Goal: Transaction & Acquisition: Purchase product/service

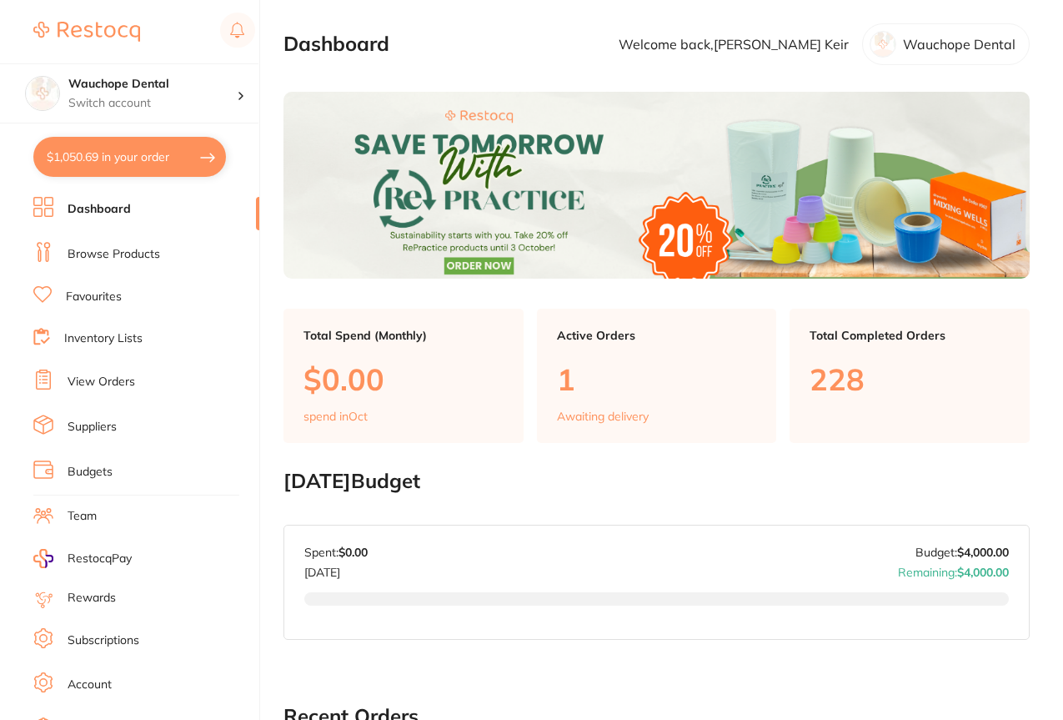
click at [93, 252] on link "Browse Products" at bounding box center [114, 254] width 93 height 17
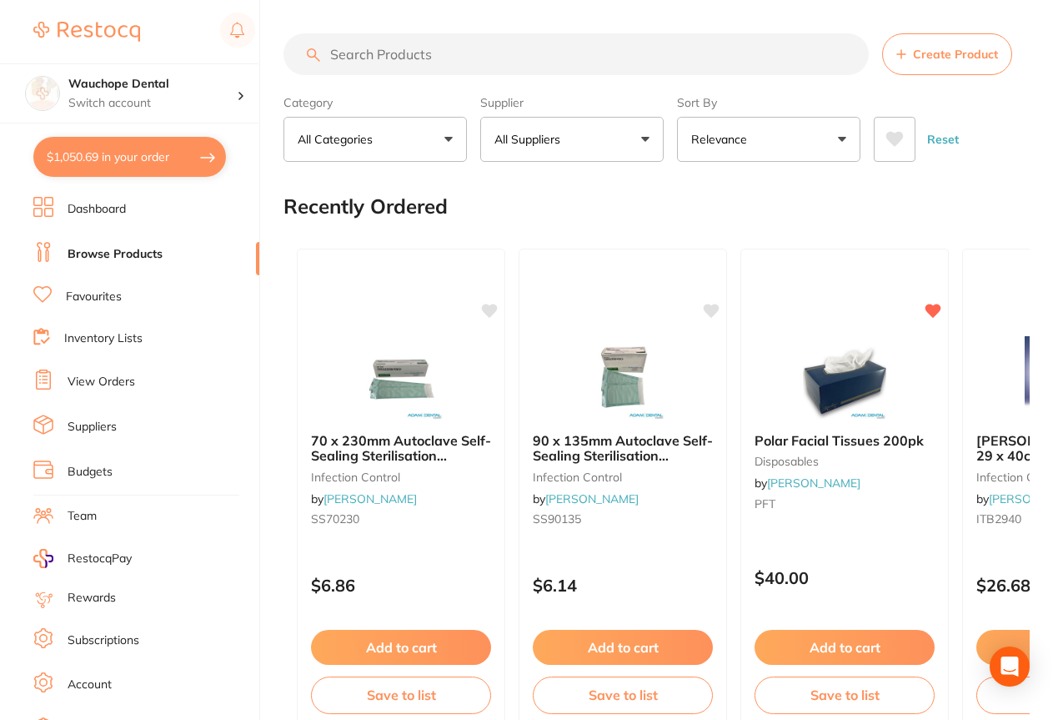
click at [354, 64] on input "search" at bounding box center [576, 54] width 585 height 42
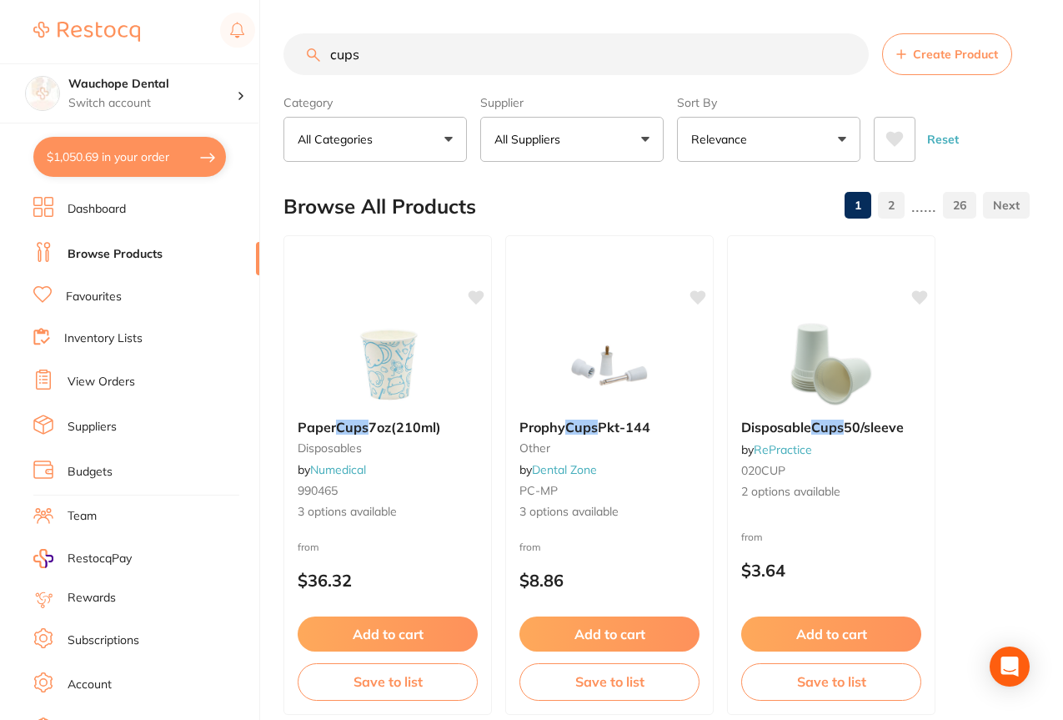
type input "cups"
click at [72, 298] on link "Favourites" at bounding box center [94, 297] width 56 height 17
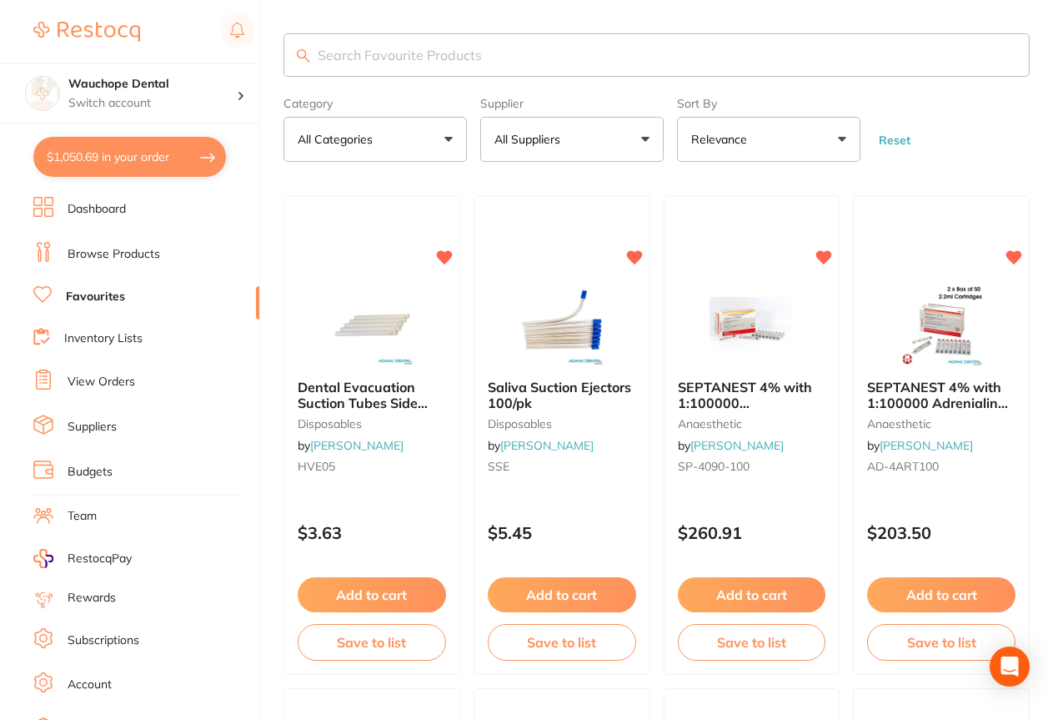
click at [343, 44] on input "search" at bounding box center [657, 54] width 746 height 43
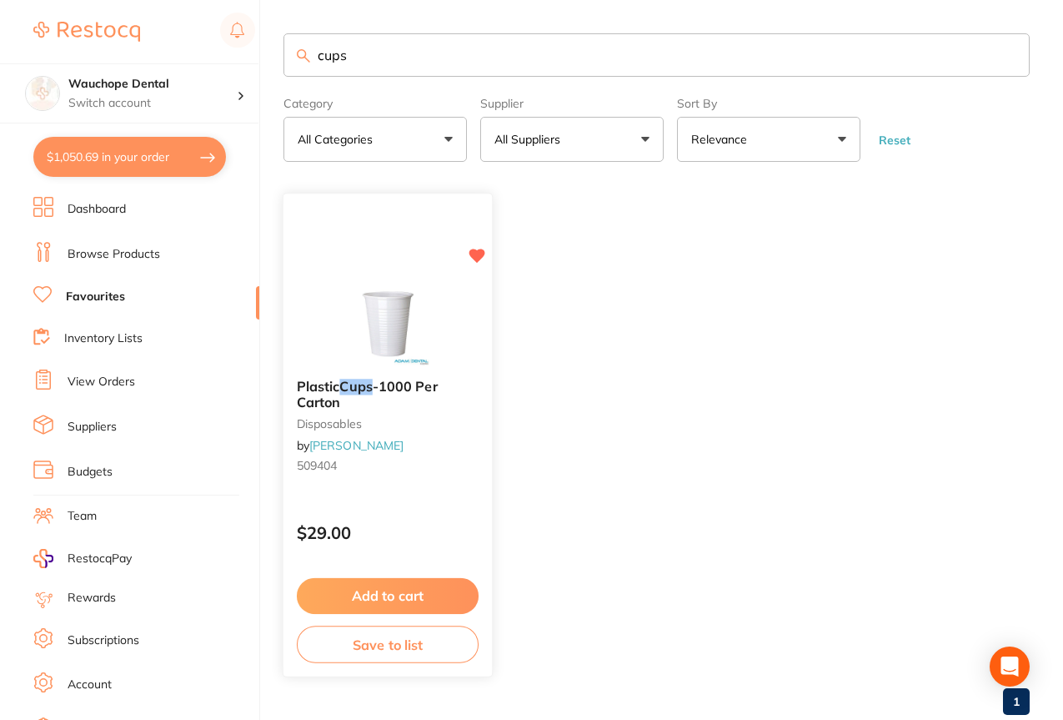
type input "cups"
click at [370, 600] on button "Add to cart" at bounding box center [388, 596] width 182 height 36
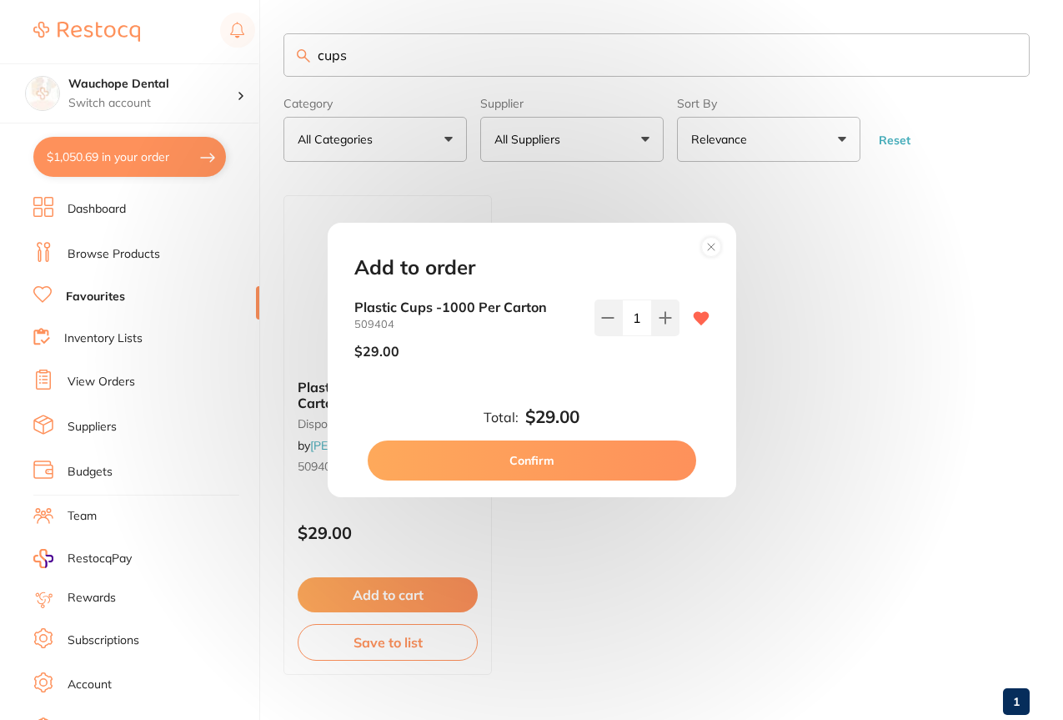
click at [589, 470] on button "Confirm" at bounding box center [532, 460] width 329 height 40
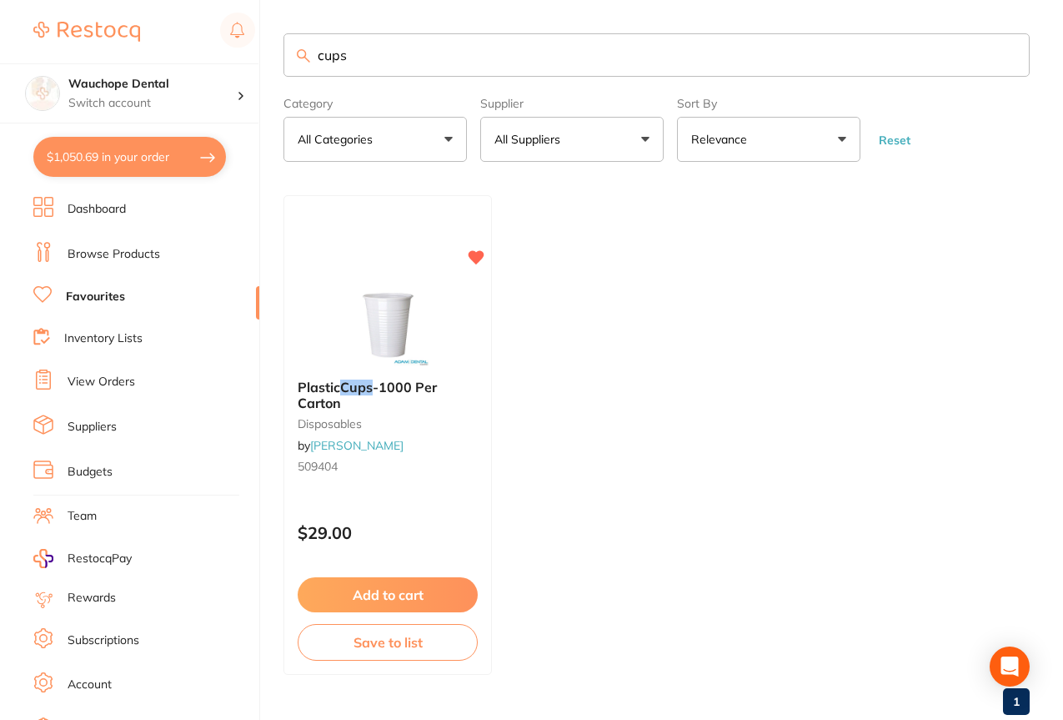
click at [419, 67] on input "cups" at bounding box center [657, 54] width 746 height 43
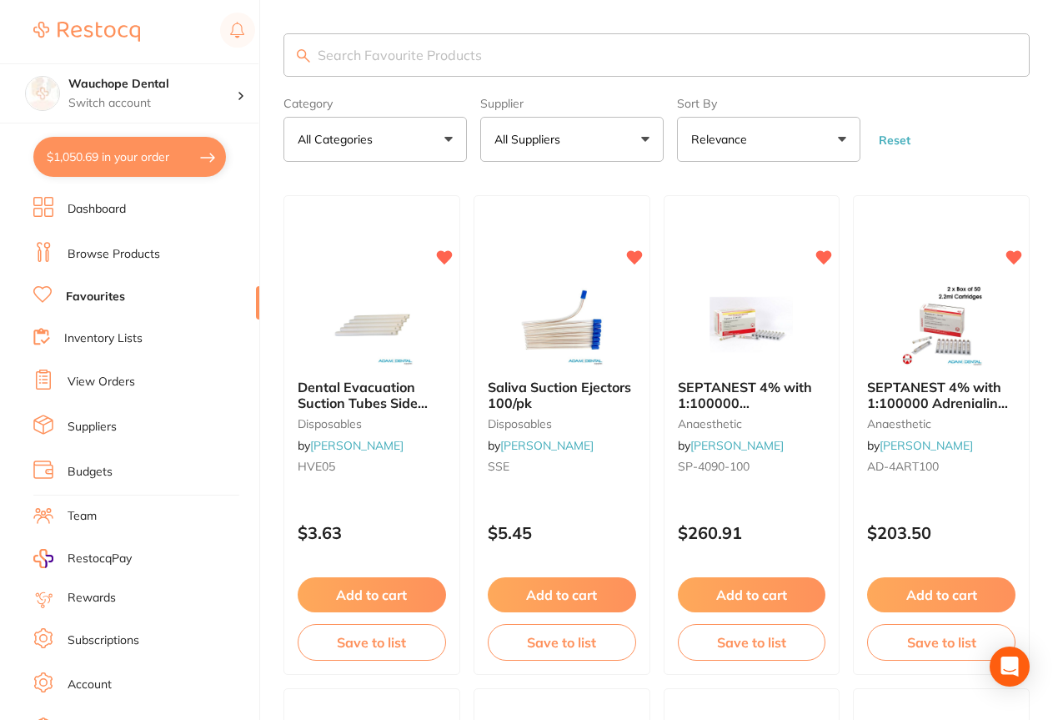
click at [171, 148] on button "$1,050.69 in your order" at bounding box center [129, 157] width 193 height 40
checkbox input "true"
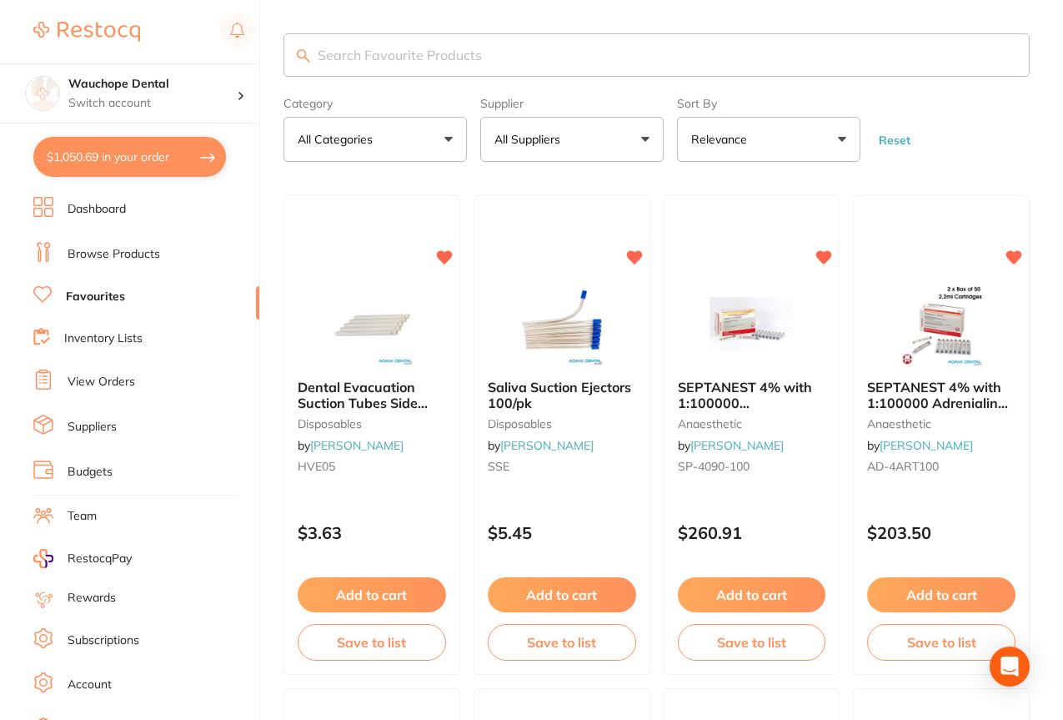
checkbox input "true"
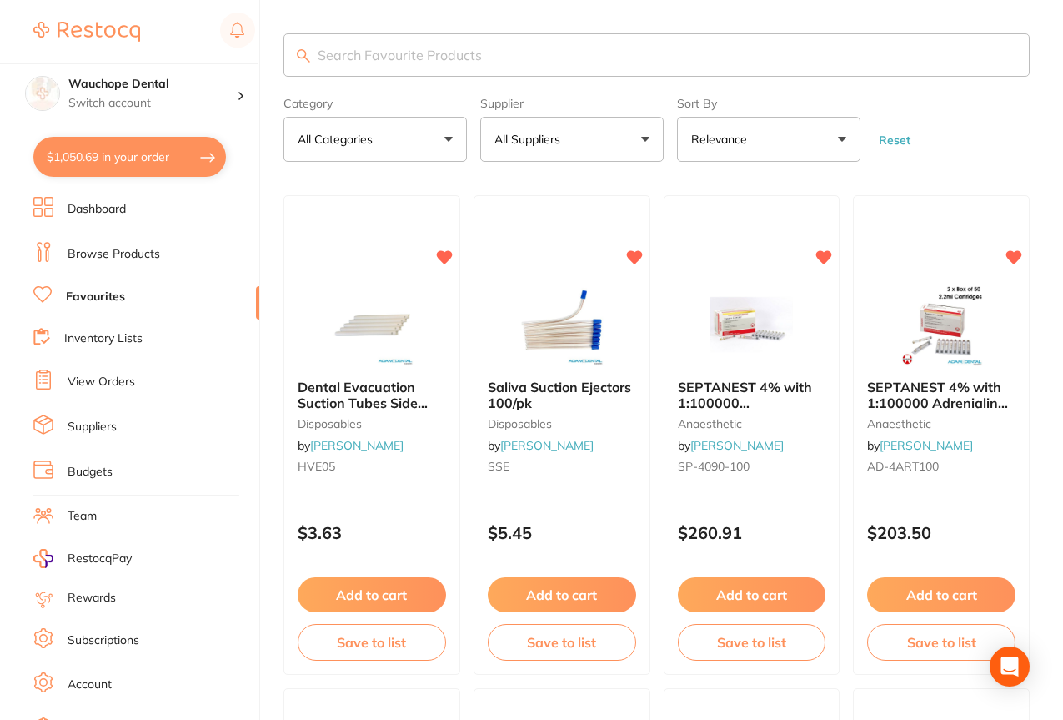
checkbox input "true"
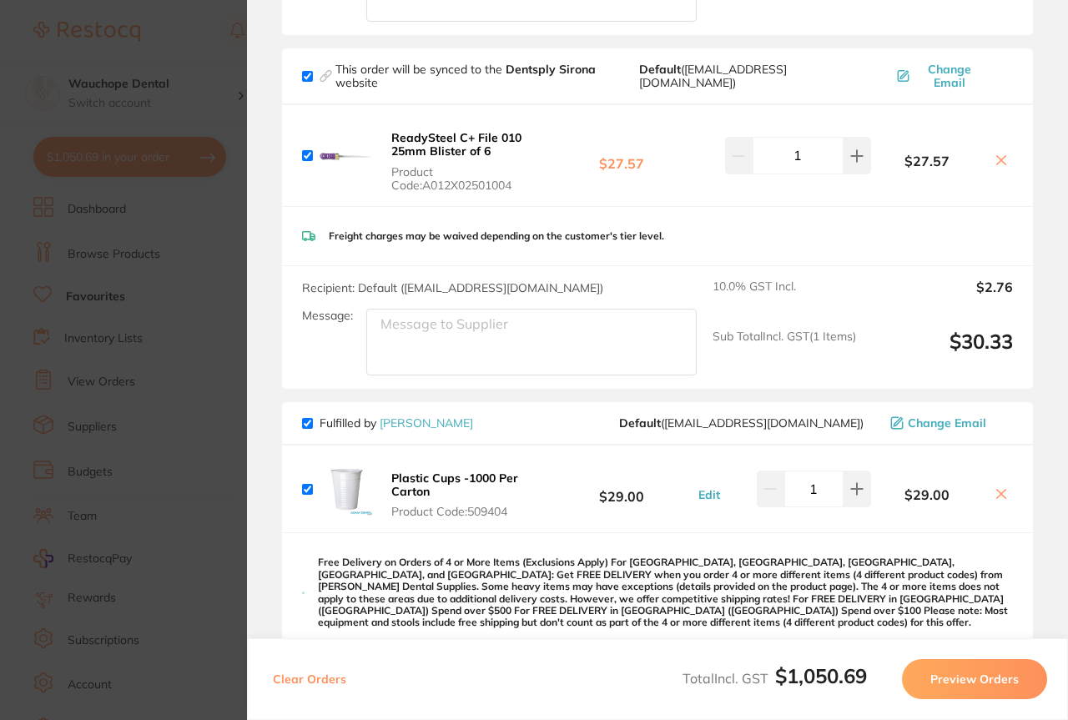
scroll to position [681, 0]
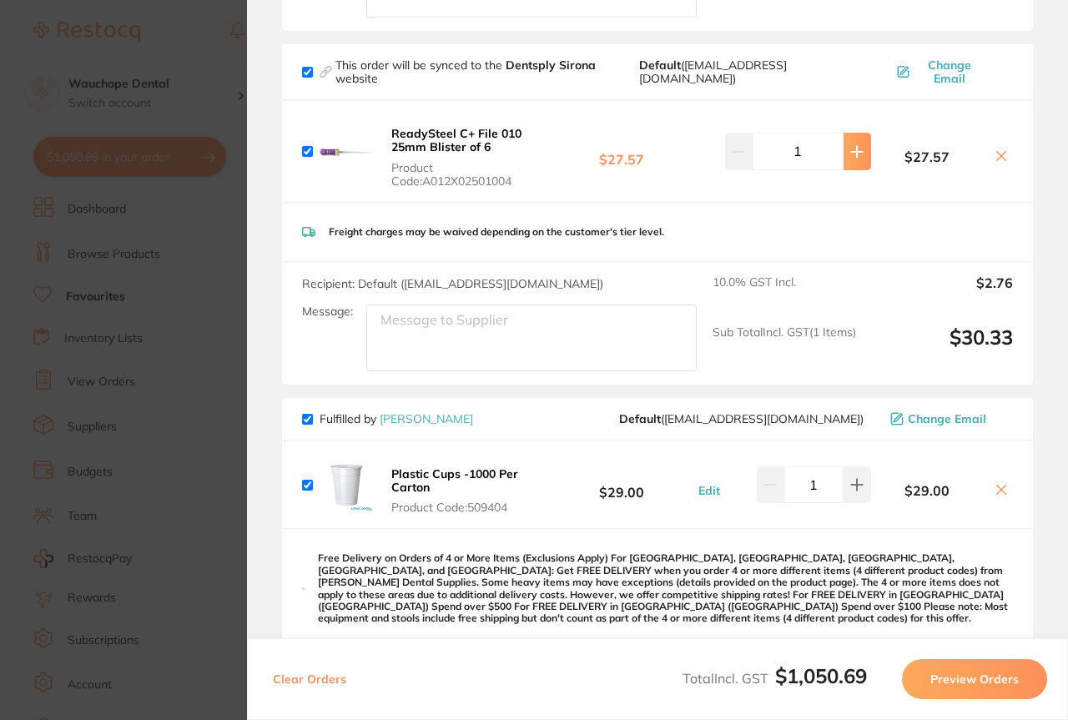
click at [850, 158] on icon at bounding box center [856, 151] width 13 height 13
type input "2"
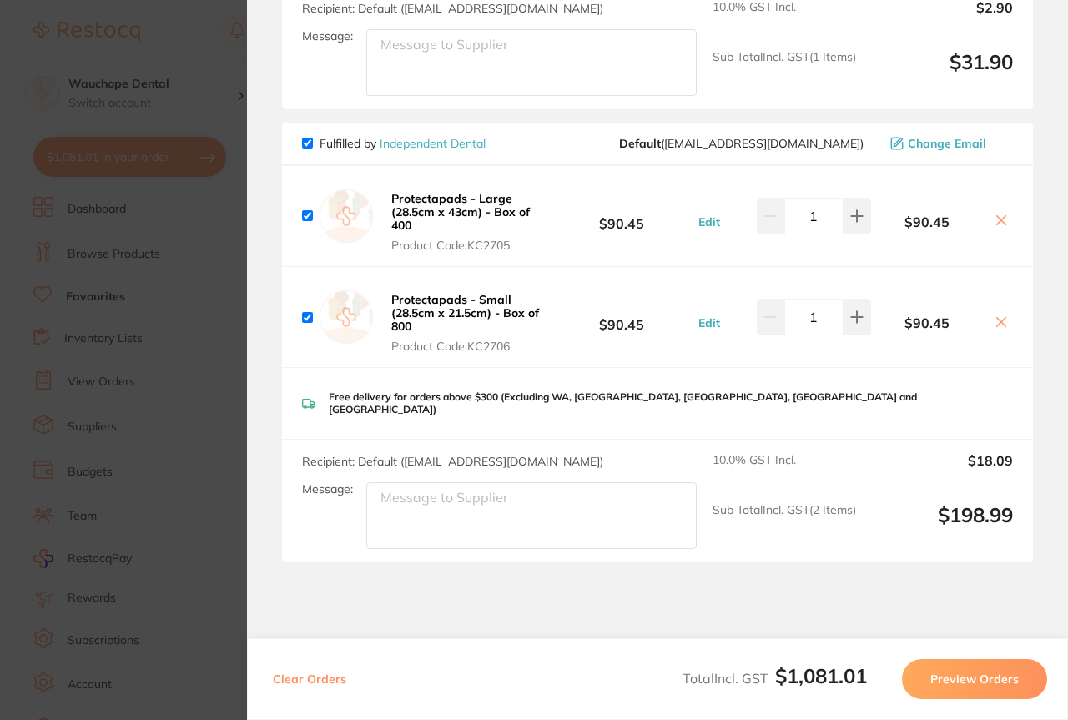
scroll to position [1425, 0]
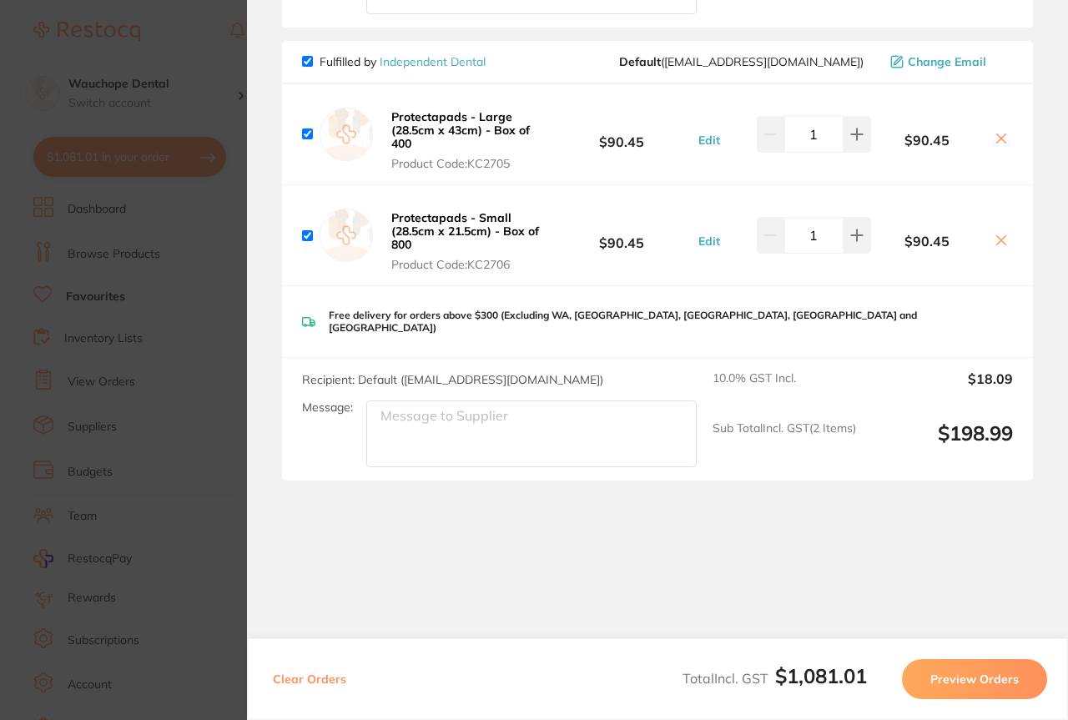
click at [206, 535] on section "Update RRP Set your pre negotiated price for this item. Item Agreed RRP (excl. …" at bounding box center [534, 360] width 1068 height 720
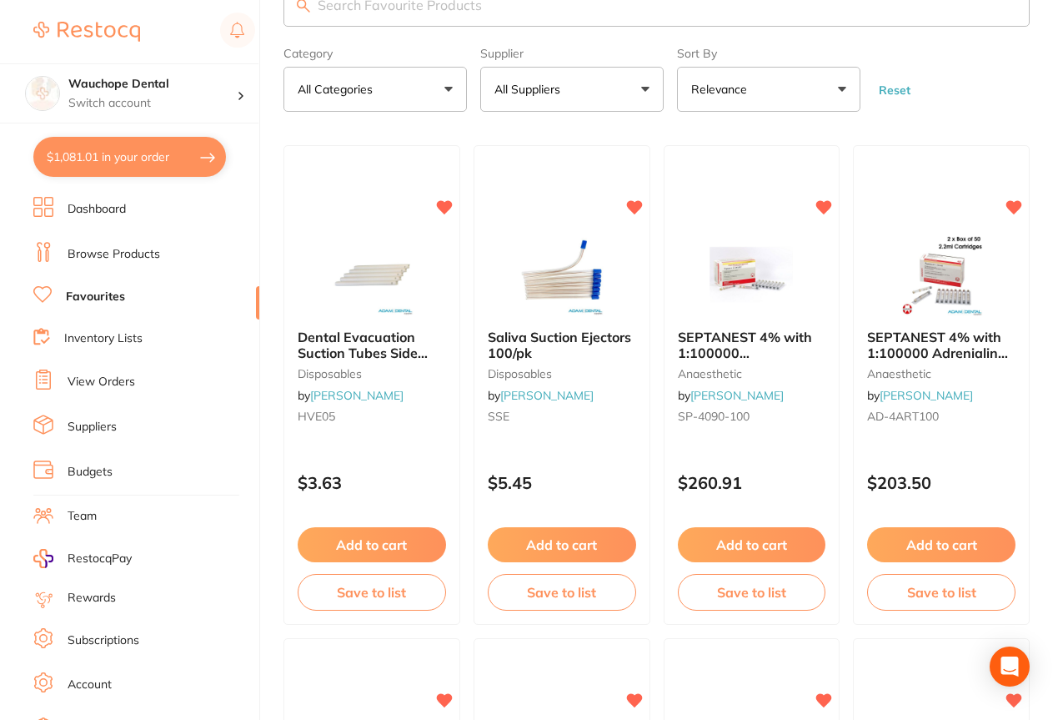
scroll to position [0, 0]
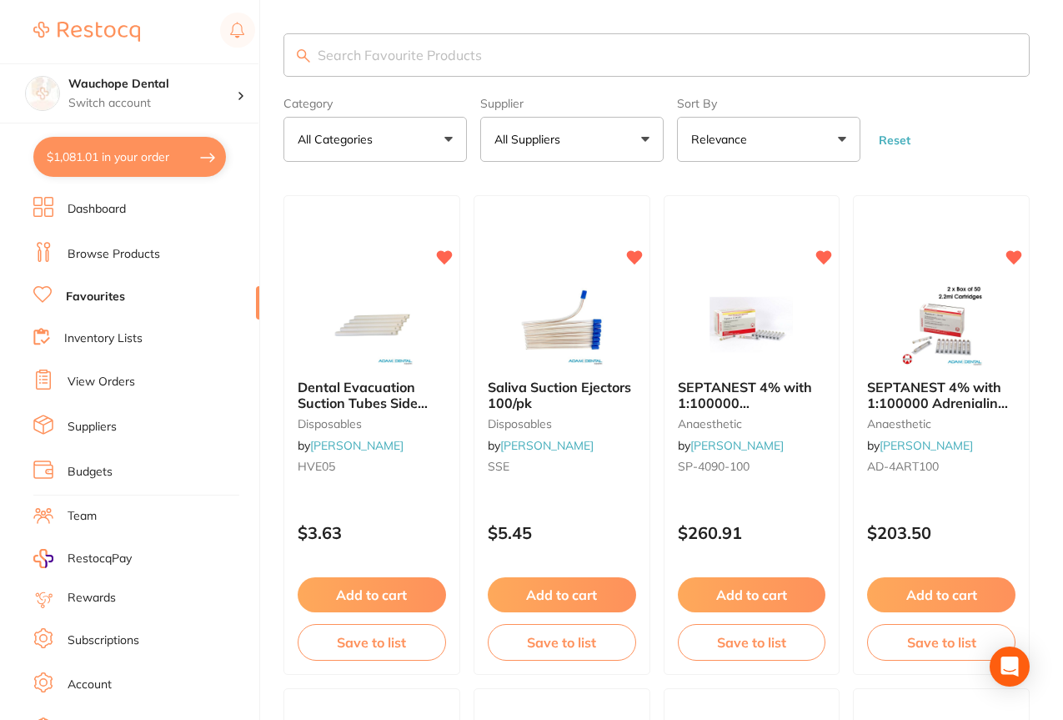
click at [475, 50] on input "search" at bounding box center [657, 54] width 746 height 43
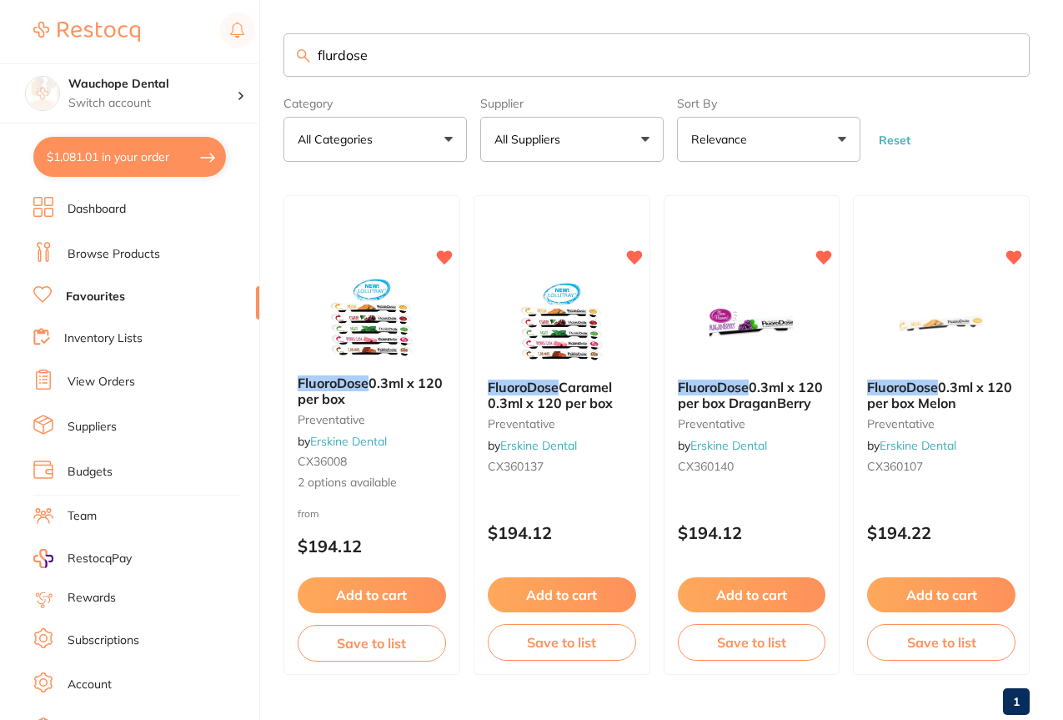
click at [503, 141] on p "All Suppliers" at bounding box center [531, 139] width 73 height 17
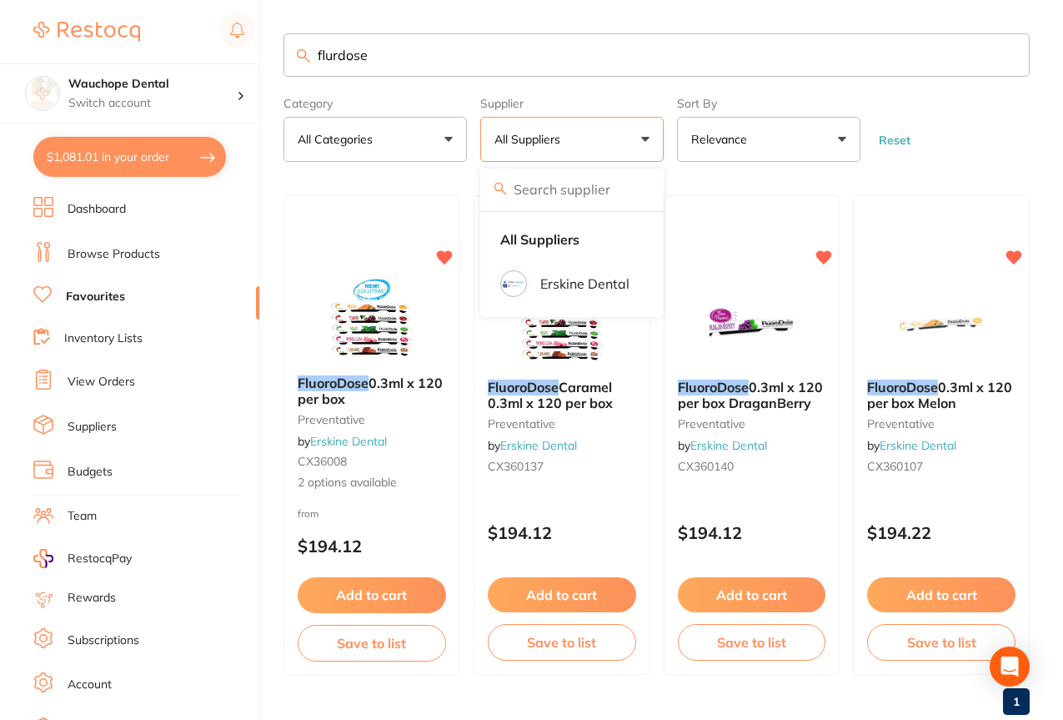
click at [534, 68] on input "flurdose" at bounding box center [657, 54] width 746 height 43
type input "f"
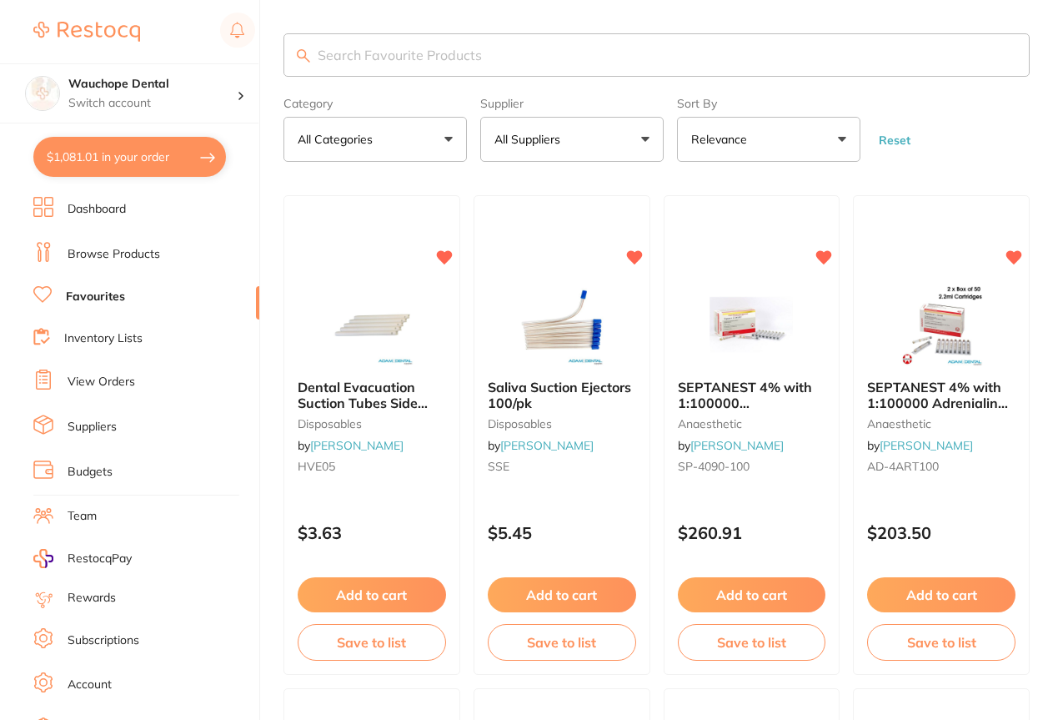
click at [546, 145] on p "All Suppliers" at bounding box center [531, 139] width 73 height 17
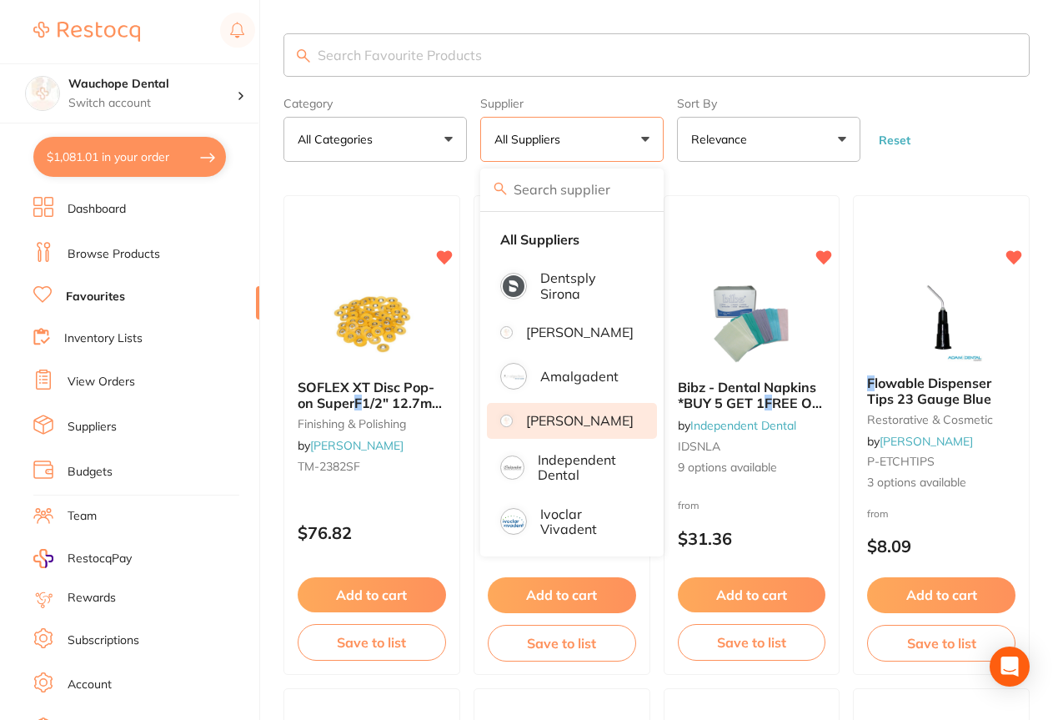
click at [597, 428] on p "[PERSON_NAME]" at bounding box center [580, 420] width 108 height 15
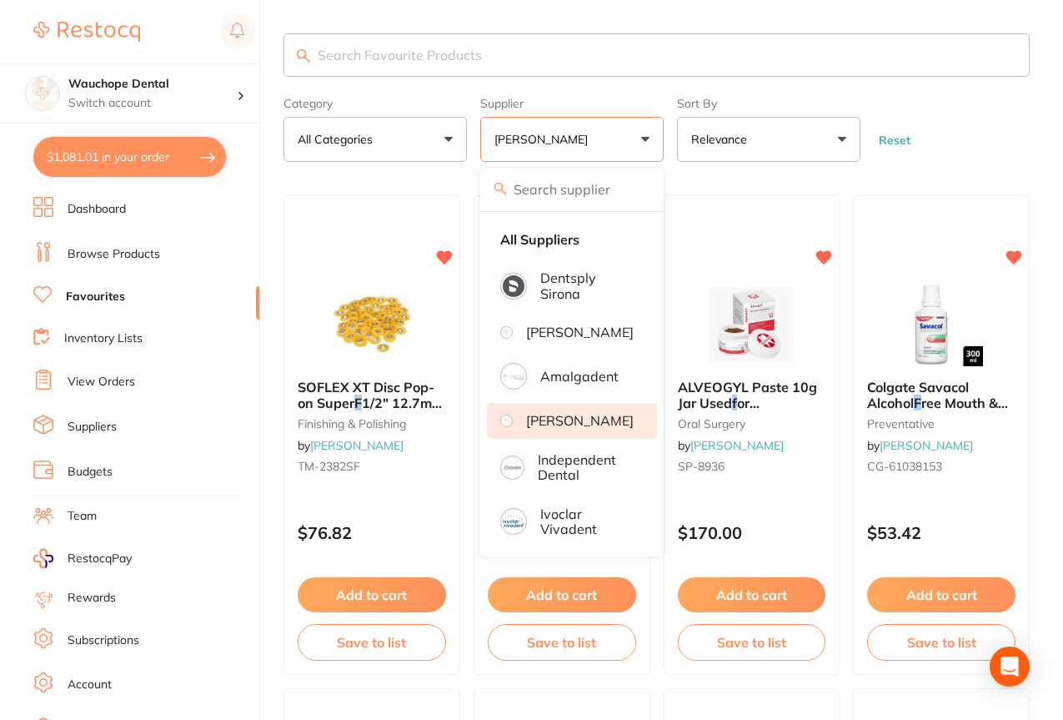
click at [389, 59] on input "search" at bounding box center [657, 54] width 746 height 43
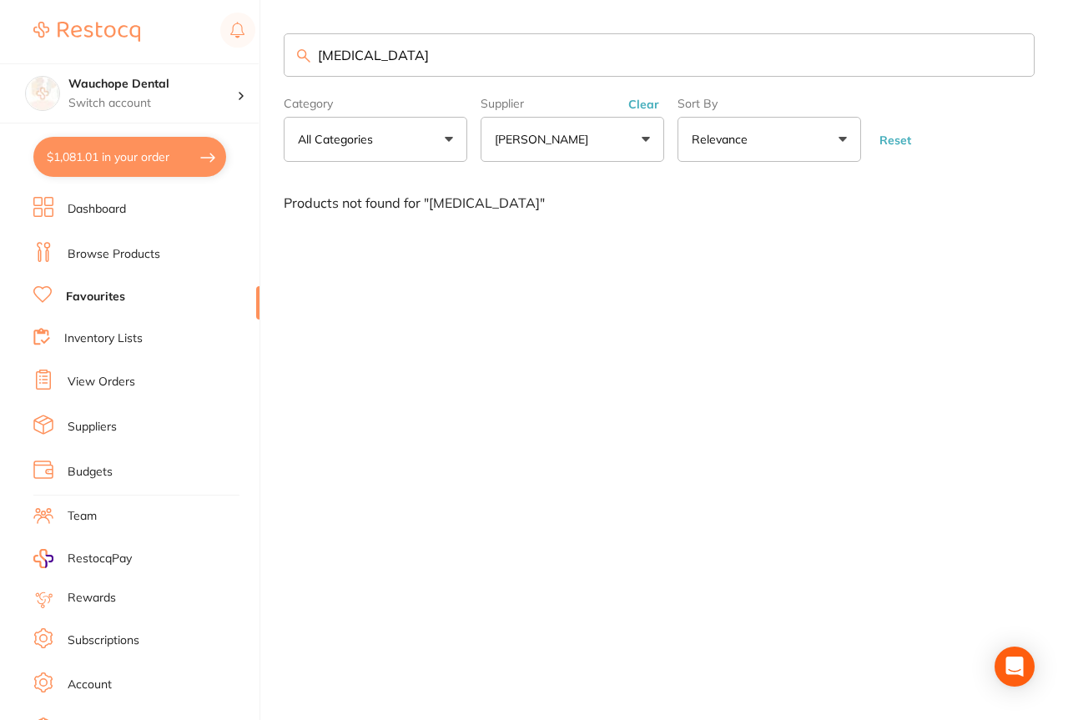
type input "flu"
click at [94, 251] on link "Browse Products" at bounding box center [114, 254] width 93 height 17
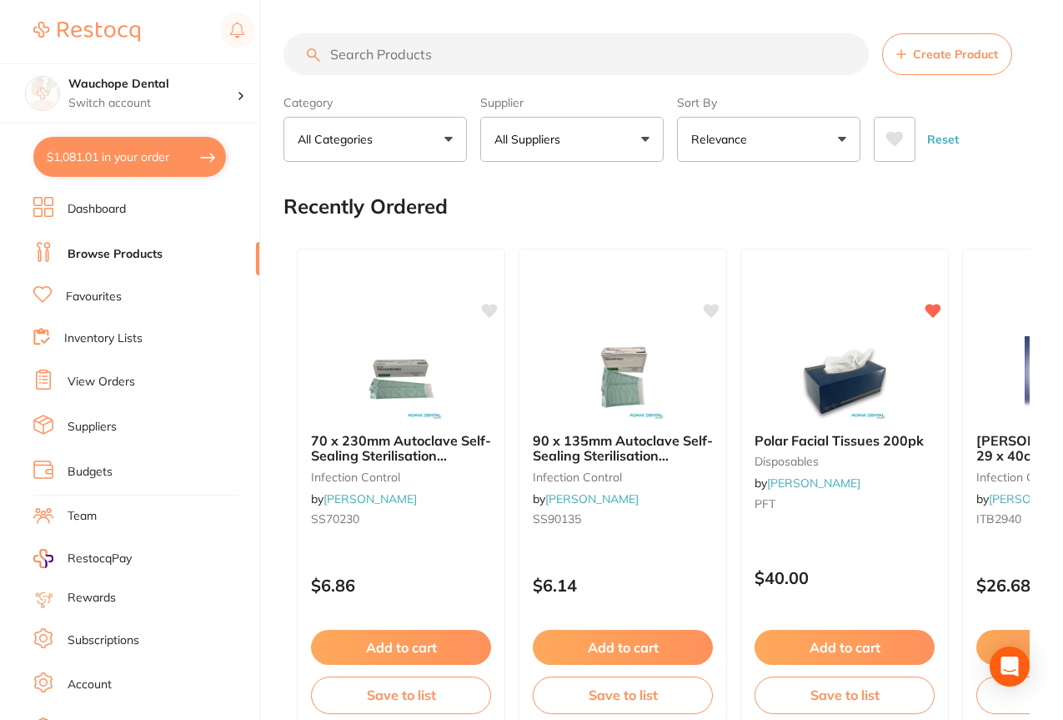
click at [515, 126] on button "All Suppliers" at bounding box center [571, 139] width 183 height 45
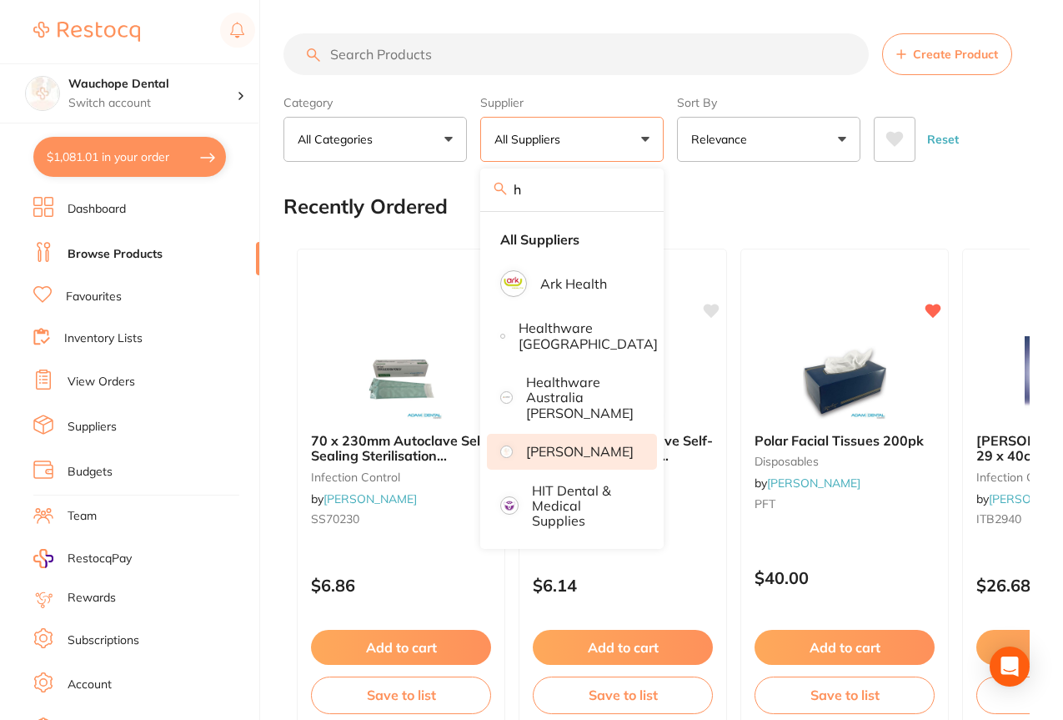
type input "h"
click at [588, 444] on p "[PERSON_NAME]" at bounding box center [580, 451] width 108 height 15
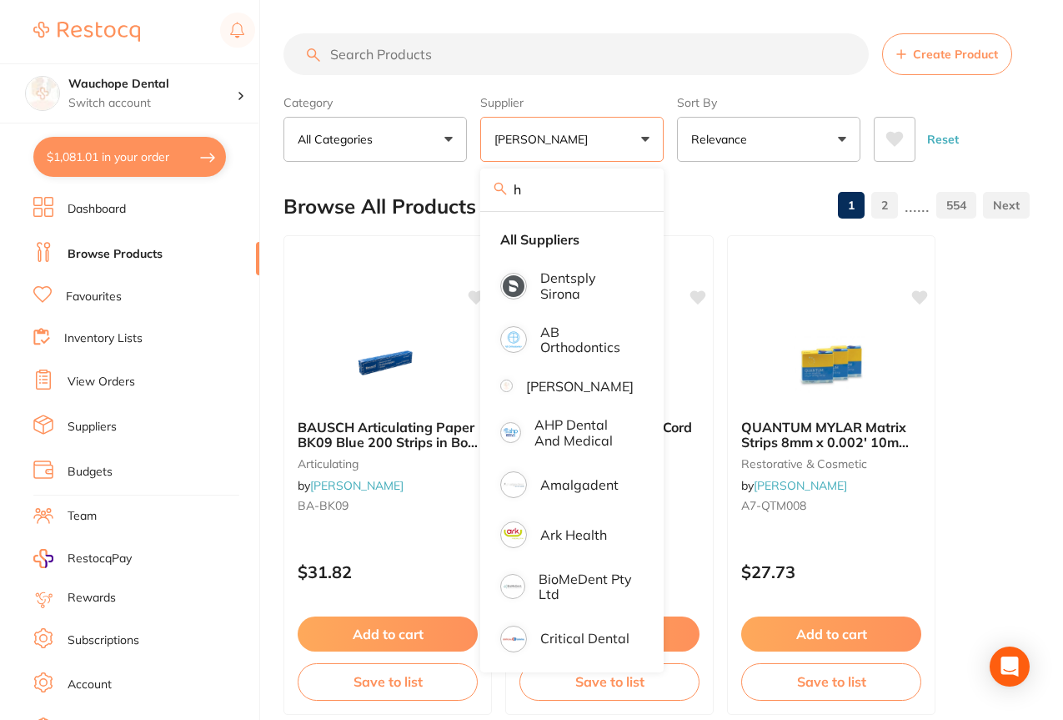
click at [440, 62] on input "search" at bounding box center [576, 54] width 585 height 42
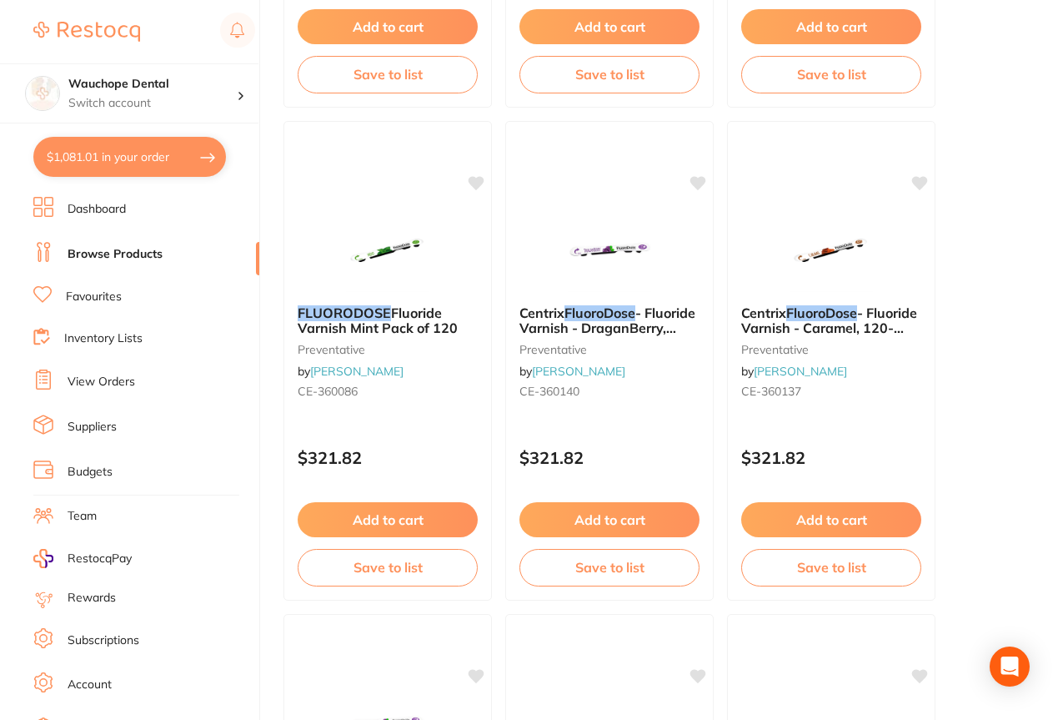
scroll to position [614, 0]
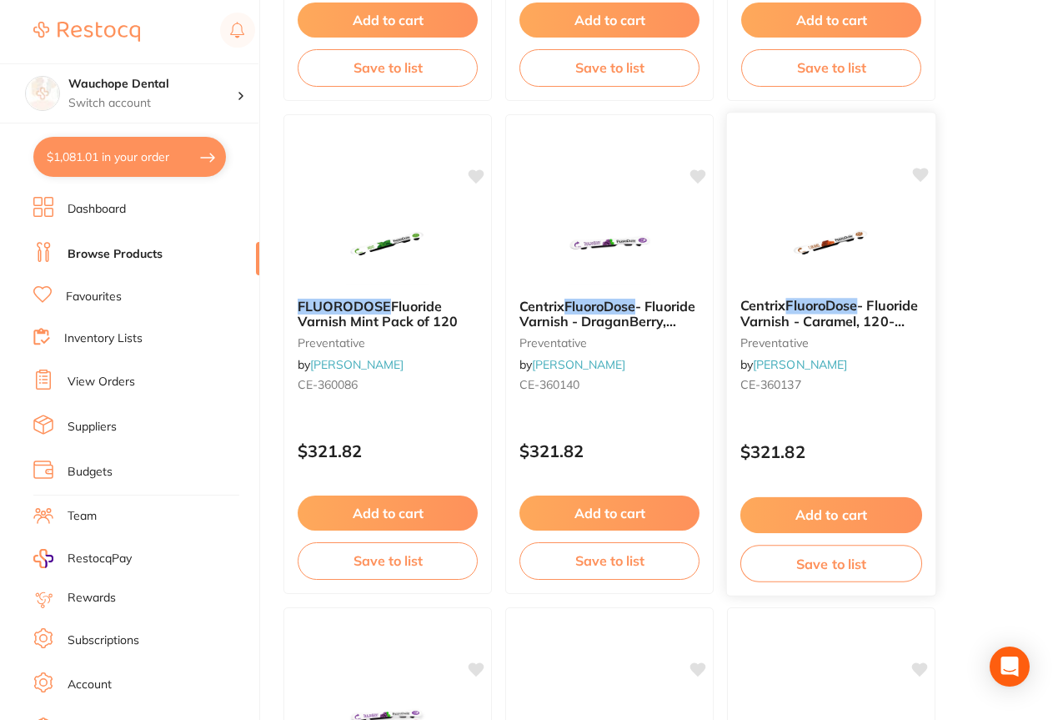
type input "flurodo"
click at [823, 178] on div "Centrix FluoroDose - Fluoride Varnish - Caramel, 120-Pack preventative by Henry…" at bounding box center [831, 354] width 211 height 485
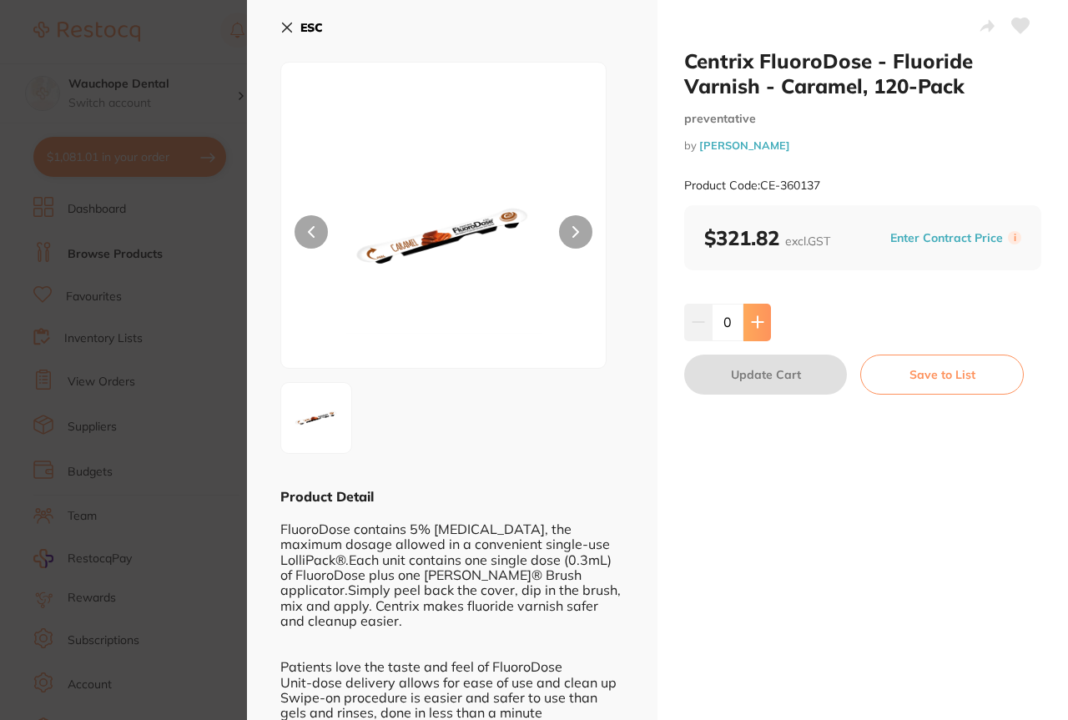
click at [756, 309] on button at bounding box center [757, 322] width 28 height 37
type input "1"
click at [755, 366] on button "Update Cart" at bounding box center [765, 374] width 163 height 40
checkbox input "false"
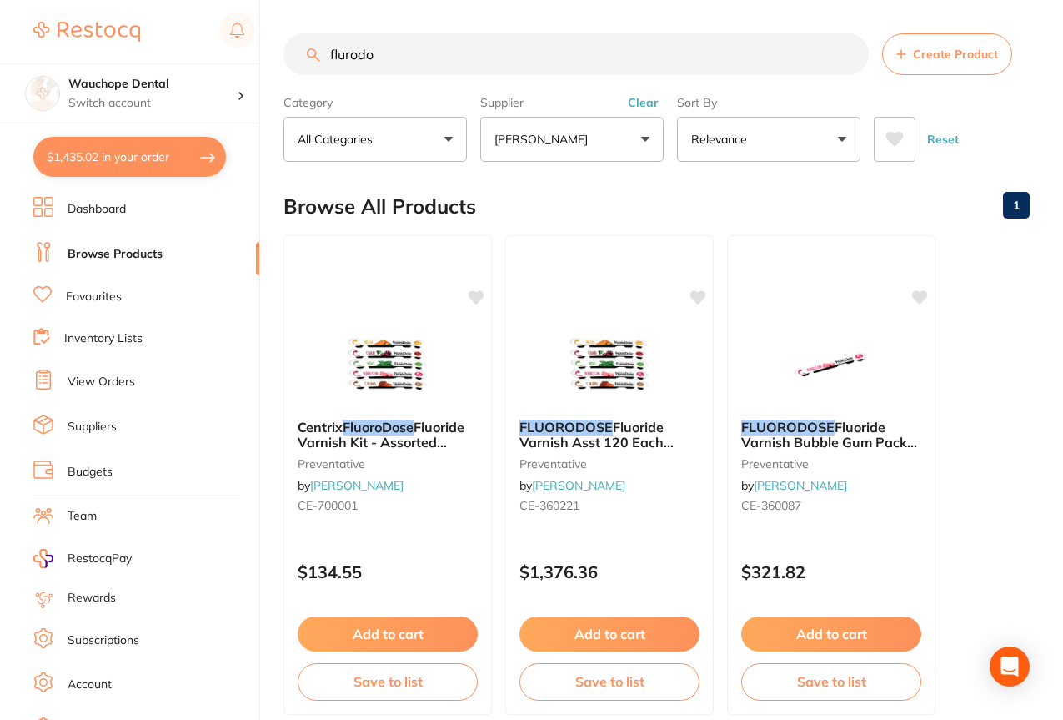
click at [380, 54] on input "flurodo" at bounding box center [576, 54] width 585 height 42
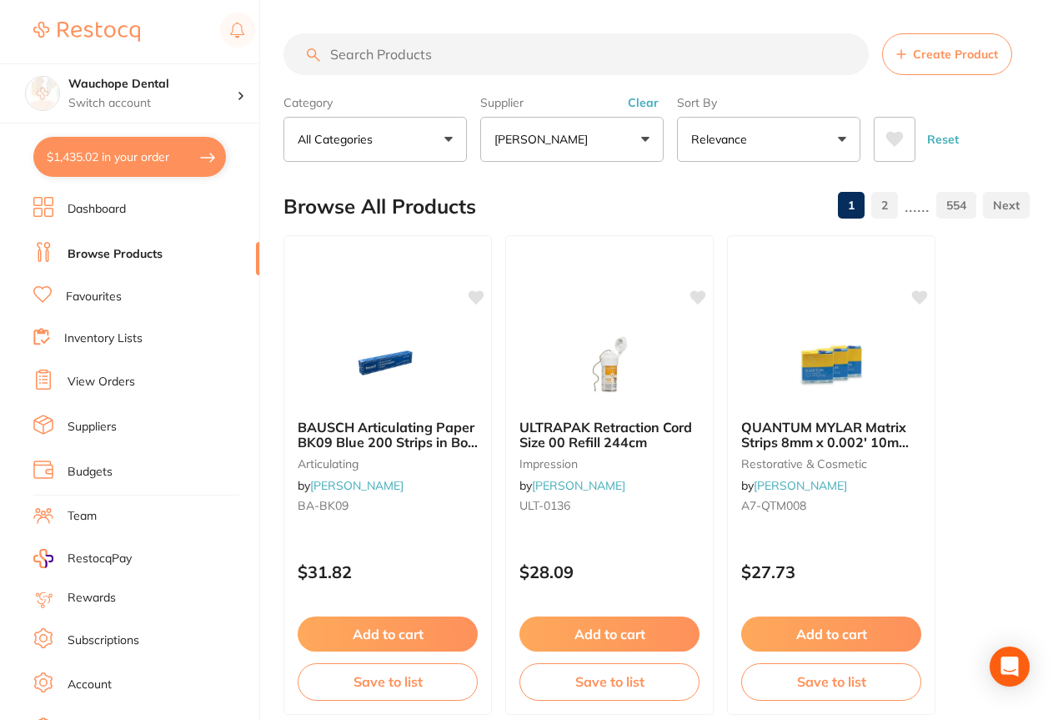
click at [512, 152] on button "[PERSON_NAME]" at bounding box center [571, 139] width 183 height 45
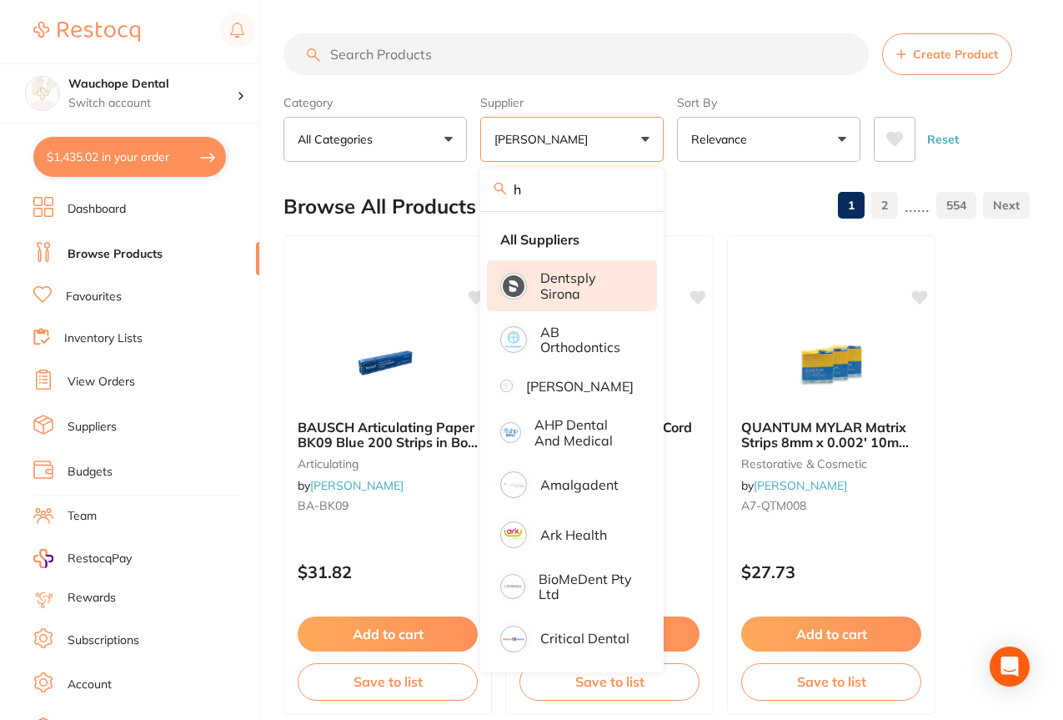
click at [568, 290] on p "Dentsply Sirona" at bounding box center [586, 285] width 93 height 31
click at [565, 62] on input "search" at bounding box center [576, 54] width 585 height 42
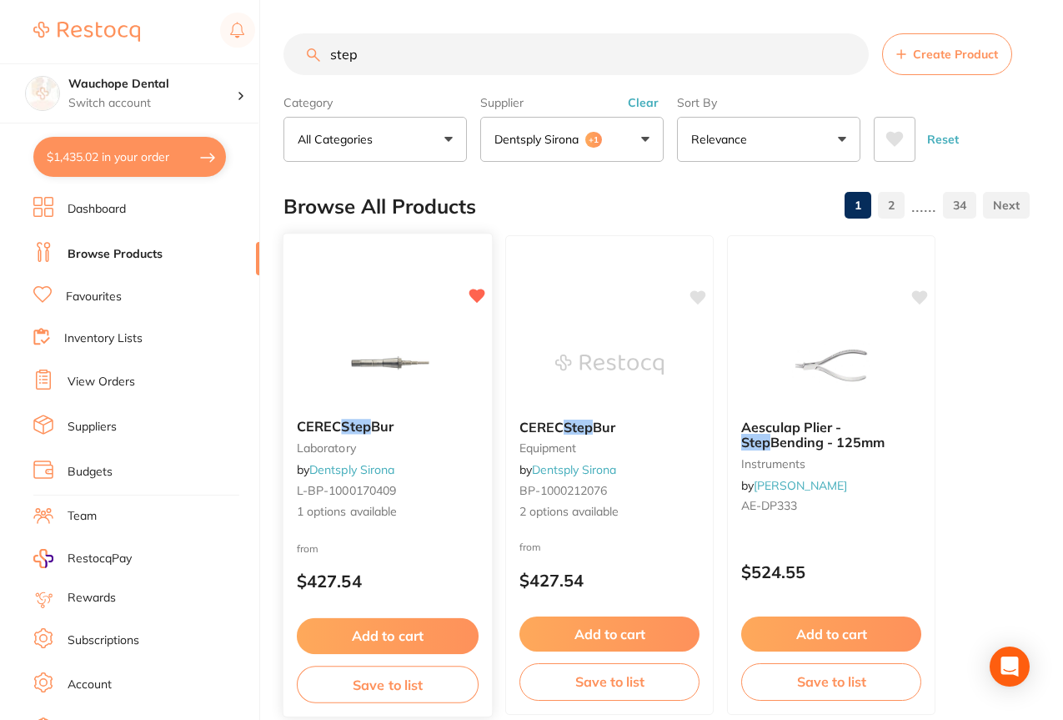
type input "step"
click at [361, 360] on img at bounding box center [387, 363] width 109 height 84
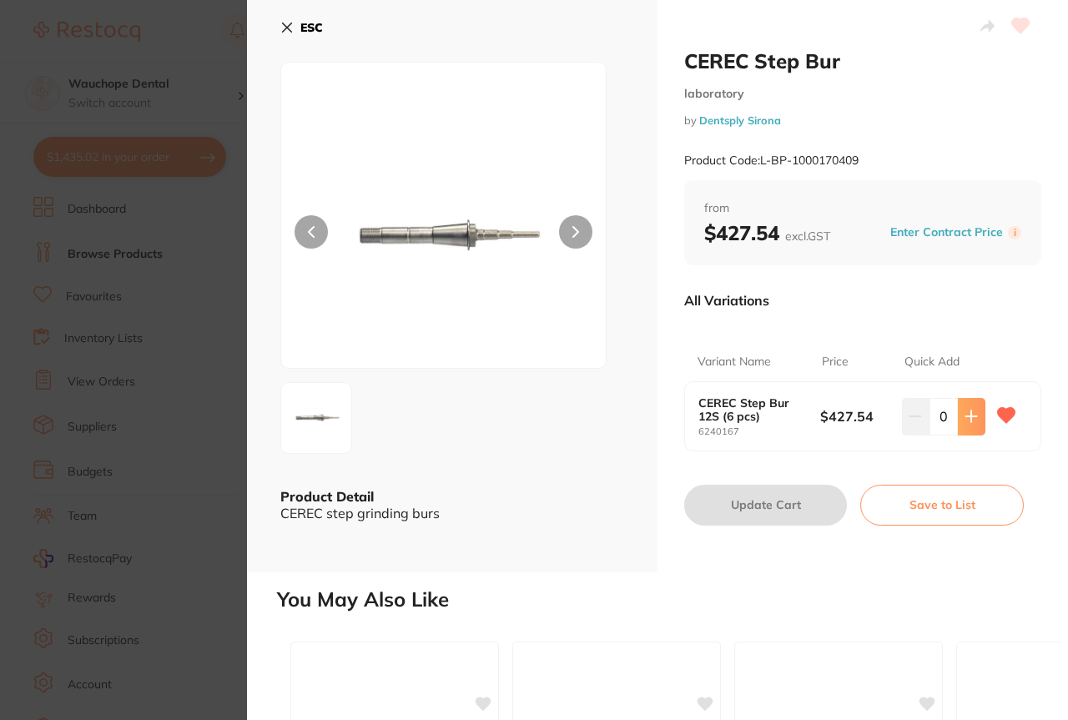
click at [965, 413] on icon at bounding box center [970, 416] width 13 height 13
type input "1"
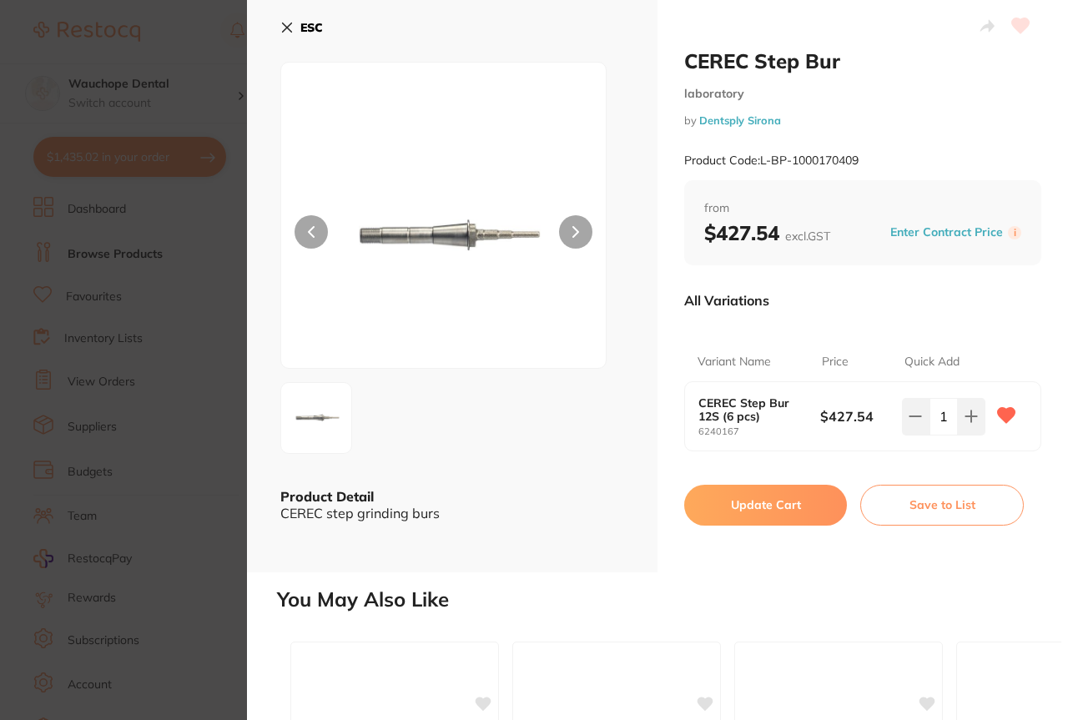
click at [776, 513] on button "Update Cart" at bounding box center [765, 505] width 163 height 40
checkbox input "false"
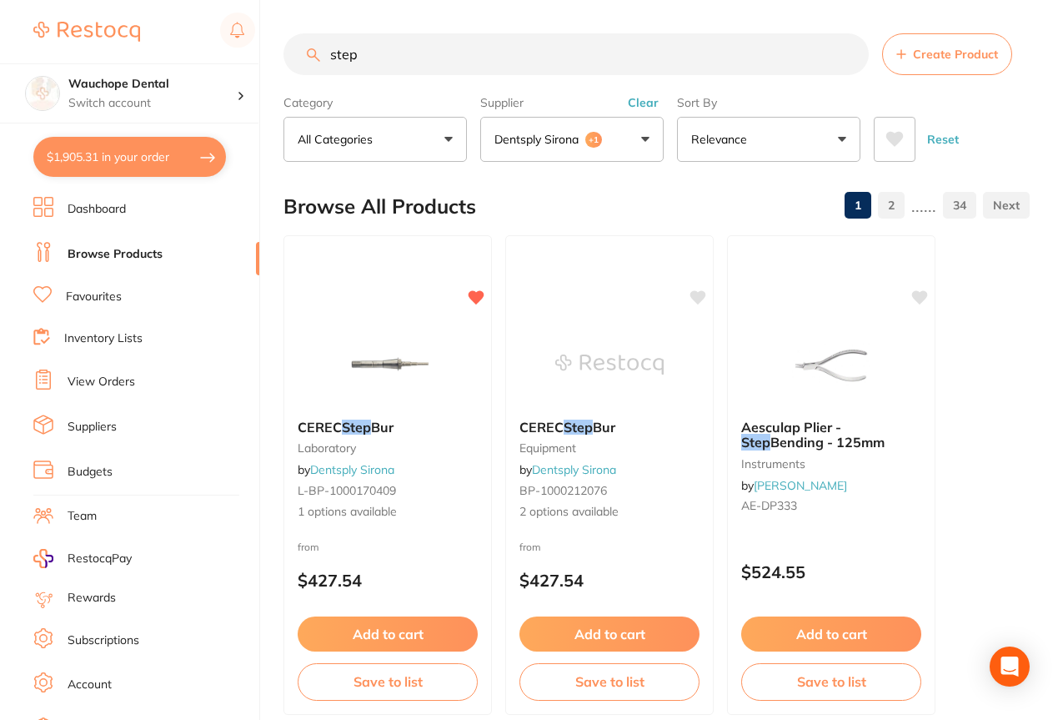
drag, startPoint x: 345, startPoint y: 28, endPoint x: 387, endPoint y: 70, distance: 59.6
click at [397, 49] on input "step" at bounding box center [576, 54] width 585 height 42
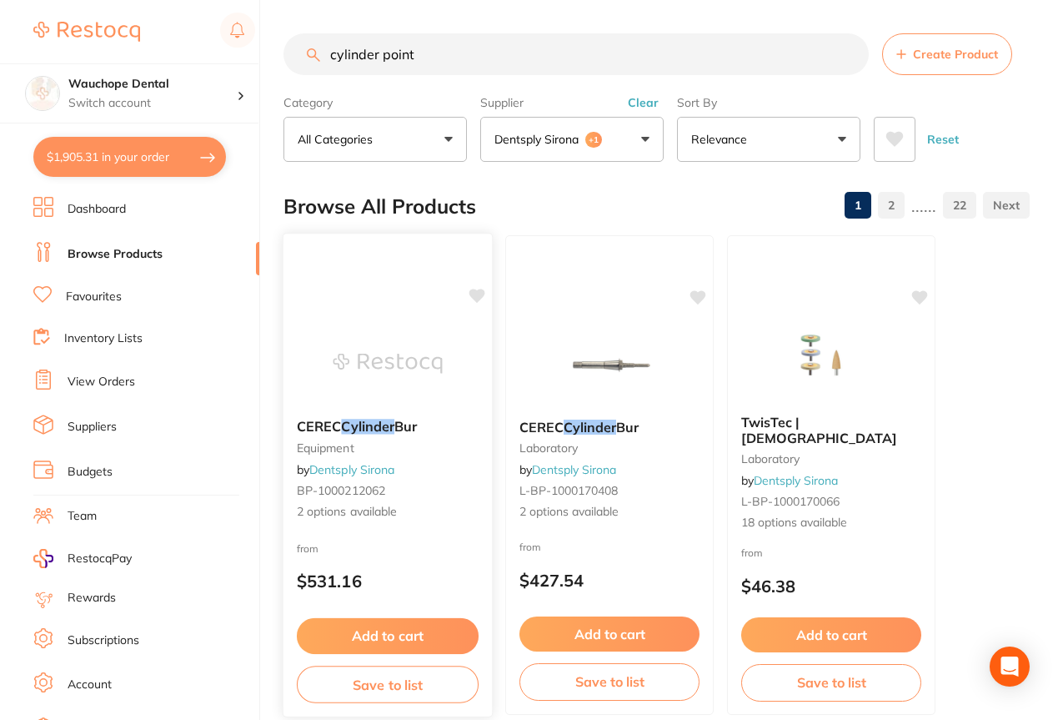
type input "cylinder point"
click at [387, 305] on div "CEREC Cylinder Bur equipment by Dentsply Sirona BP-1000212062 2 options availab…" at bounding box center [388, 475] width 211 height 485
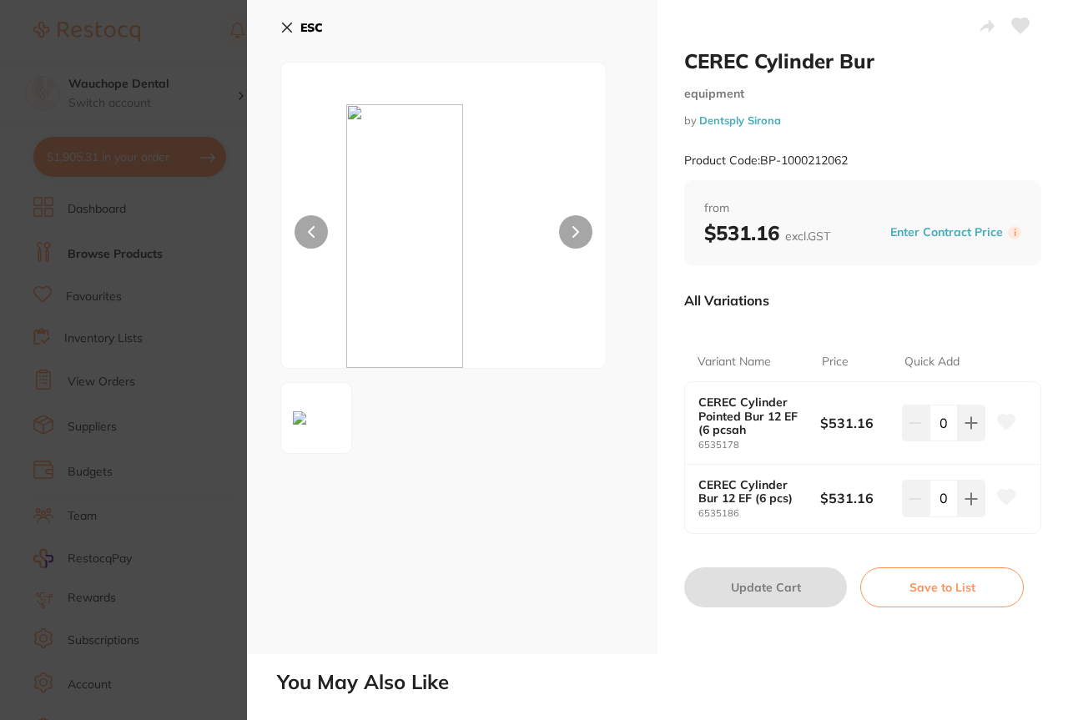
click at [219, 314] on section "CEREC Cylinder Bur equipment by Dentsply Sirona Product Code: BP-1000212062 ESC…" at bounding box center [534, 360] width 1068 height 720
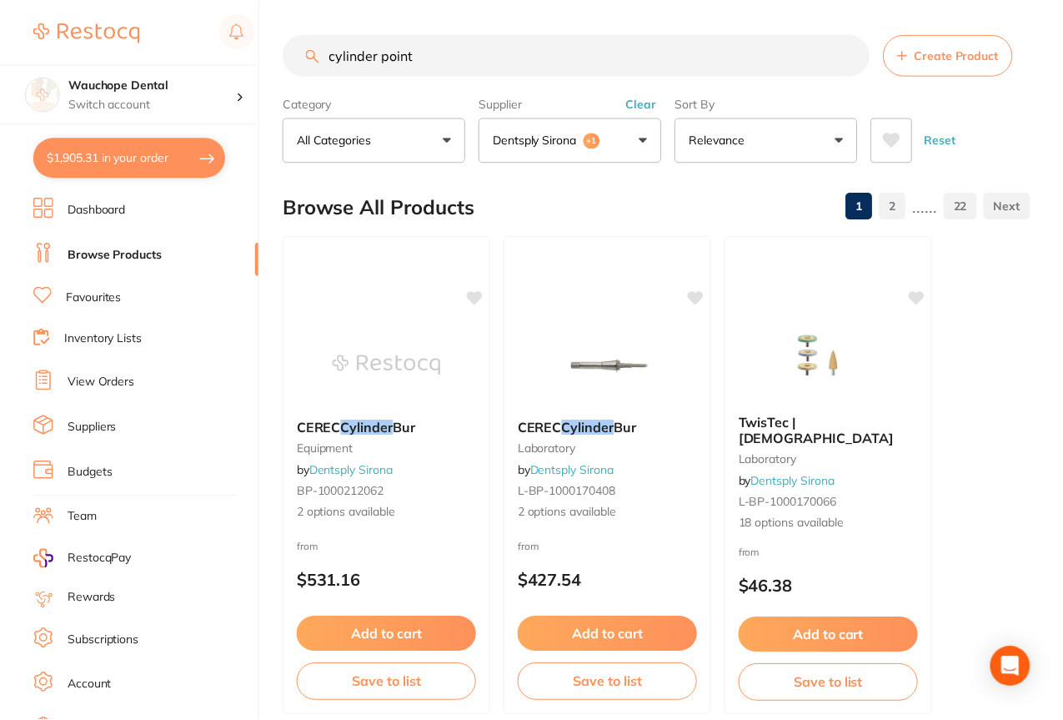
scroll to position [32, 0]
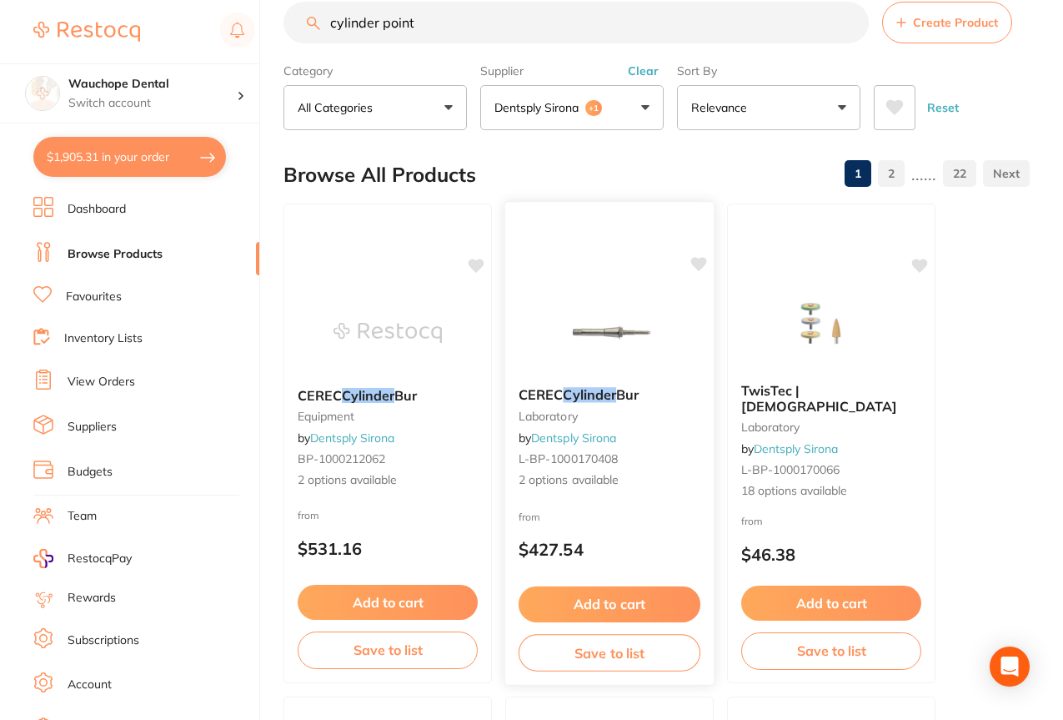
click at [538, 313] on div at bounding box center [609, 331] width 209 height 84
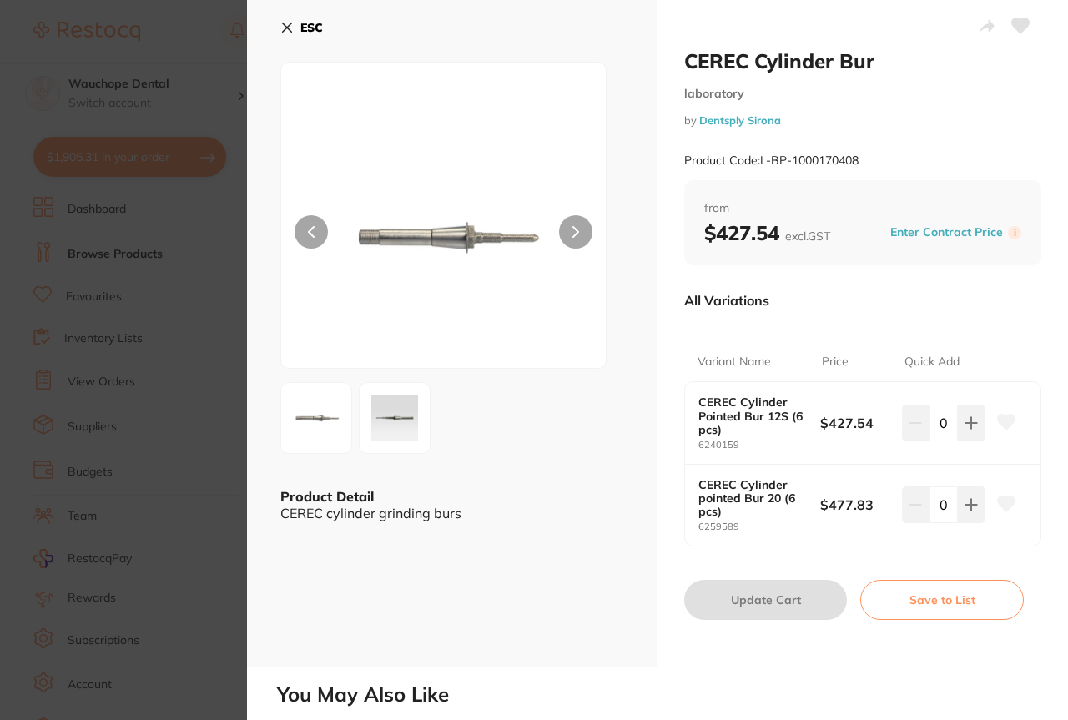
click at [1000, 418] on icon at bounding box center [1006, 421] width 18 height 15
click at [975, 417] on button at bounding box center [971, 423] width 28 height 37
type input "1"
click at [783, 595] on button "Update Cart" at bounding box center [765, 600] width 163 height 40
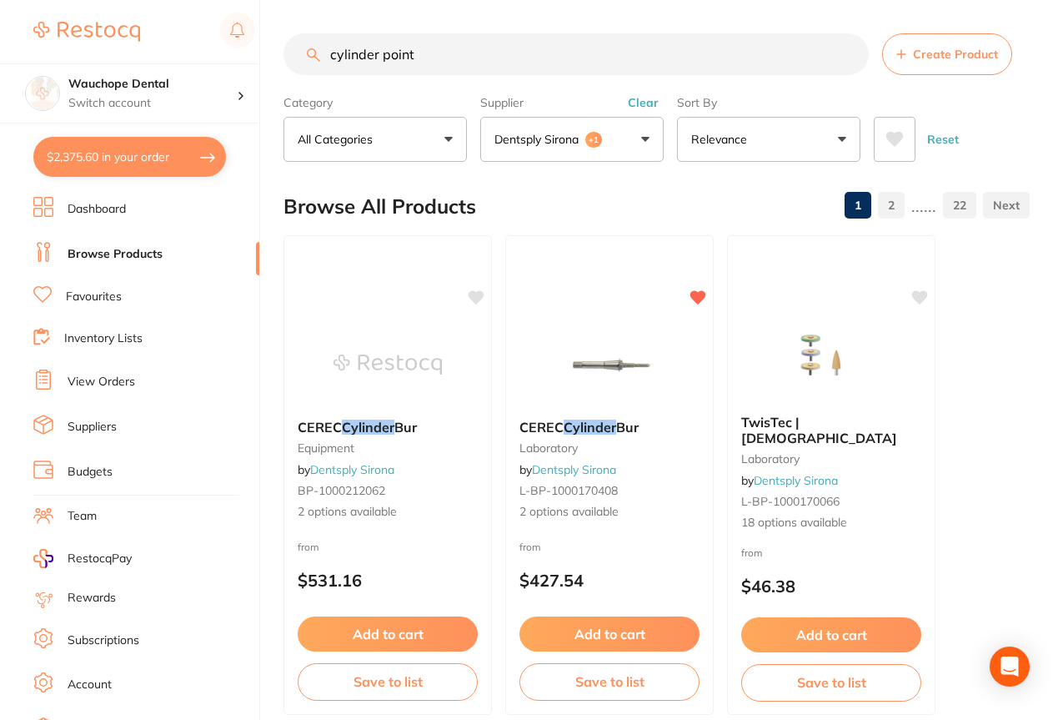
click at [461, 50] on input "cylinder point" at bounding box center [576, 54] width 585 height 42
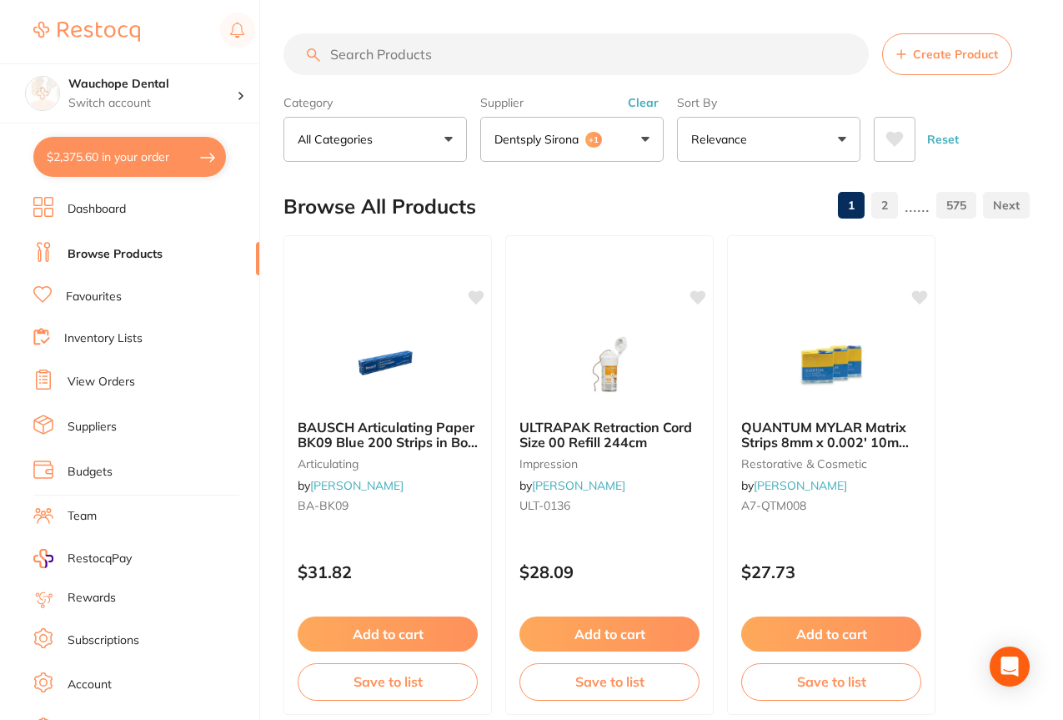
click at [550, 141] on p "Dentsply Sirona" at bounding box center [540, 139] width 91 height 17
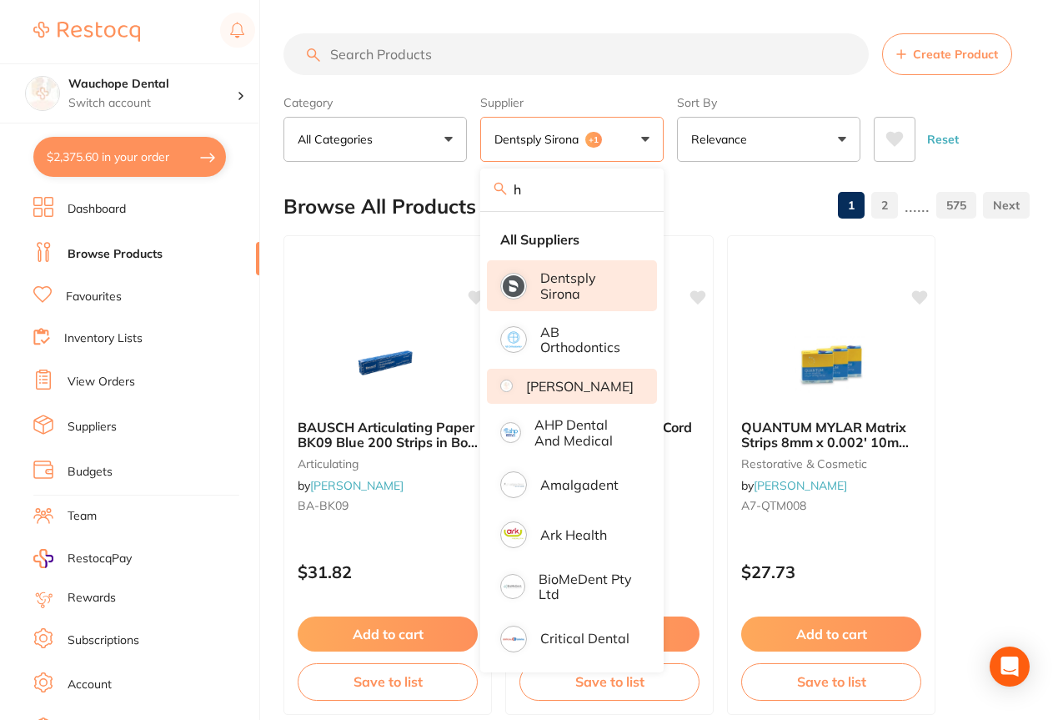
click at [580, 384] on p "[PERSON_NAME]" at bounding box center [580, 386] width 108 height 15
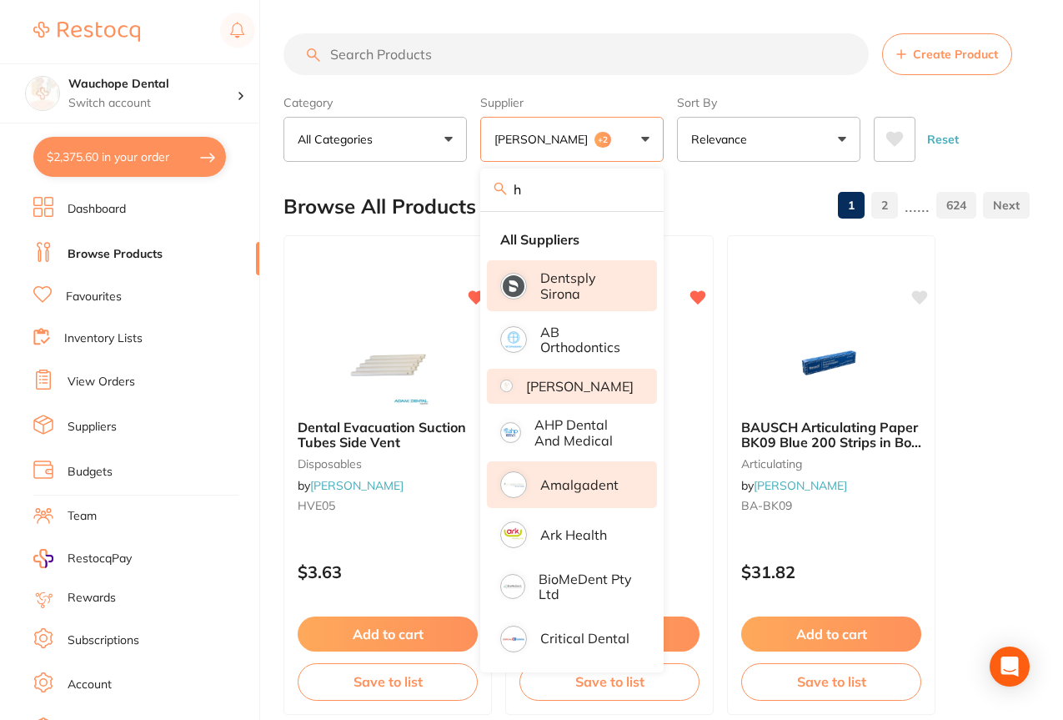
click at [585, 506] on li "Amalgadent" at bounding box center [572, 484] width 170 height 47
click at [620, 197] on input "h" at bounding box center [571, 189] width 183 height 42
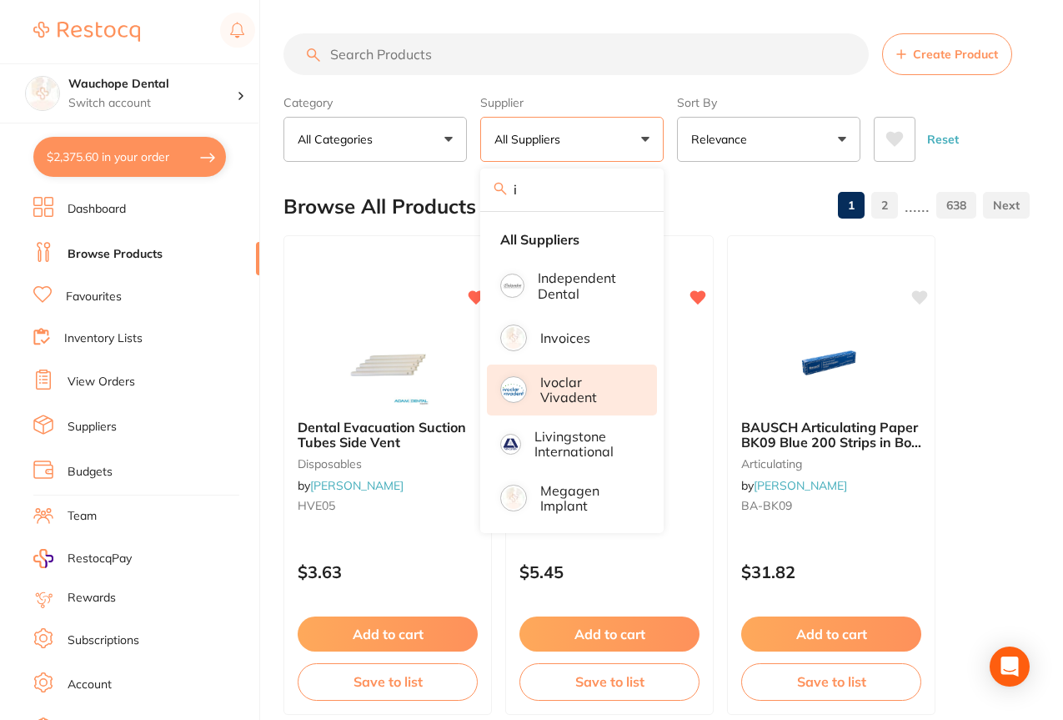
click at [550, 388] on p "Ivoclar Vivadent" at bounding box center [586, 389] width 93 height 31
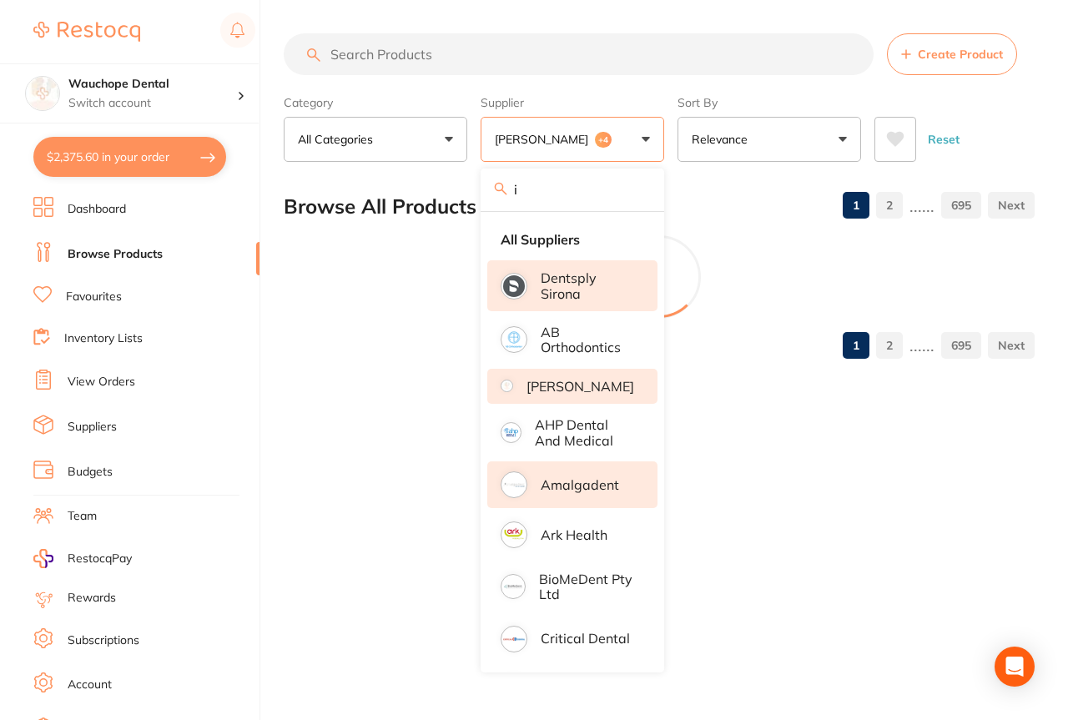
click at [566, 201] on input "i" at bounding box center [571, 189] width 183 height 42
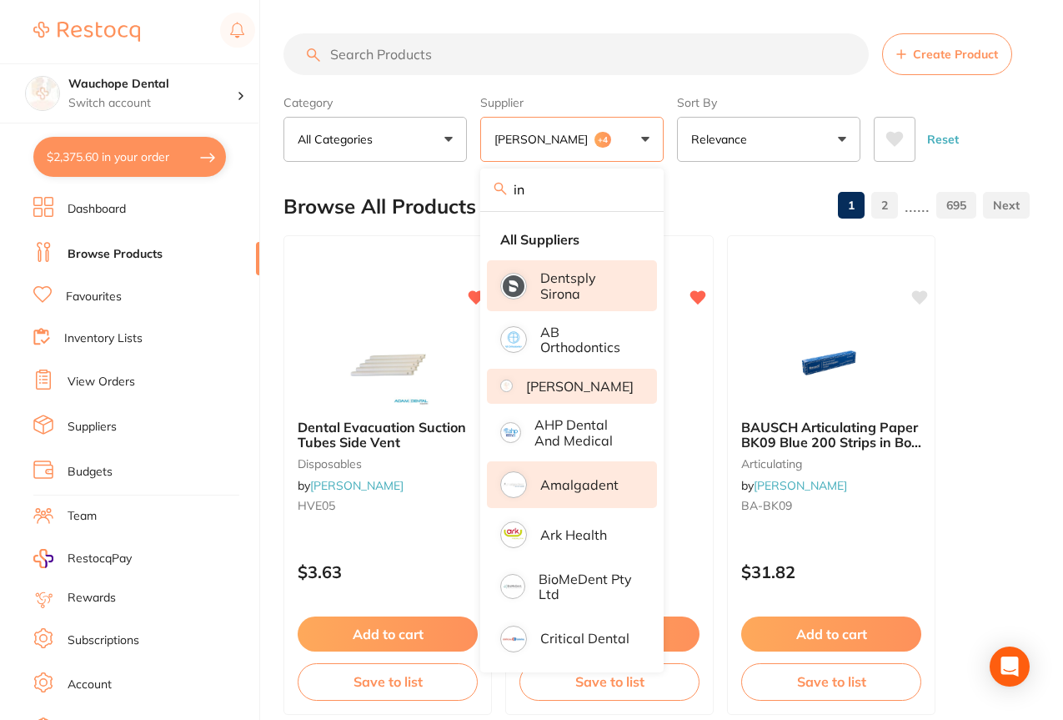
type input "i"
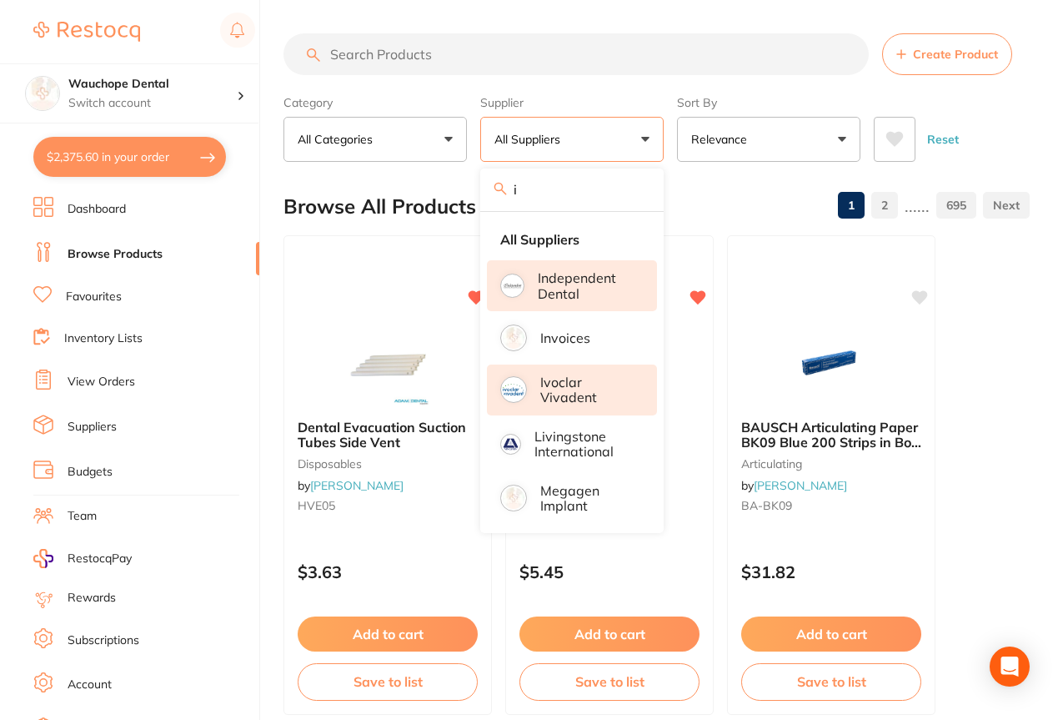
click at [536, 285] on li "Independent Dental" at bounding box center [572, 285] width 170 height 51
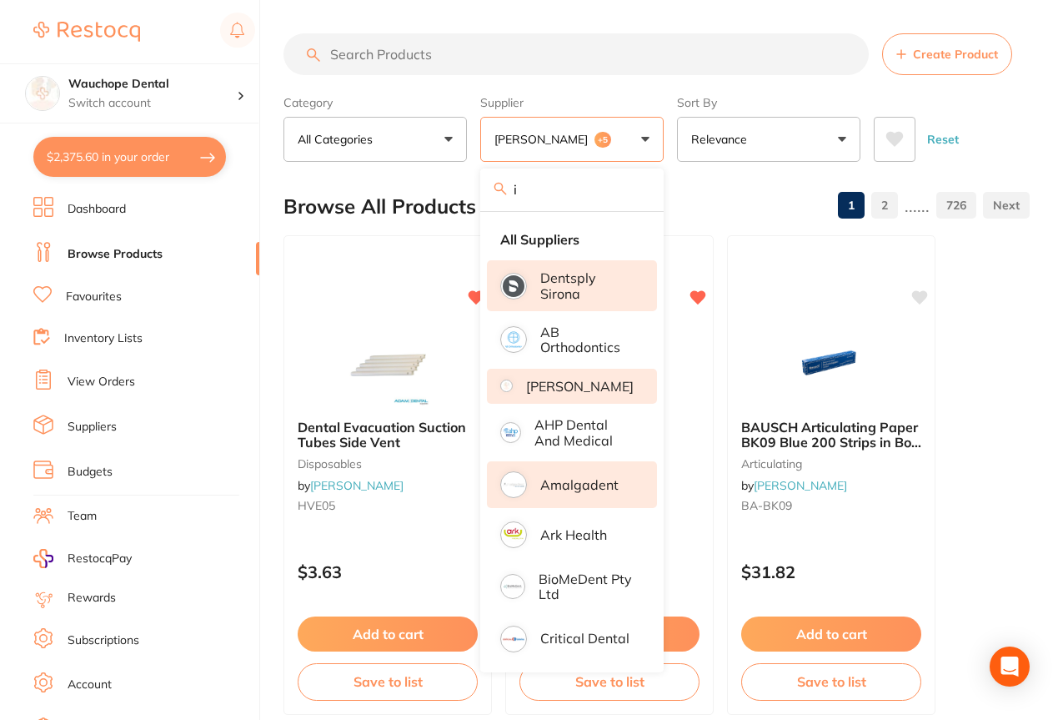
click at [545, 199] on input "i" at bounding box center [571, 189] width 183 height 42
click at [530, 58] on input "search" at bounding box center [576, 54] width 585 height 42
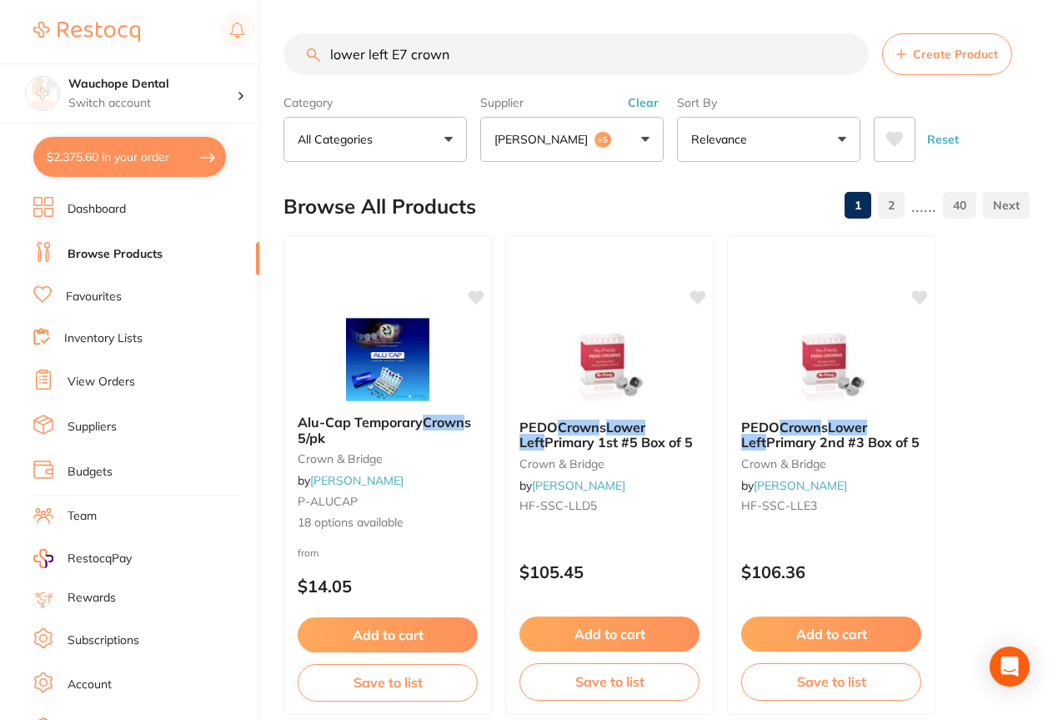
type input "lower left E7 crown"
click at [54, 292] on li "Favourites" at bounding box center [146, 297] width 226 height 22
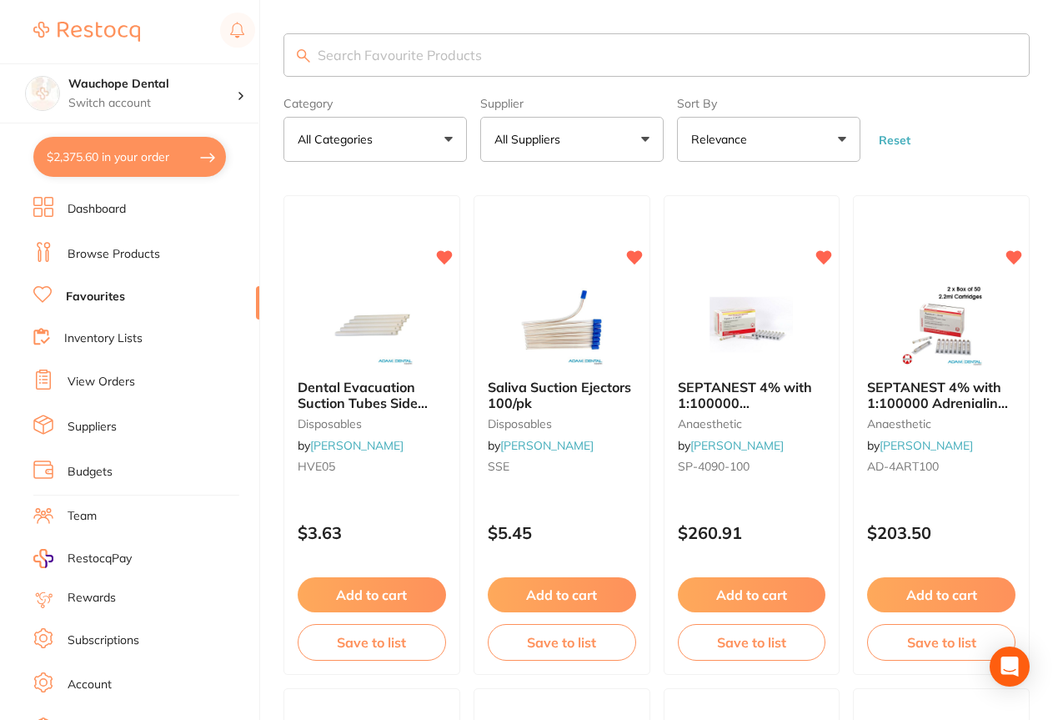
click at [388, 48] on input "search" at bounding box center [657, 54] width 746 height 43
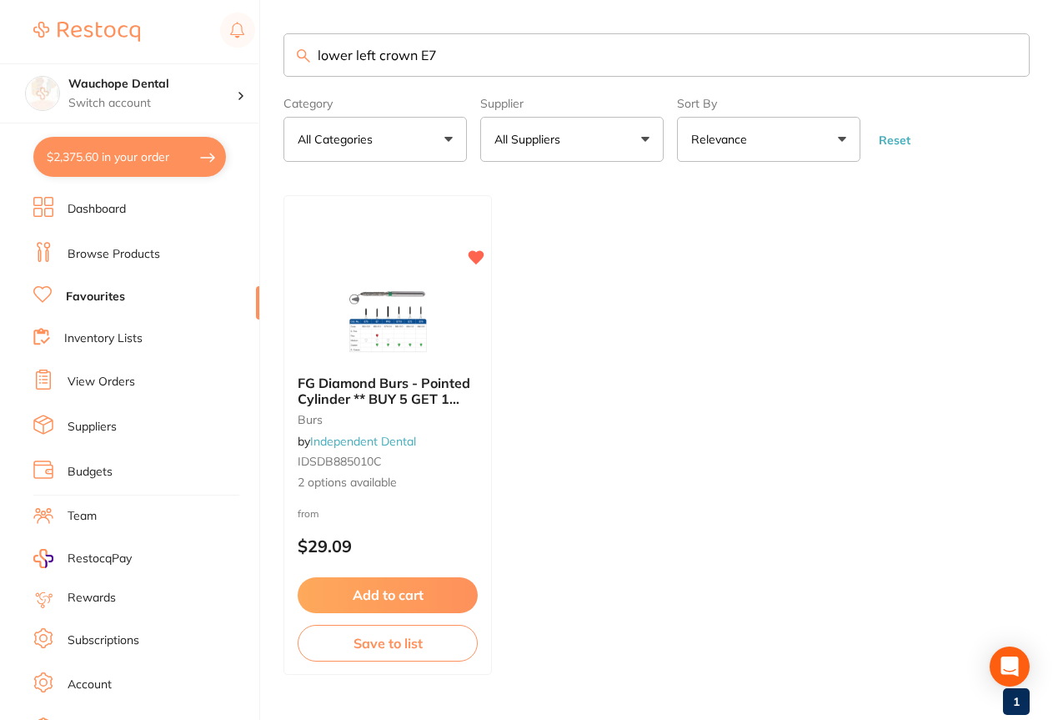
drag, startPoint x: 419, startPoint y: 57, endPoint x: 264, endPoint y: 48, distance: 154.5
click at [264, 48] on div "$2,375.60 Wauchope Dental Switch account Wauchope Dental South West Rocks Denta…" at bounding box center [531, 360] width 1063 height 720
click at [463, 53] on input "E7" at bounding box center [657, 54] width 746 height 43
click at [462, 53] on input "E7" at bounding box center [657, 54] width 746 height 43
type input "E"
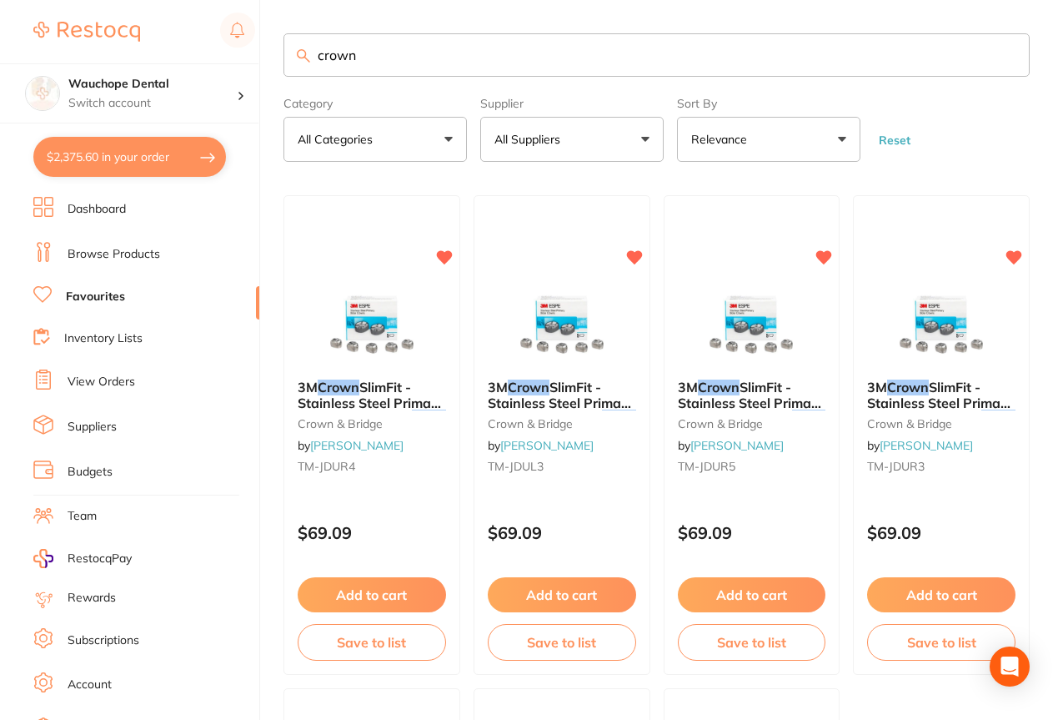
type input "crown"
click at [1060, 53] on main "crown Category All Categories All Categories crown & bridge Clear Category fals…" at bounding box center [674, 627] width 780 height 1254
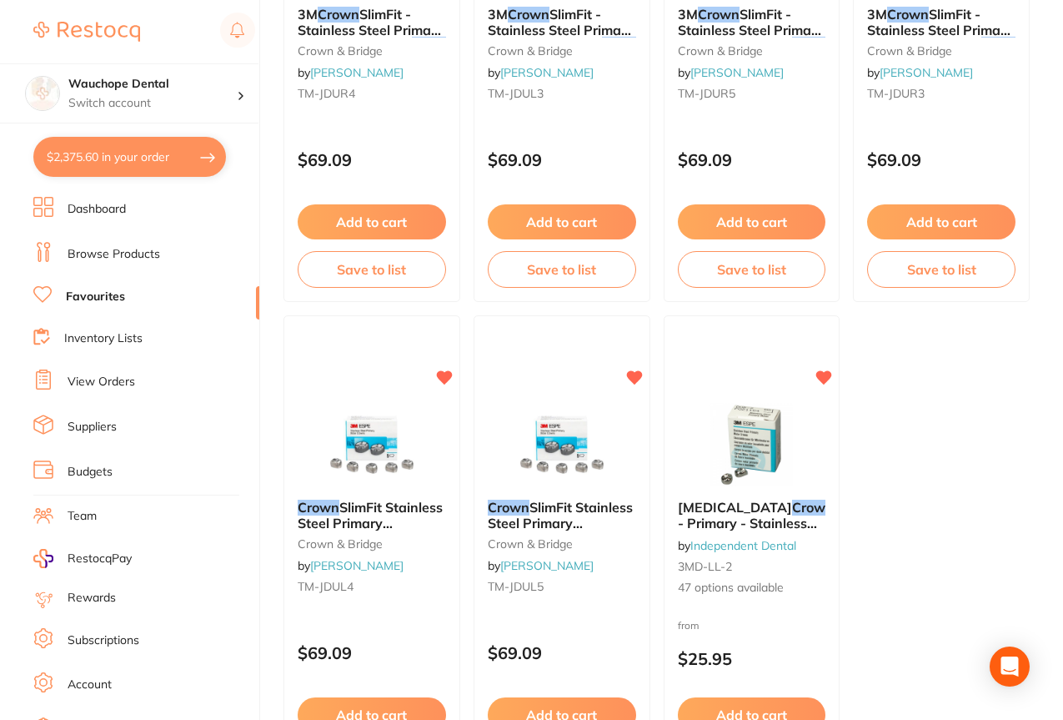
scroll to position [430, 0]
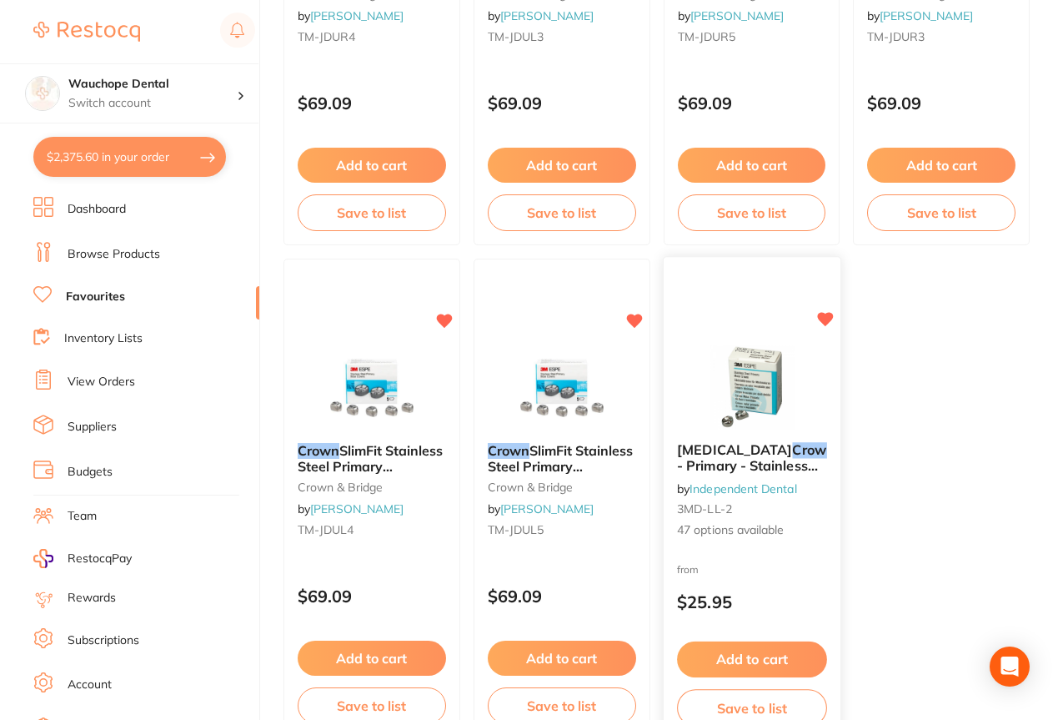
click at [753, 340] on div "Molar Crown s - Primary - Stainless Steel by Independent Dental 3MD-LL-2 47 opt…" at bounding box center [751, 499] width 178 height 485
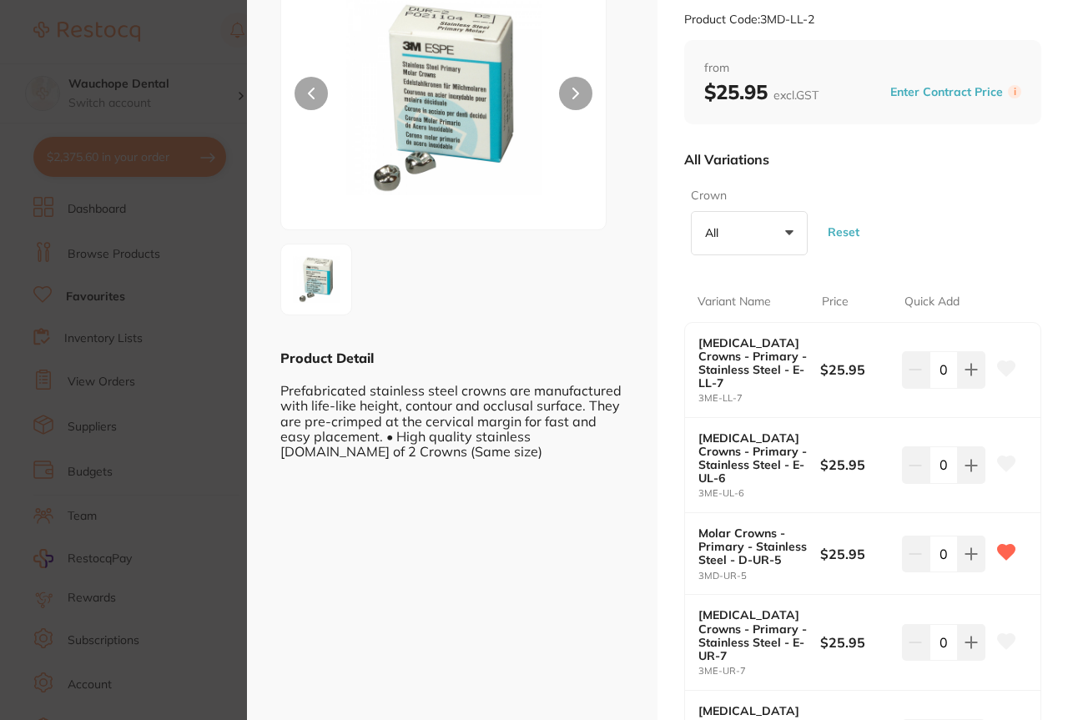
scroll to position [225, 0]
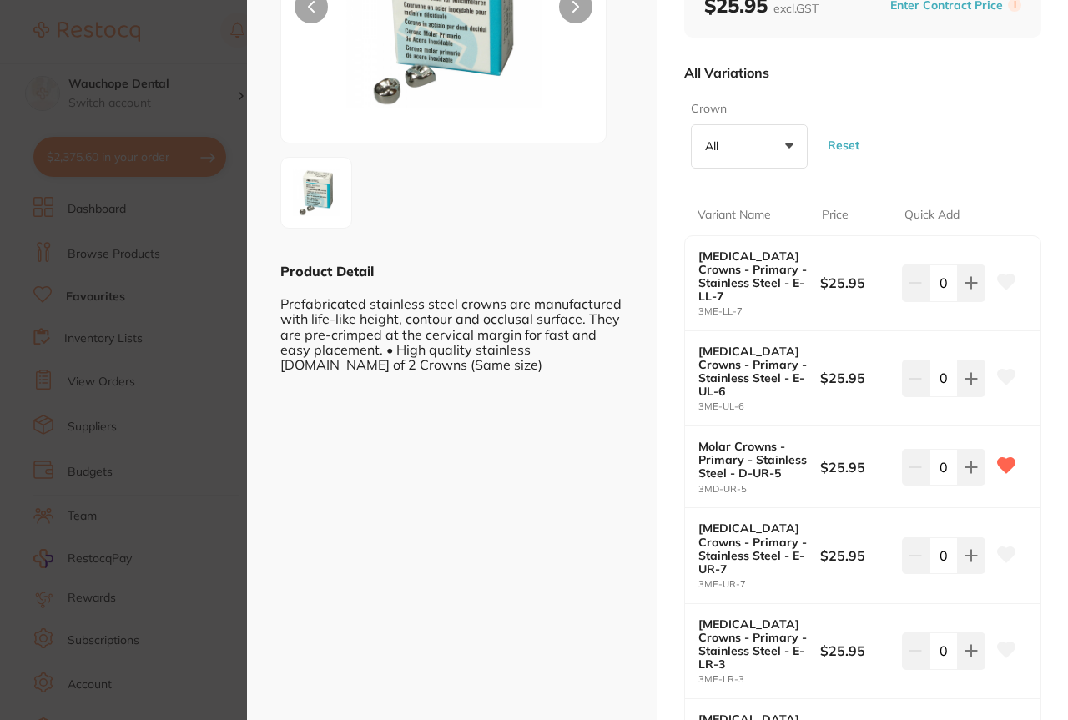
click at [1002, 274] on icon at bounding box center [1006, 281] width 18 height 15
click at [972, 268] on button at bounding box center [971, 282] width 28 height 37
type input "1"
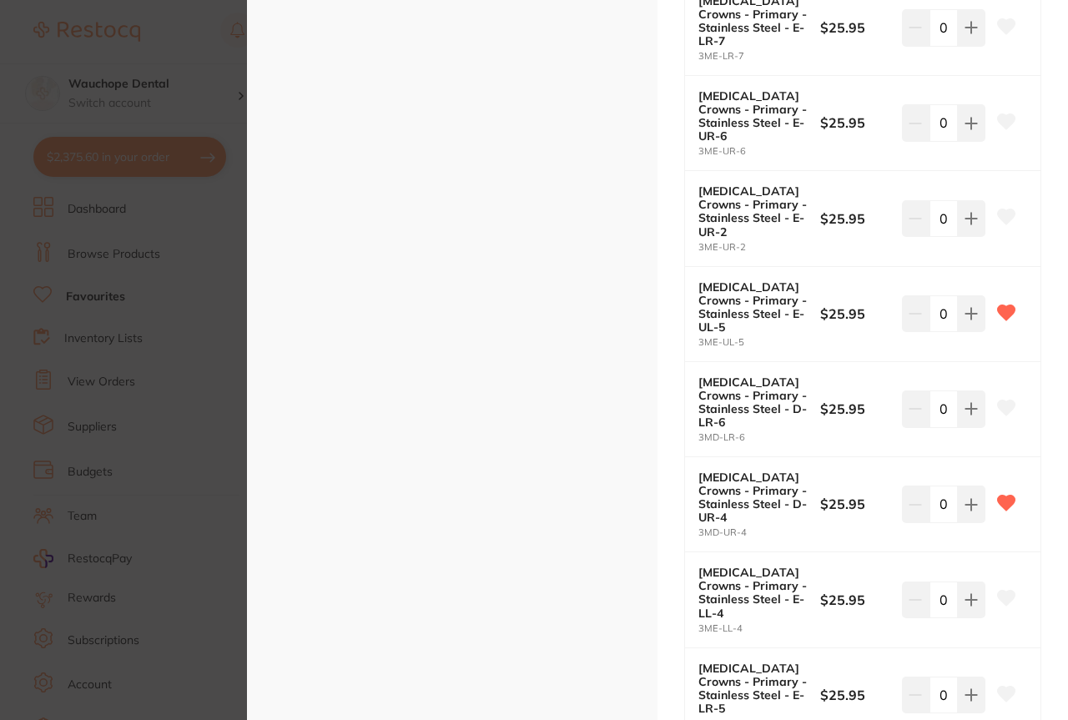
scroll to position [4122, 0]
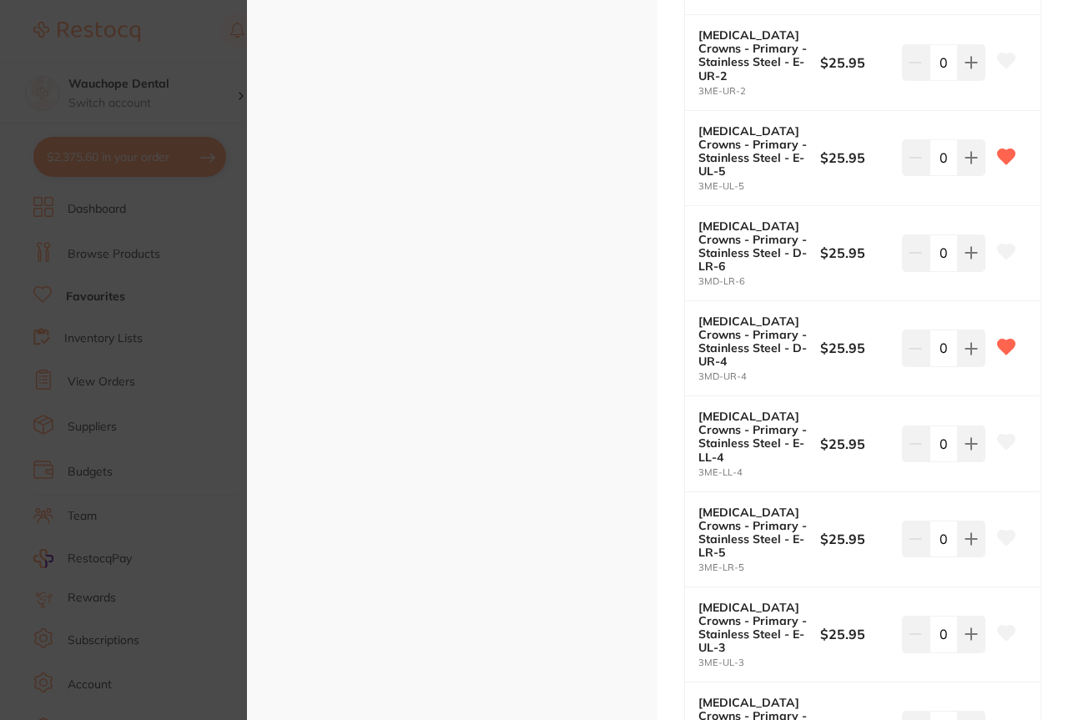
checkbox input "false"
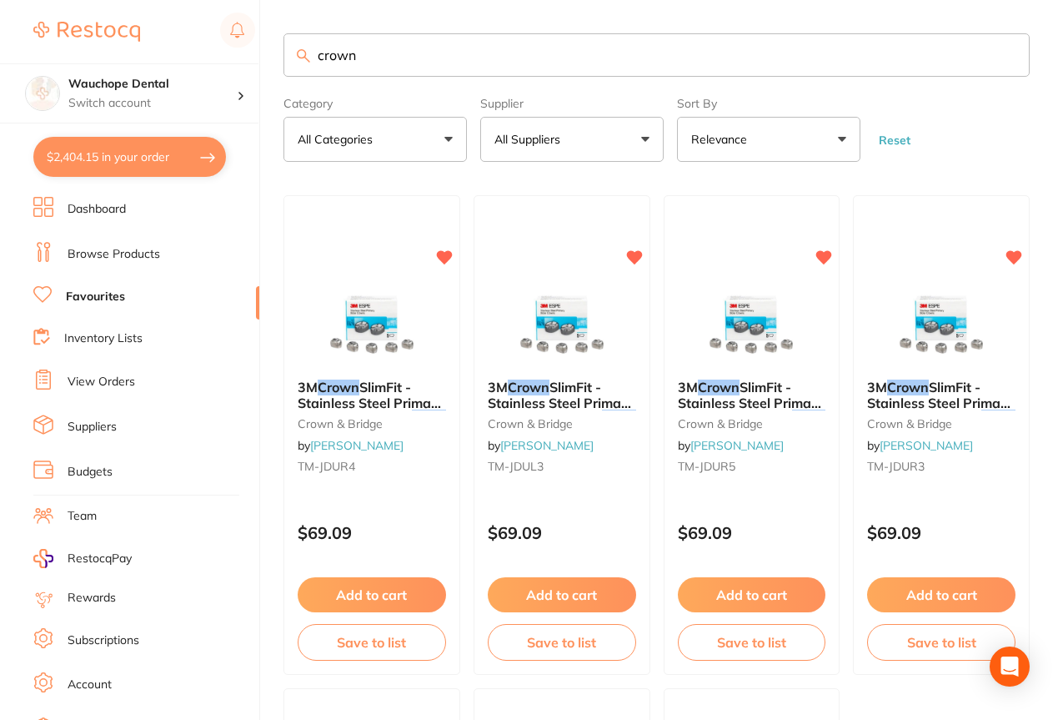
click at [490, 46] on input "crown" at bounding box center [657, 54] width 746 height 43
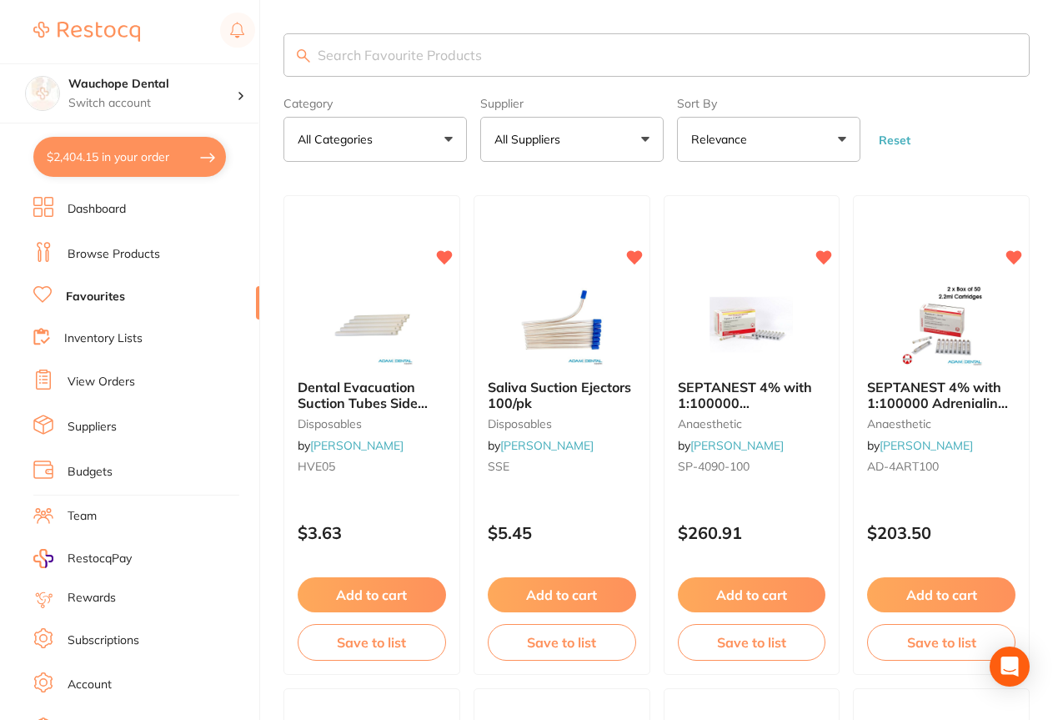
click at [125, 249] on link "Browse Products" at bounding box center [114, 254] width 93 height 17
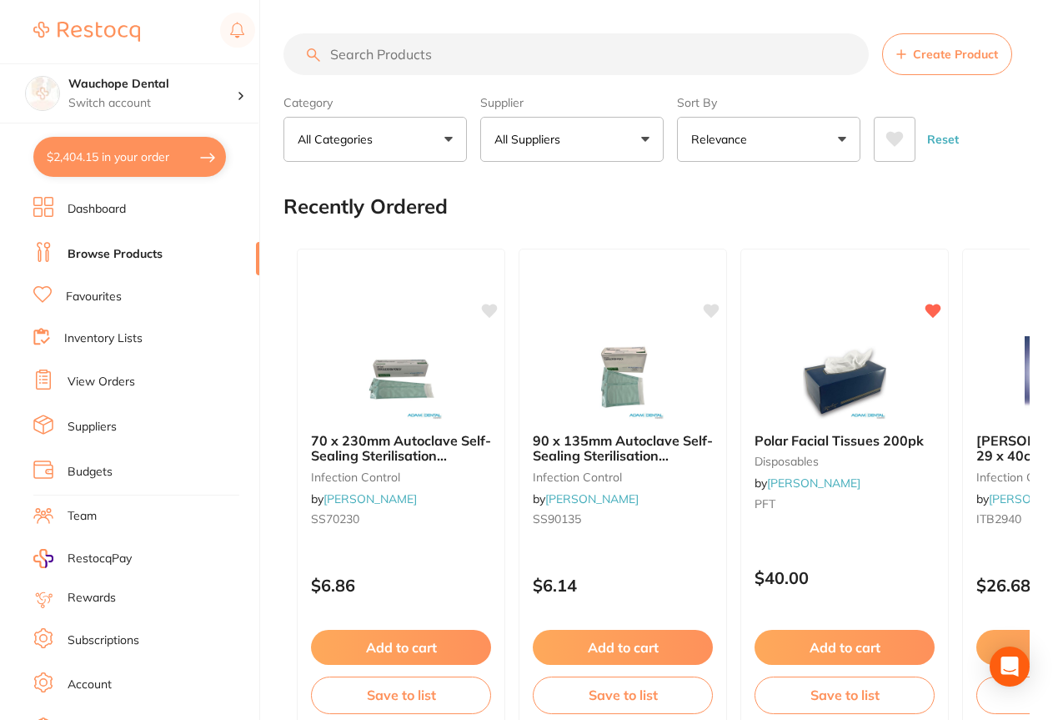
click at [575, 132] on button "All Suppliers" at bounding box center [571, 139] width 183 height 45
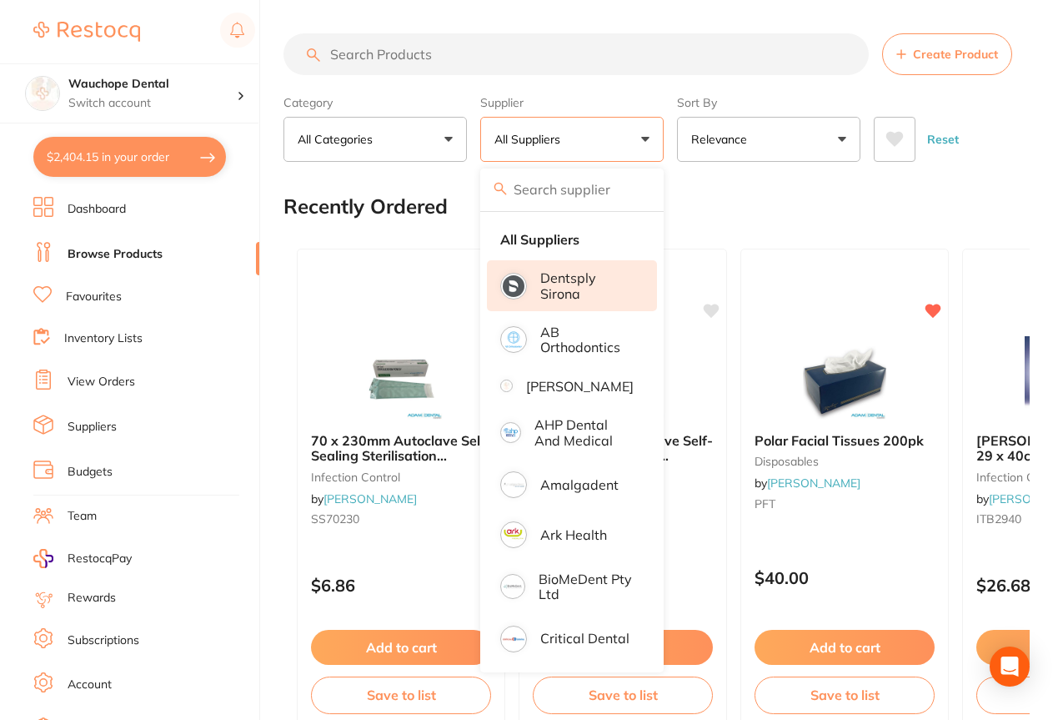
click at [570, 293] on p "Dentsply Sirona" at bounding box center [586, 285] width 93 height 31
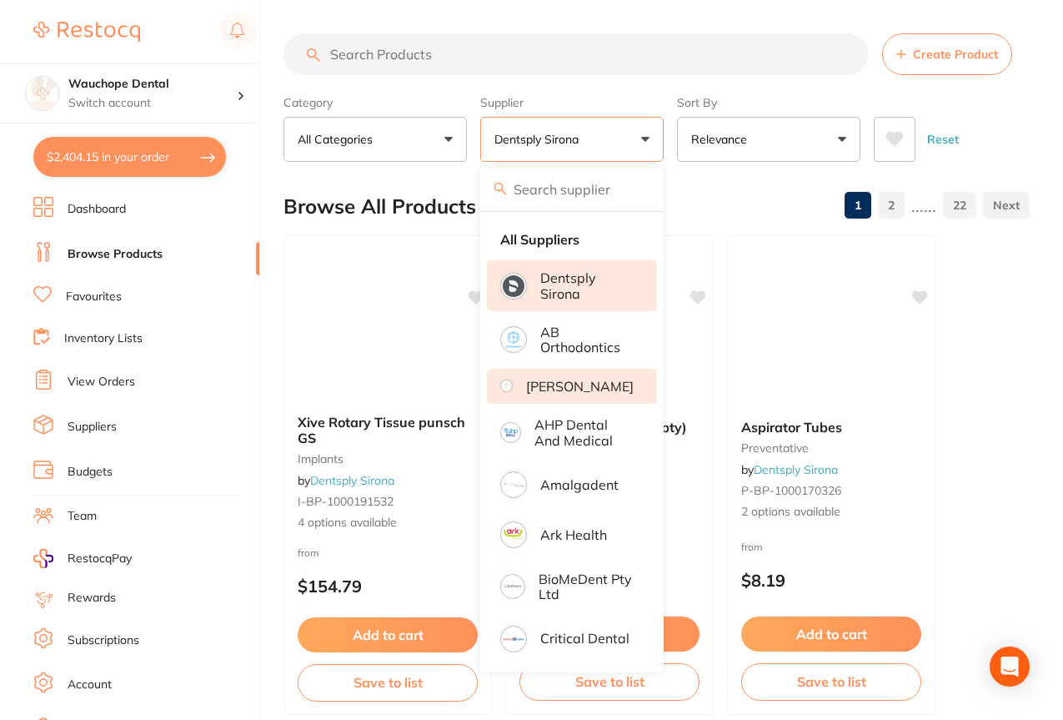
click at [572, 394] on p "[PERSON_NAME]" at bounding box center [580, 386] width 108 height 15
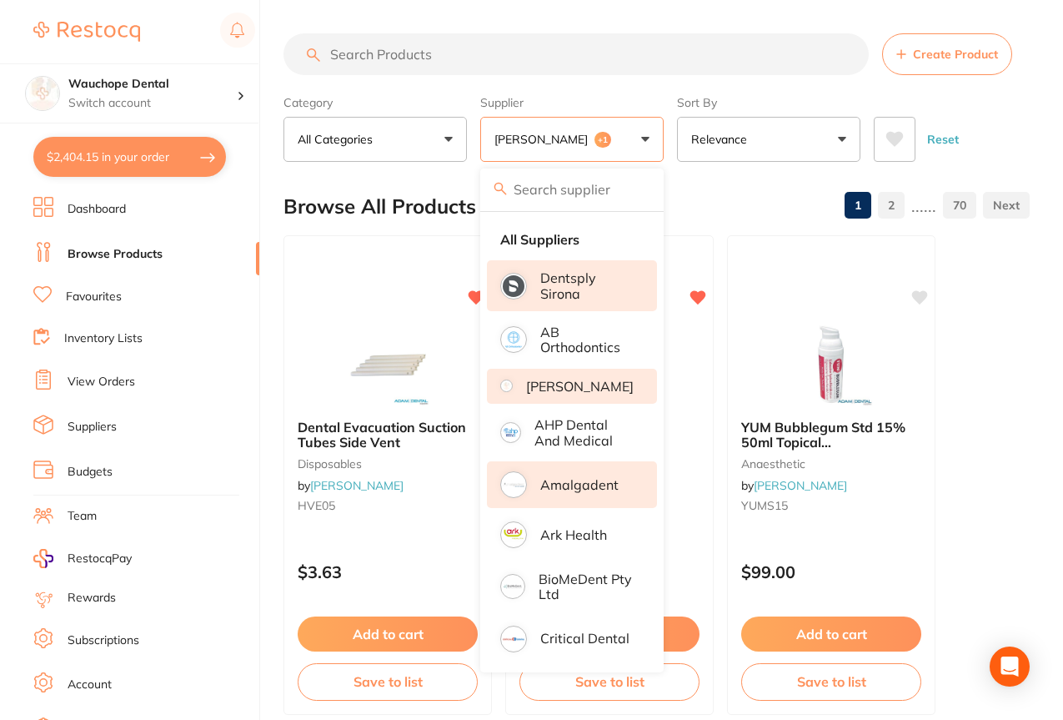
click at [580, 491] on p "Amalgadent" at bounding box center [579, 484] width 78 height 15
click at [570, 187] on input "search" at bounding box center [571, 189] width 183 height 42
type input "he"
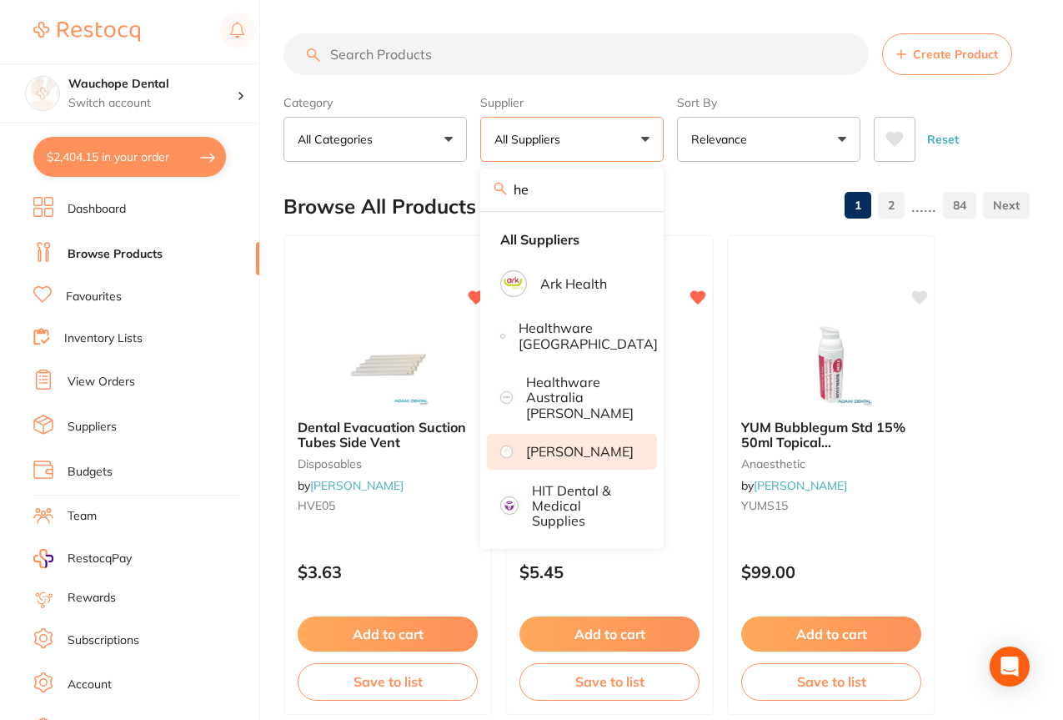
click at [579, 446] on p "[PERSON_NAME]" at bounding box center [580, 451] width 108 height 15
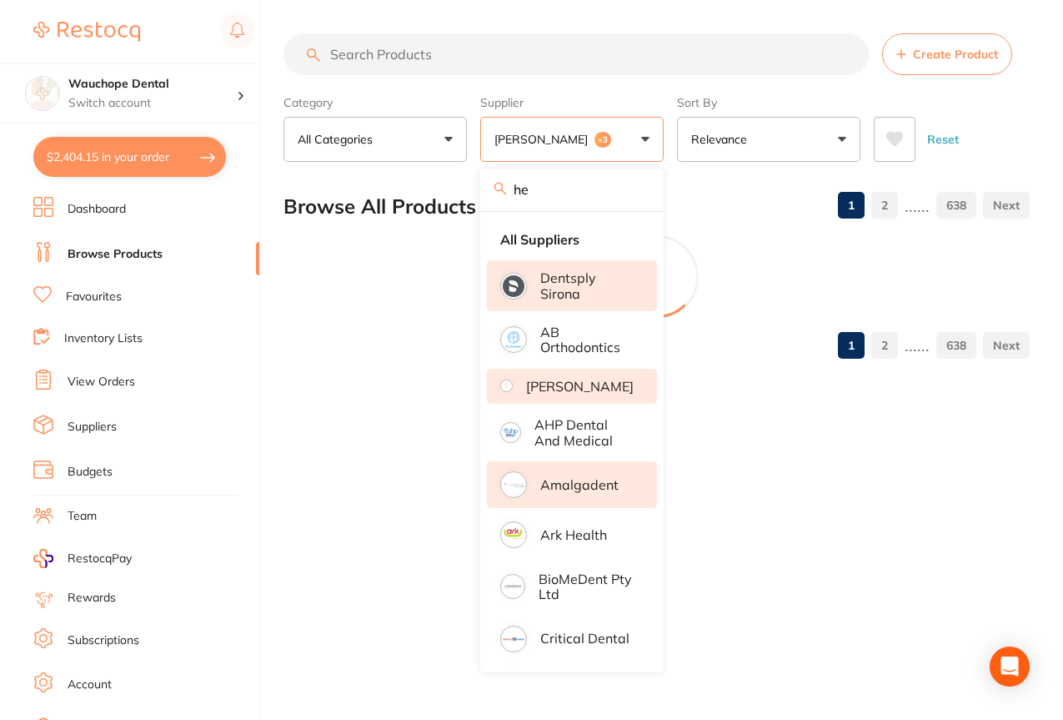
click at [567, 183] on input "he" at bounding box center [571, 189] width 183 height 42
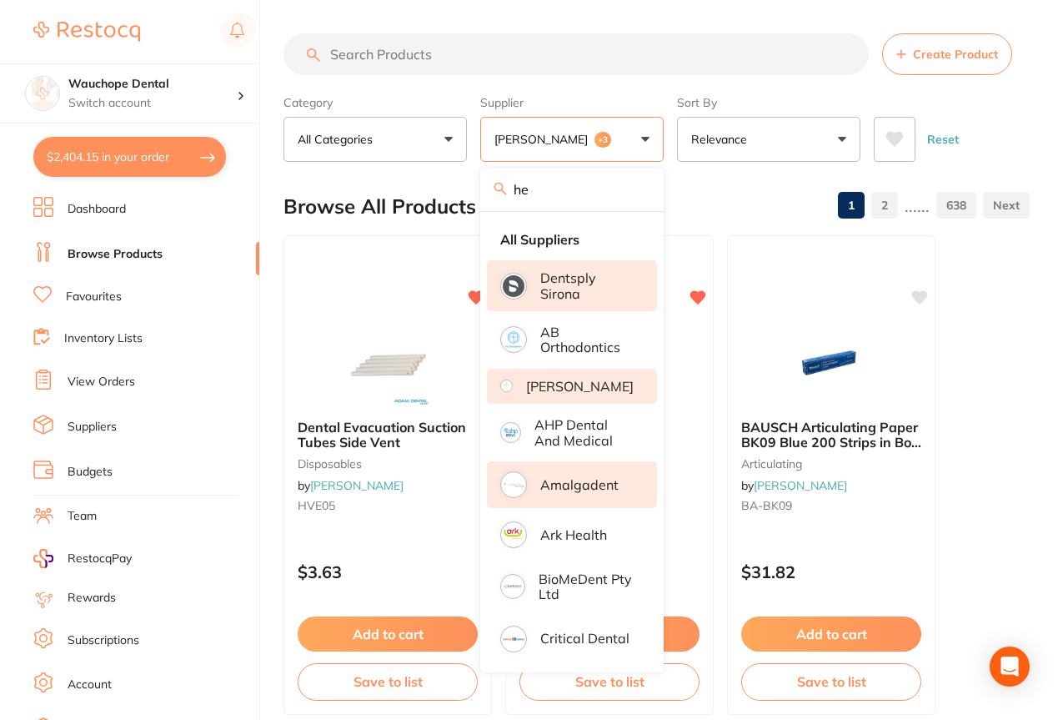
type input "h"
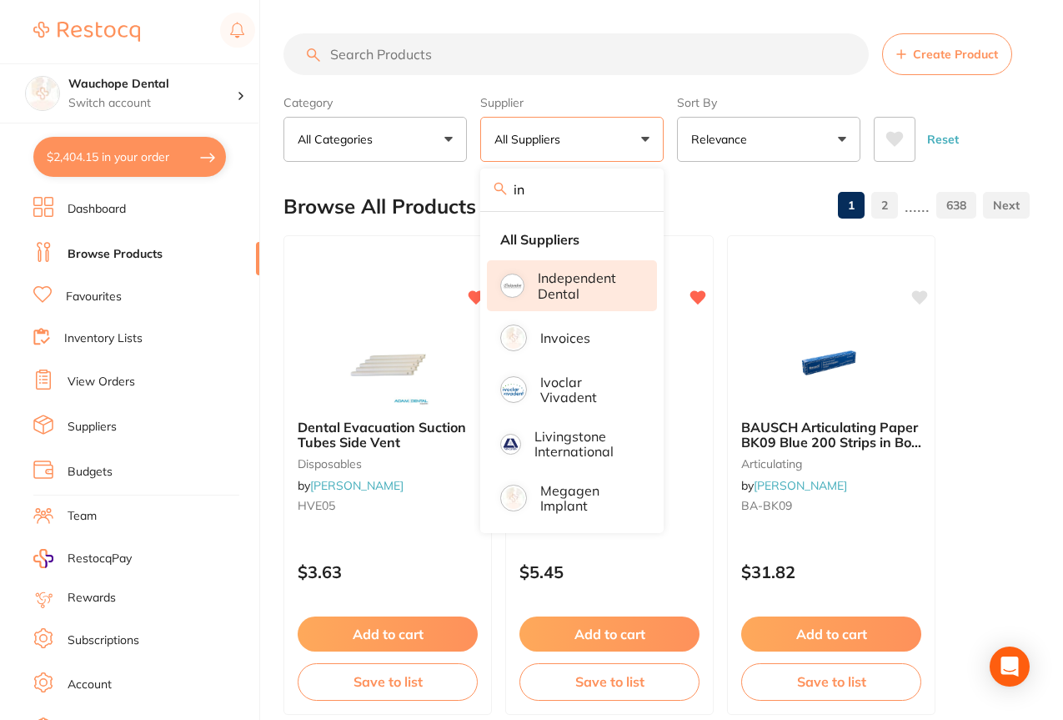
click at [558, 295] on p "Independent Dental" at bounding box center [586, 285] width 96 height 31
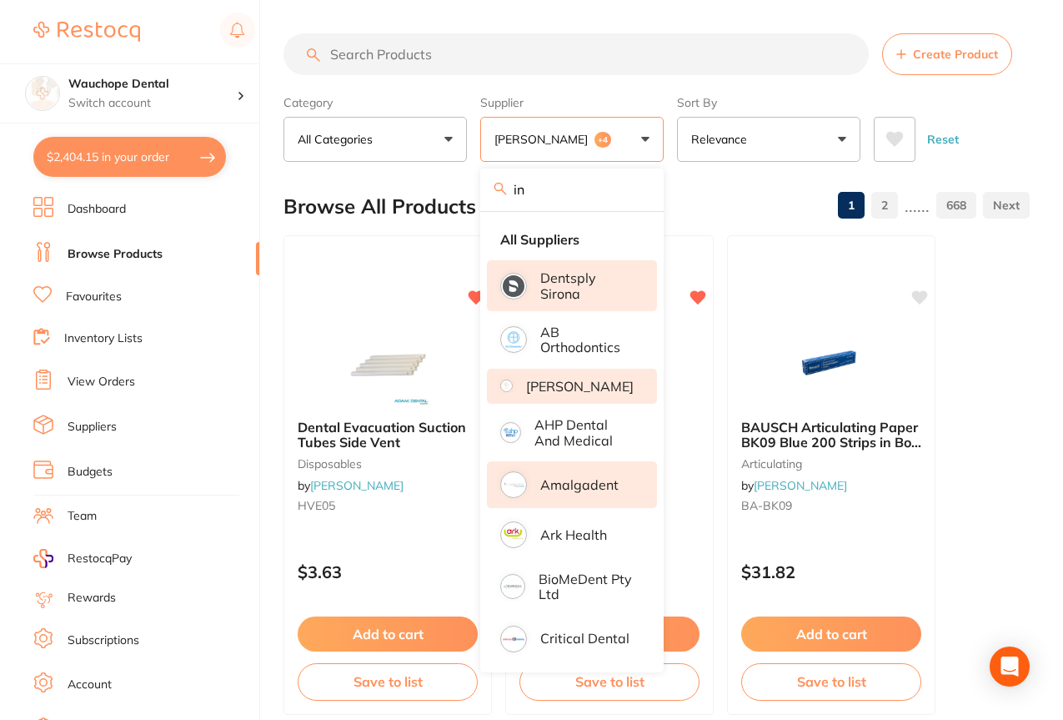
click at [553, 193] on input "in" at bounding box center [571, 189] width 183 height 42
type input "i"
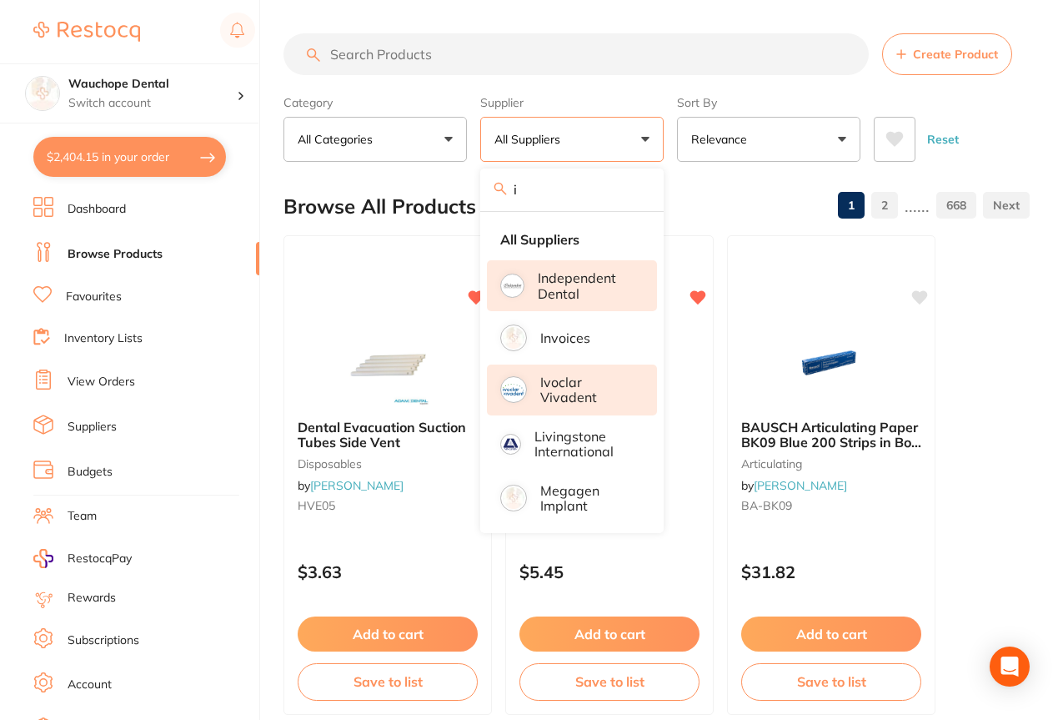
type input "i"
click at [572, 382] on p "Ivoclar Vivadent" at bounding box center [586, 389] width 93 height 31
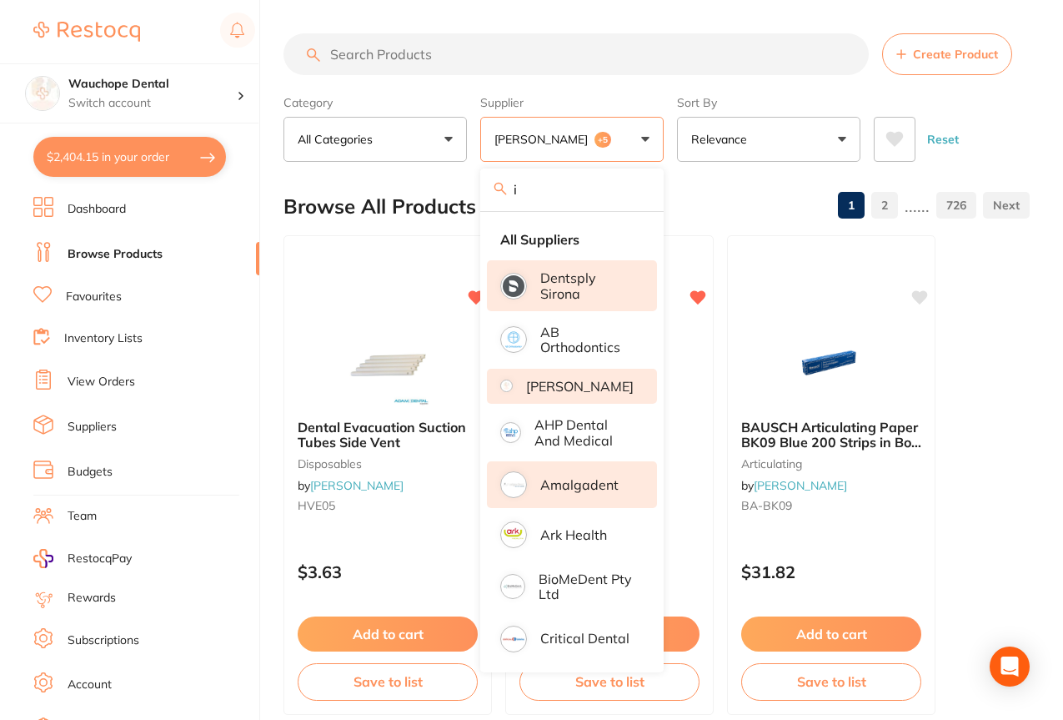
click at [515, 45] on input "search" at bounding box center [576, 54] width 585 height 42
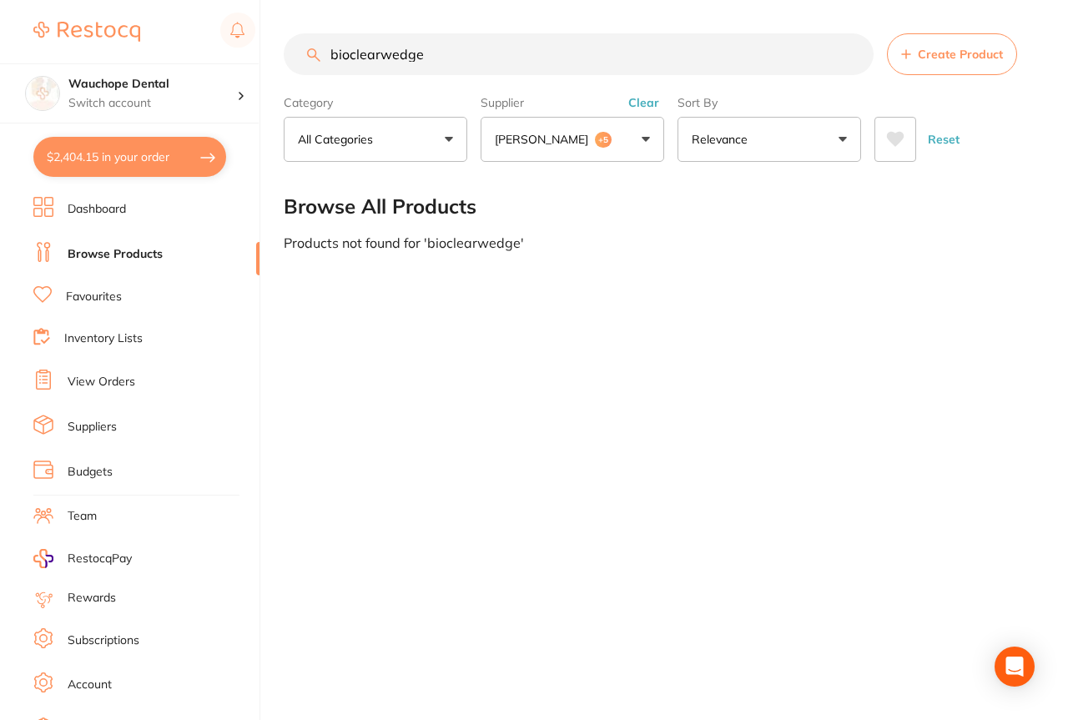
click at [384, 53] on input "bioclearwedge" at bounding box center [579, 54] width 590 height 42
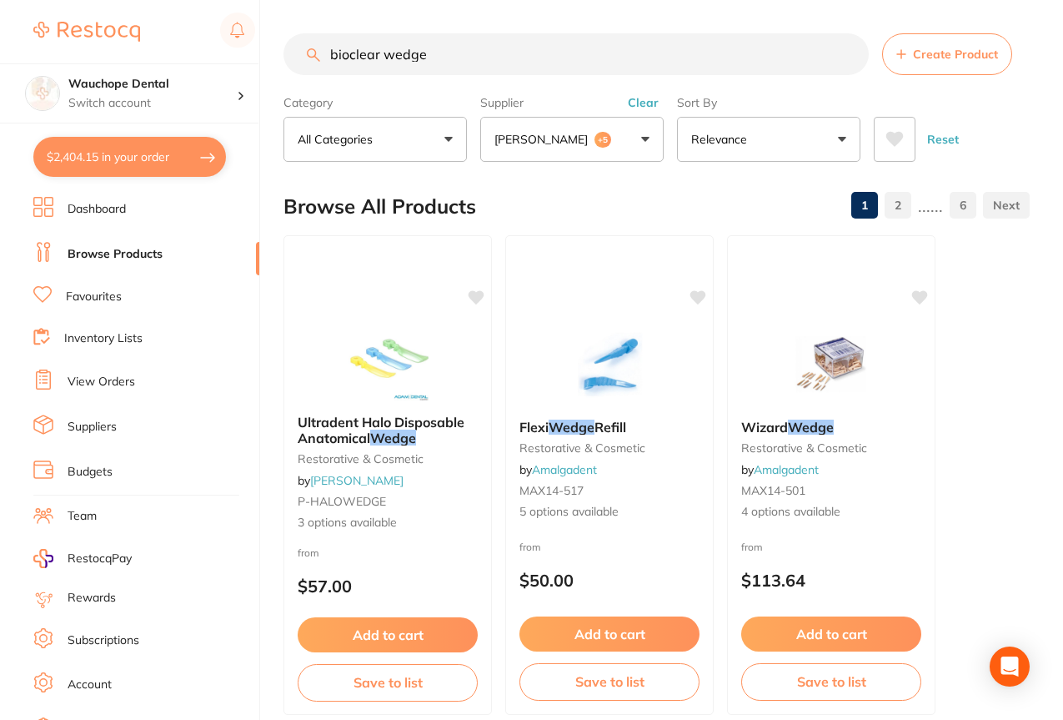
click at [508, 162] on button "Adam Dental +5" at bounding box center [571, 139] width 183 height 45
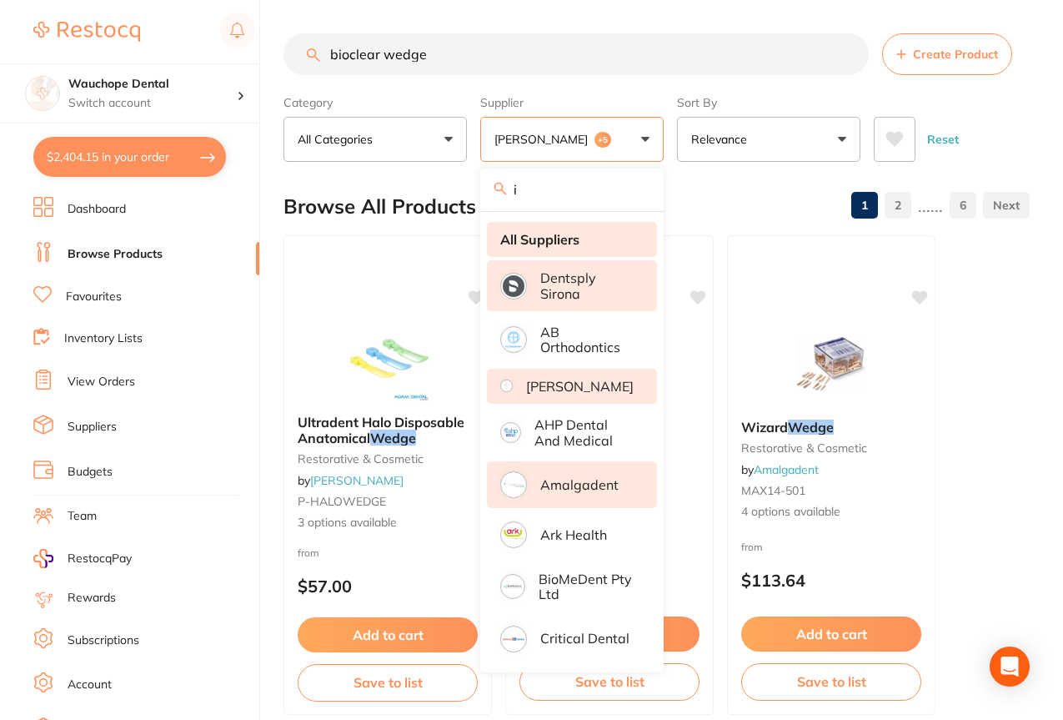
click at [527, 235] on strong "All Suppliers" at bounding box center [539, 239] width 79 height 15
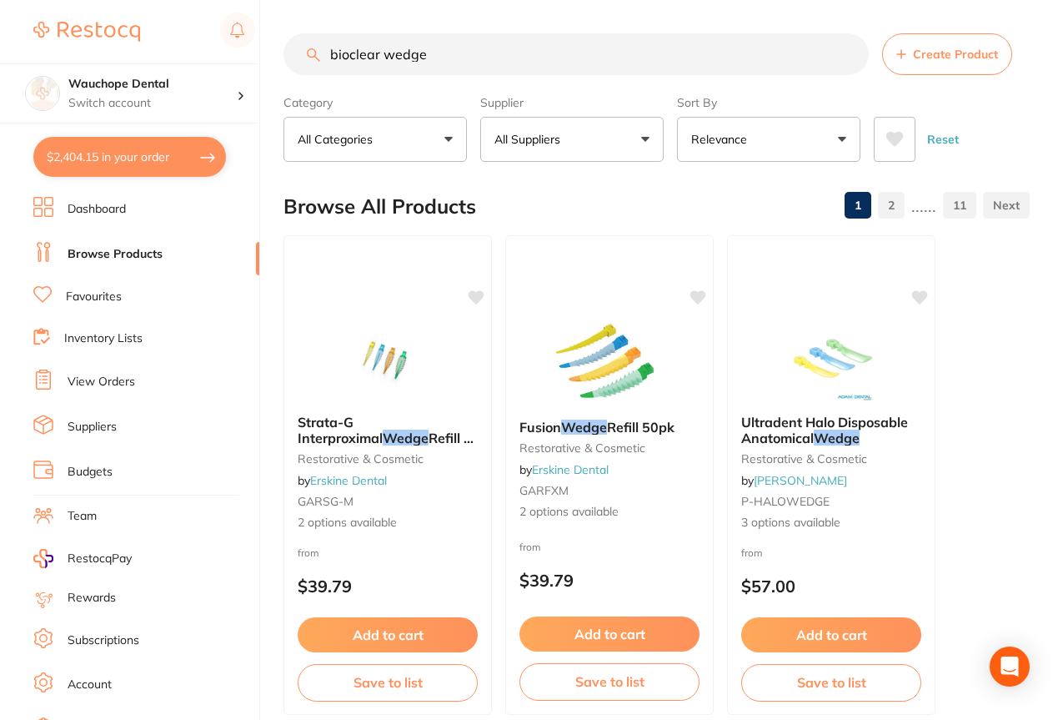
click at [442, 53] on input "bioclear wedge" at bounding box center [576, 54] width 585 height 42
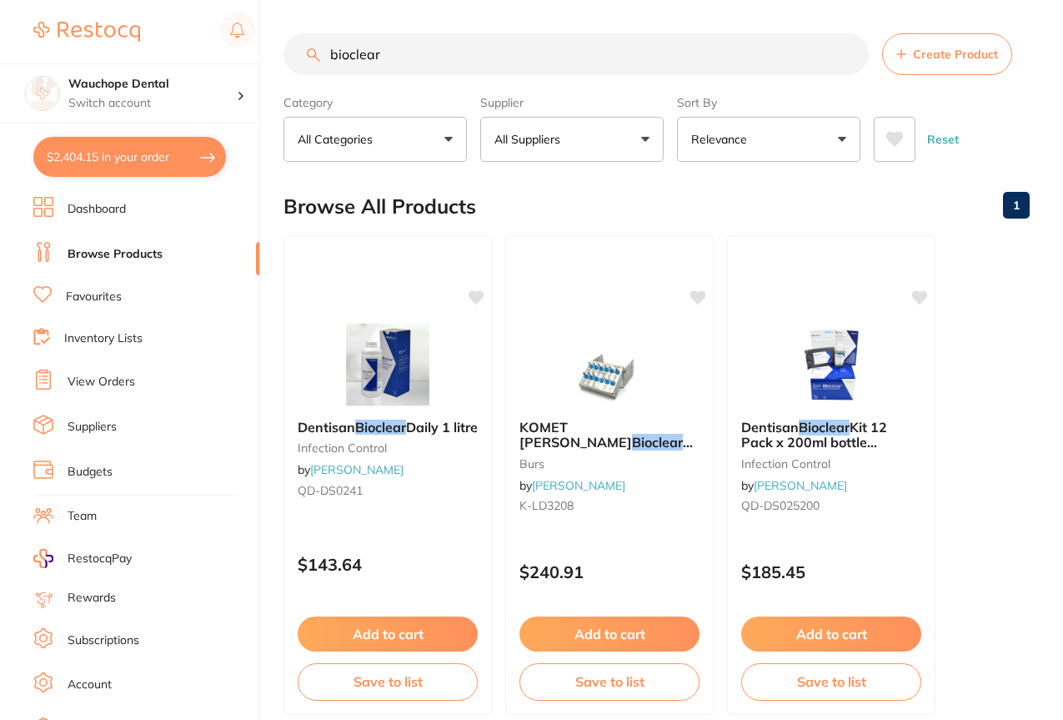
type input "bioclear"
drag, startPoint x: 1063, startPoint y: 50, endPoint x: 1067, endPoint y: 69, distance: 19.6
click at [1063, 69] on html "$2,404.15 Wauchope Dental Switch account Wauchope Dental South West Rocks Denta…" at bounding box center [531, 360] width 1063 height 720
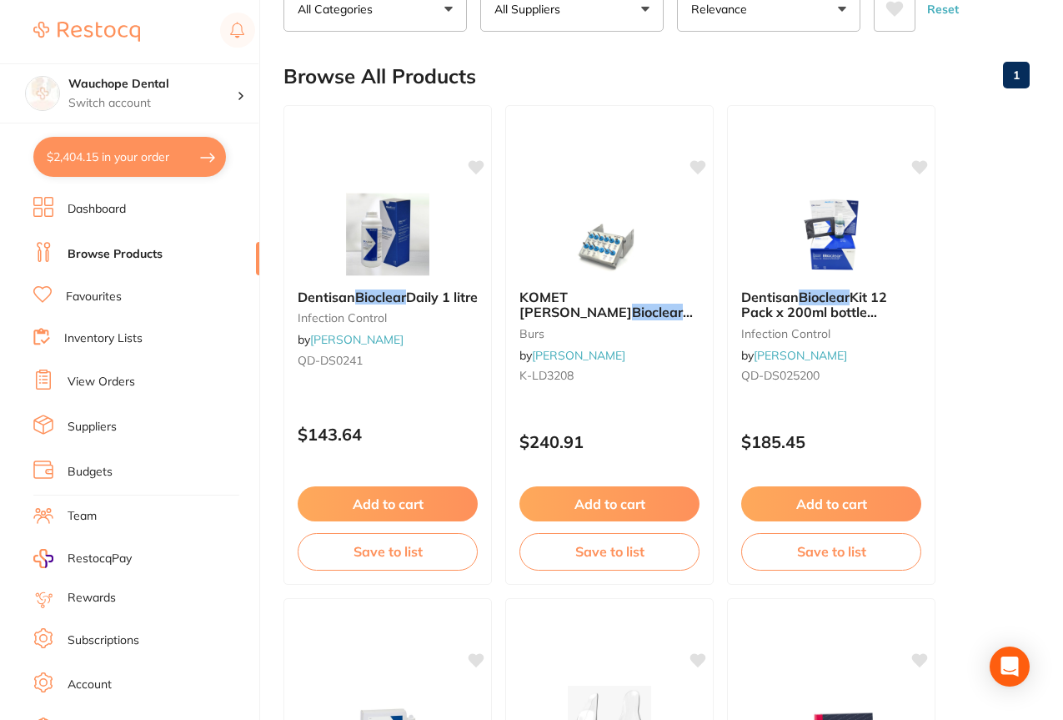
scroll to position [299, 0]
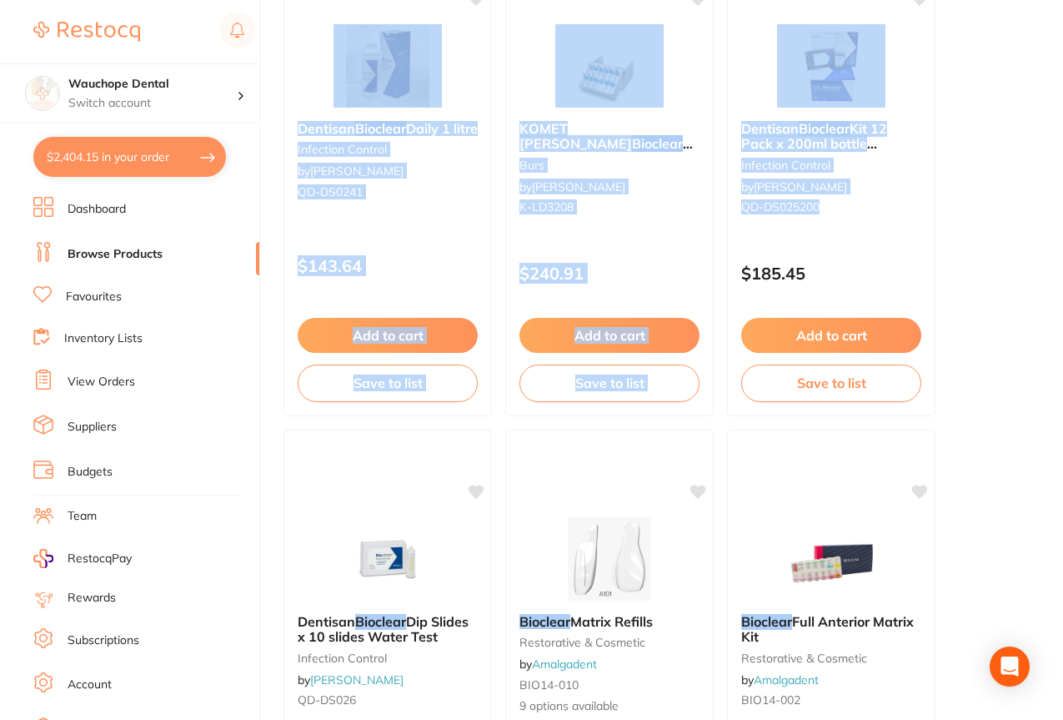
drag, startPoint x: 1062, startPoint y: 195, endPoint x: 1064, endPoint y: 214, distance: 19.3
click at [1063, 214] on html "$2,404.15 Wauchope Dental Switch account Wauchope Dental South West Rocks Denta…" at bounding box center [531, 61] width 1063 height 720
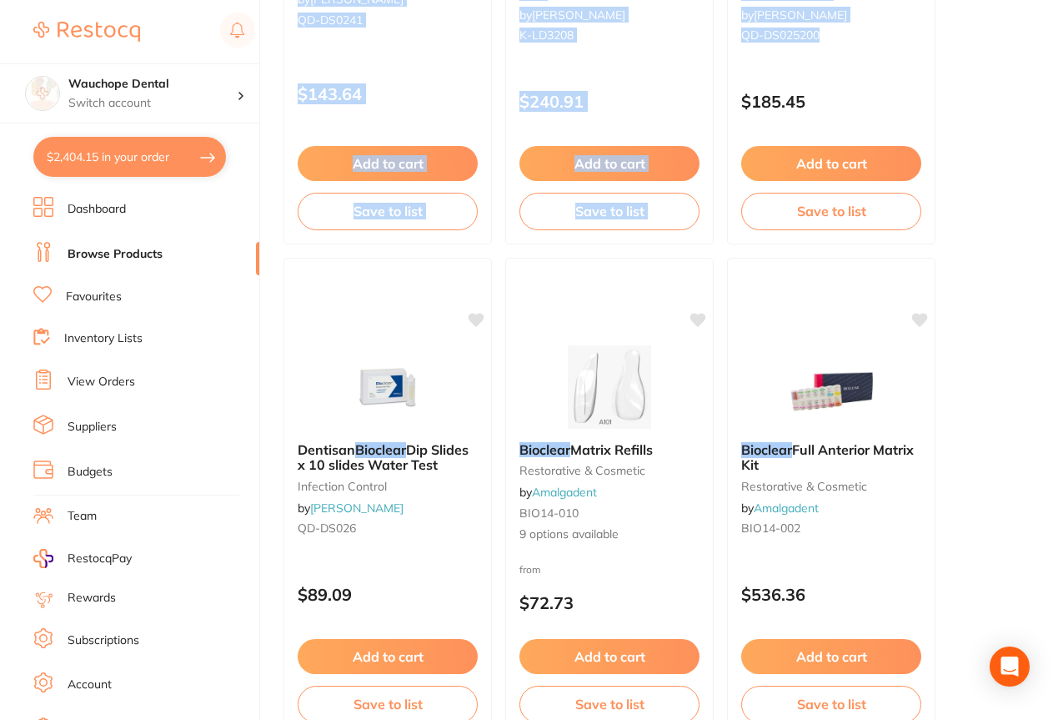
scroll to position [473, 0]
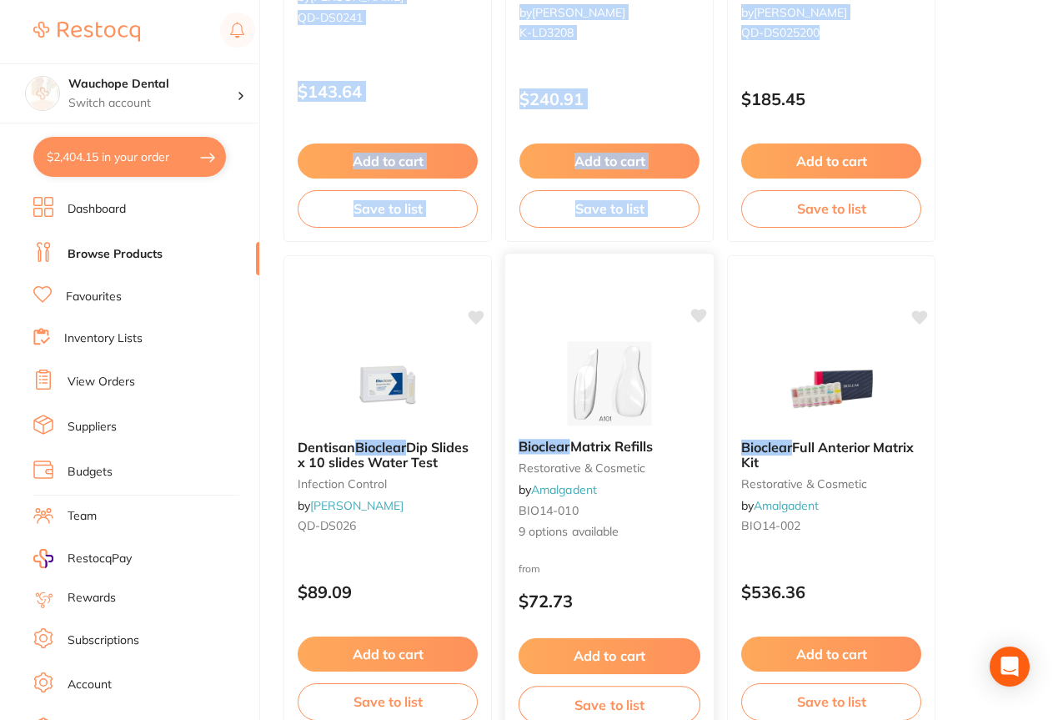
click at [629, 422] on img at bounding box center [609, 383] width 109 height 84
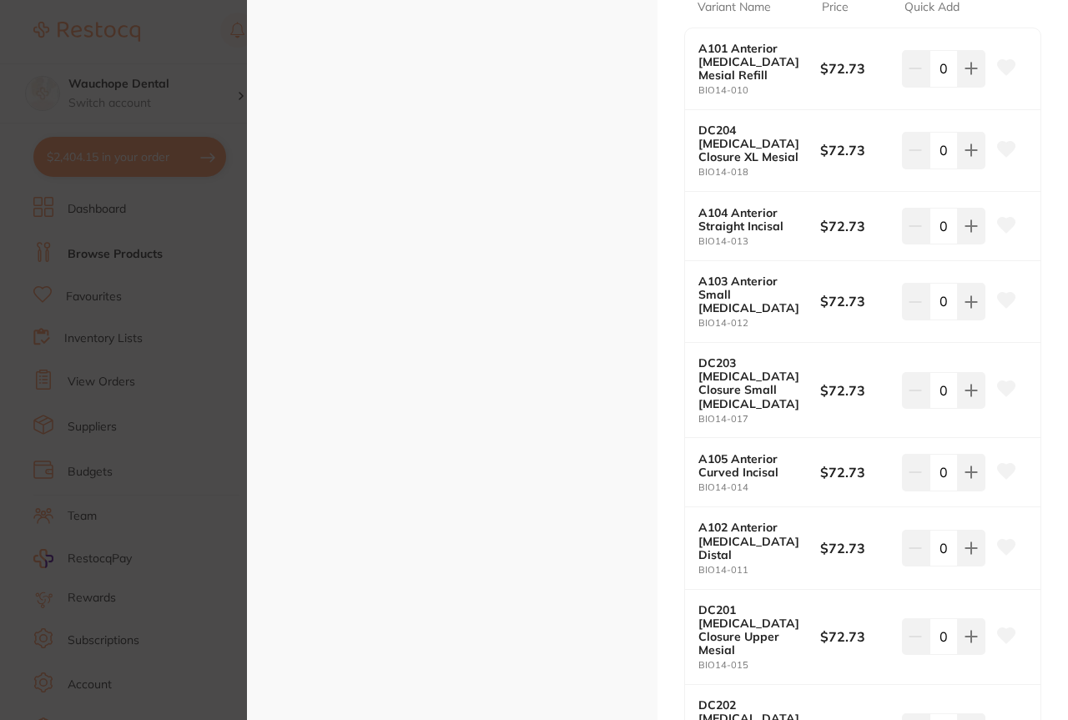
scroll to position [615, 0]
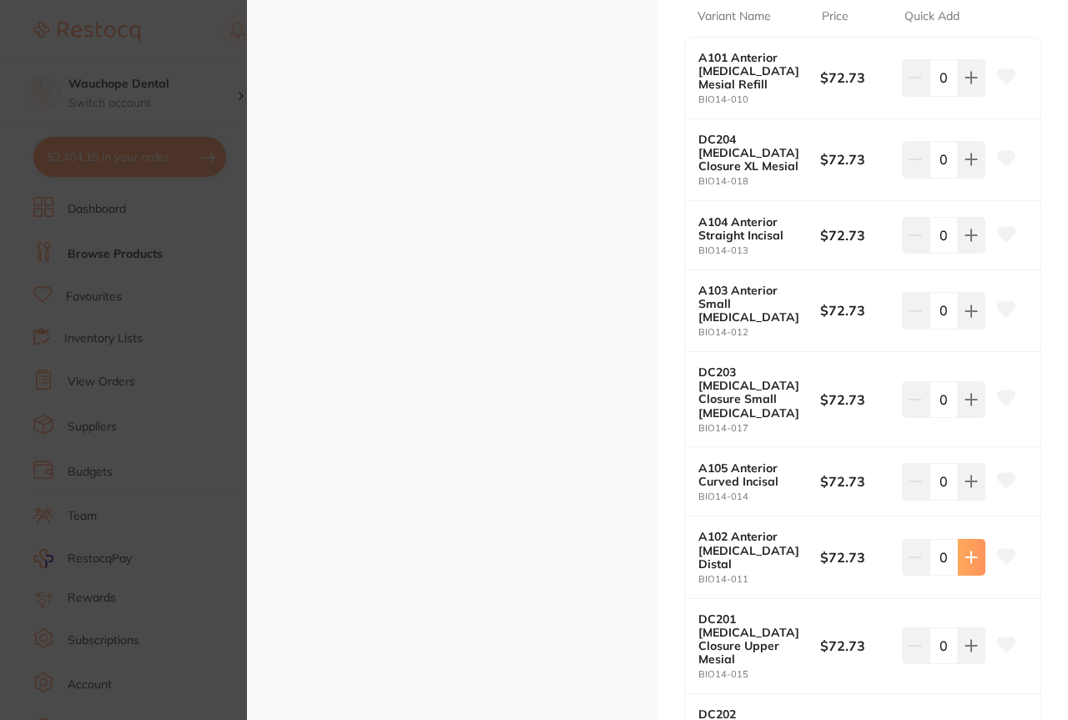
click at [957, 539] on button at bounding box center [971, 557] width 28 height 37
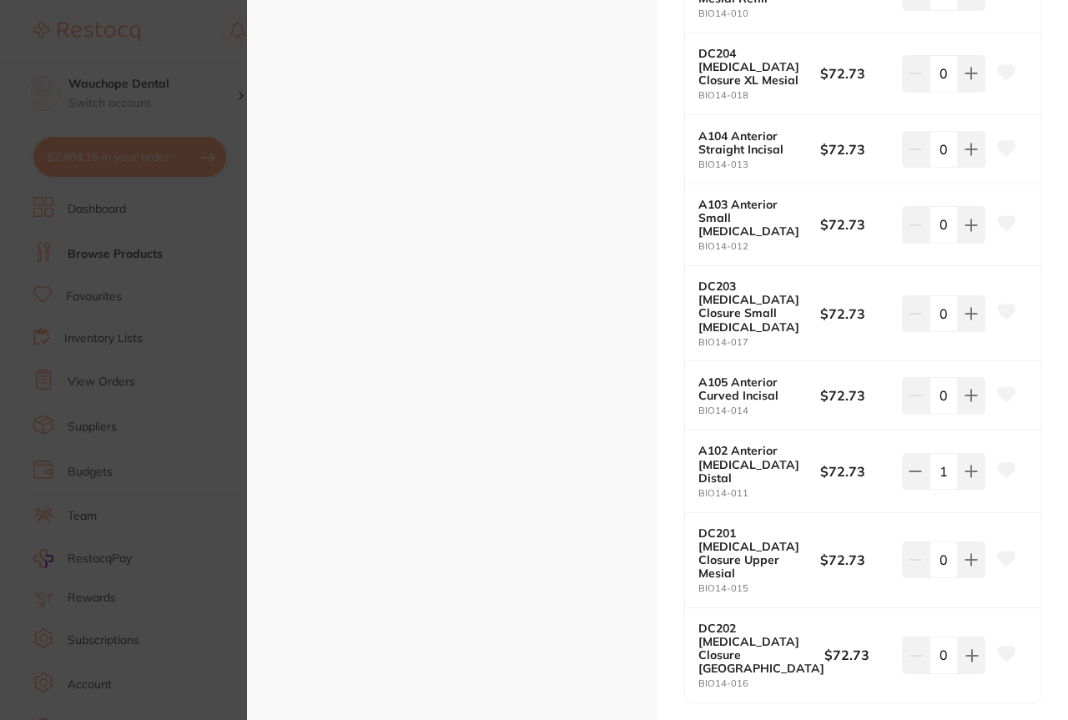
scroll to position [721, 0]
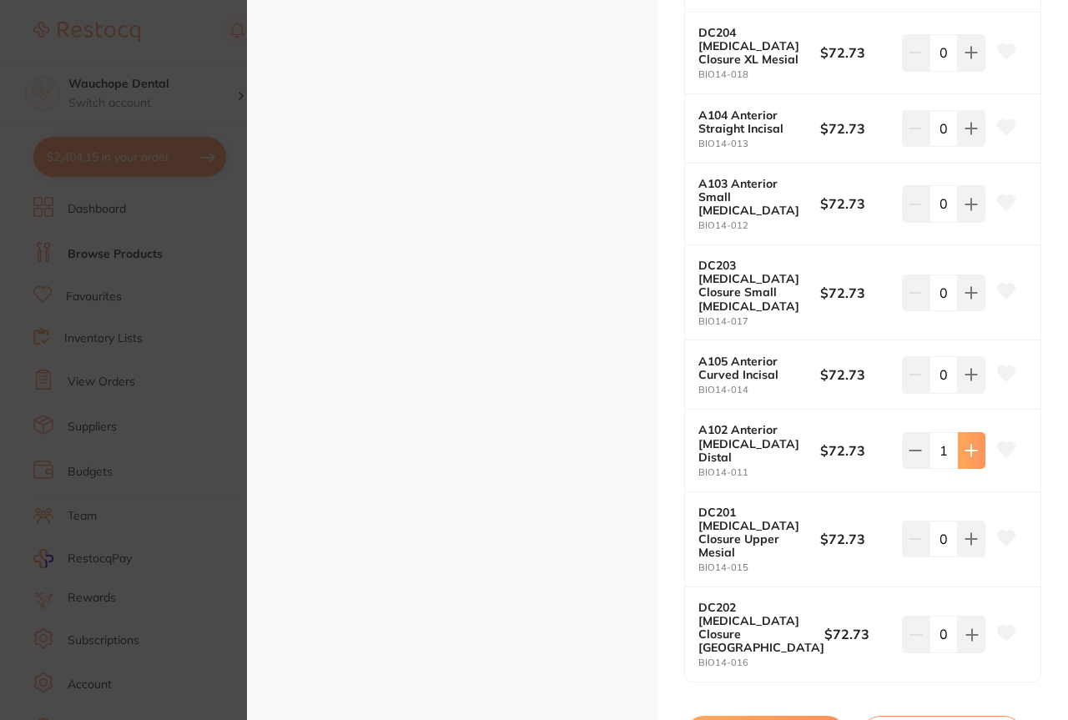
click at [957, 432] on button at bounding box center [971, 450] width 28 height 37
type input "2"
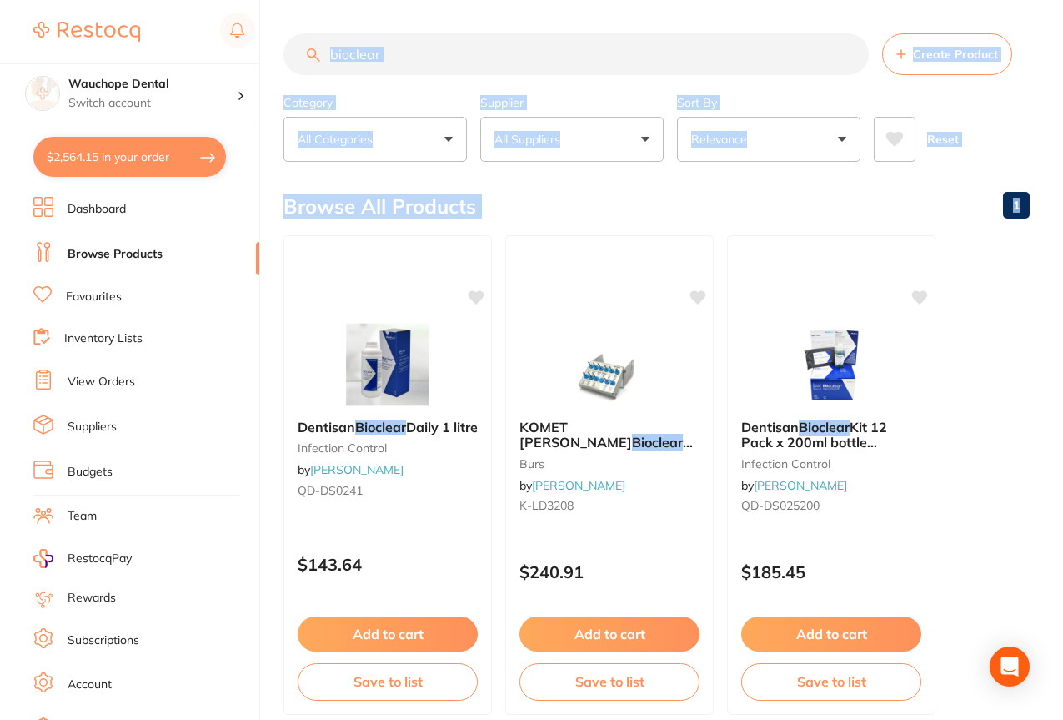
click at [580, 139] on button "All Suppliers" at bounding box center [571, 139] width 183 height 45
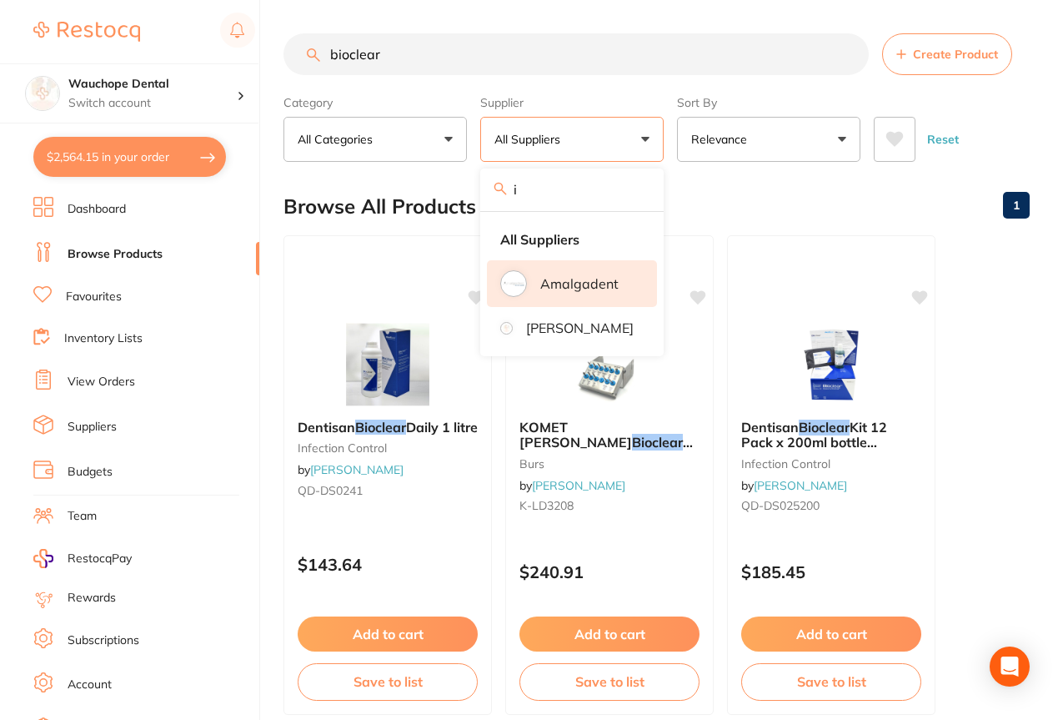
click at [582, 277] on p "Amalgadent" at bounding box center [579, 283] width 78 height 15
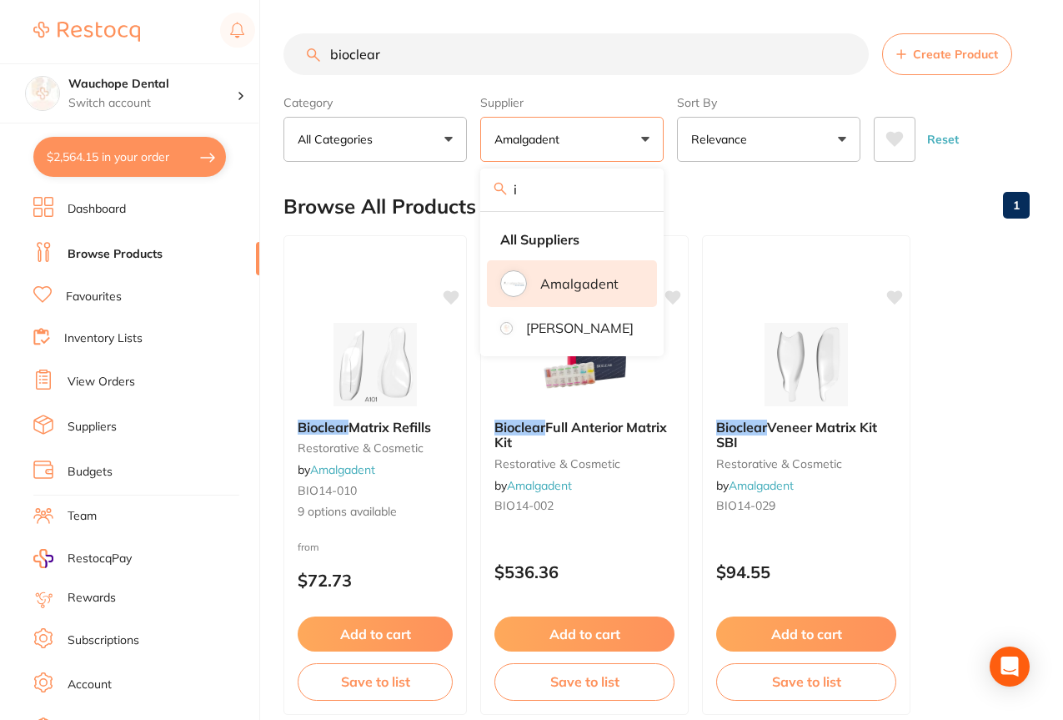
click at [1017, 343] on ul "Bioclear Matrix Refills restorative & cosmetic by Amalgadent BIO14-010 9 option…" at bounding box center [657, 475] width 746 height 480
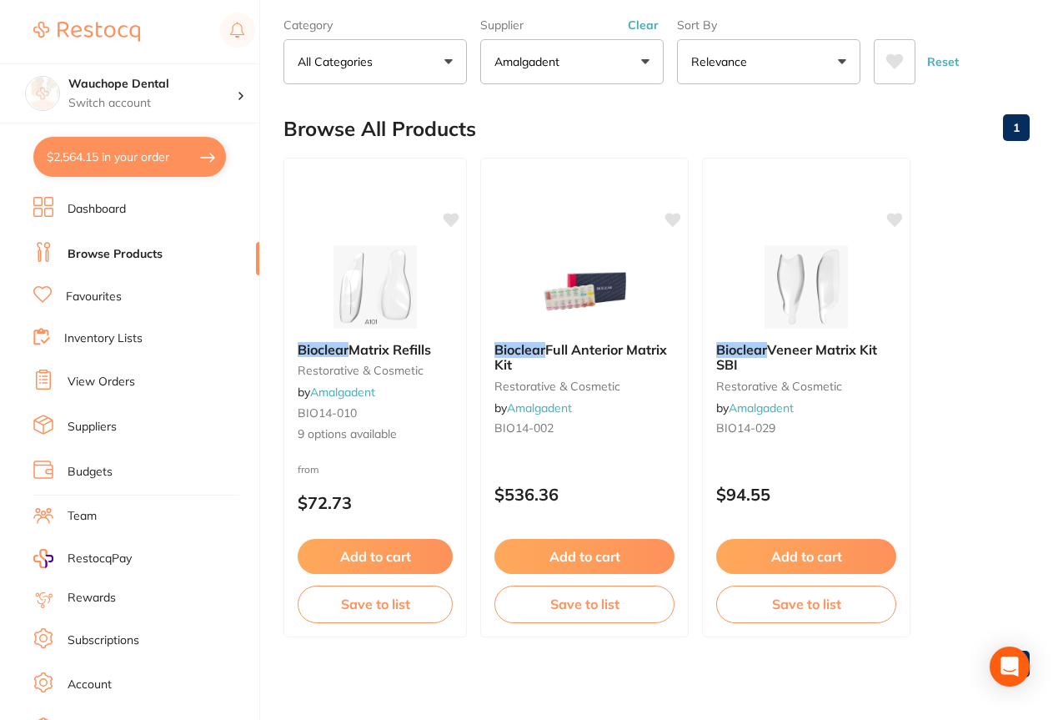
scroll to position [82, 0]
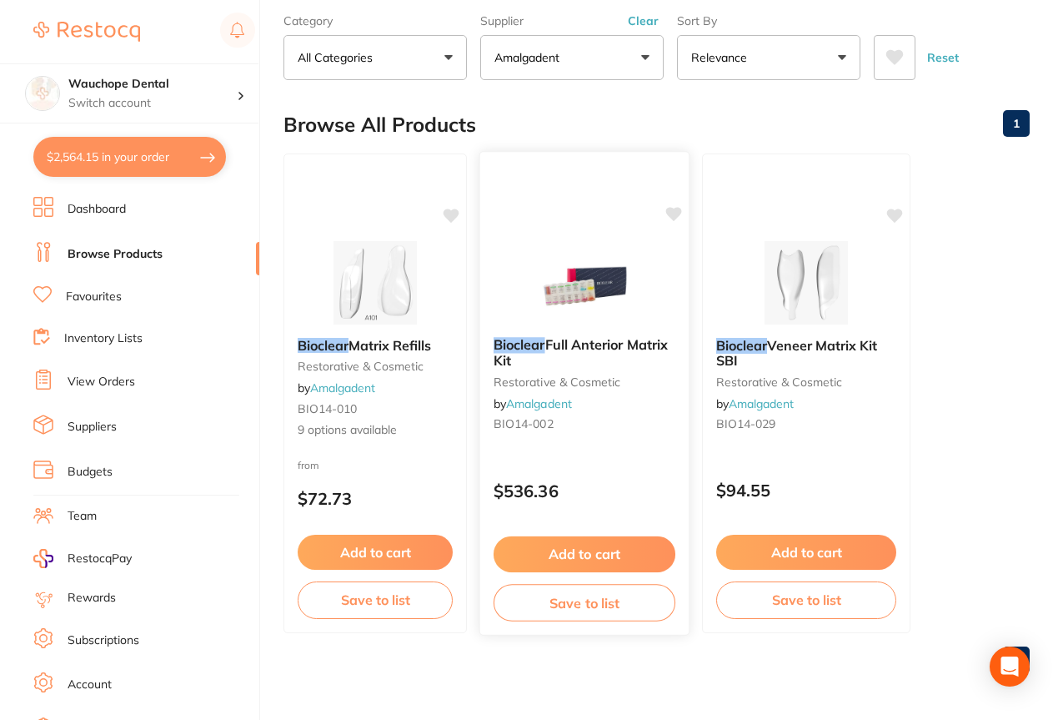
click at [542, 269] on img at bounding box center [584, 281] width 109 height 84
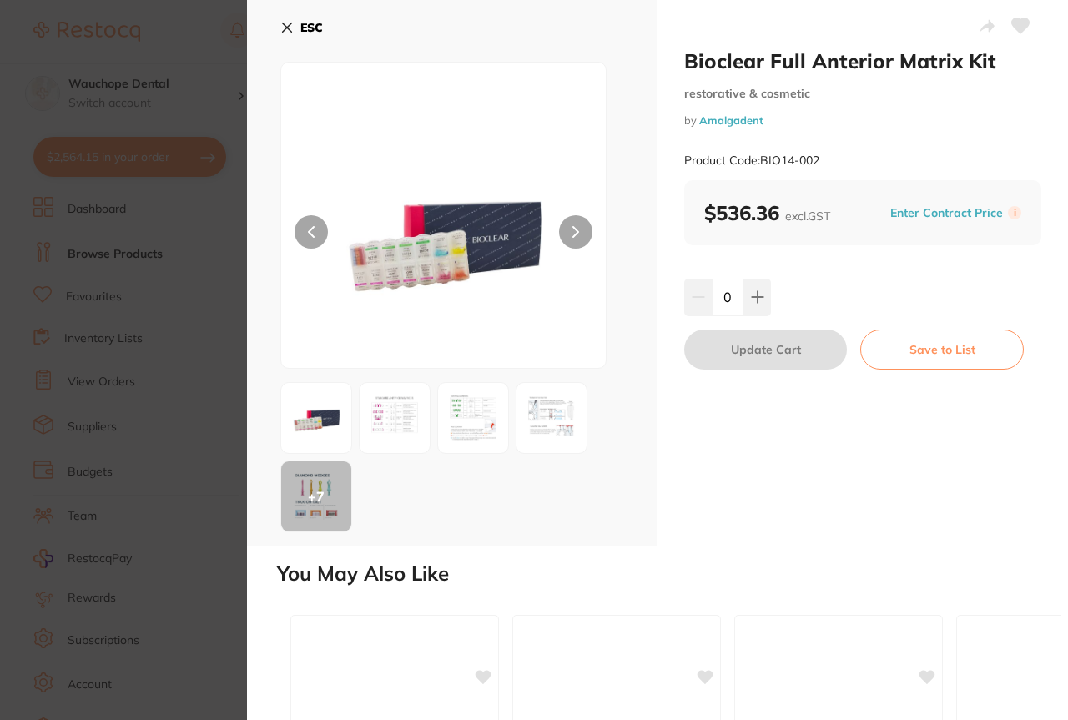
click at [178, 247] on section "Bioclear Full Anterior Matrix Kit restorative & cosmetic by Amalgadent Product …" at bounding box center [534, 360] width 1068 height 720
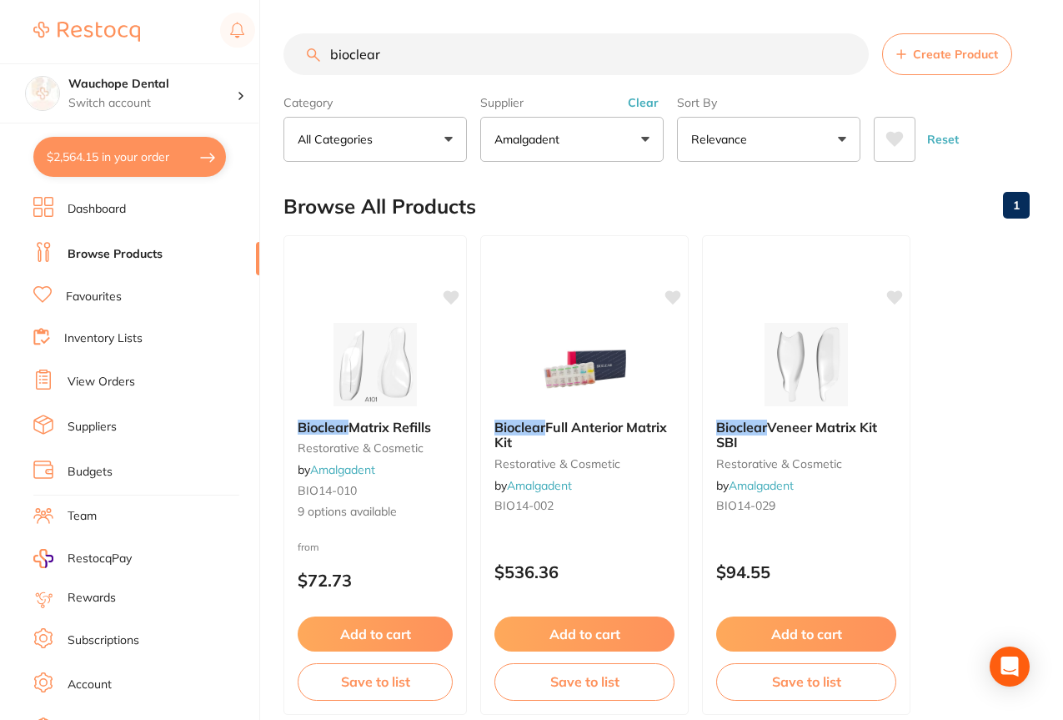
click at [405, 64] on input "bioclear" at bounding box center [576, 54] width 585 height 42
type input "bioclear wed"
click at [590, 308] on div "Bioclear Full Anterior Matrix Kit restorative & cosmetic by Amalgadent BIO14-00…" at bounding box center [585, 475] width 211 height 485
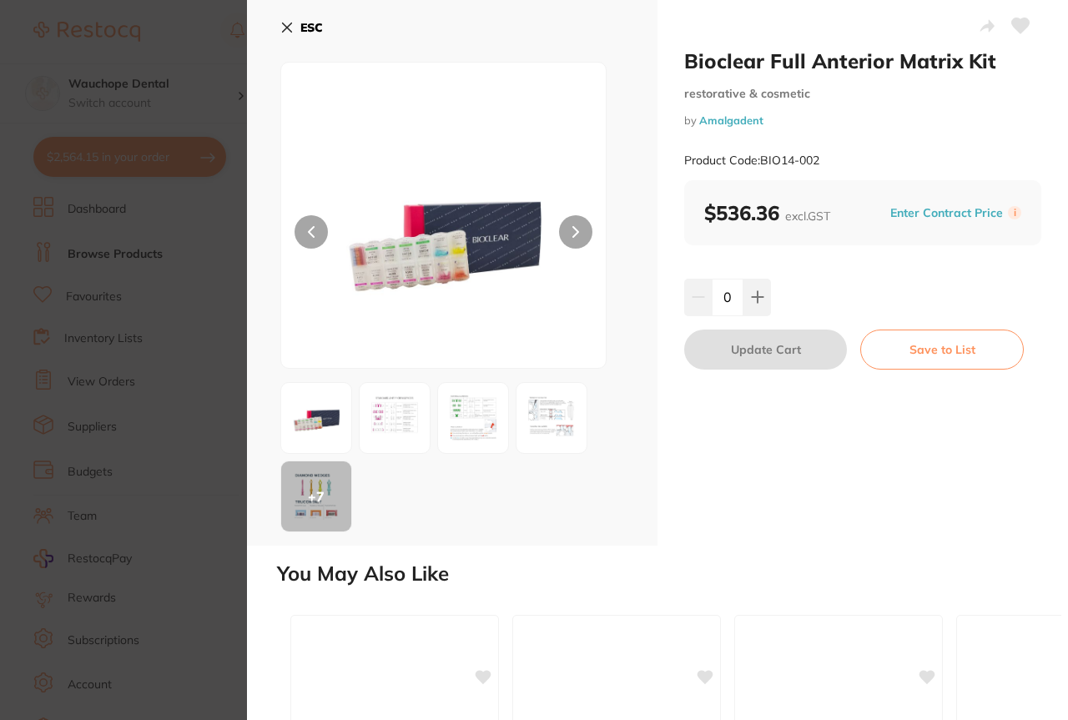
click at [369, 426] on img at bounding box center [394, 418] width 60 height 60
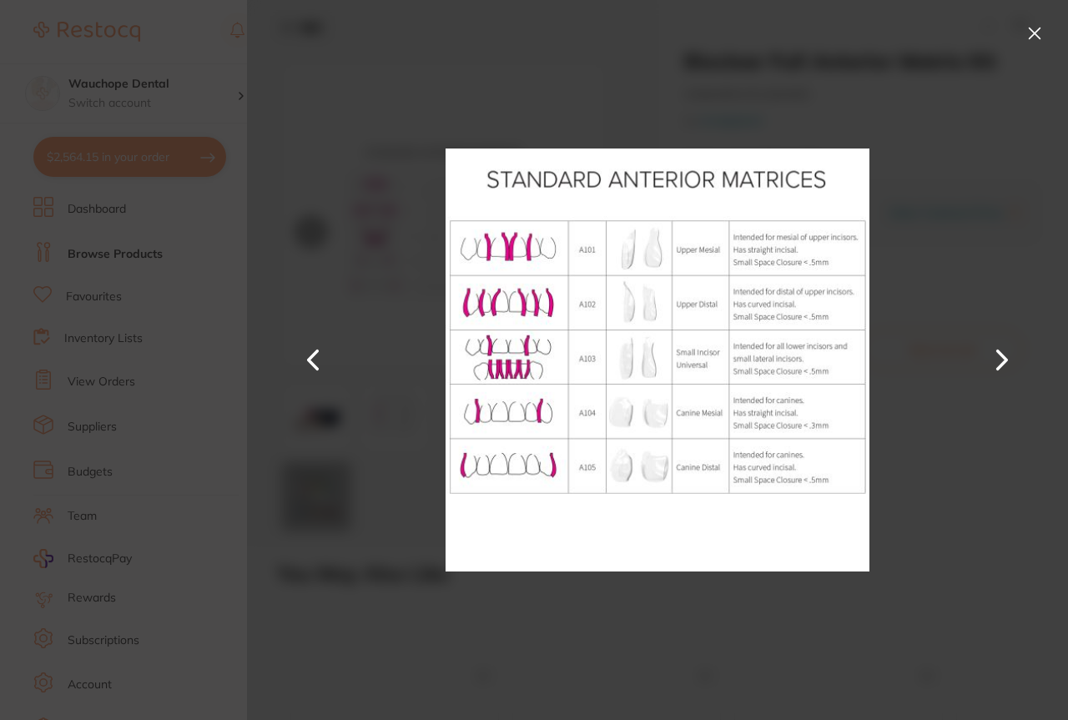
click at [1003, 364] on button at bounding box center [1002, 360] width 40 height 360
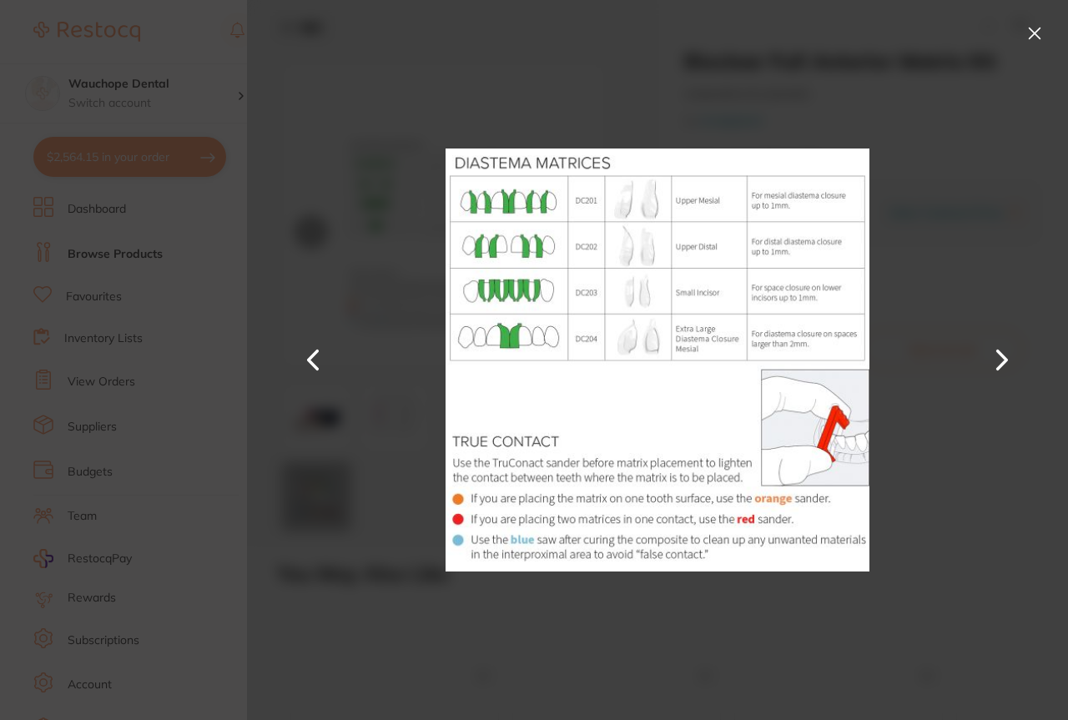
click at [1003, 364] on button at bounding box center [1002, 360] width 40 height 360
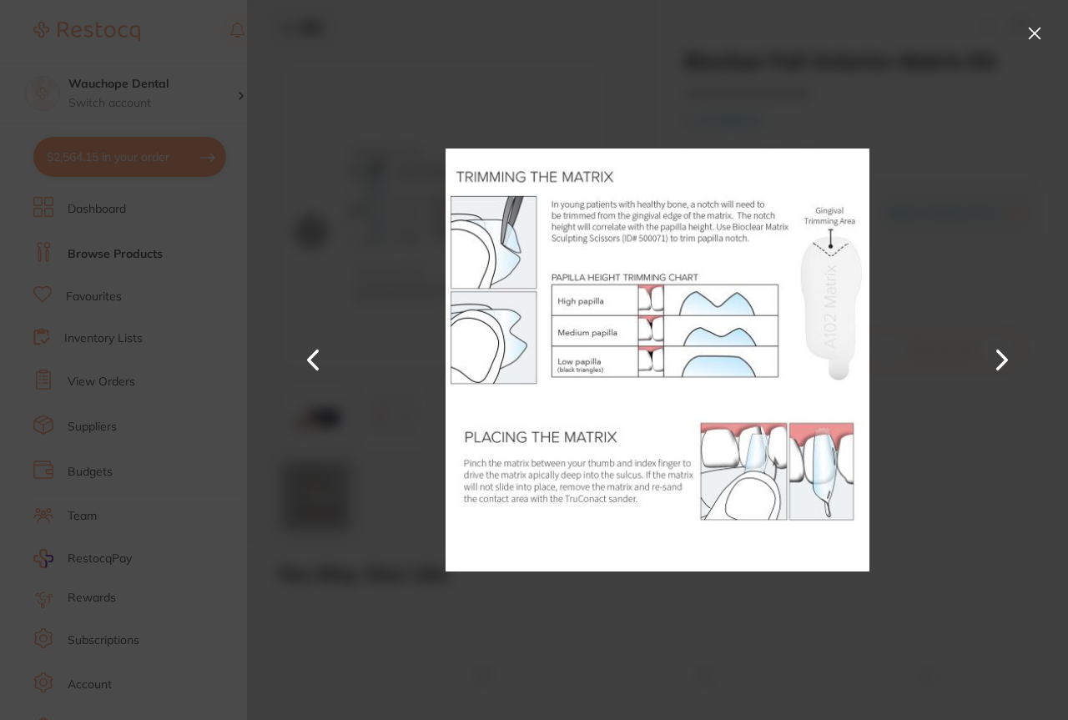
click at [1003, 364] on button at bounding box center [1002, 360] width 40 height 360
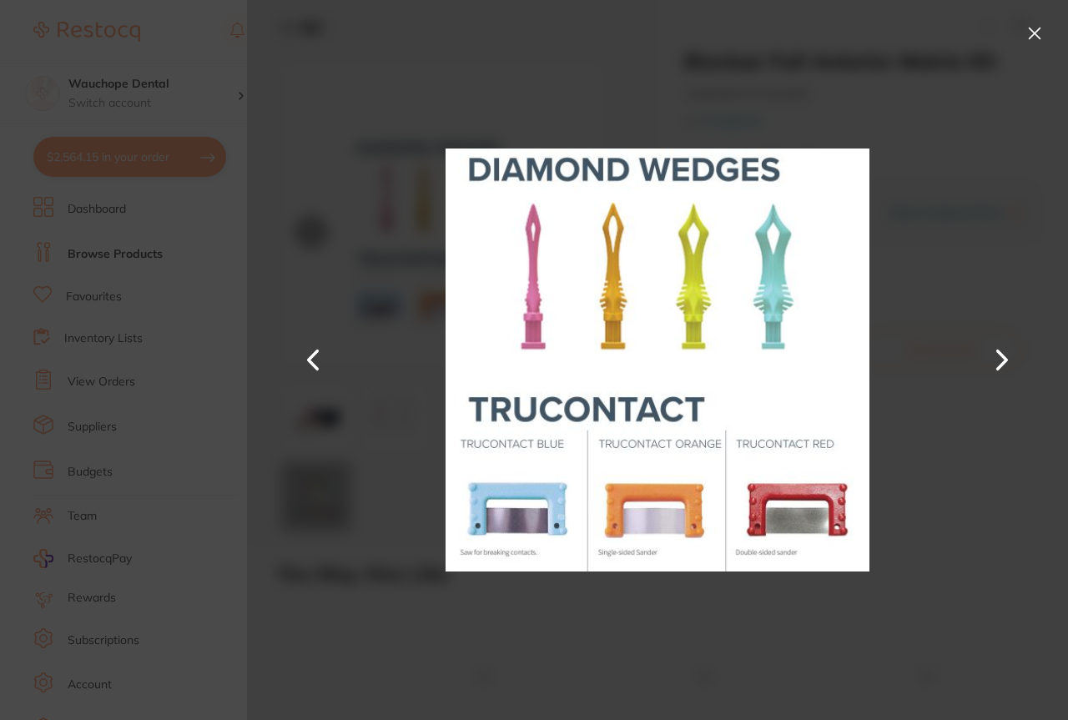
click at [1044, 31] on button at bounding box center [1034, 33] width 27 height 27
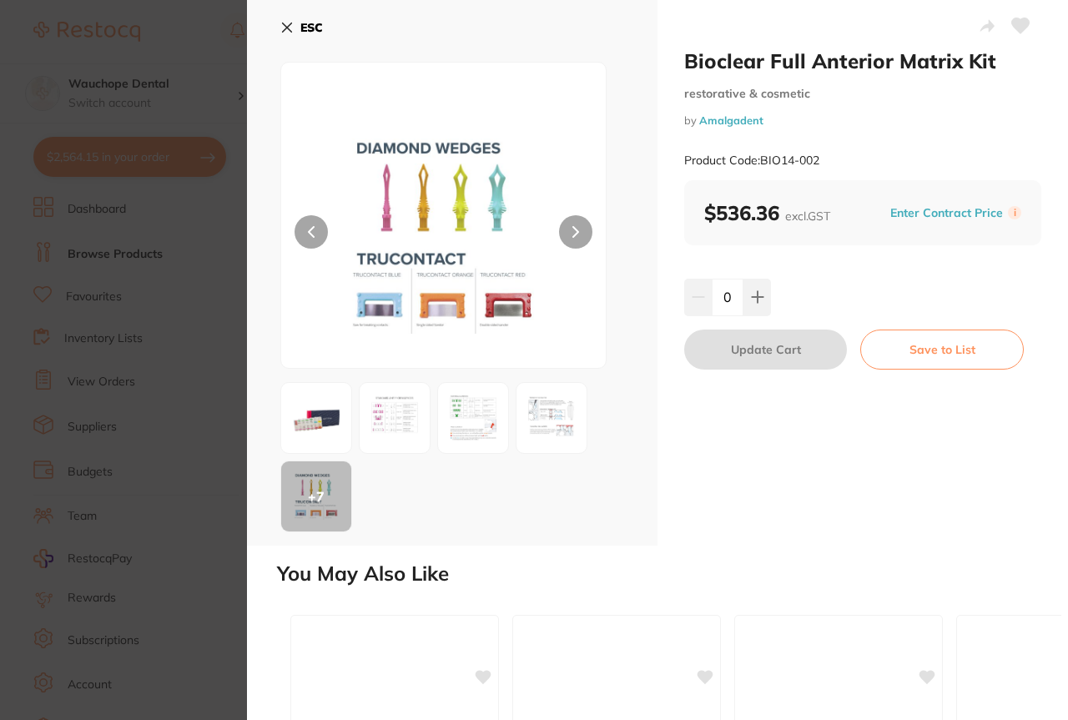
click at [290, 22] on icon at bounding box center [286, 27] width 13 height 13
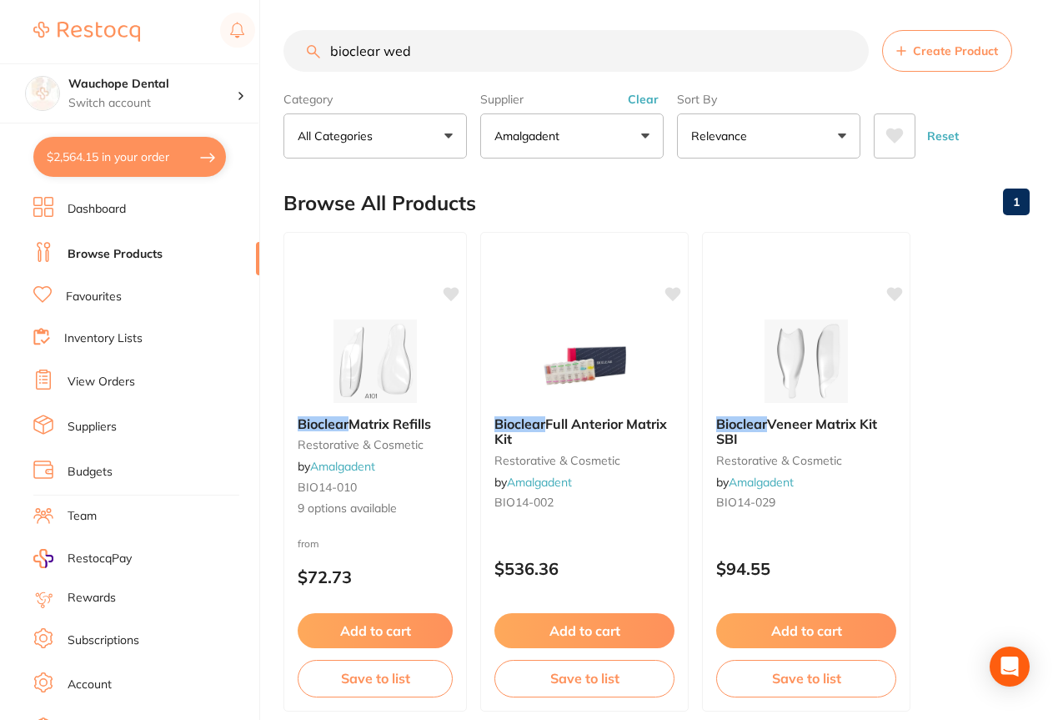
click at [425, 56] on input "bioclear wed" at bounding box center [576, 51] width 585 height 42
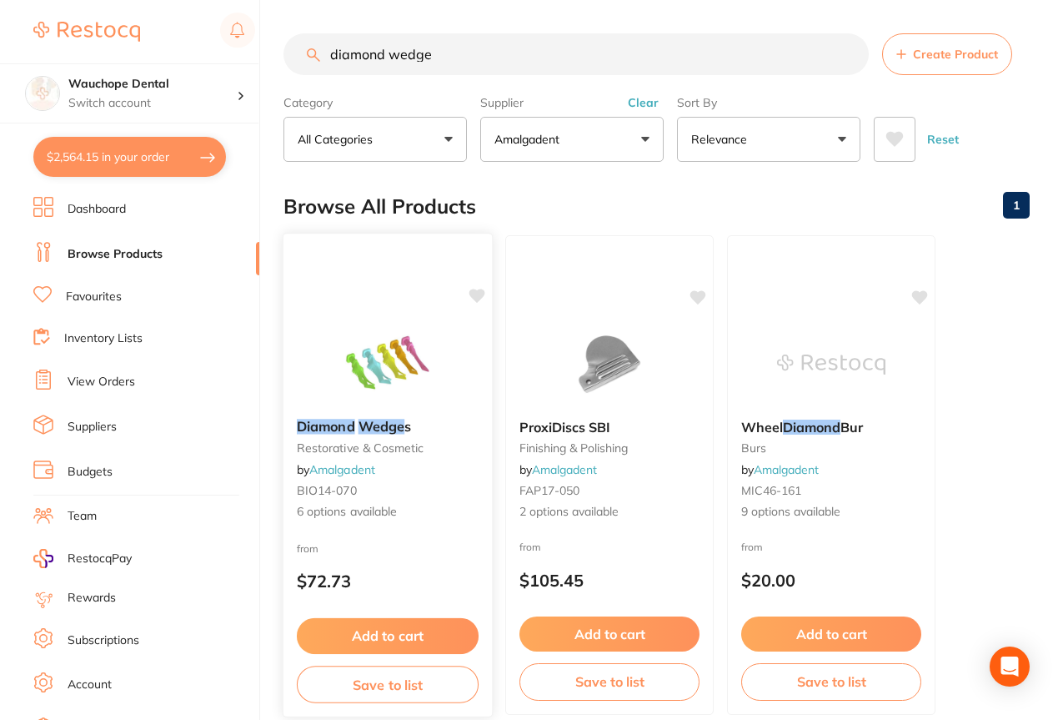
type input "diamond wedge"
click at [394, 311] on div "Diamond Wedge s restorative & cosmetic by Amalgadent BIO14-070 6 options availa…" at bounding box center [388, 475] width 211 height 485
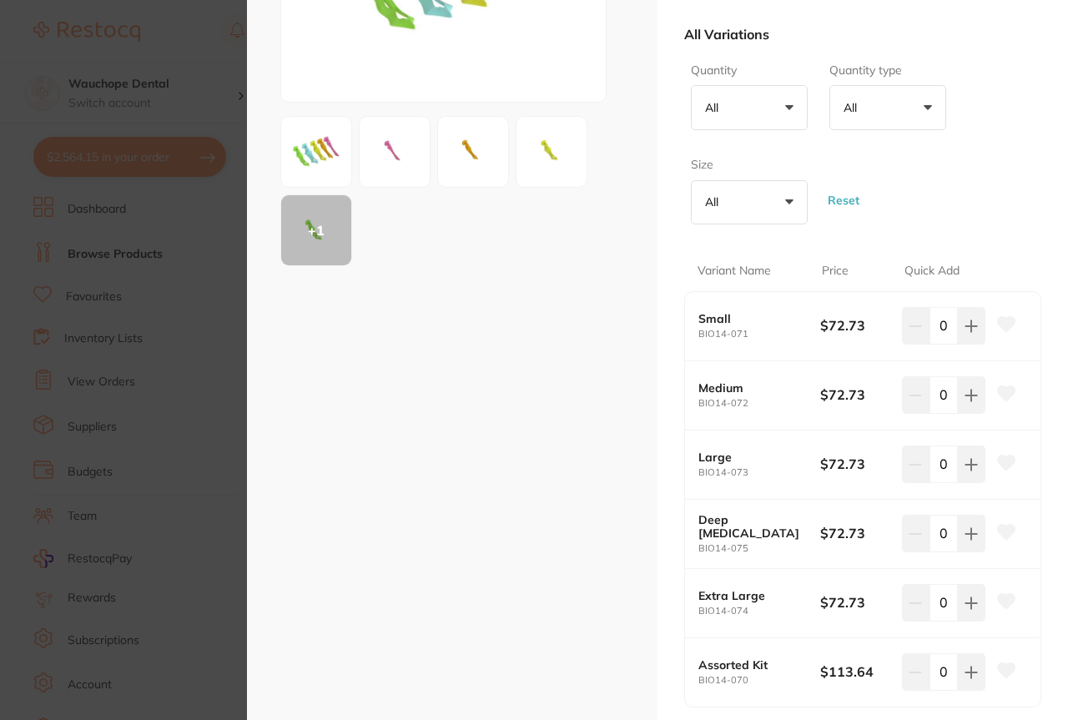
scroll to position [339, 0]
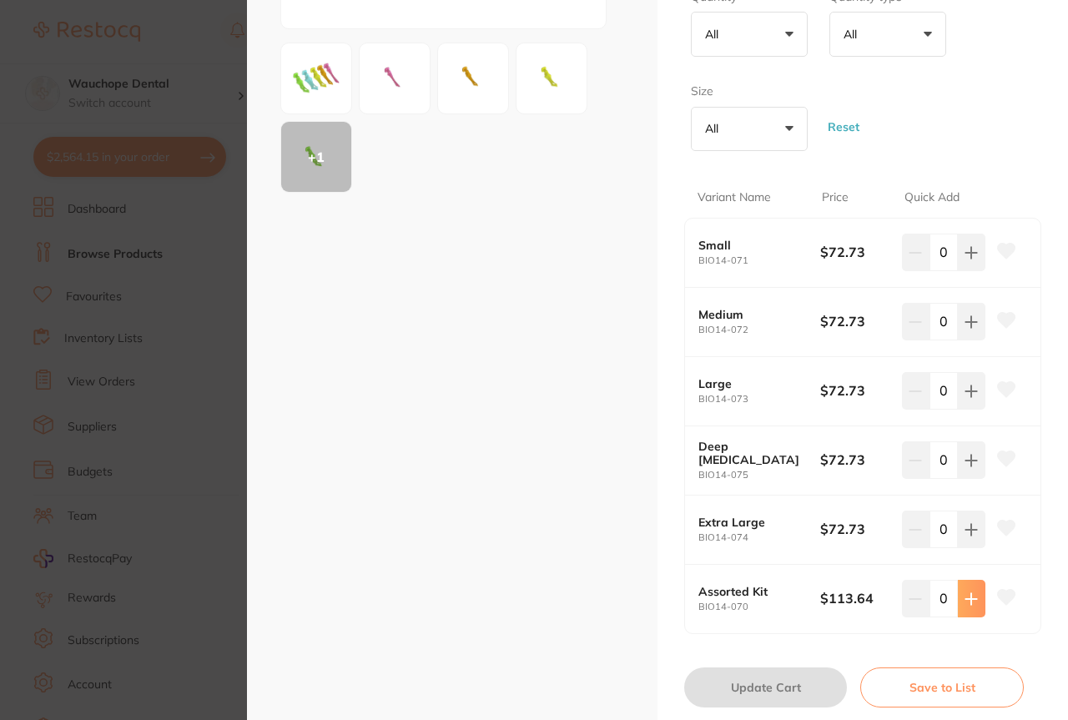
click at [969, 611] on button at bounding box center [971, 598] width 28 height 37
type input "1"
click at [769, 698] on button "Update Cart" at bounding box center [765, 687] width 163 height 40
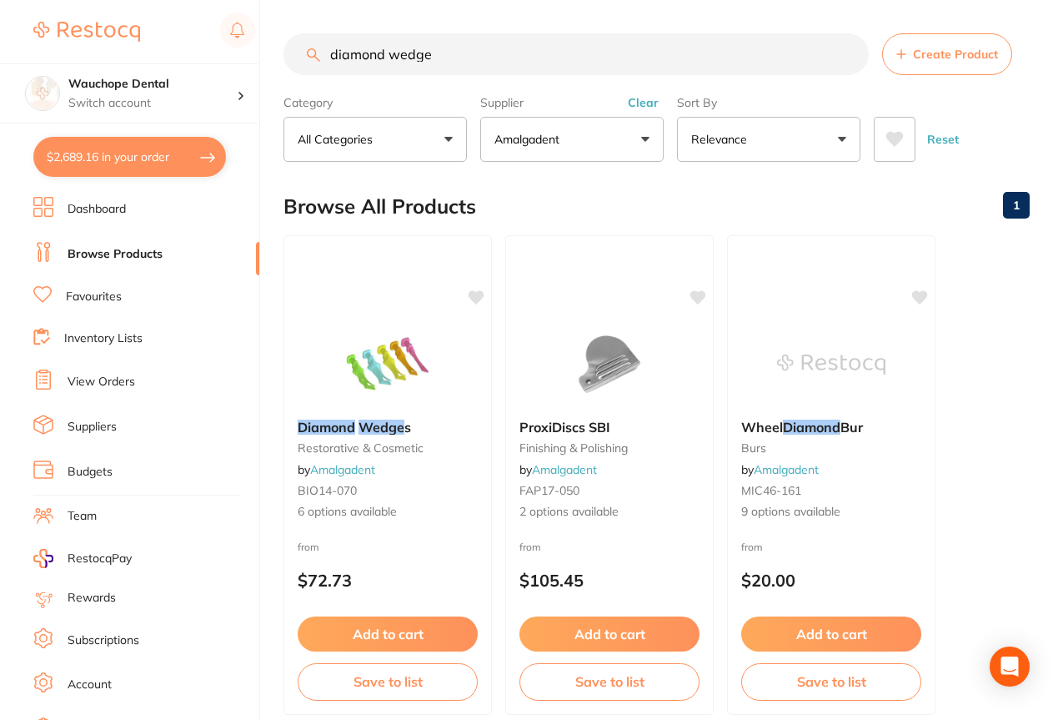
click at [435, 63] on input "diamond wedge" at bounding box center [576, 54] width 585 height 42
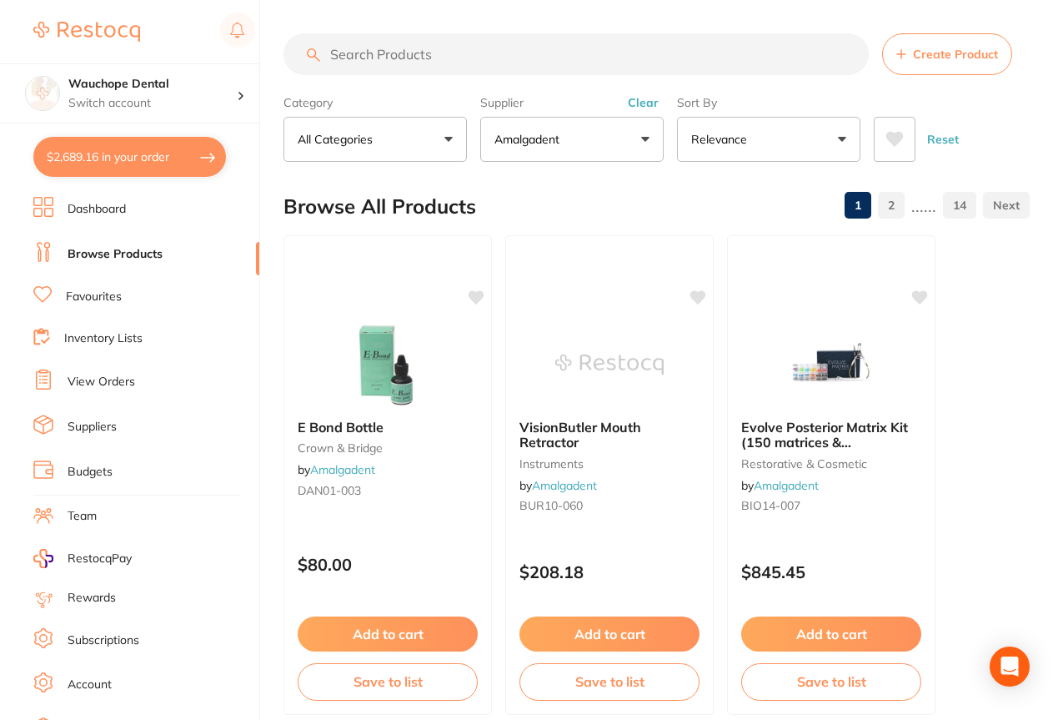
click at [439, 51] on input "search" at bounding box center [576, 54] width 585 height 42
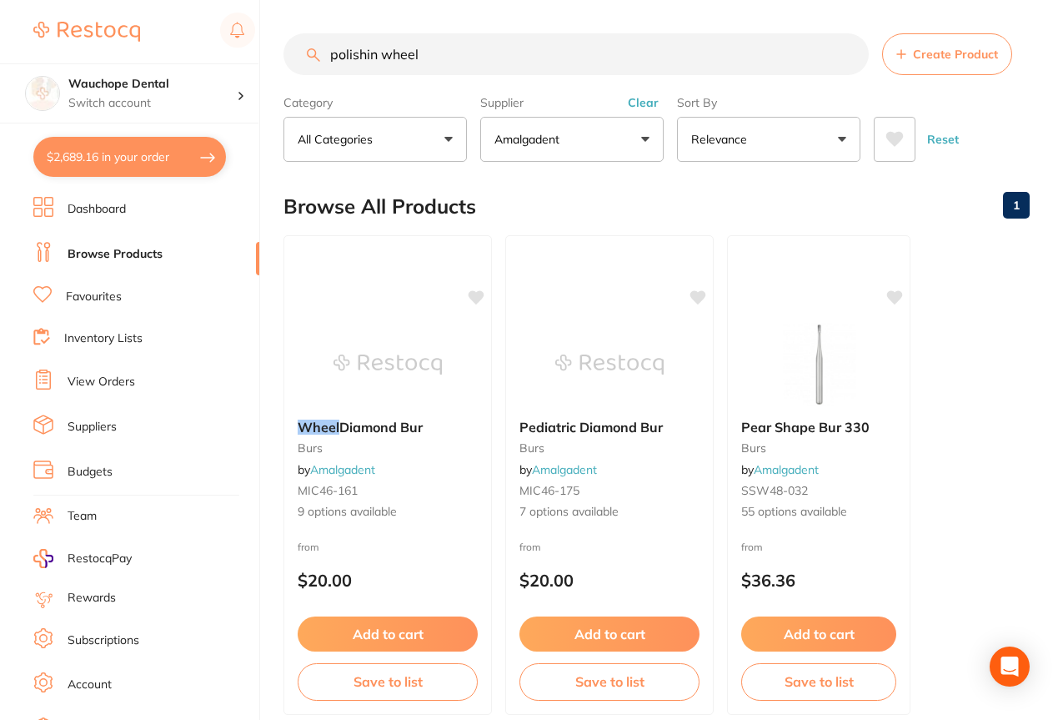
drag, startPoint x: 378, startPoint y: 53, endPoint x: 377, endPoint y: 64, distance: 10.9
click at [377, 59] on input "polishin wheel" at bounding box center [576, 54] width 585 height 42
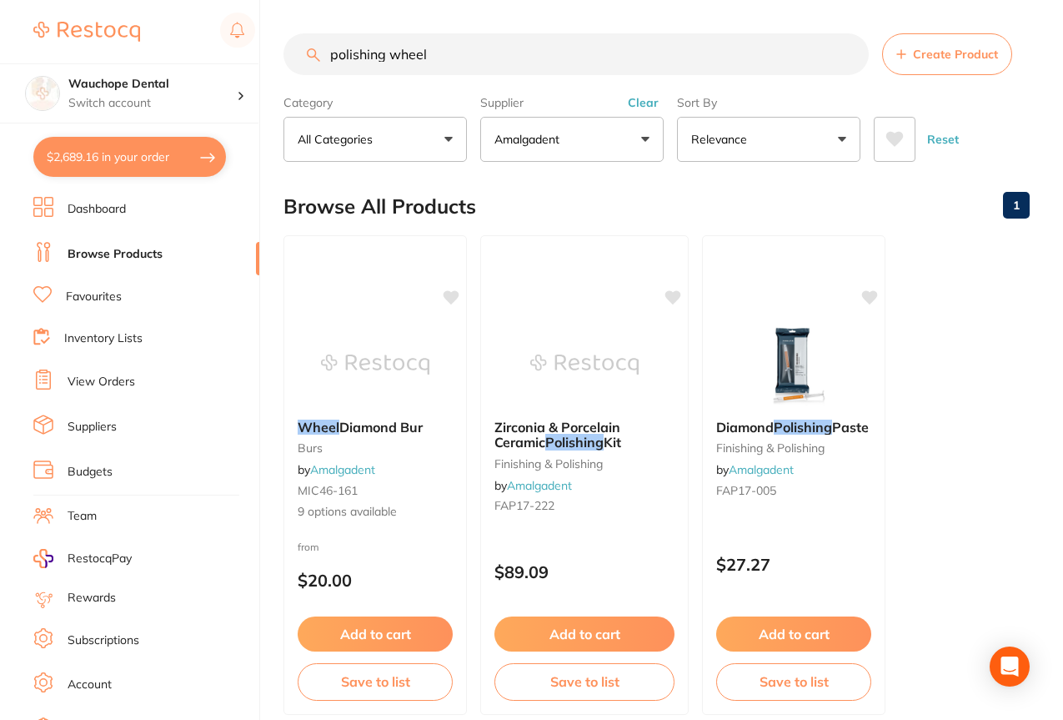
type input "polishing wheel"
click at [618, 110] on label "Supplier" at bounding box center [571, 102] width 183 height 15
click at [616, 134] on button "Amalgadent" at bounding box center [571, 139] width 183 height 45
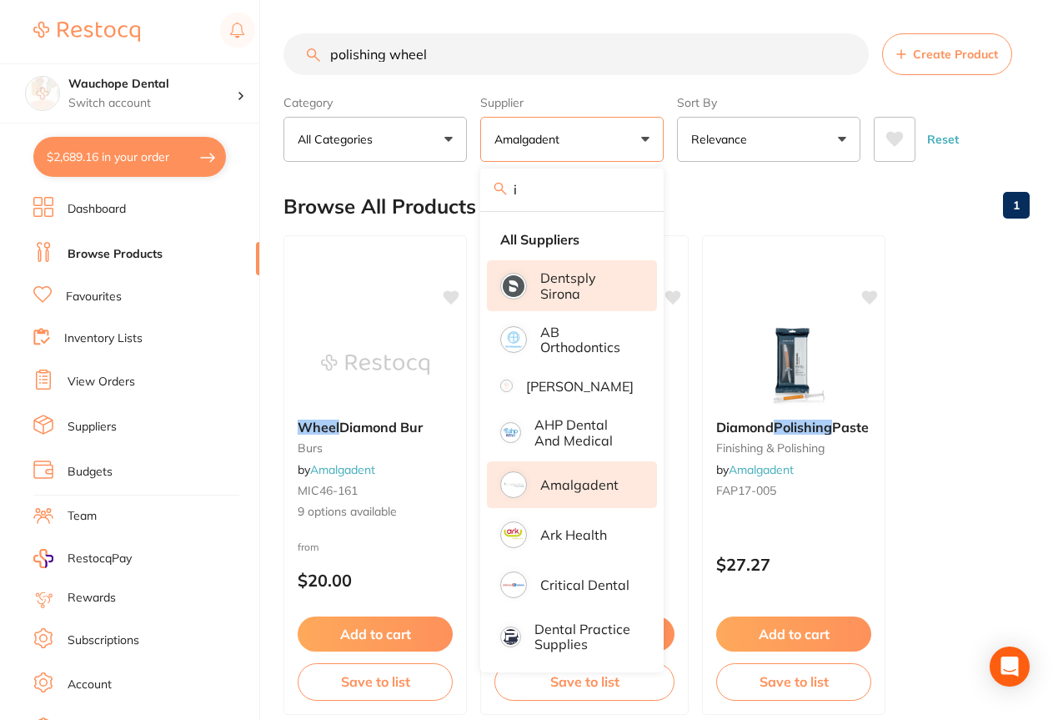
click at [564, 277] on p "Dentsply Sirona" at bounding box center [586, 285] width 93 height 31
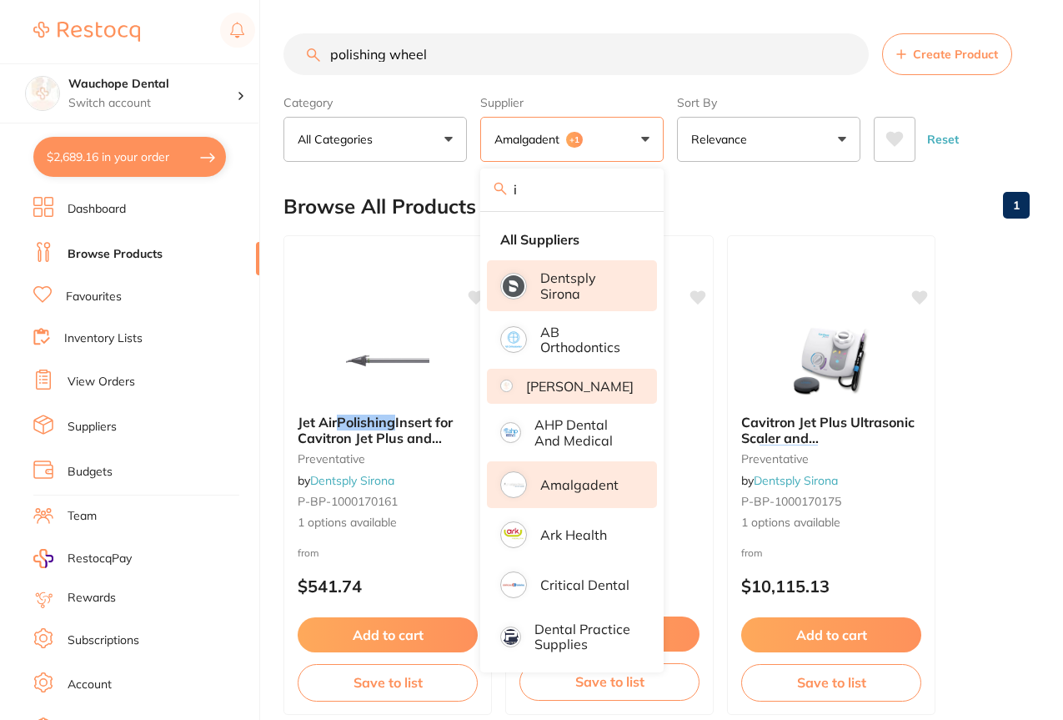
click at [569, 394] on p "[PERSON_NAME]" at bounding box center [580, 386] width 108 height 15
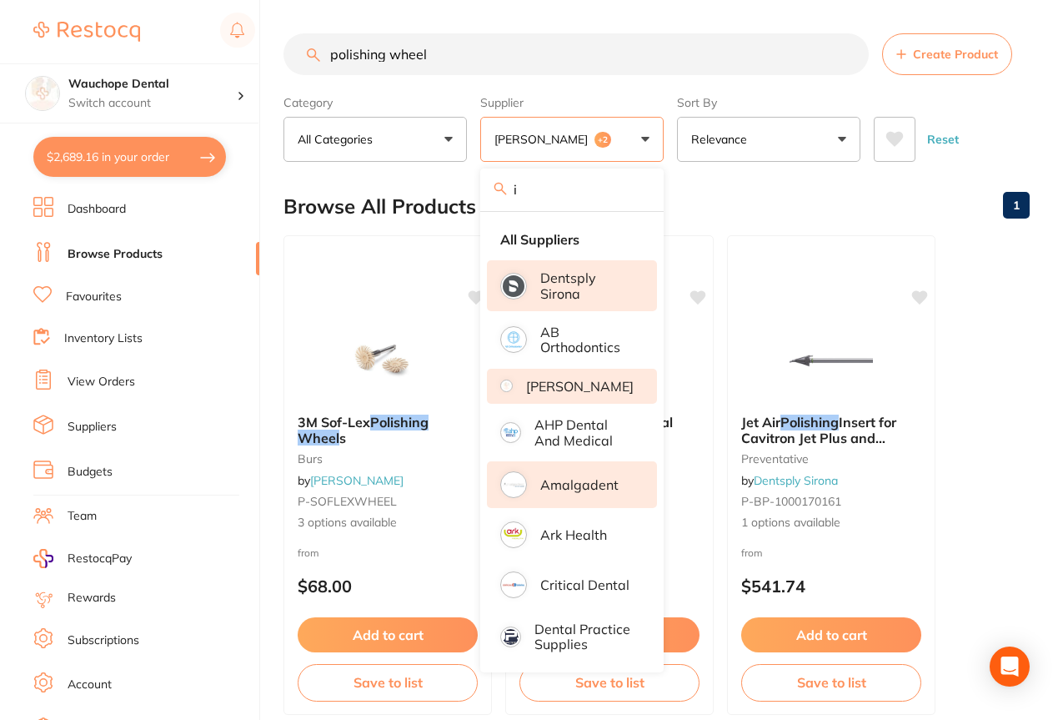
click at [532, 189] on input "i" at bounding box center [571, 189] width 183 height 42
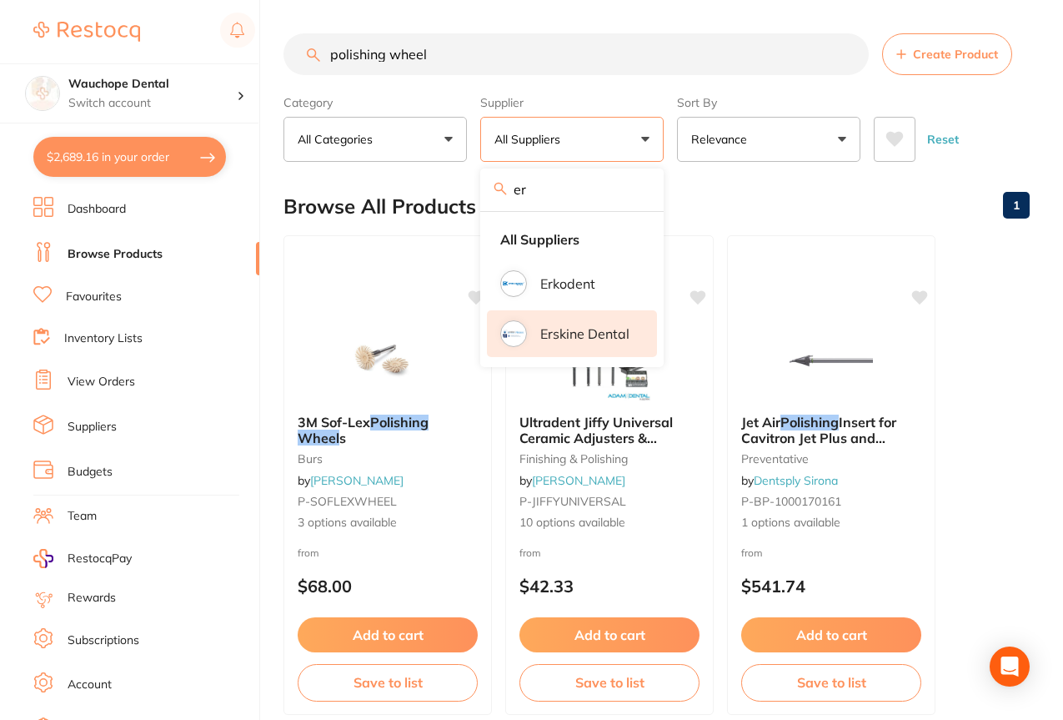
click at [571, 336] on p "Erskine Dental" at bounding box center [584, 333] width 89 height 15
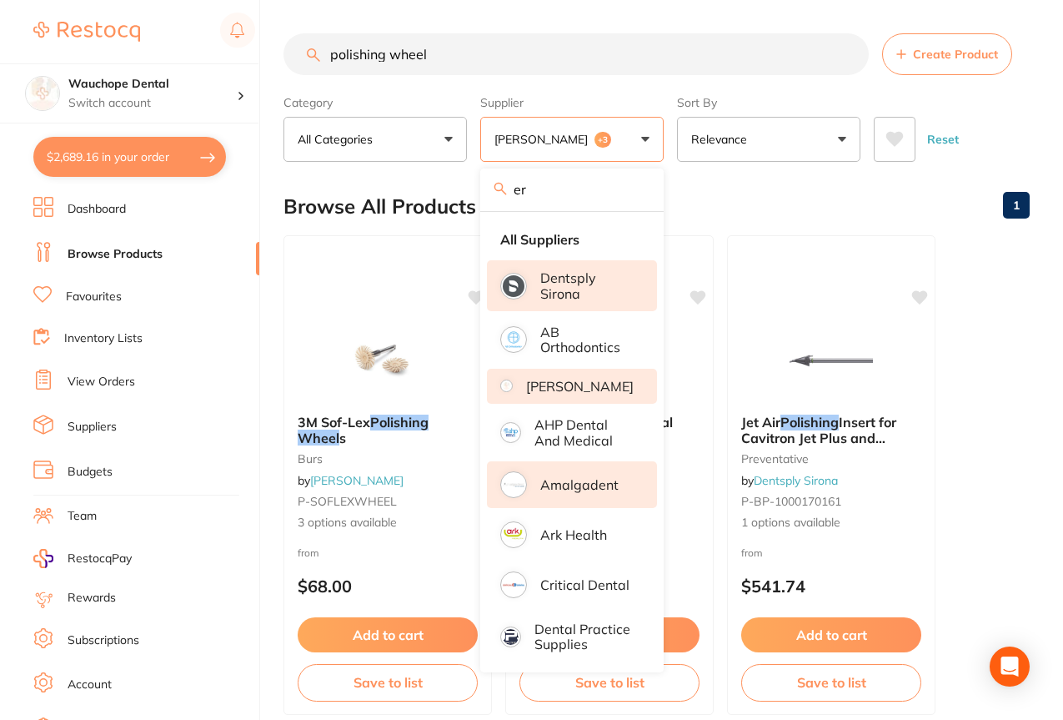
click at [568, 187] on input "er" at bounding box center [571, 189] width 183 height 42
type input "e"
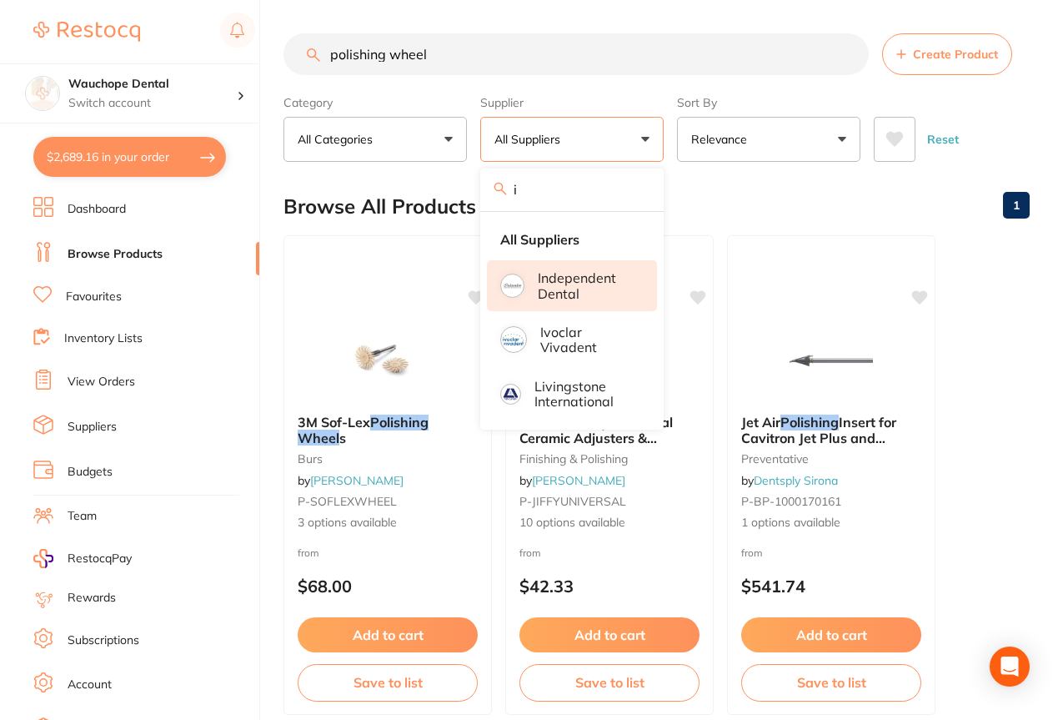
type input "i"
click at [535, 286] on li "Independent Dental" at bounding box center [572, 285] width 170 height 51
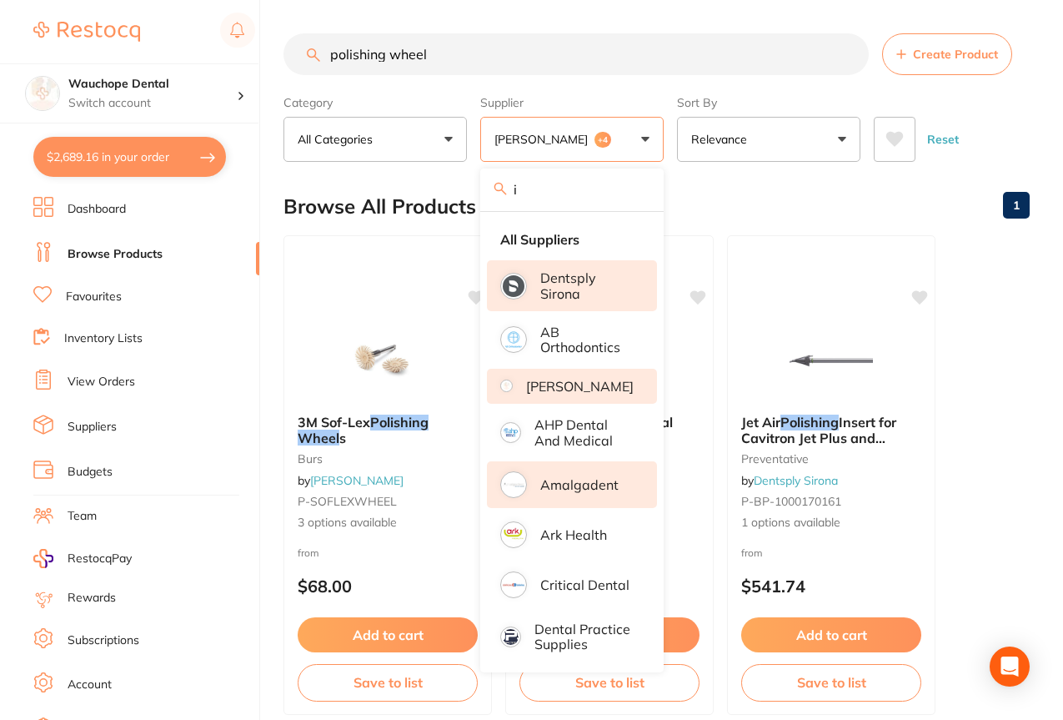
click at [565, 193] on input "i" at bounding box center [571, 189] width 183 height 42
type input "i"
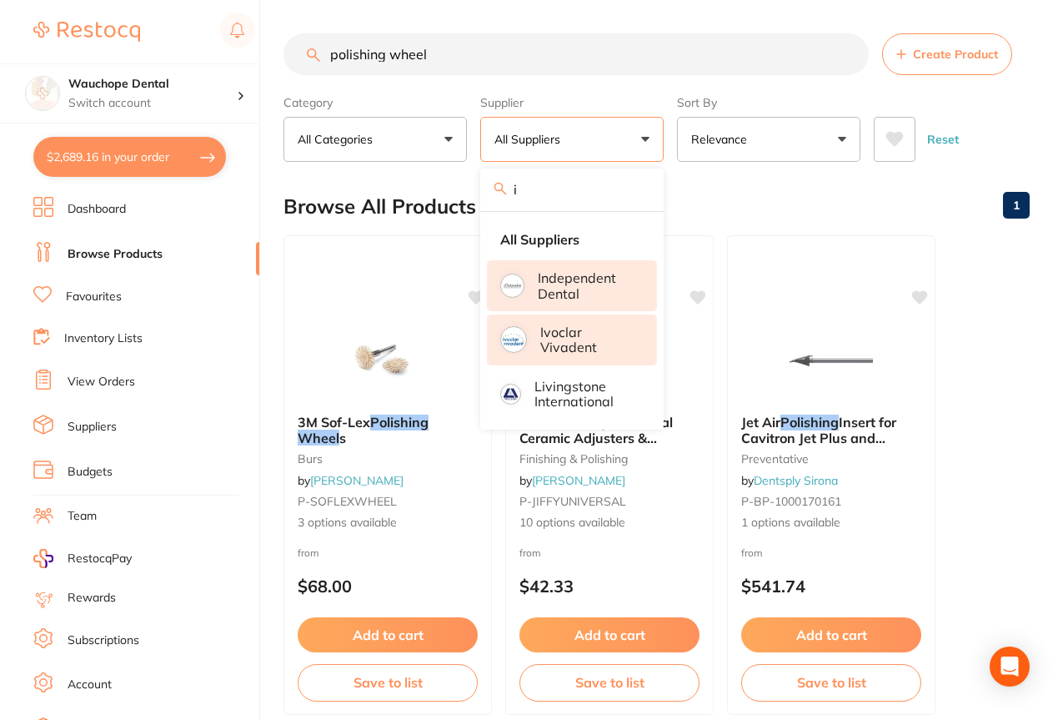
click at [565, 351] on p "Ivoclar Vivadent" at bounding box center [586, 339] width 93 height 31
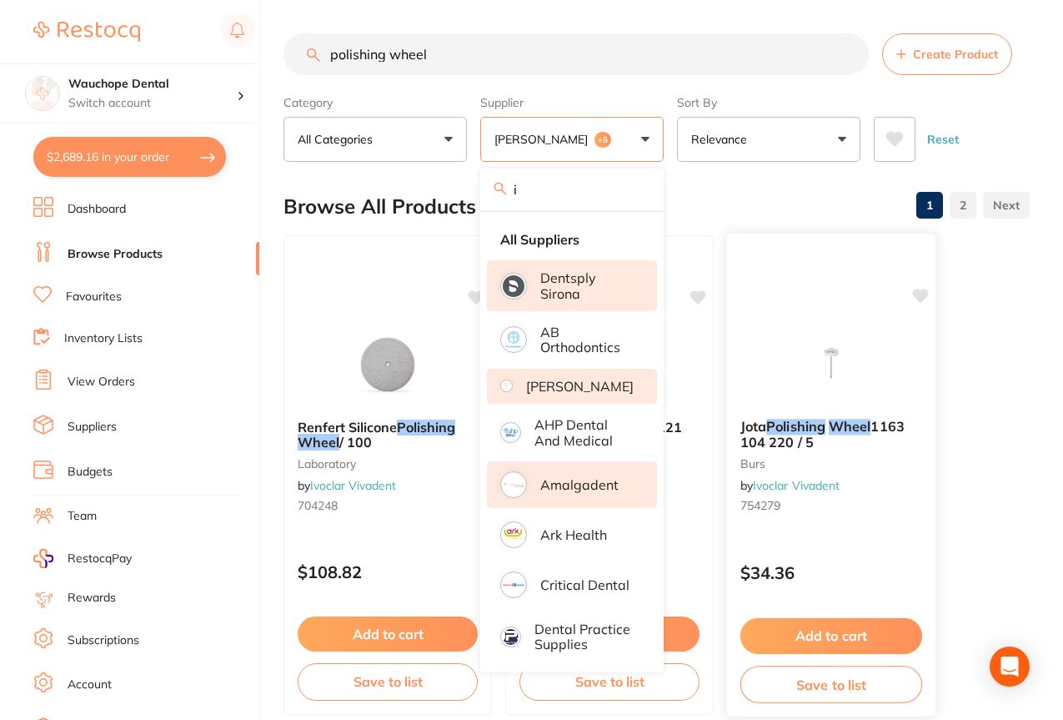
click at [921, 419] on b "Jota Polishing Wheel 1163 104 220 / 5" at bounding box center [832, 434] width 182 height 31
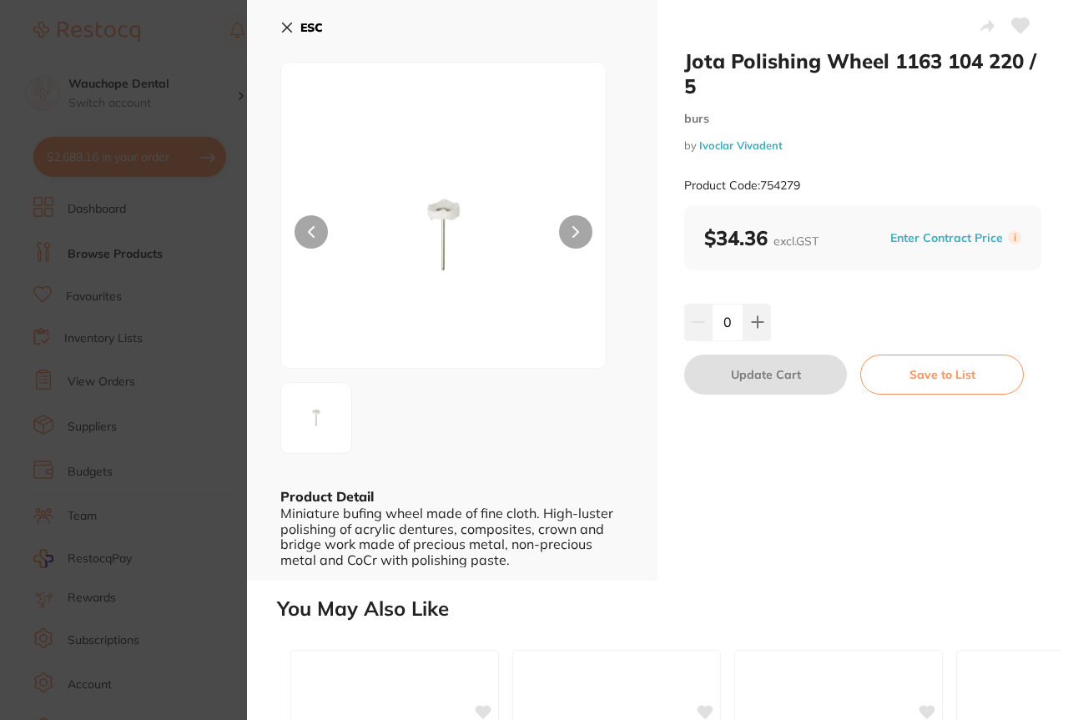
click at [128, 175] on section "Jota Polishing Wheel 1163 104 220 / 5 burs by Ivoclar Vivadent Product Code: 75…" at bounding box center [534, 360] width 1068 height 720
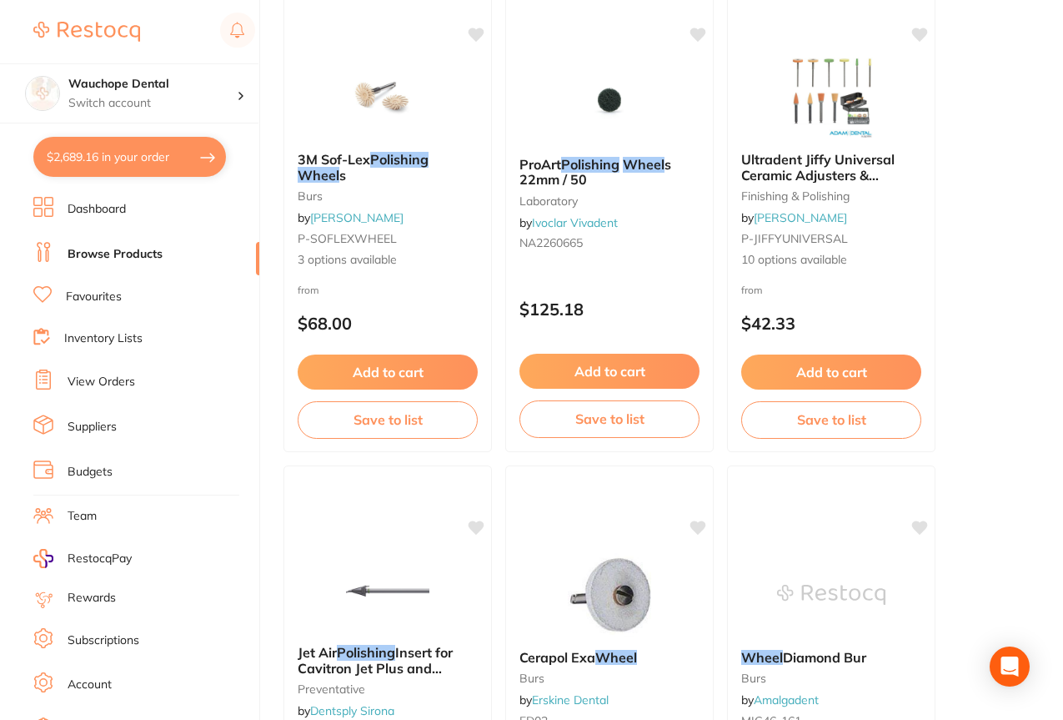
scroll to position [766, 0]
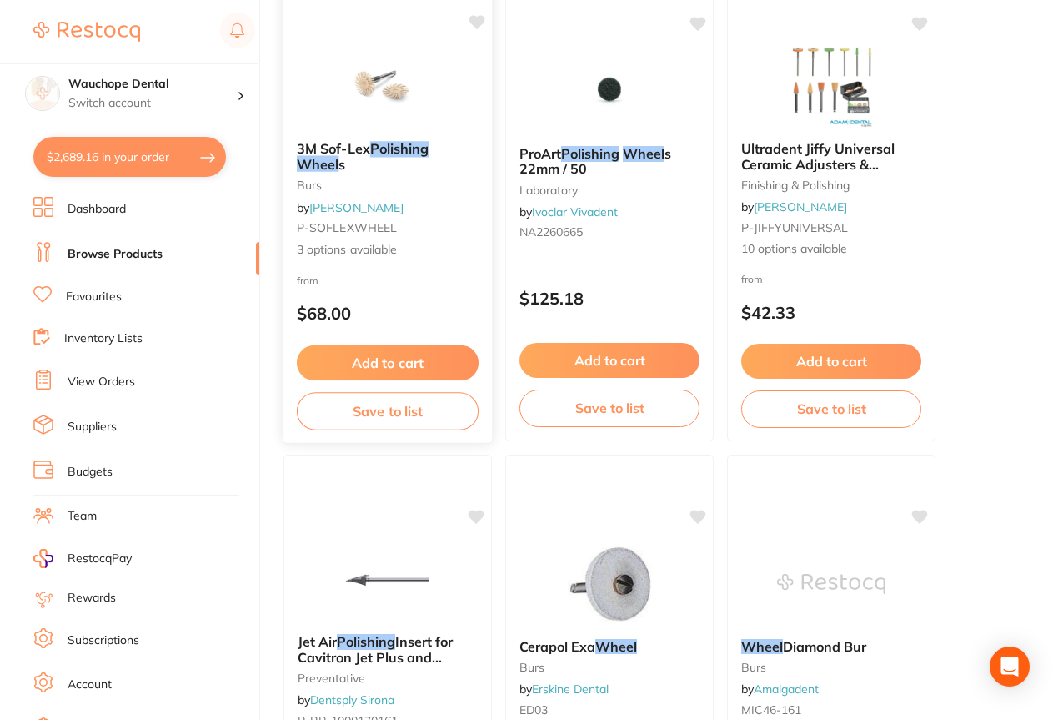
click at [421, 87] on img at bounding box center [387, 85] width 109 height 84
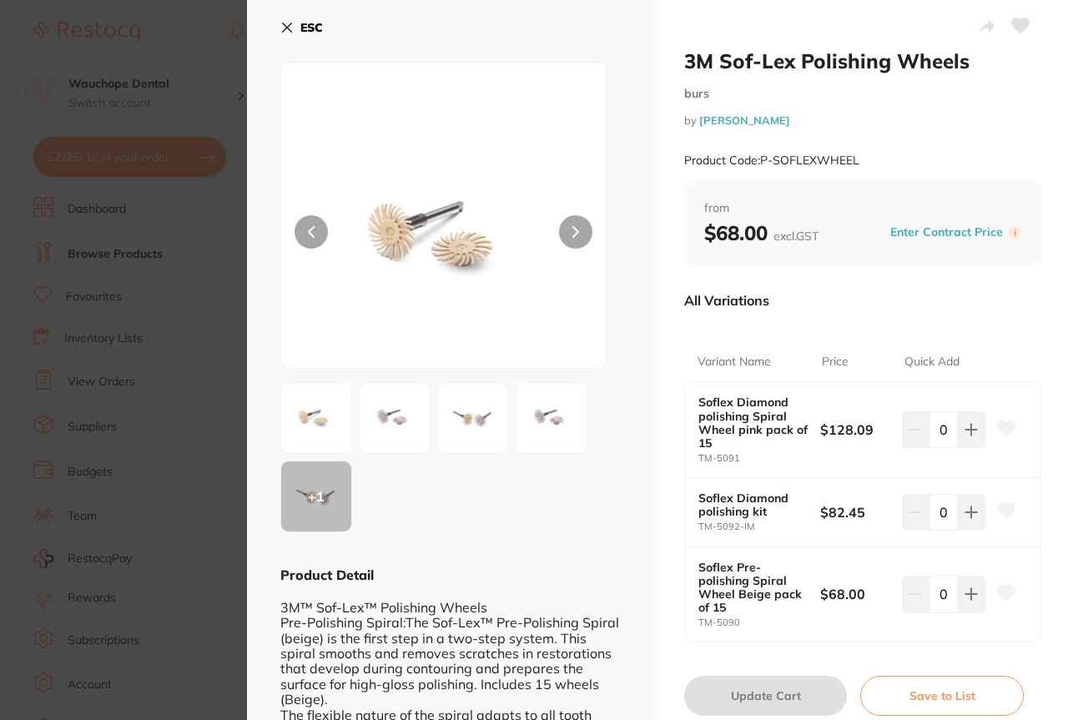
click at [399, 424] on img at bounding box center [394, 418] width 60 height 60
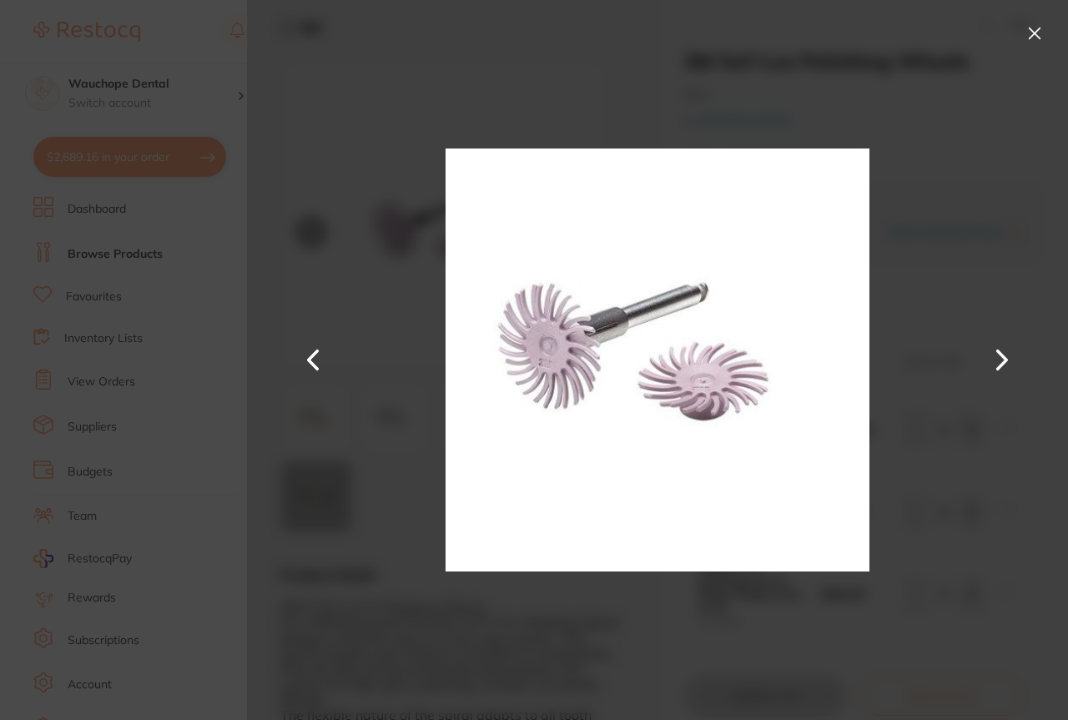
click at [1030, 26] on button at bounding box center [1034, 33] width 27 height 27
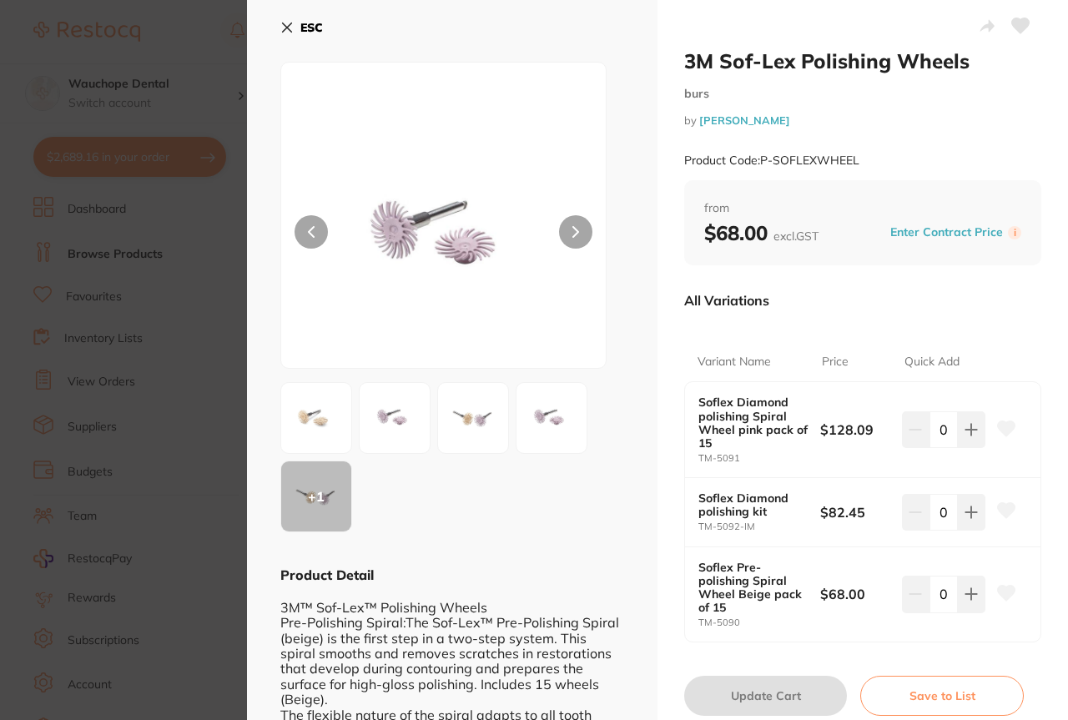
click at [71, 264] on section "3M Sof-Lex Polishing Wheels burs by Adam Dental Product Code: P-SOFLEXWHEEL ESC…" at bounding box center [534, 360] width 1068 height 720
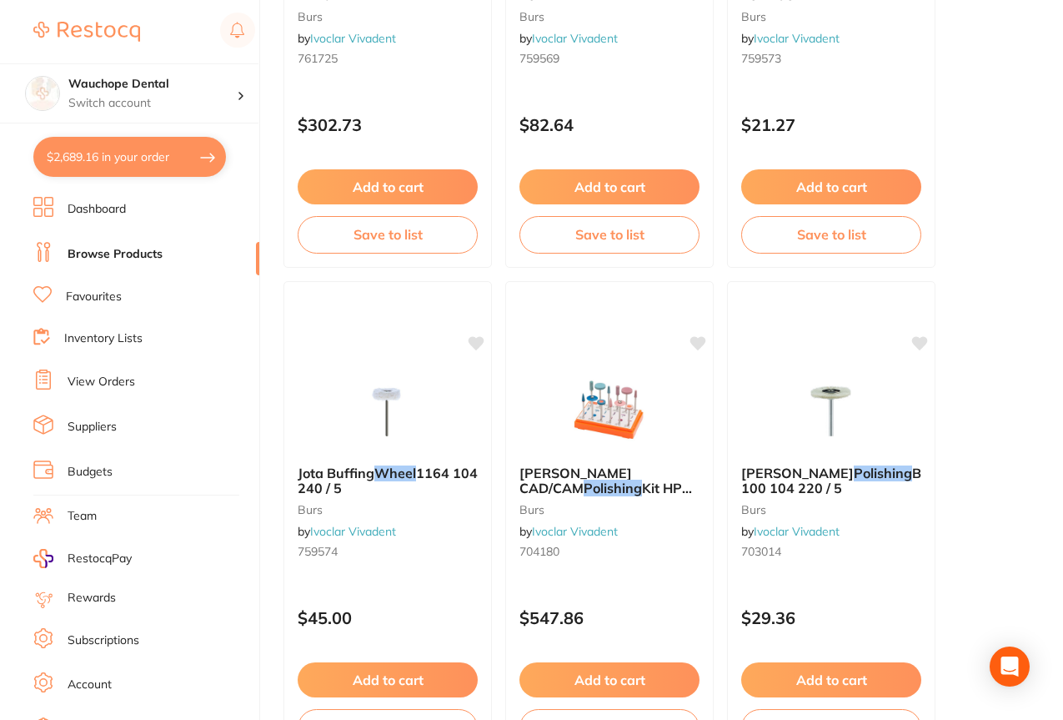
scroll to position [8461, 0]
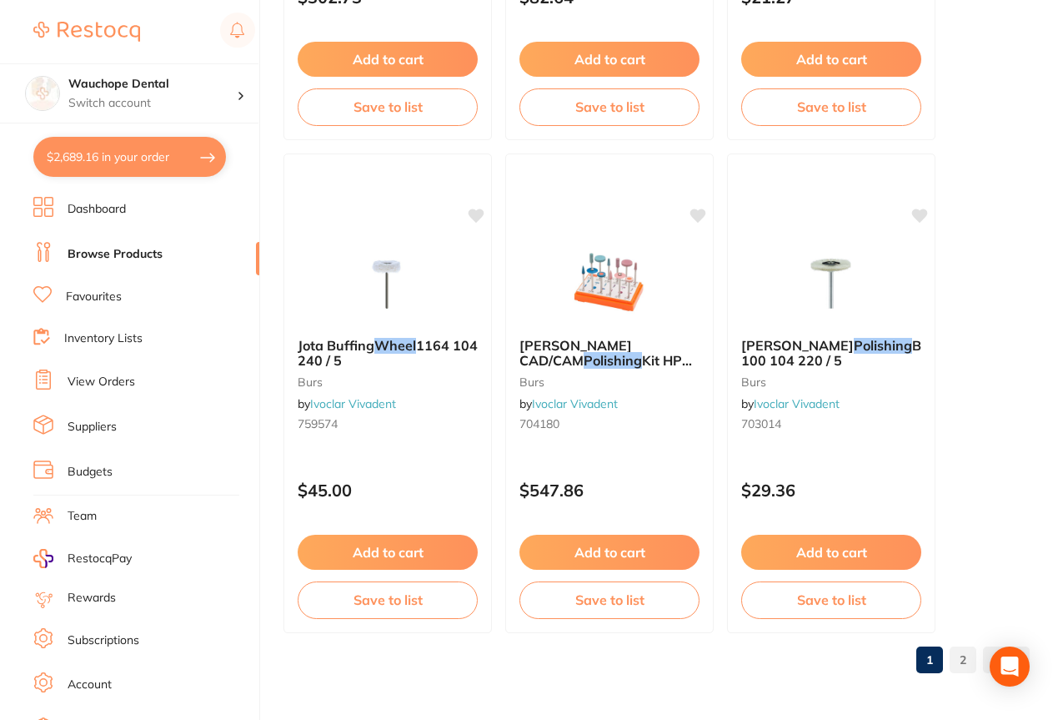
click at [959, 666] on link "2" at bounding box center [963, 659] width 27 height 33
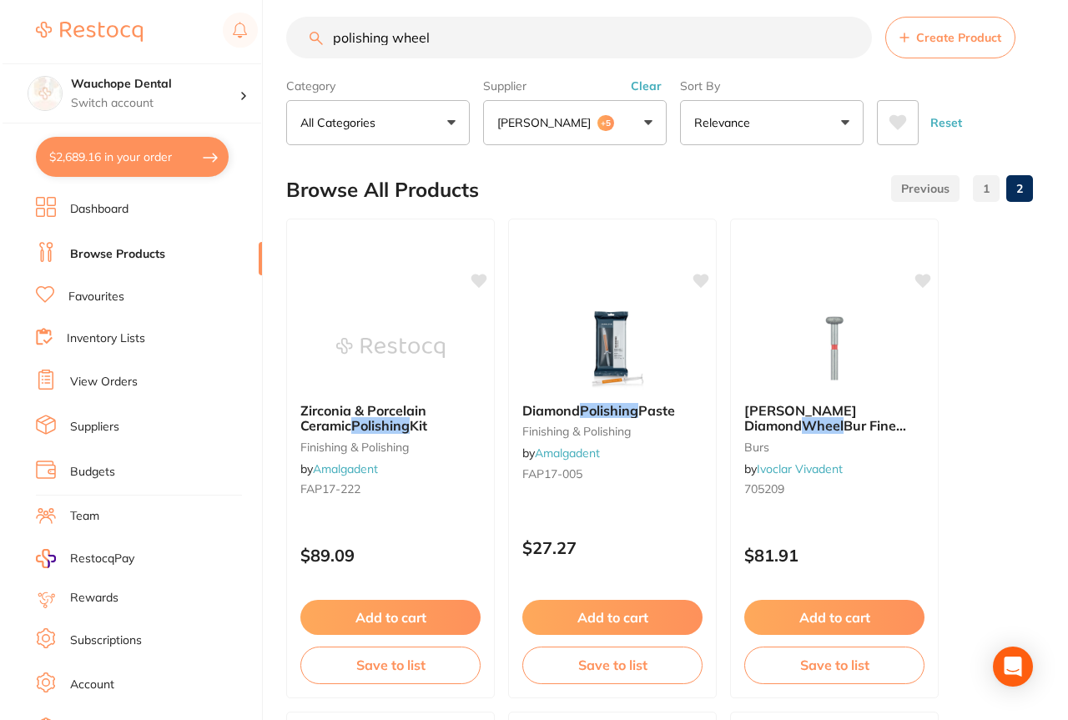
scroll to position [0, 0]
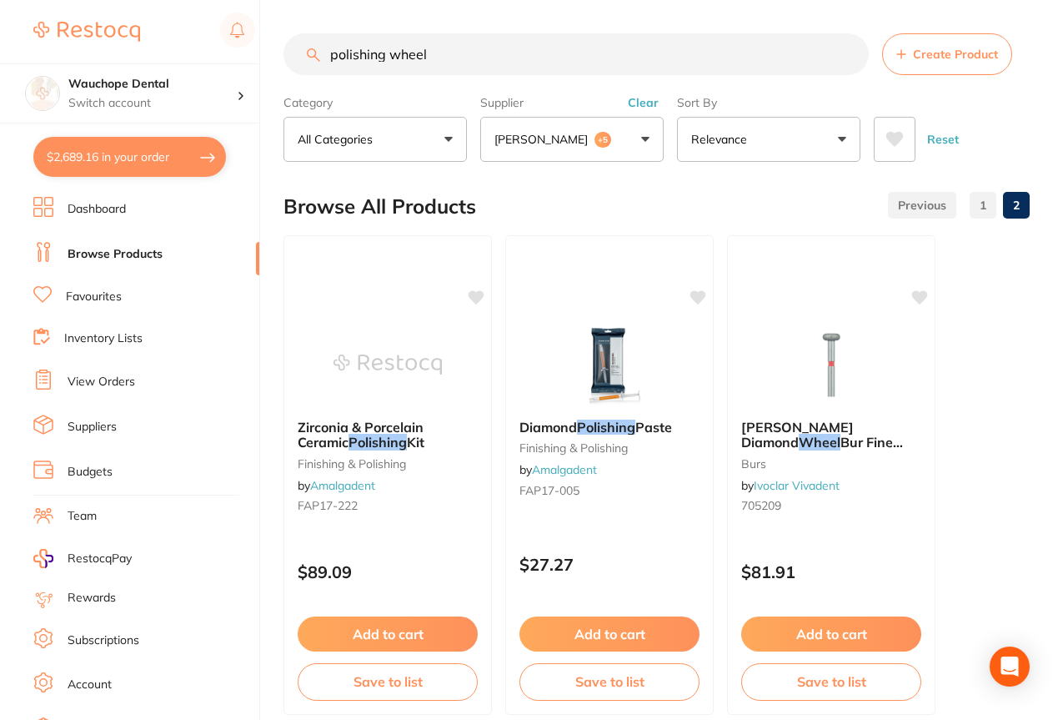
click at [461, 58] on input "polishing wheel" at bounding box center [576, 54] width 585 height 42
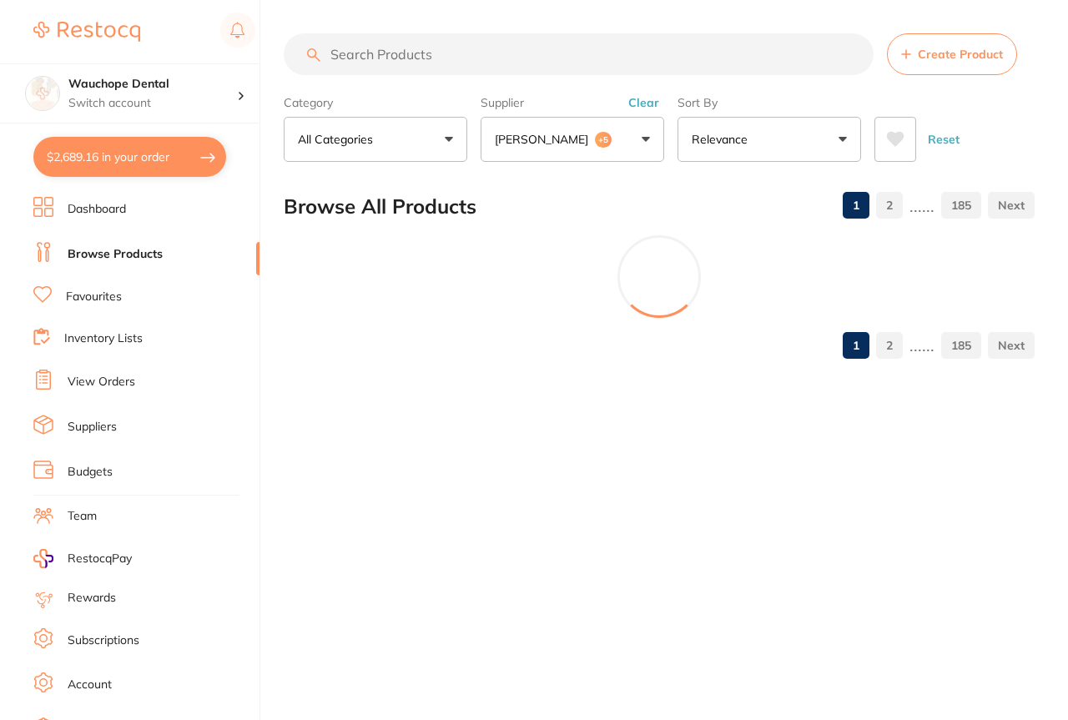
paste input "EV6184"
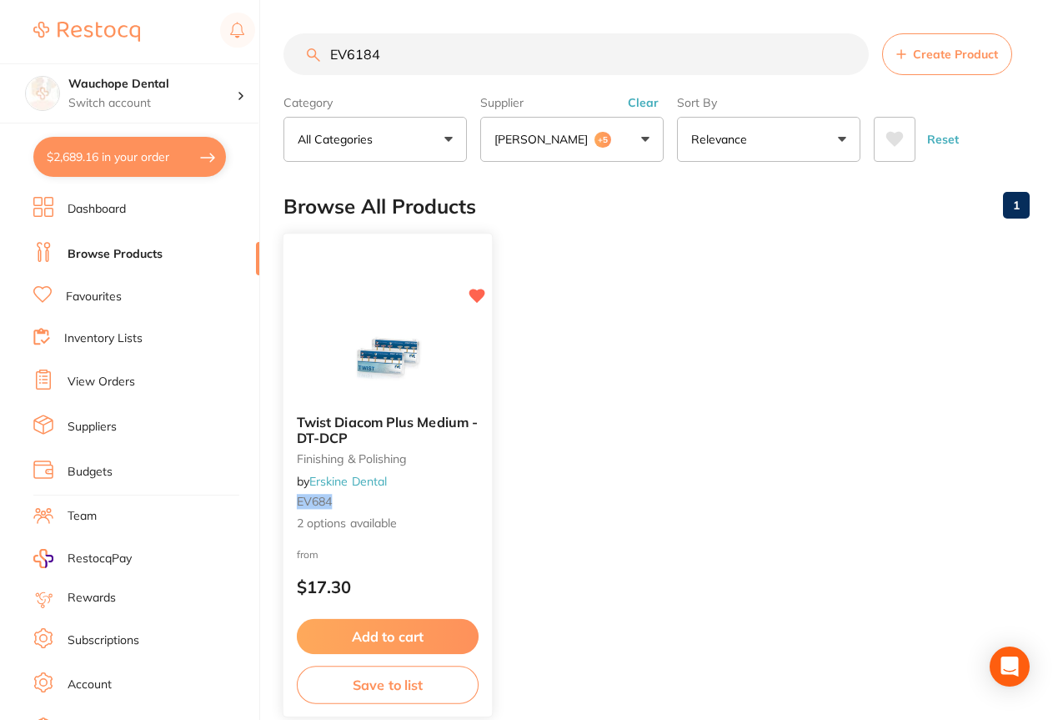
type input "EV6184"
click at [398, 345] on img at bounding box center [387, 359] width 109 height 84
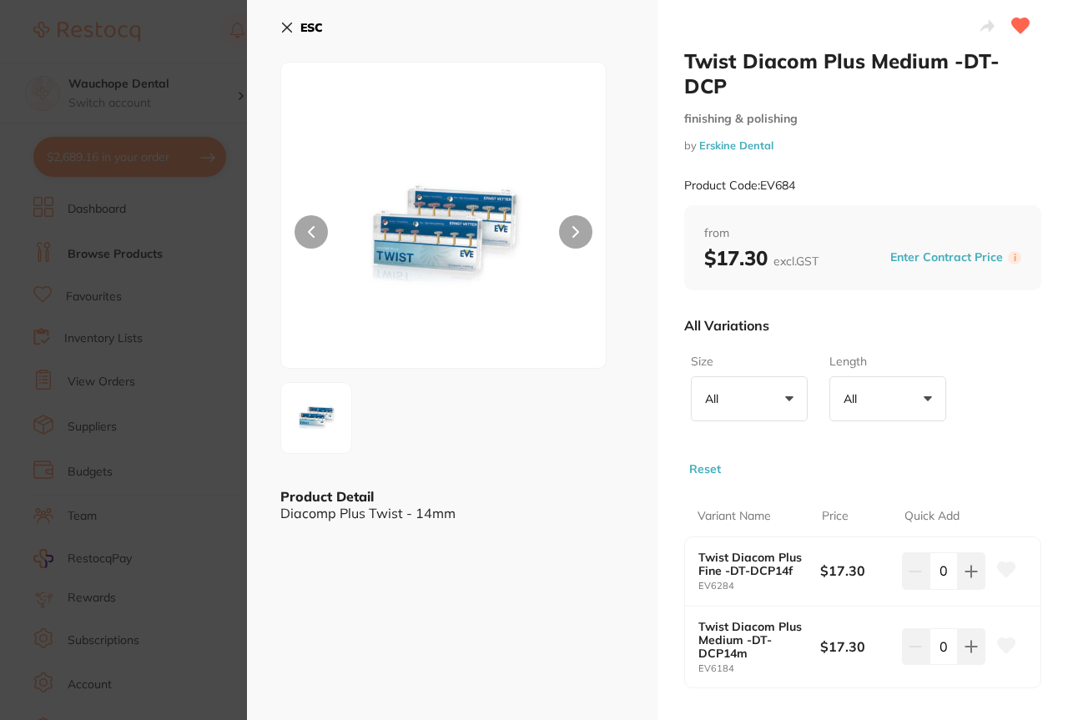
scroll to position [76, 0]
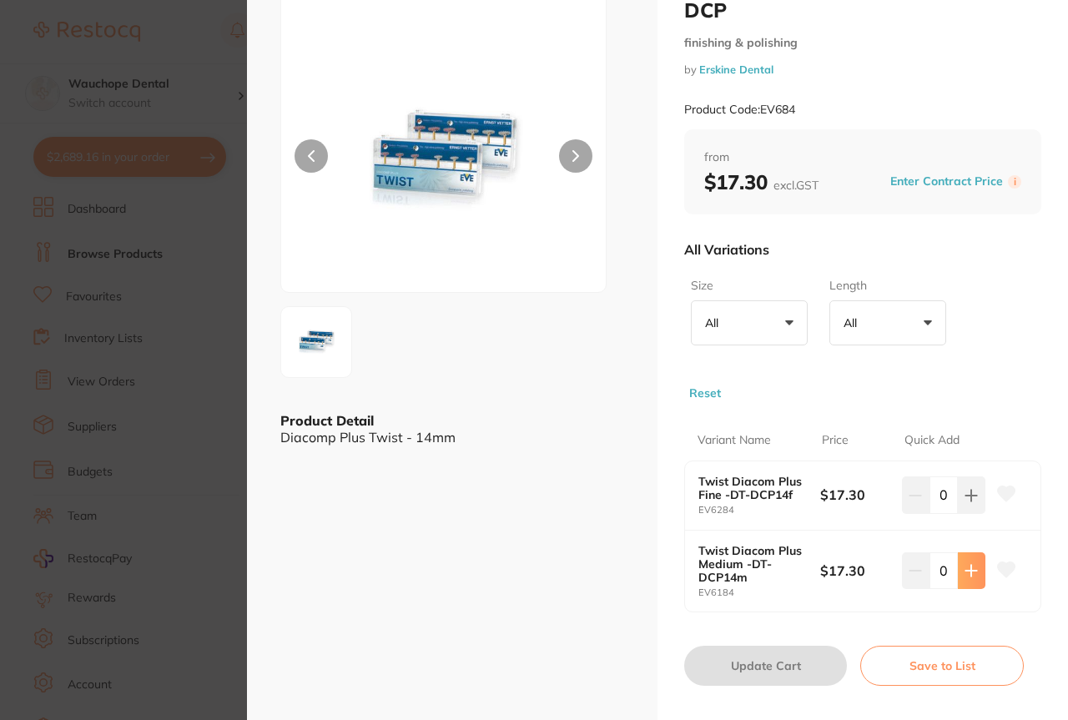
click at [964, 564] on icon at bounding box center [970, 570] width 13 height 13
click at [1004, 561] on icon at bounding box center [1006, 568] width 18 height 15
click at [971, 552] on button at bounding box center [971, 570] width 28 height 37
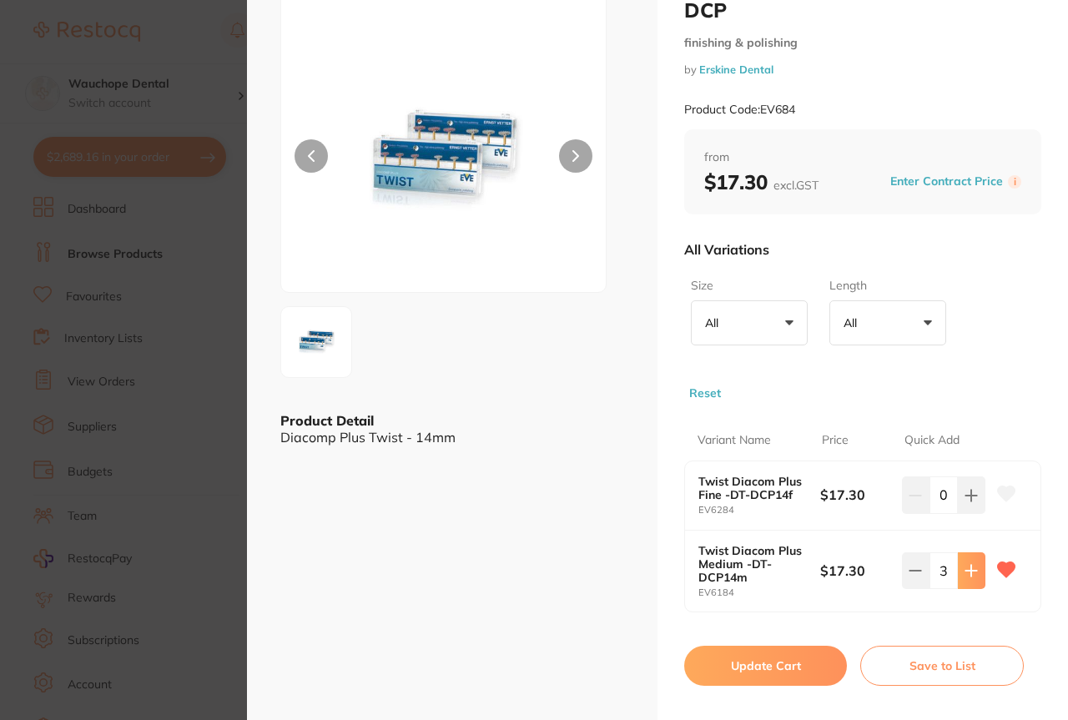
type input "4"
click at [564, 151] on button at bounding box center [575, 155] width 33 height 33
click at [792, 646] on button "Update Cart" at bounding box center [765, 666] width 163 height 40
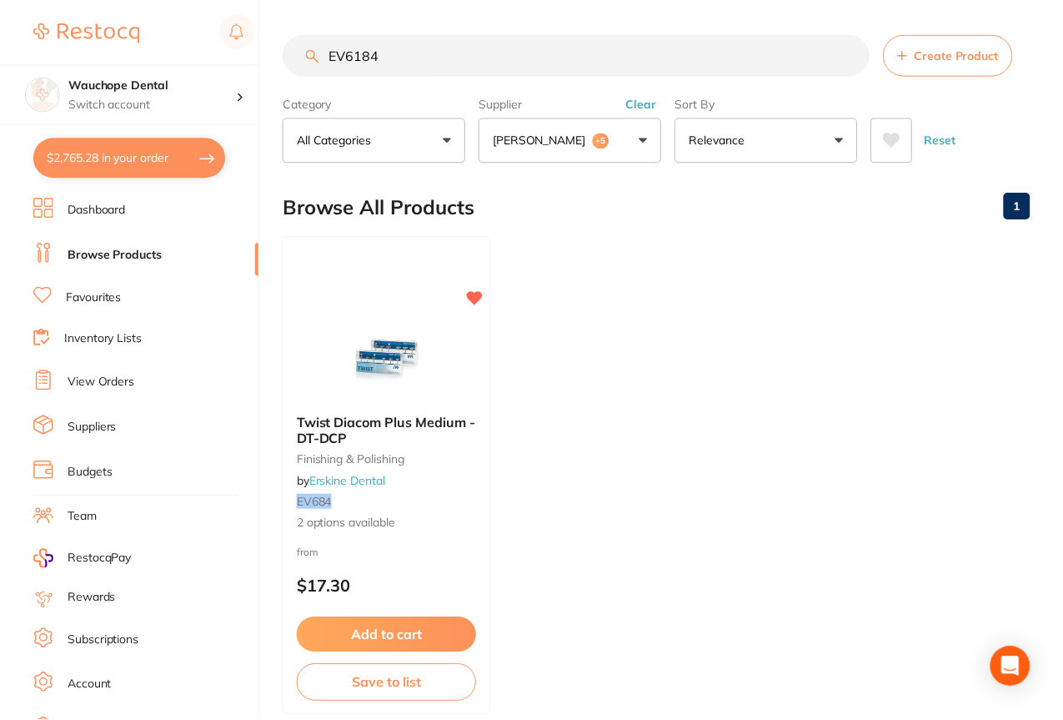
scroll to position [17, 0]
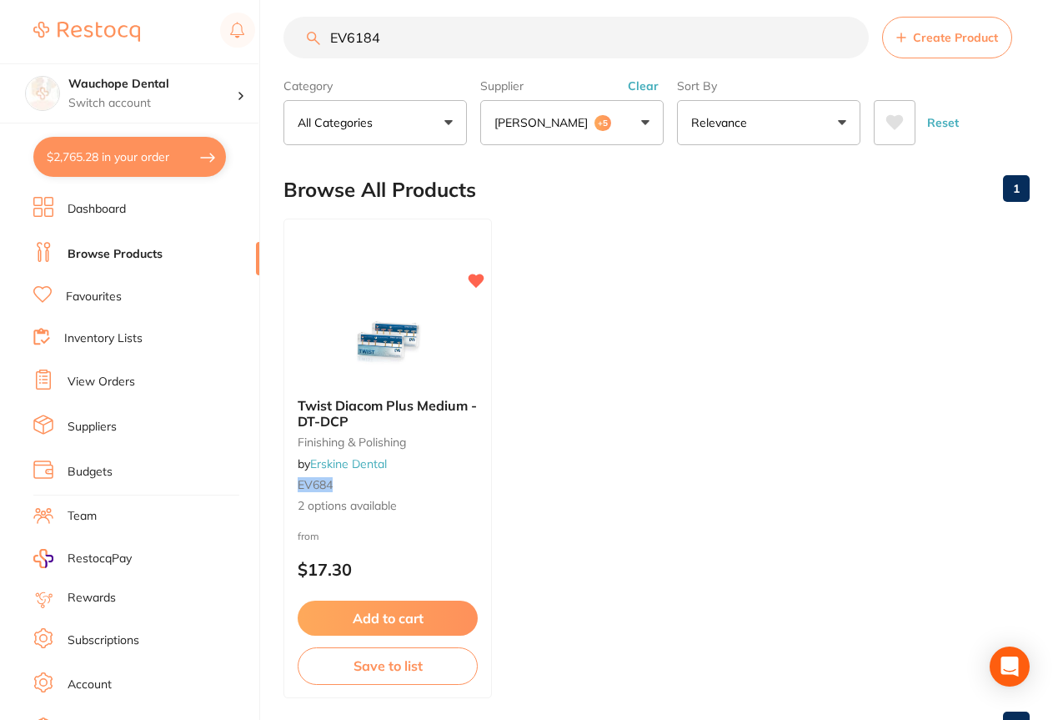
click at [415, 31] on input "EV6184" at bounding box center [576, 38] width 585 height 42
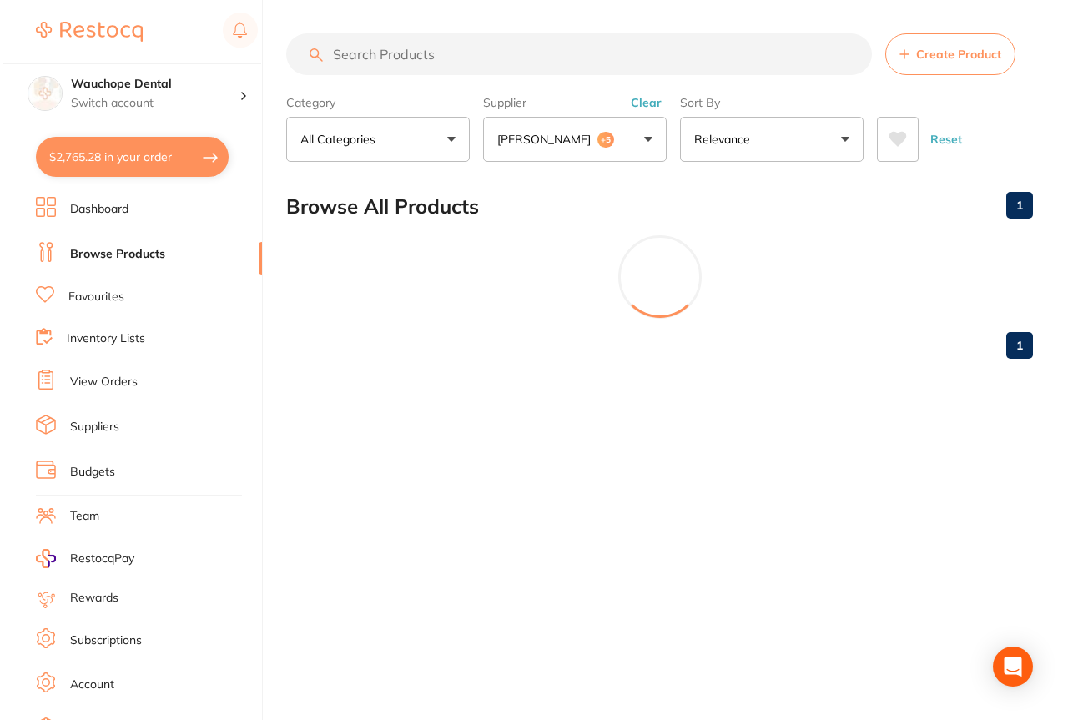
scroll to position [0, 0]
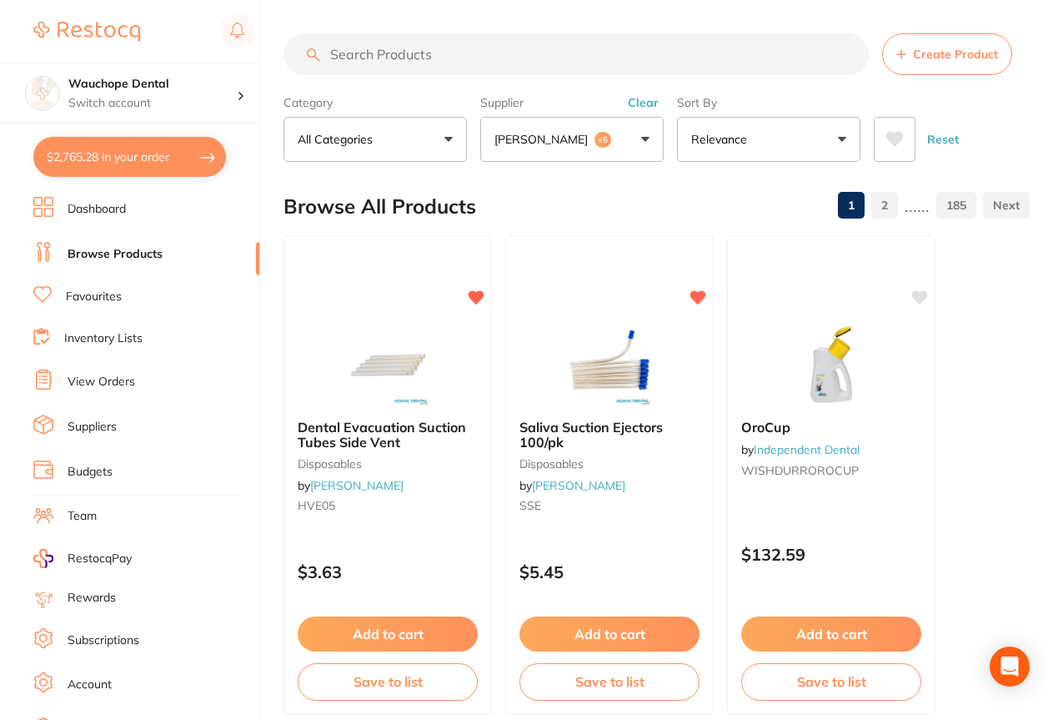
click at [450, 62] on input "search" at bounding box center [576, 54] width 585 height 42
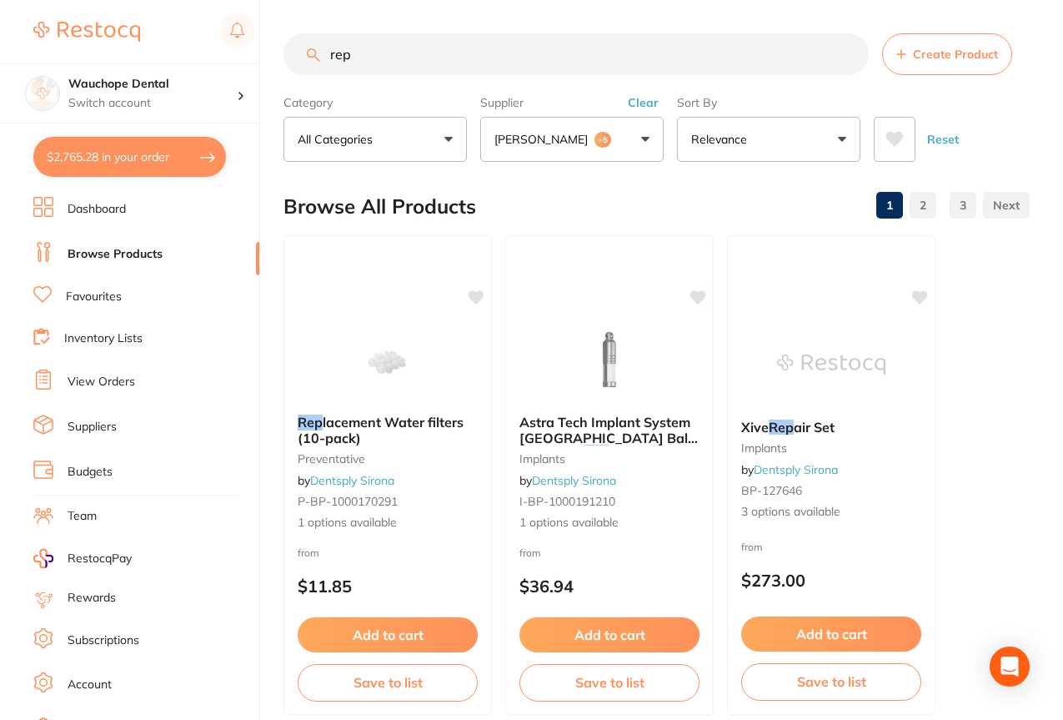
type input "rep"
click at [135, 299] on li "Favourites" at bounding box center [146, 297] width 226 height 22
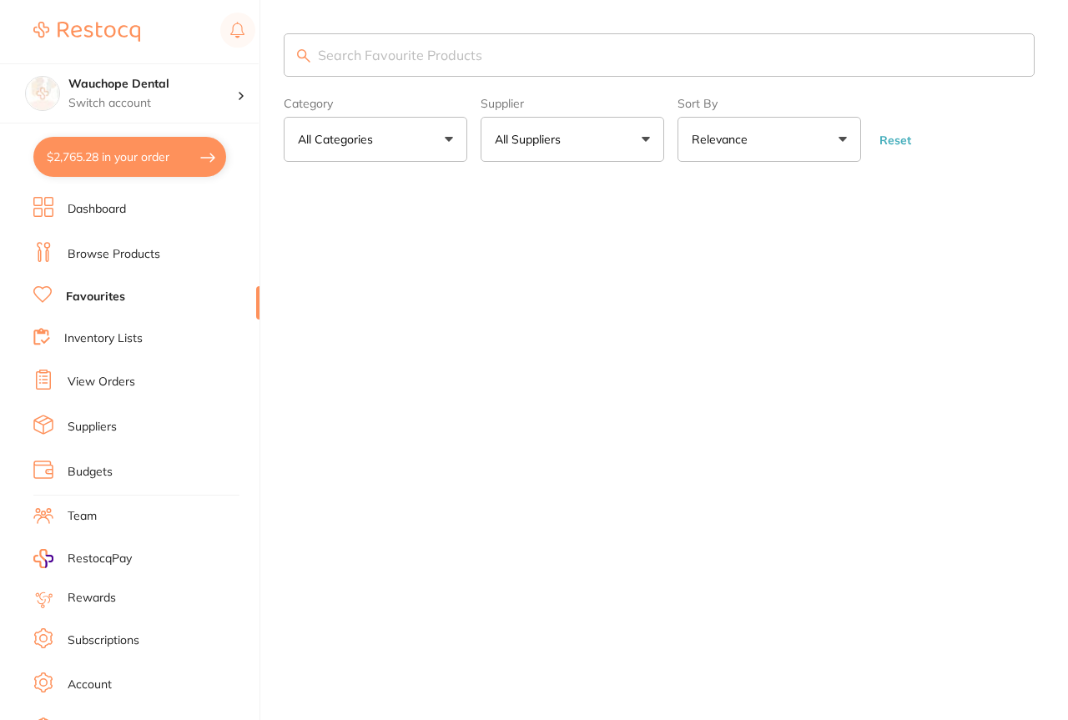
click at [436, 61] on input "search" at bounding box center [659, 54] width 751 height 43
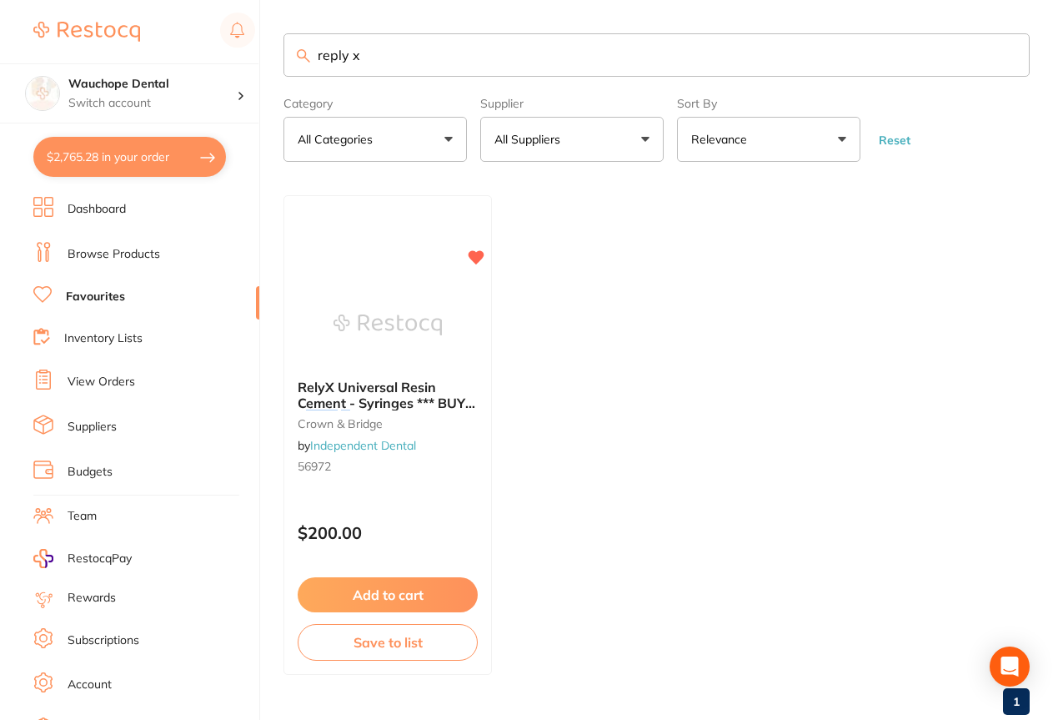
type input "reply x"
click at [400, 279] on div "RelyX Universal Resin Cement - Syringes *** BUY 3 RELY X UNIVERSAL REFILLS - GE…" at bounding box center [388, 435] width 209 height 480
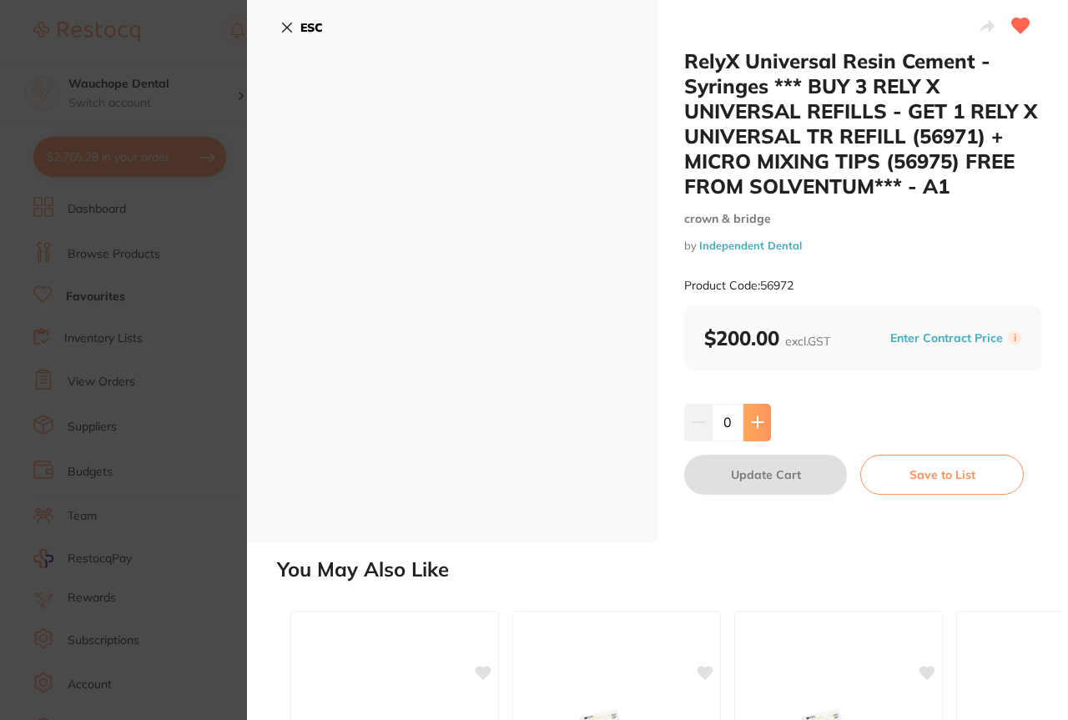
click at [765, 425] on button at bounding box center [757, 422] width 28 height 37
type input "1"
click at [290, 23] on icon at bounding box center [286, 27] width 13 height 13
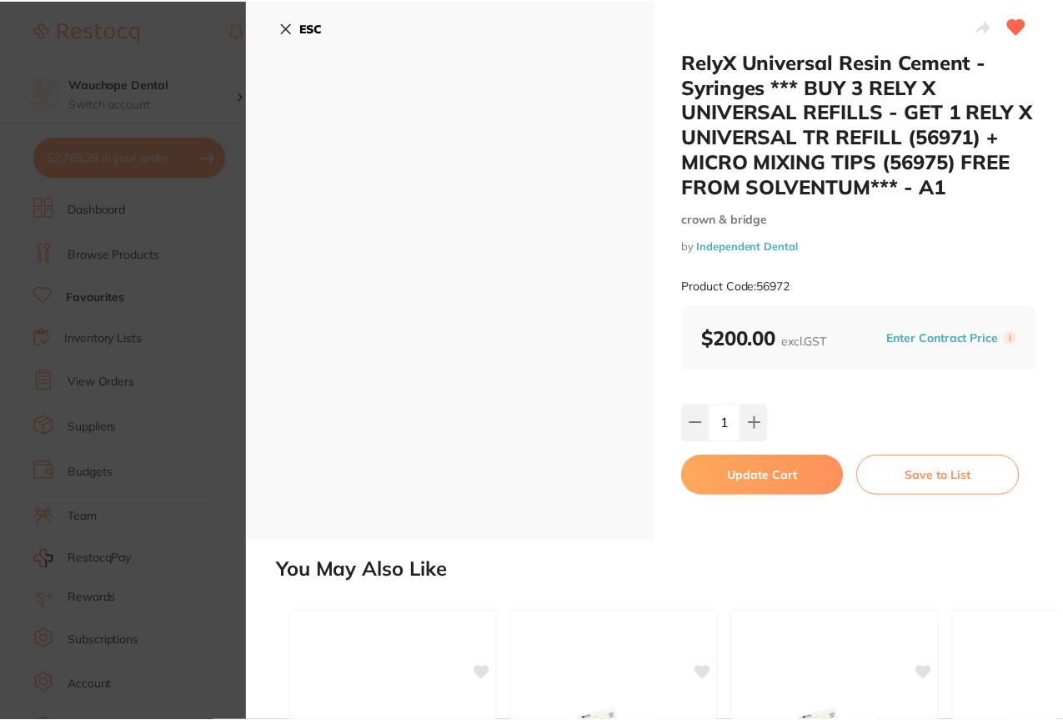
scroll to position [17, 0]
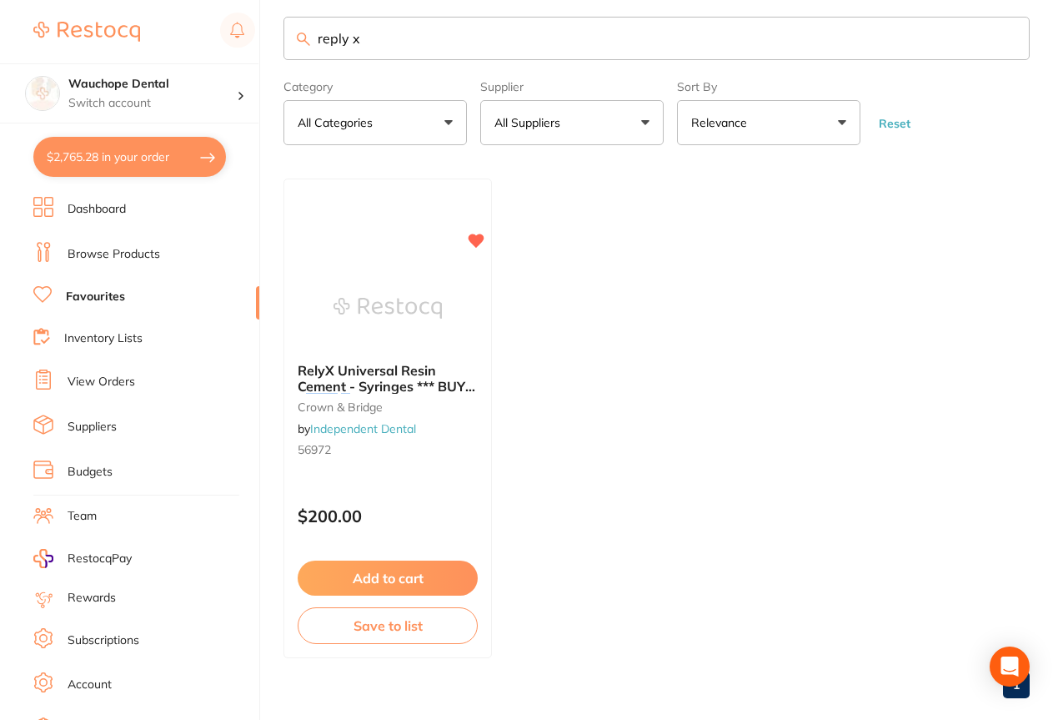
click at [380, 28] on input "reply x" at bounding box center [657, 38] width 746 height 43
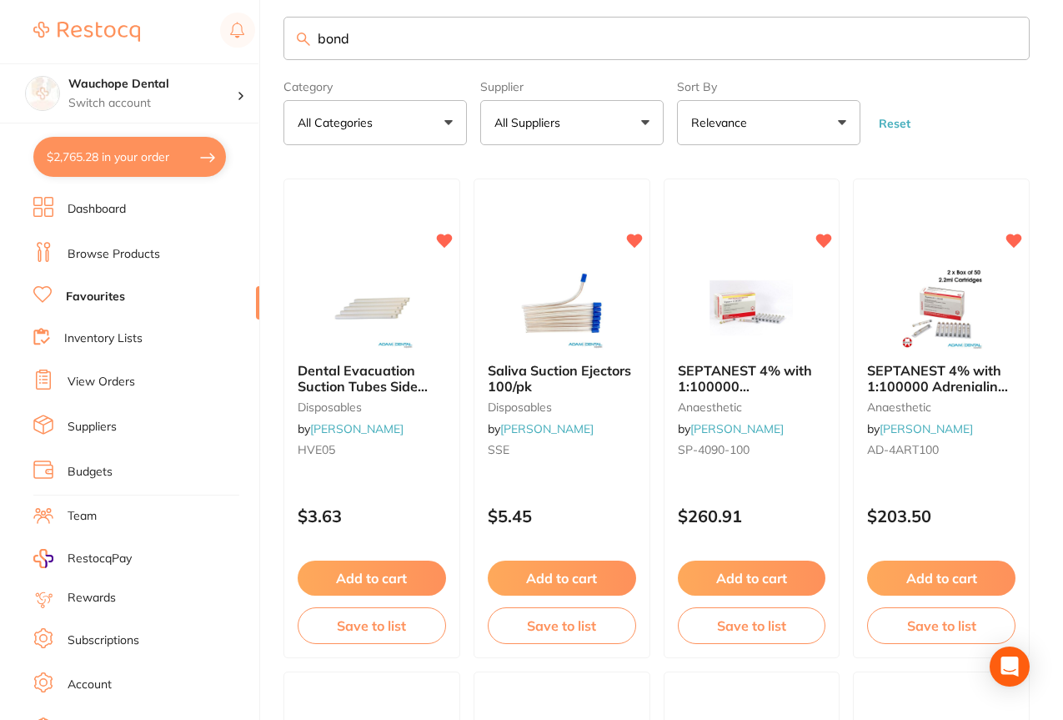
type input "bond"
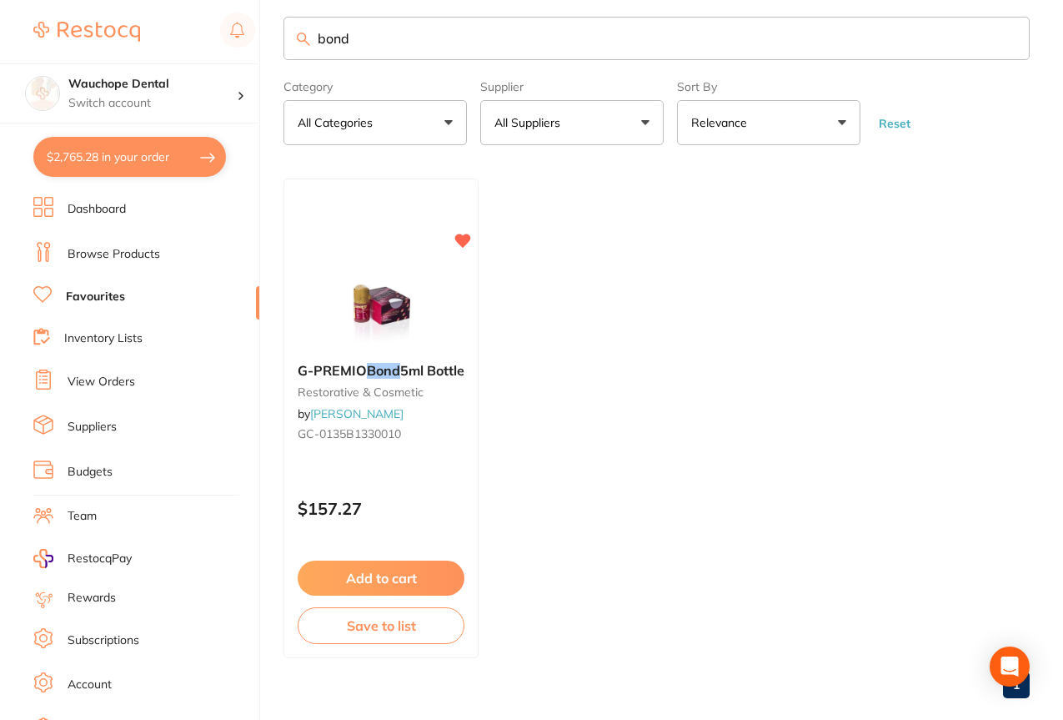
click at [128, 251] on link "Browse Products" at bounding box center [114, 254] width 93 height 17
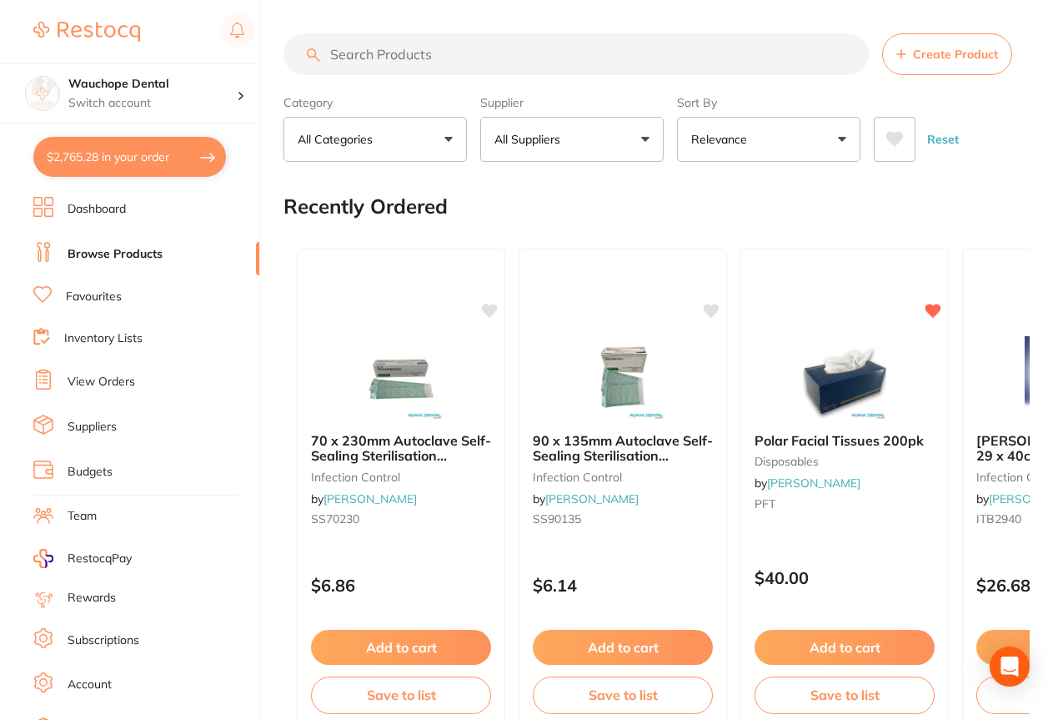
click at [423, 51] on input "search" at bounding box center [576, 54] width 585 height 42
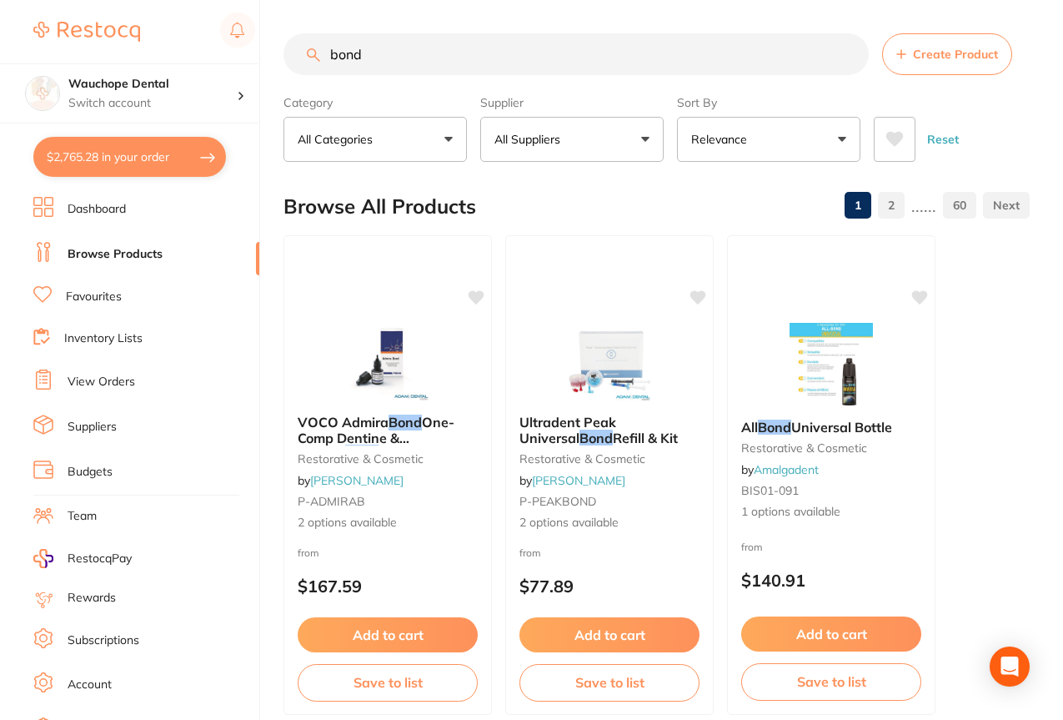
click at [550, 136] on p "All Suppliers" at bounding box center [531, 139] width 73 height 17
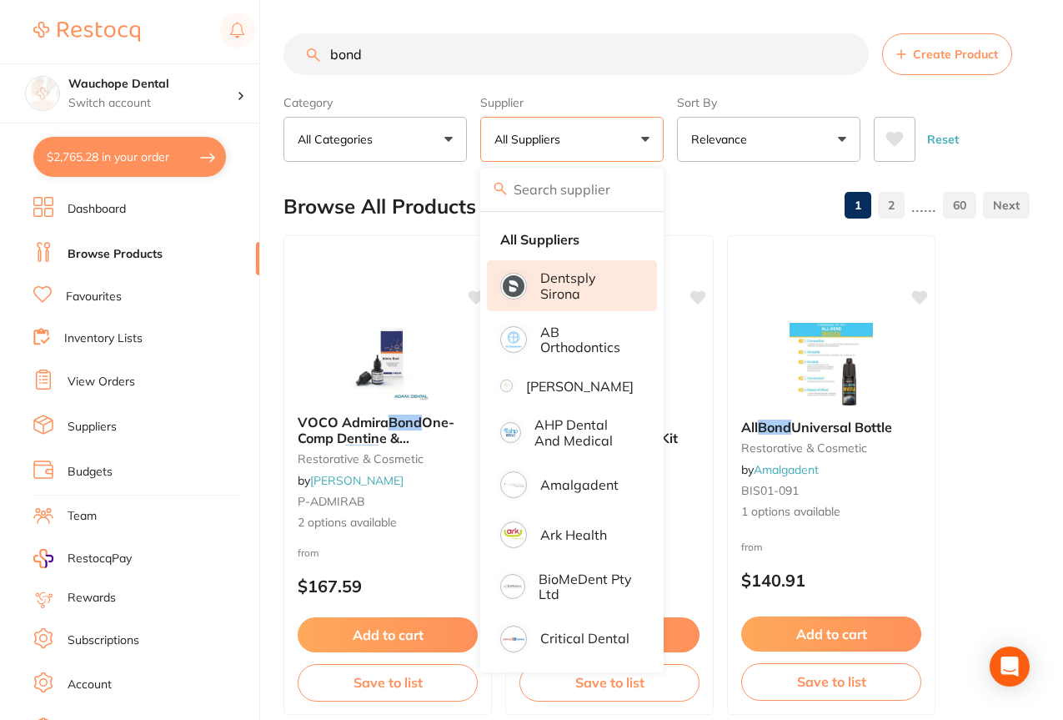
click at [557, 299] on p "Dentsply Sirona" at bounding box center [586, 285] width 93 height 31
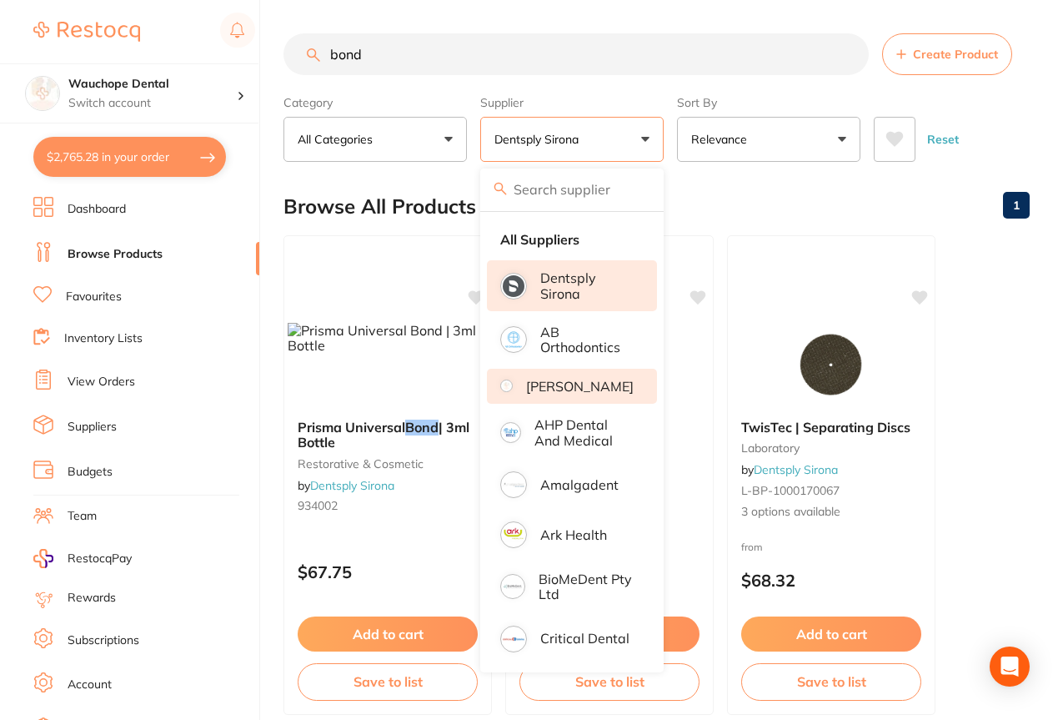
click at [560, 394] on p "[PERSON_NAME]" at bounding box center [580, 386] width 108 height 15
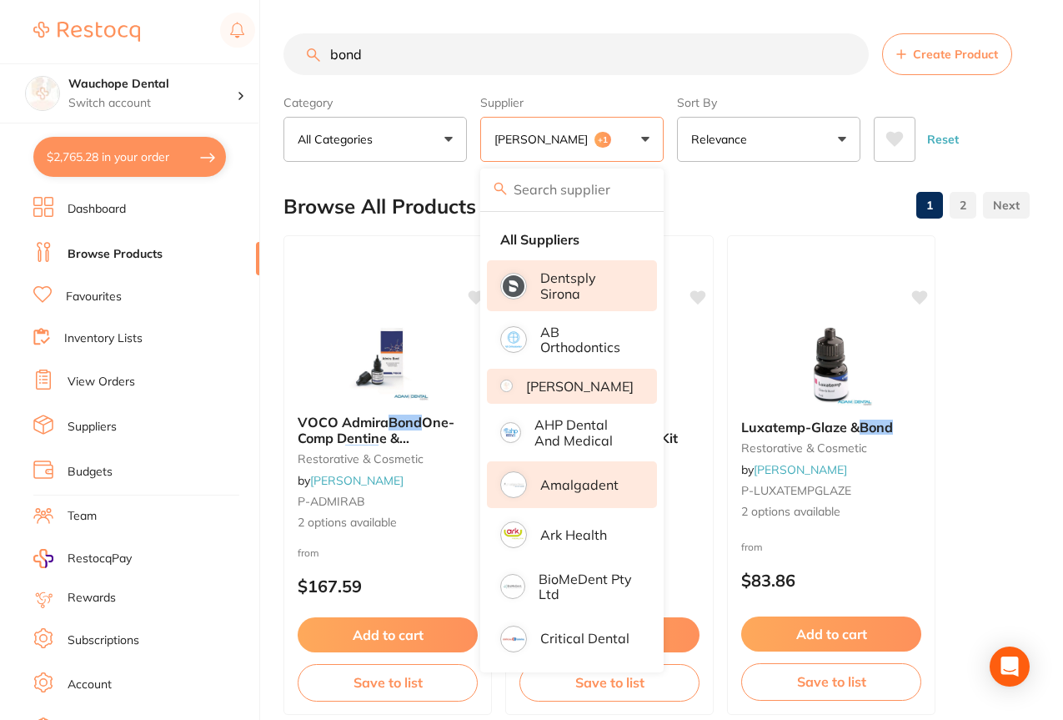
click at [566, 491] on p "Amalgadent" at bounding box center [579, 484] width 78 height 15
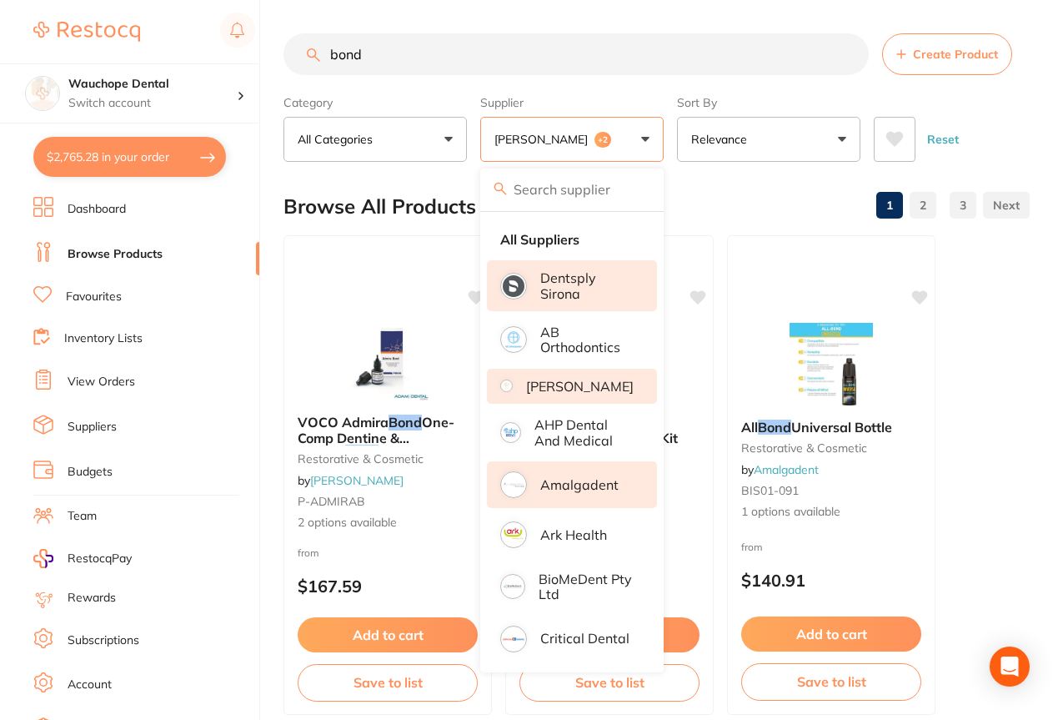
click at [381, 67] on input "bond" at bounding box center [576, 54] width 585 height 42
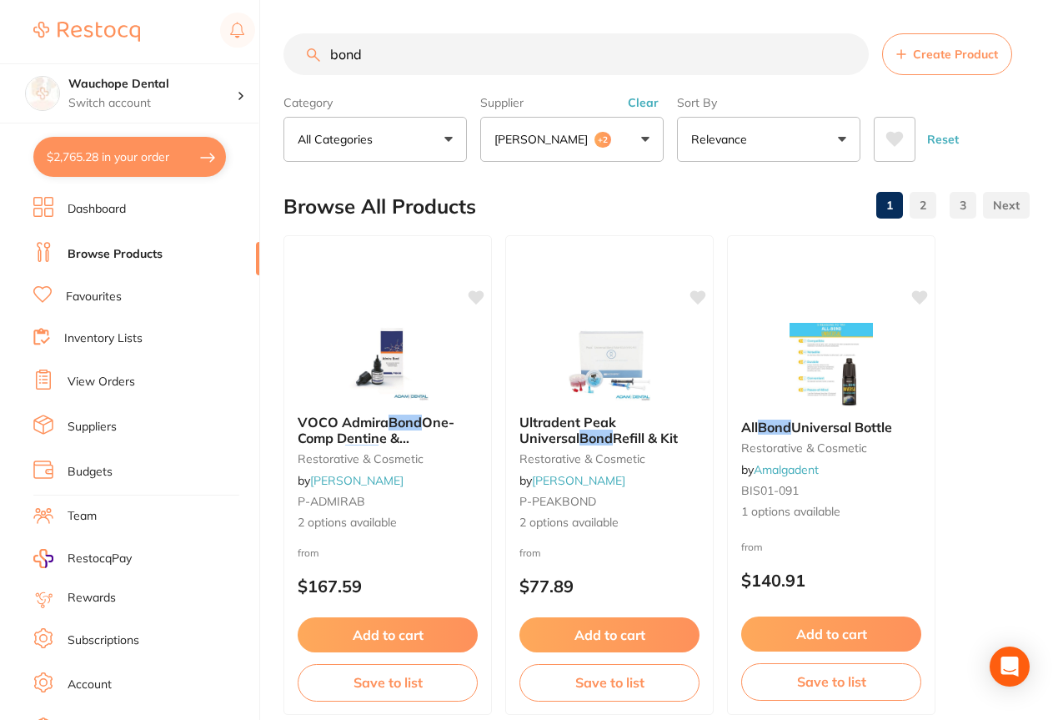
click at [331, 52] on input "bond" at bounding box center [576, 54] width 585 height 42
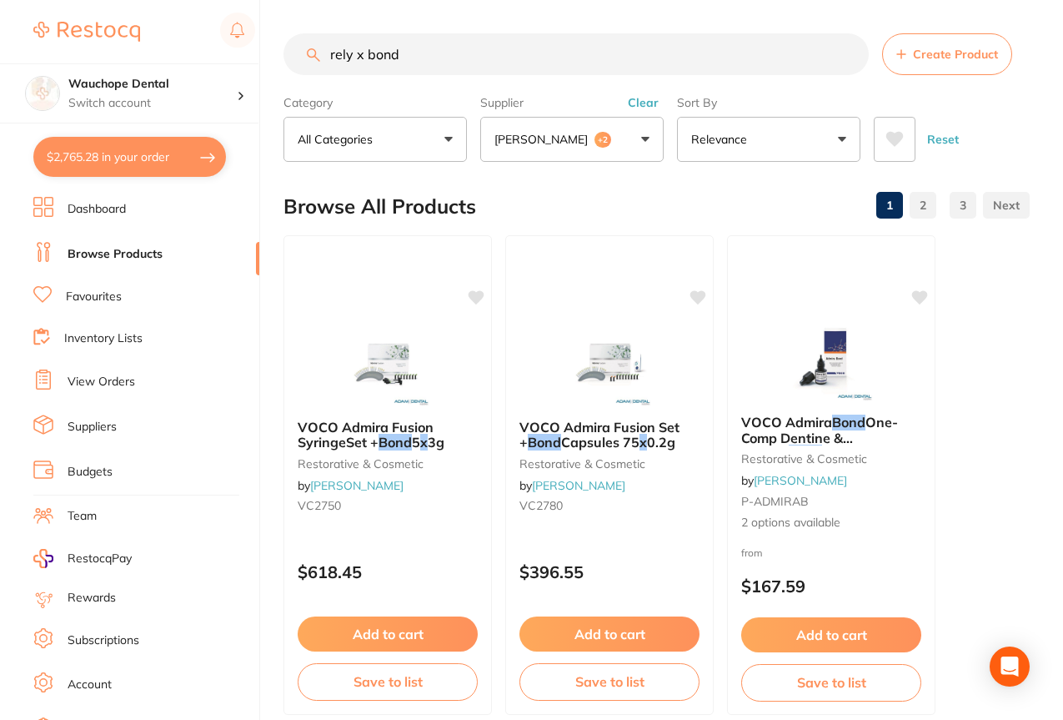
type input "rely x bond"
click at [549, 110] on label "Supplier" at bounding box center [571, 102] width 183 height 15
click at [557, 138] on p "[PERSON_NAME]" at bounding box center [545, 139] width 100 height 17
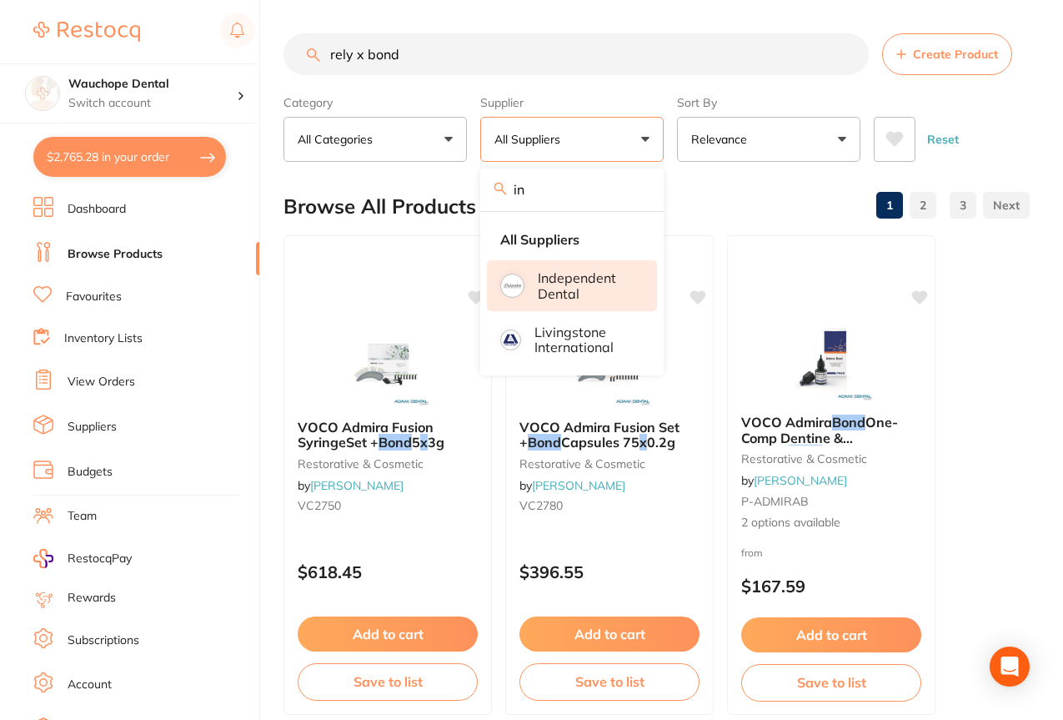
click at [563, 279] on p "Independent Dental" at bounding box center [586, 285] width 96 height 31
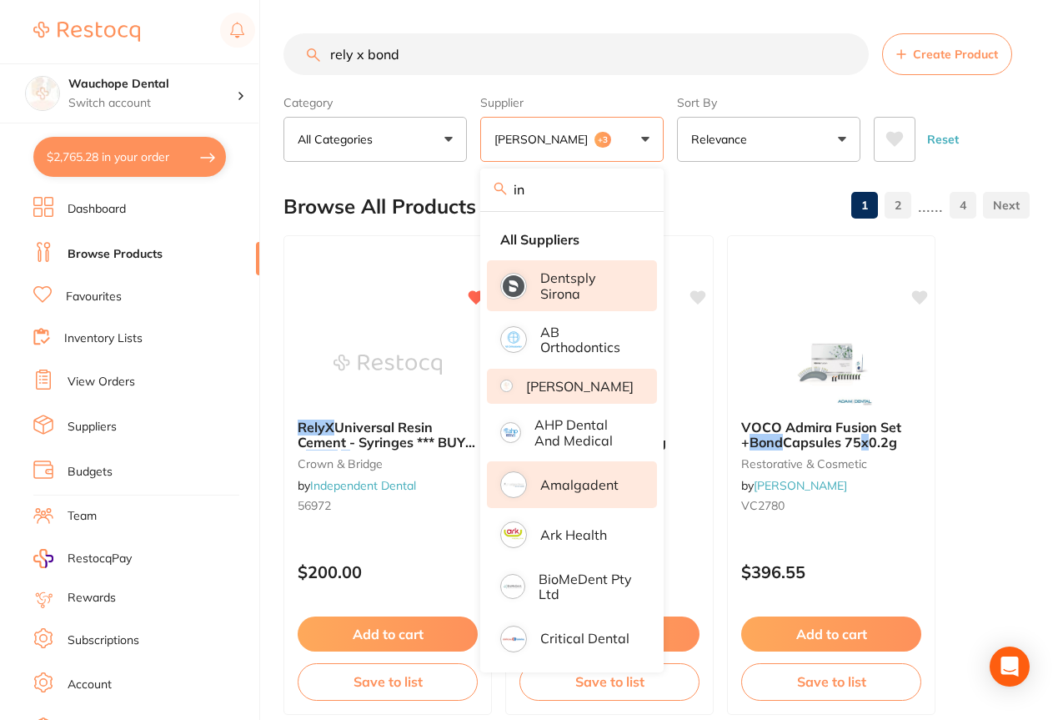
click at [572, 192] on input "in" at bounding box center [571, 189] width 183 height 42
type input "i"
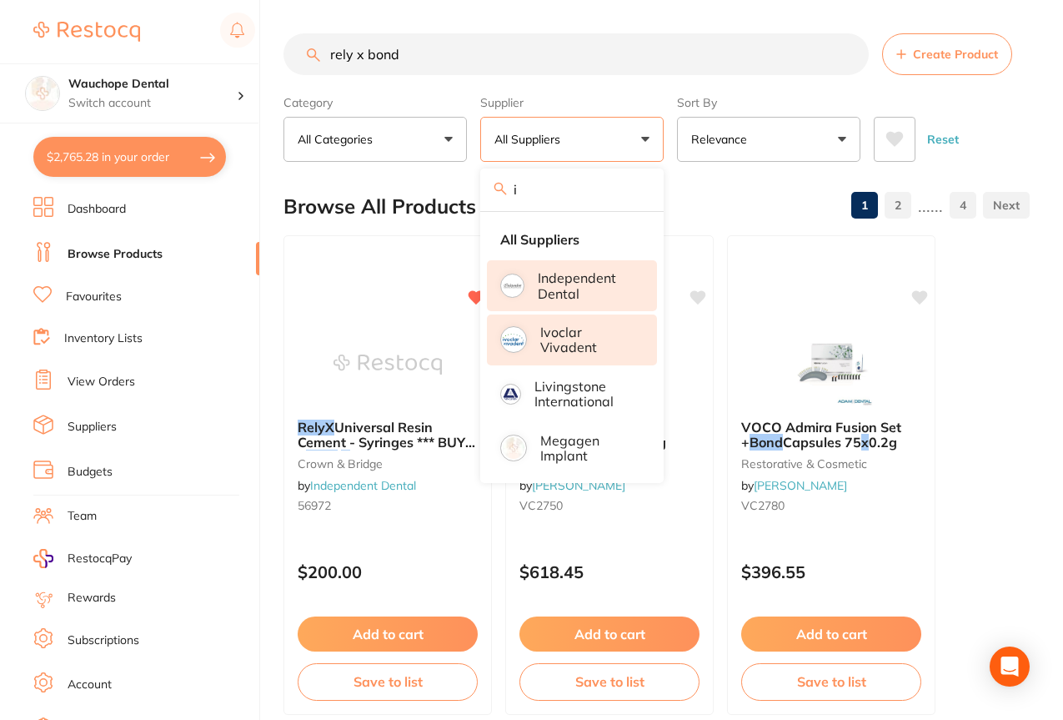
type input "i"
click at [583, 334] on p "Ivoclar Vivadent" at bounding box center [586, 339] width 93 height 31
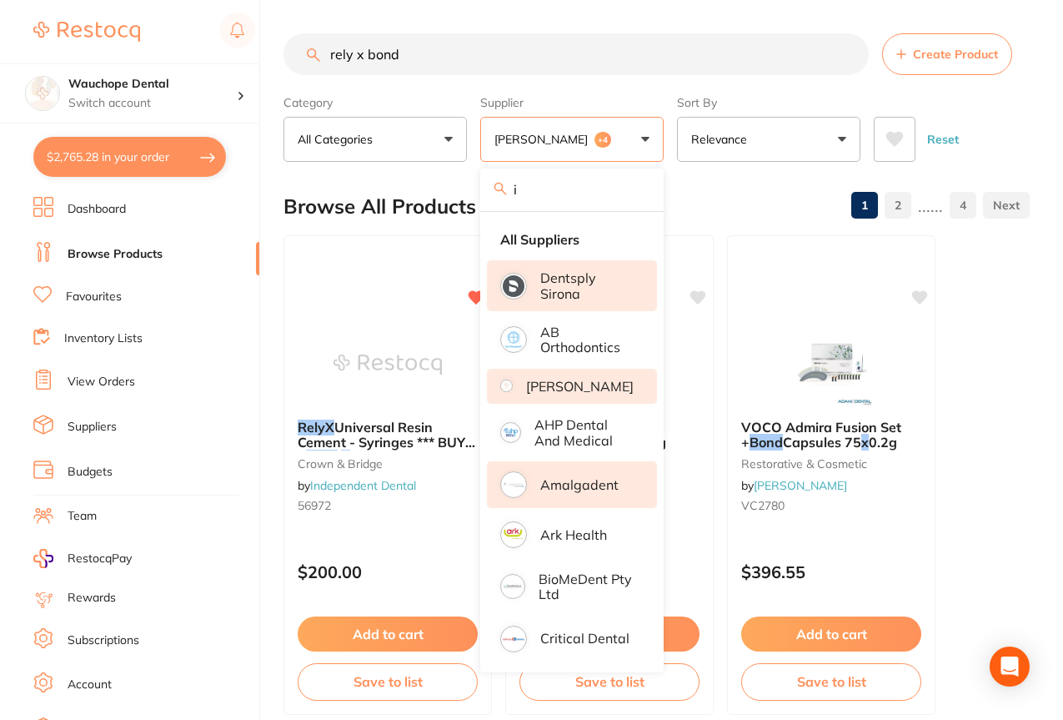
click at [574, 178] on input "i" at bounding box center [571, 189] width 183 height 42
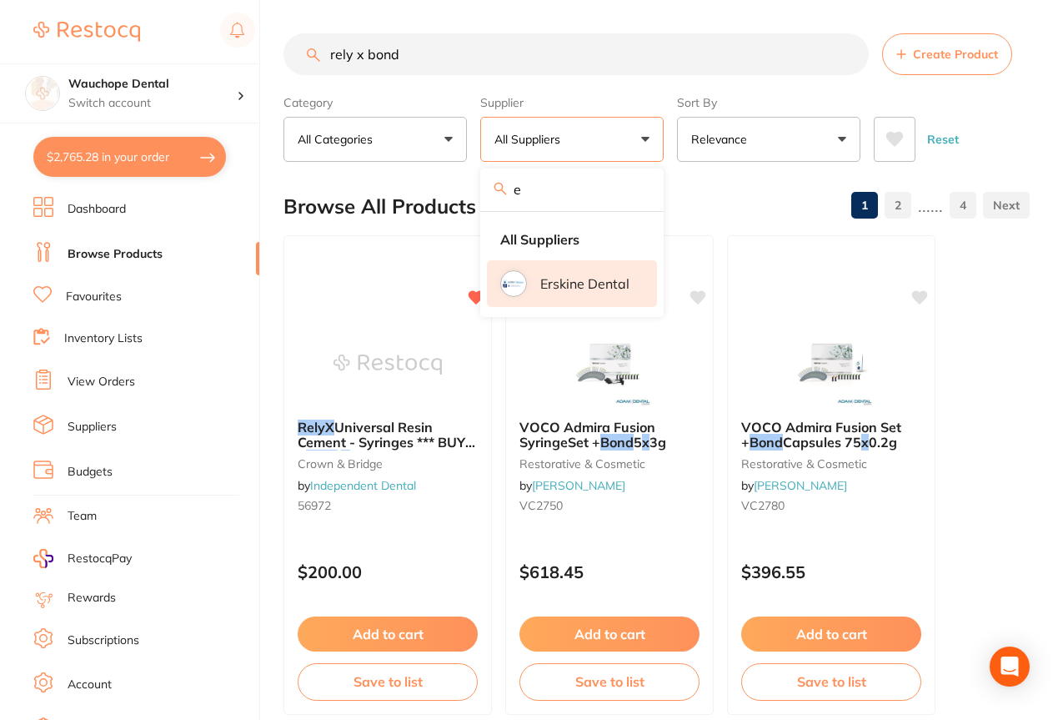
type input "e"
click at [588, 279] on p "Erskine Dental" at bounding box center [584, 283] width 89 height 15
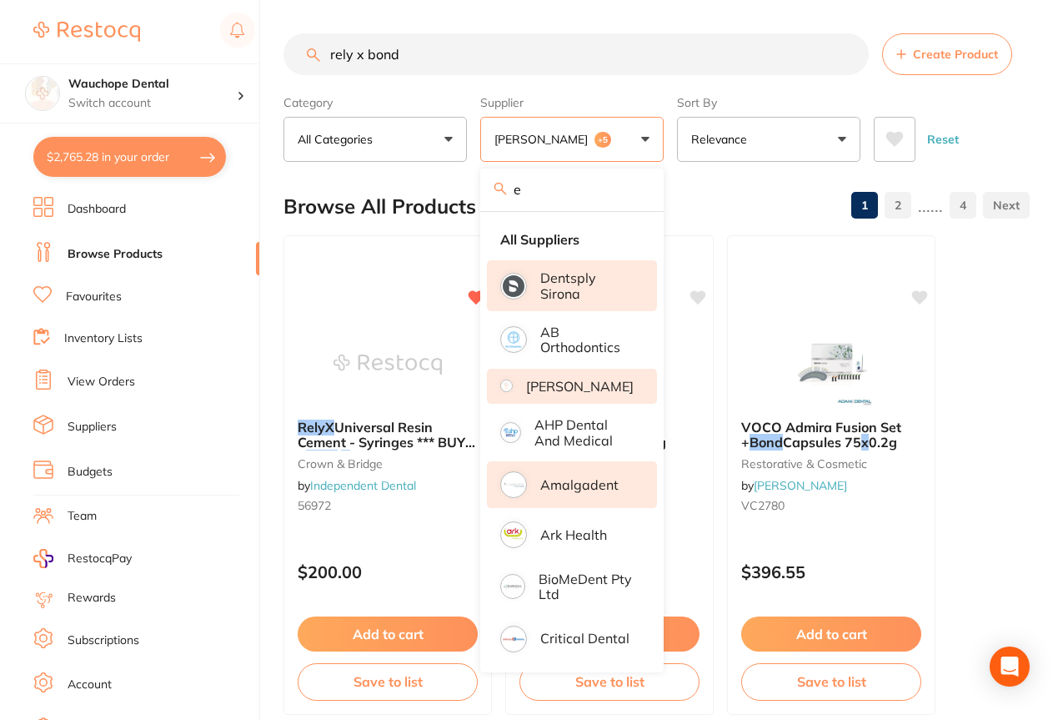
click at [424, 201] on h2 "Browse All Products" at bounding box center [380, 206] width 193 height 23
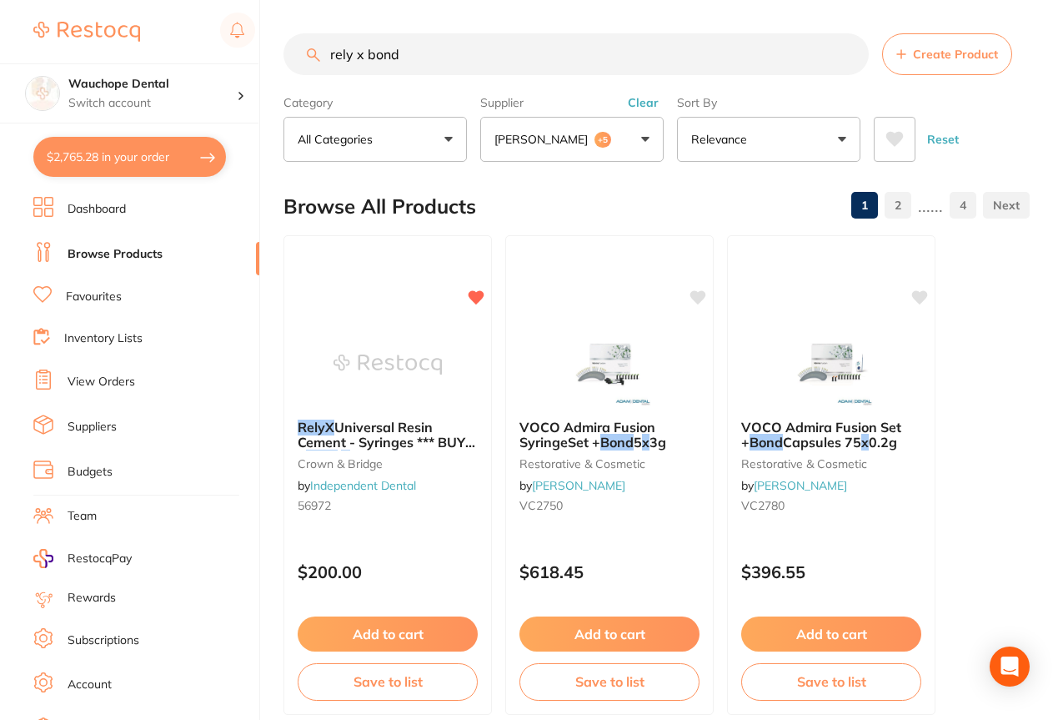
click at [437, 34] on input "rely x bond" at bounding box center [576, 54] width 585 height 42
click at [435, 45] on input "rely x bond" at bounding box center [576, 54] width 585 height 42
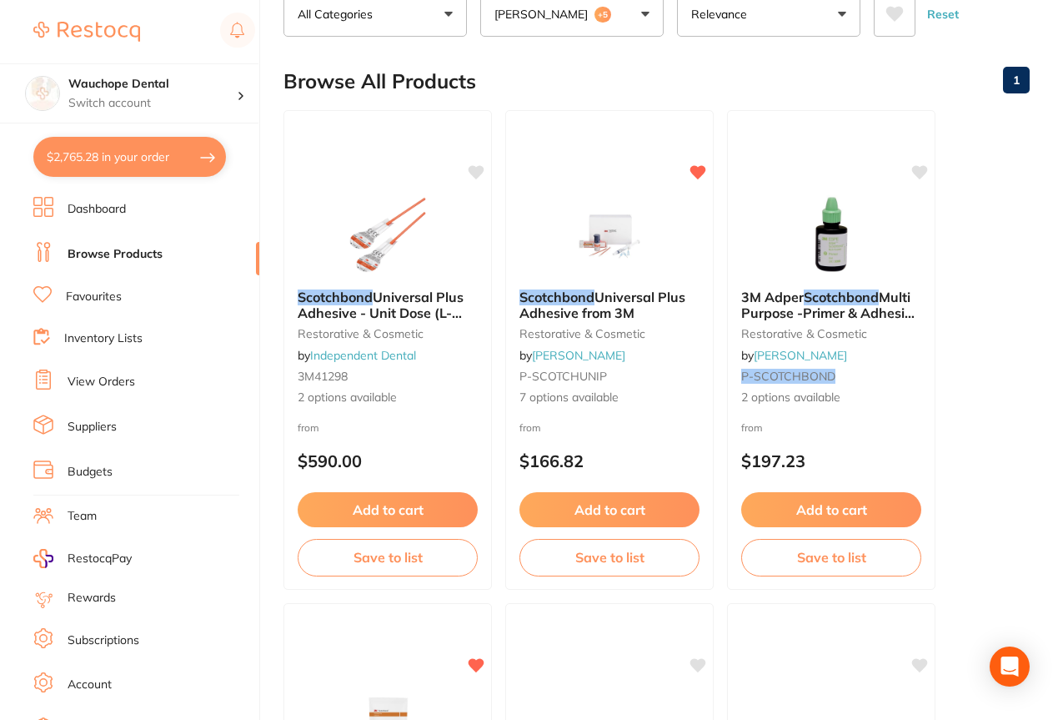
scroll to position [364, 0]
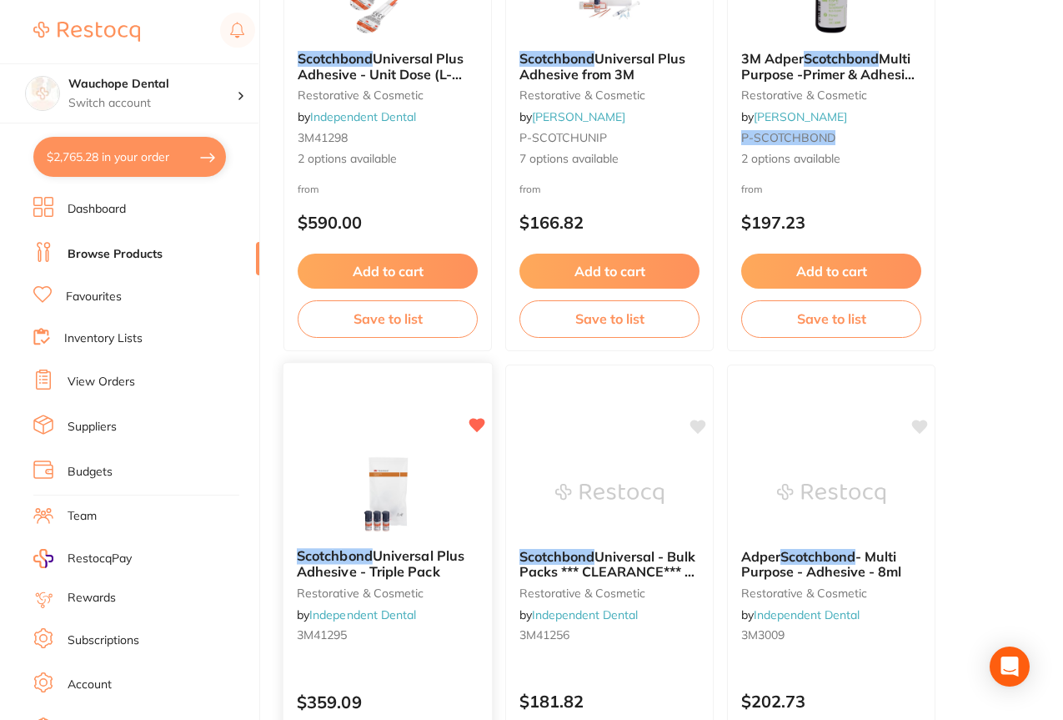
type input "scotchbond"
click at [399, 480] on img at bounding box center [387, 492] width 109 height 84
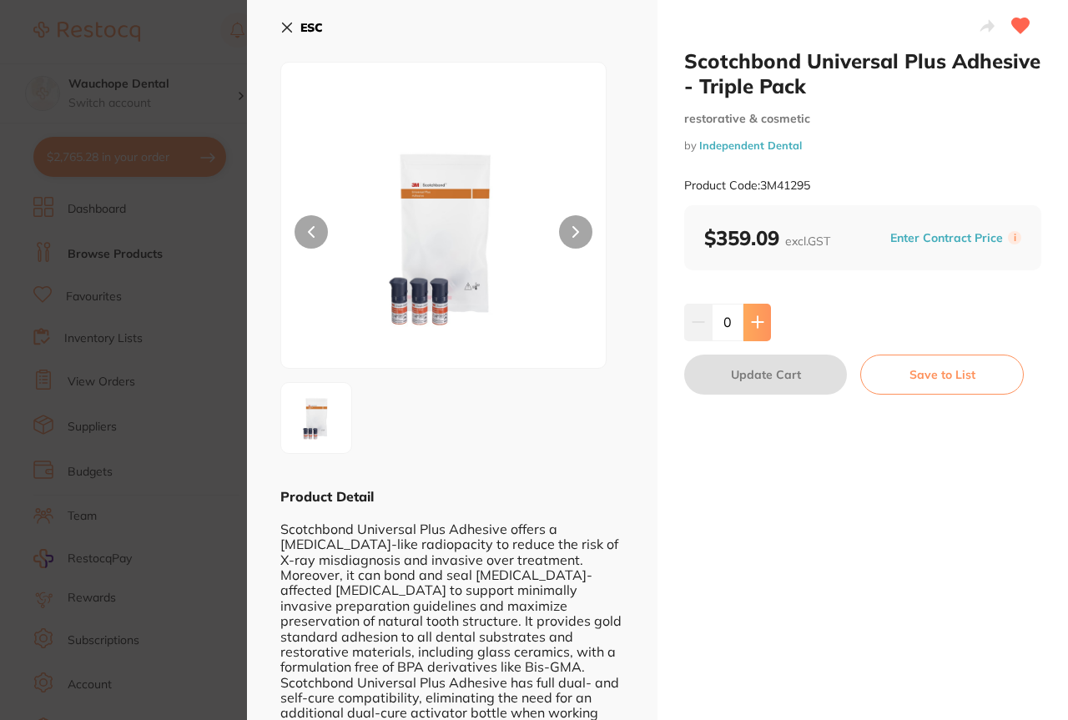
click at [758, 314] on button at bounding box center [757, 322] width 28 height 37
type input "1"
click at [763, 377] on button "Update Cart" at bounding box center [765, 374] width 163 height 40
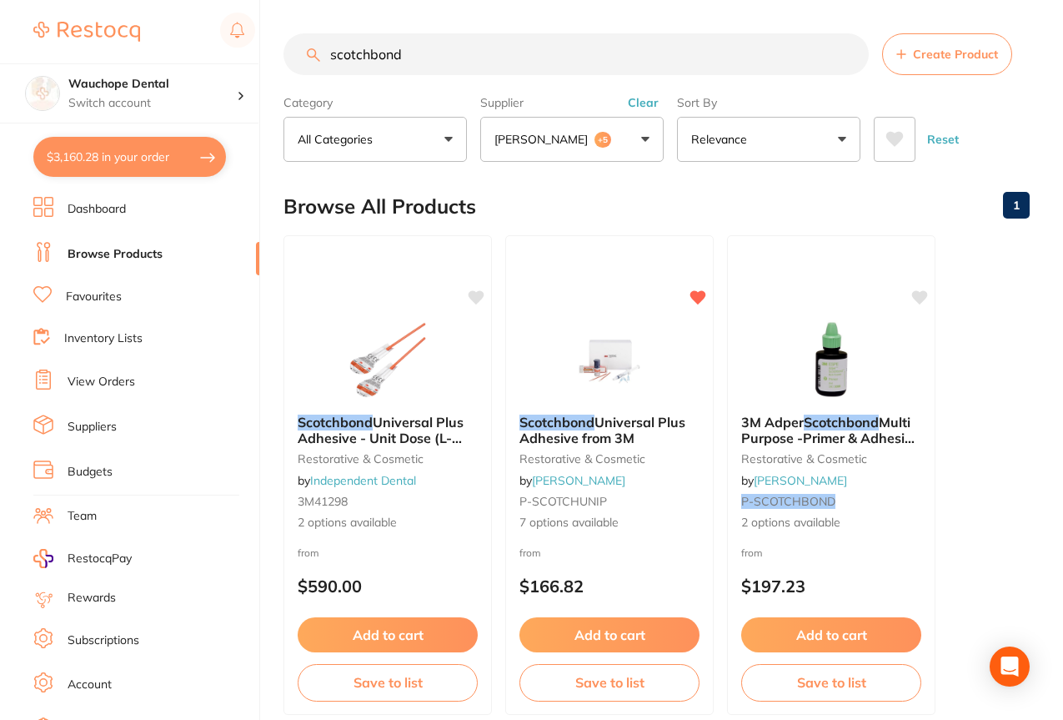
click at [449, 54] on input "scotchbond" at bounding box center [576, 54] width 585 height 42
click at [425, 58] on input "scotchbond" at bounding box center [576, 54] width 585 height 42
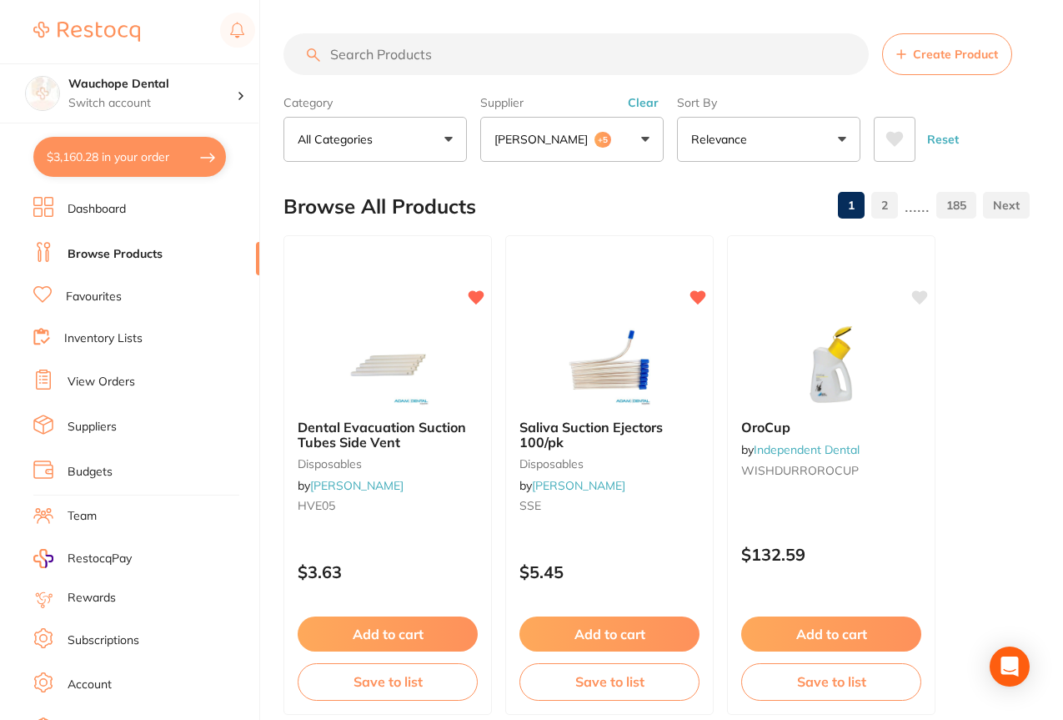
type input "e"
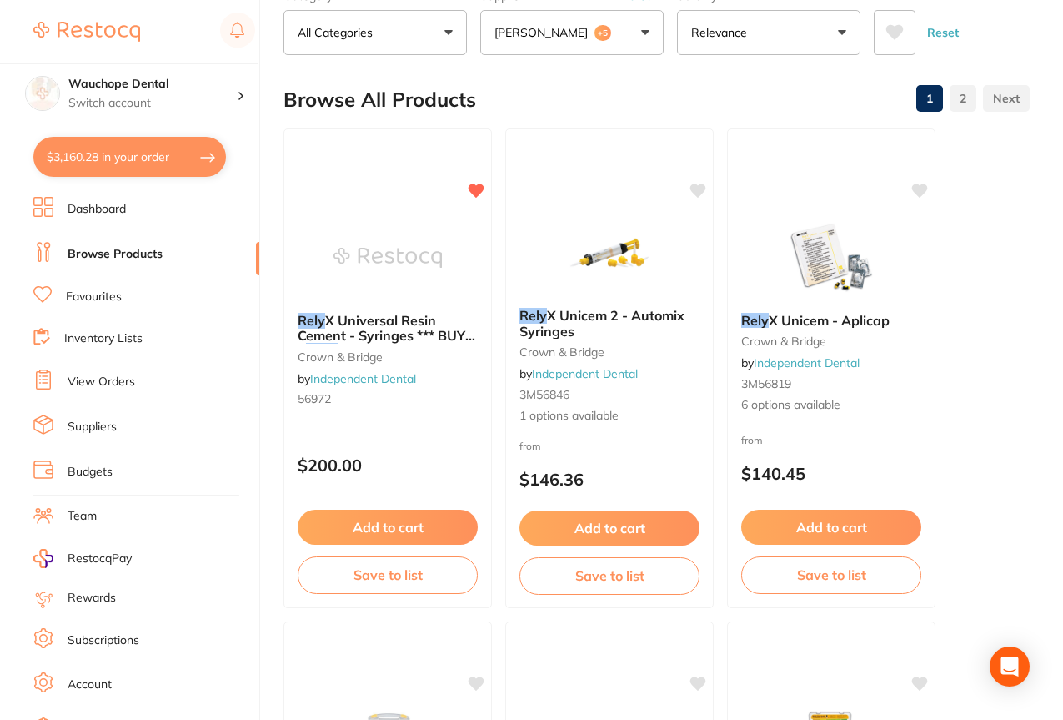
scroll to position [117, 0]
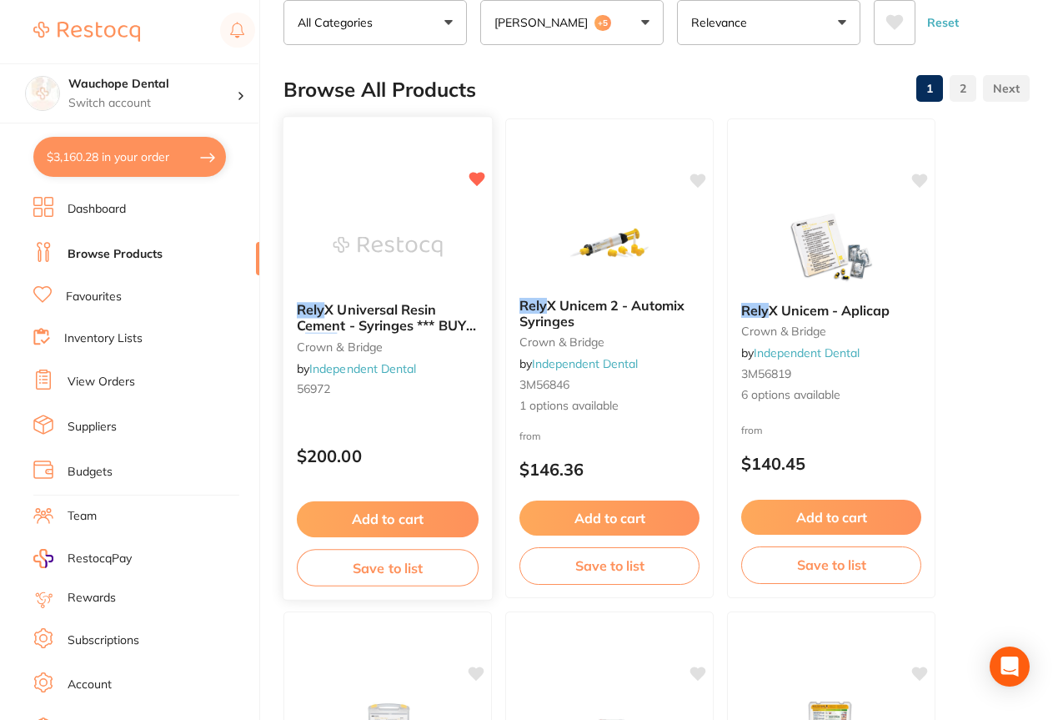
click at [372, 254] on img at bounding box center [387, 246] width 109 height 84
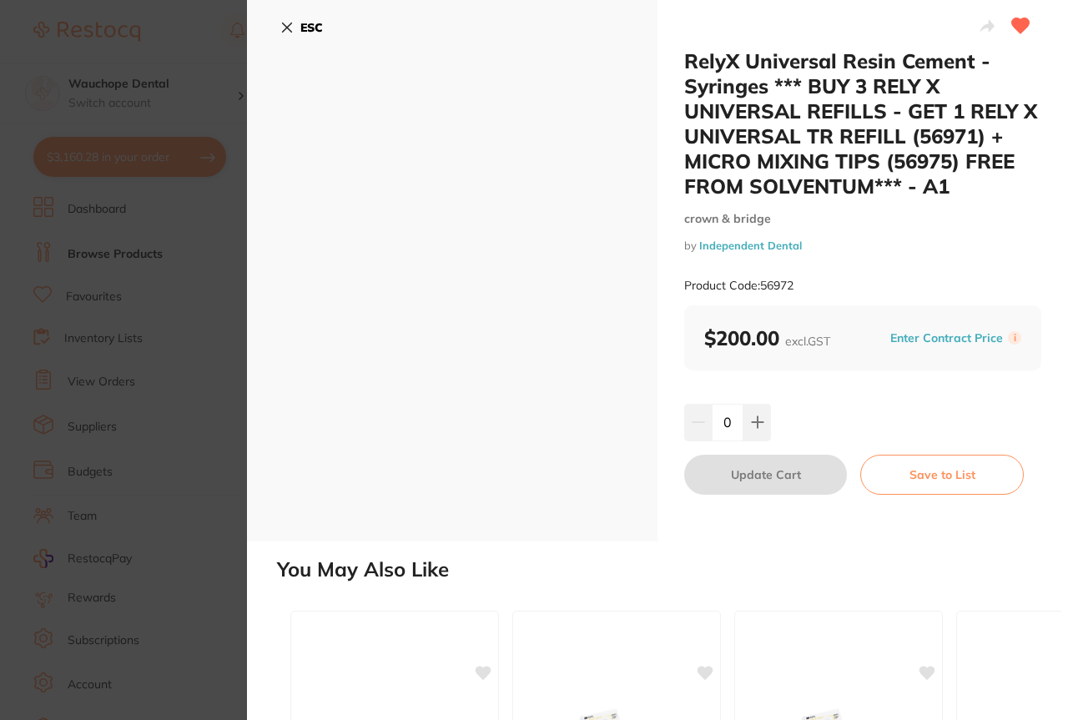
click at [122, 299] on section "RelyX Universal Resin Cement - Syringes *** BUY 3 RELY X UNIVERSAL REFILLS - GE…" at bounding box center [534, 360] width 1068 height 720
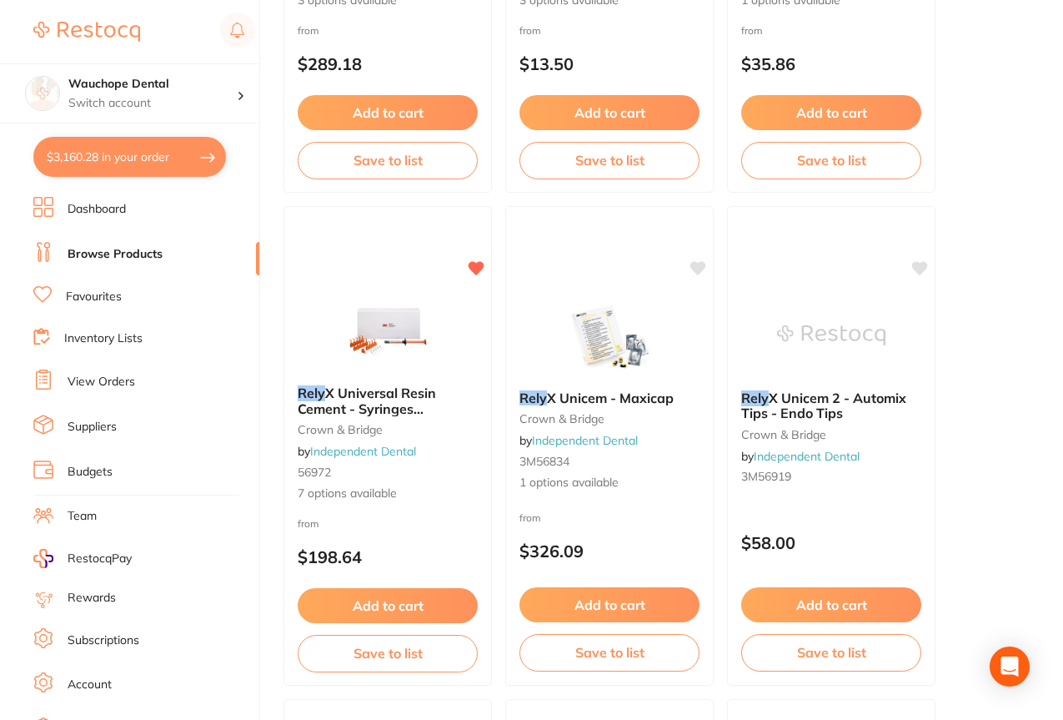
scroll to position [2118, 0]
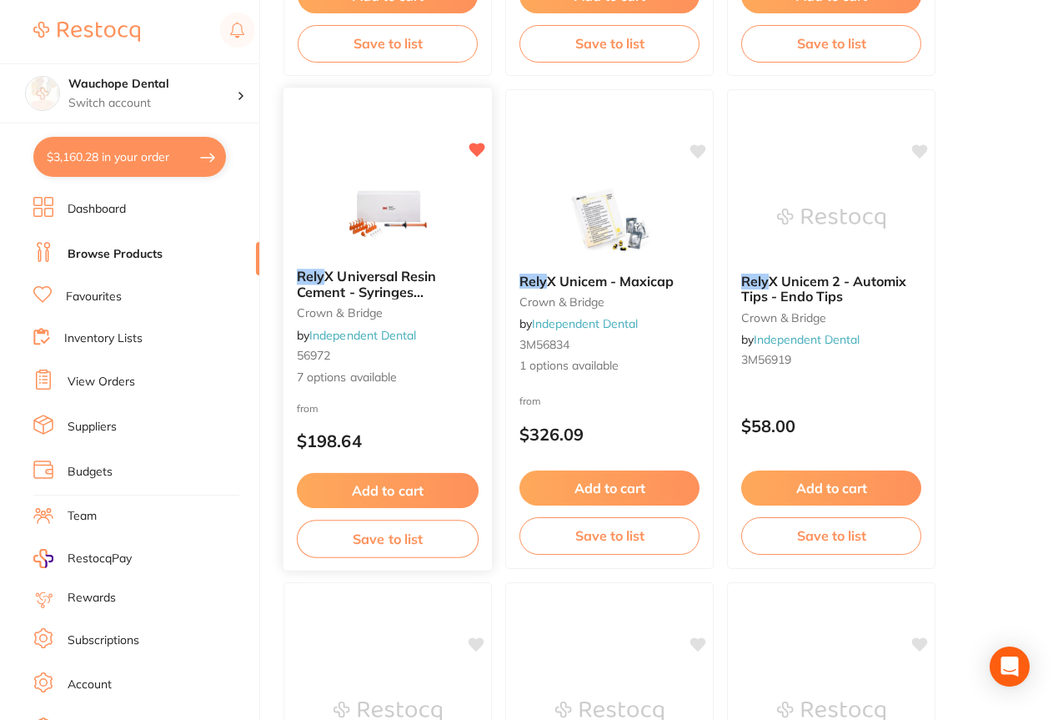
click at [406, 217] on img at bounding box center [387, 213] width 109 height 84
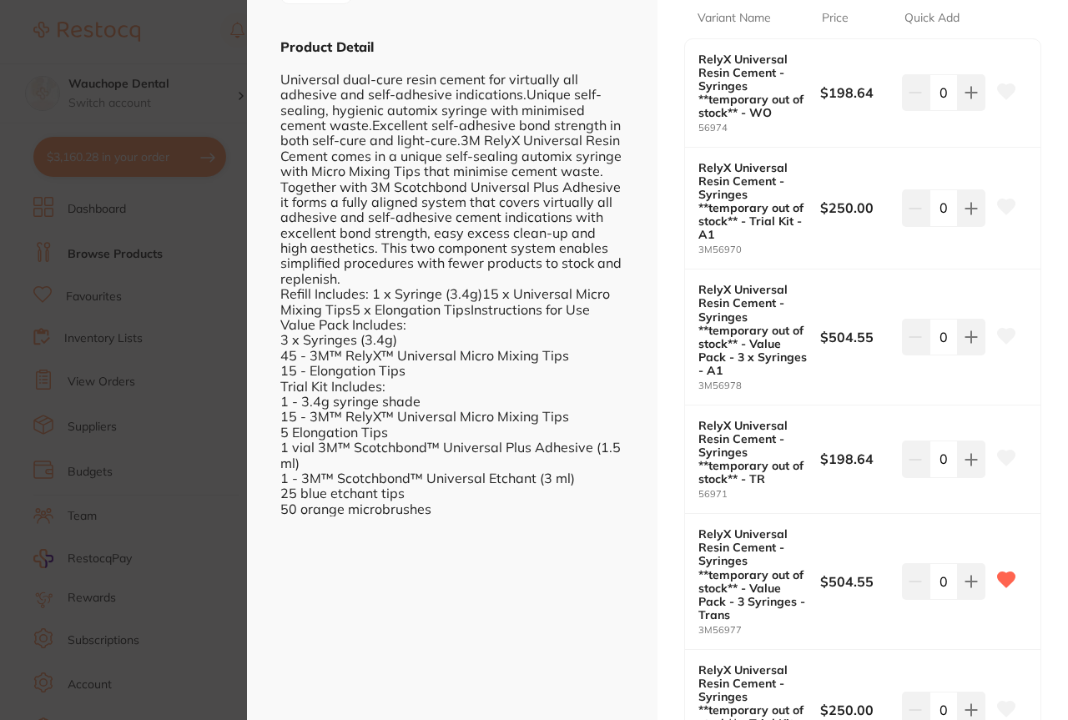
scroll to position [517, 0]
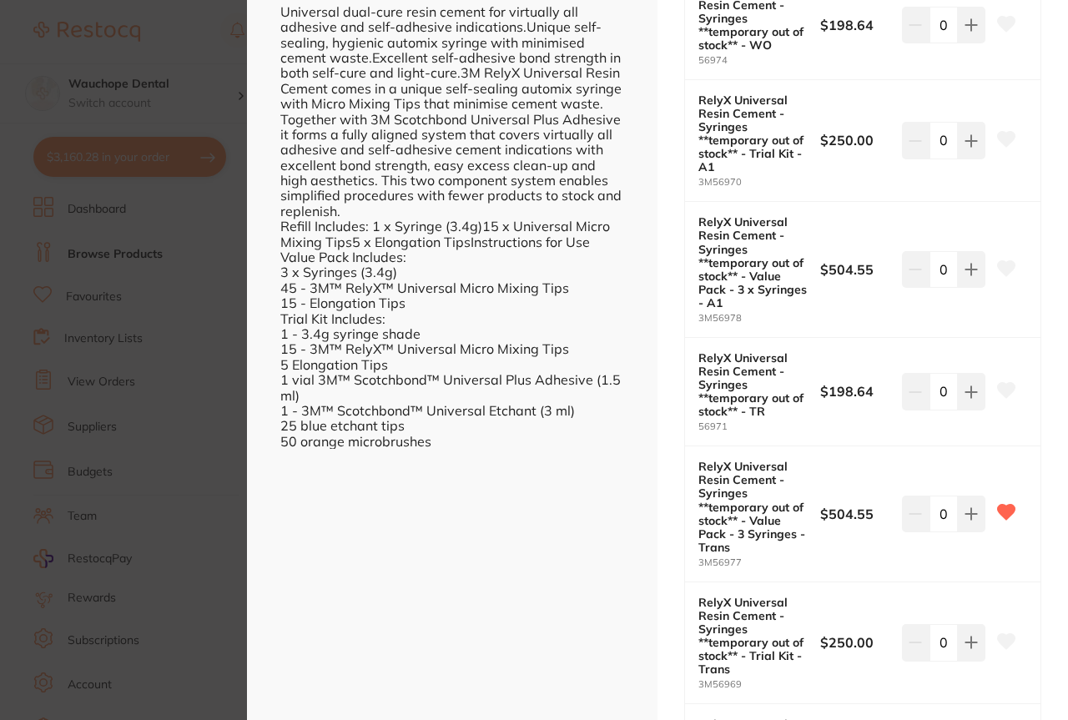
click at [147, 319] on section "RelyX Universal Resin Cement - Syringes **temporary out of stock** crown & brid…" at bounding box center [534, 360] width 1068 height 720
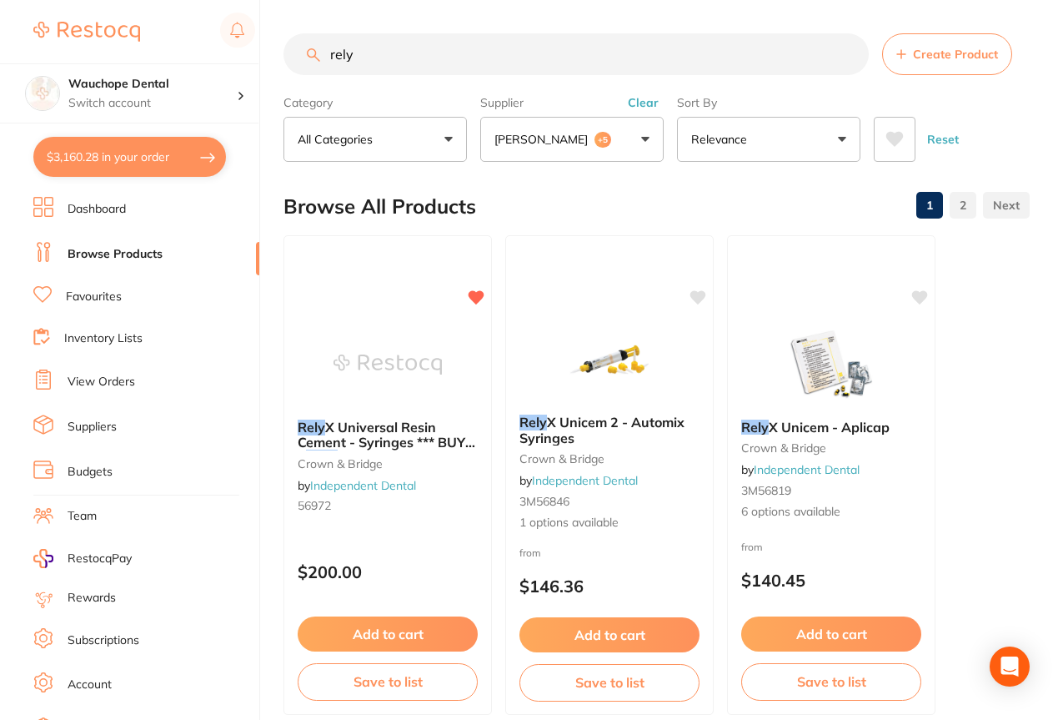
click at [386, 57] on input "rely" at bounding box center [576, 54] width 585 height 42
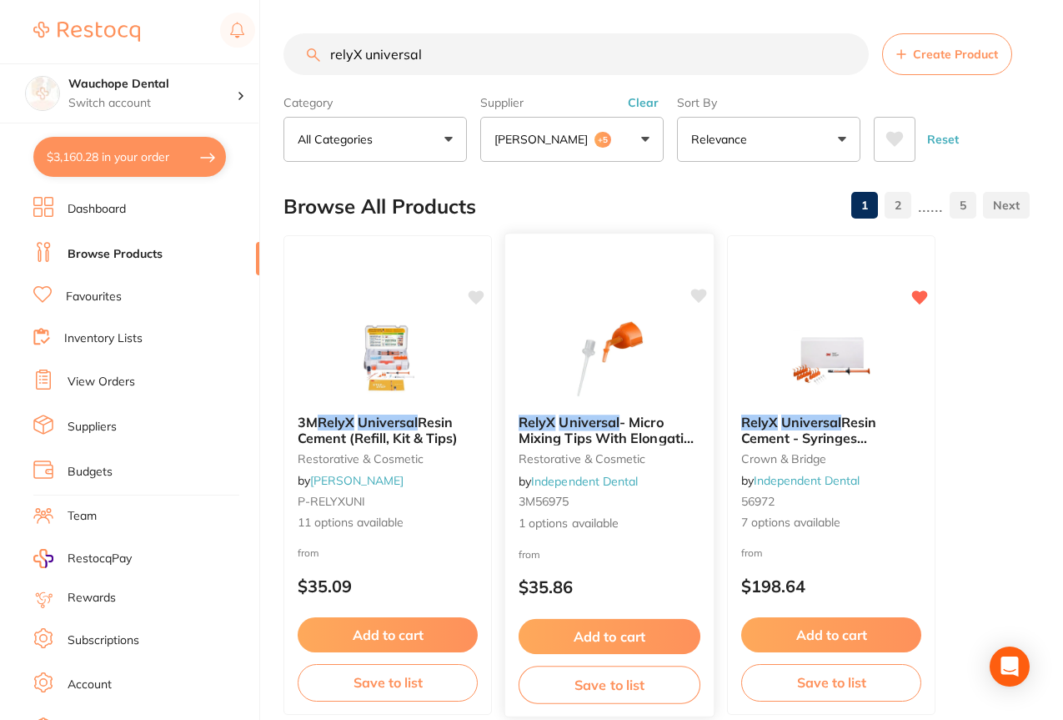
click at [631, 339] on img at bounding box center [609, 359] width 109 height 84
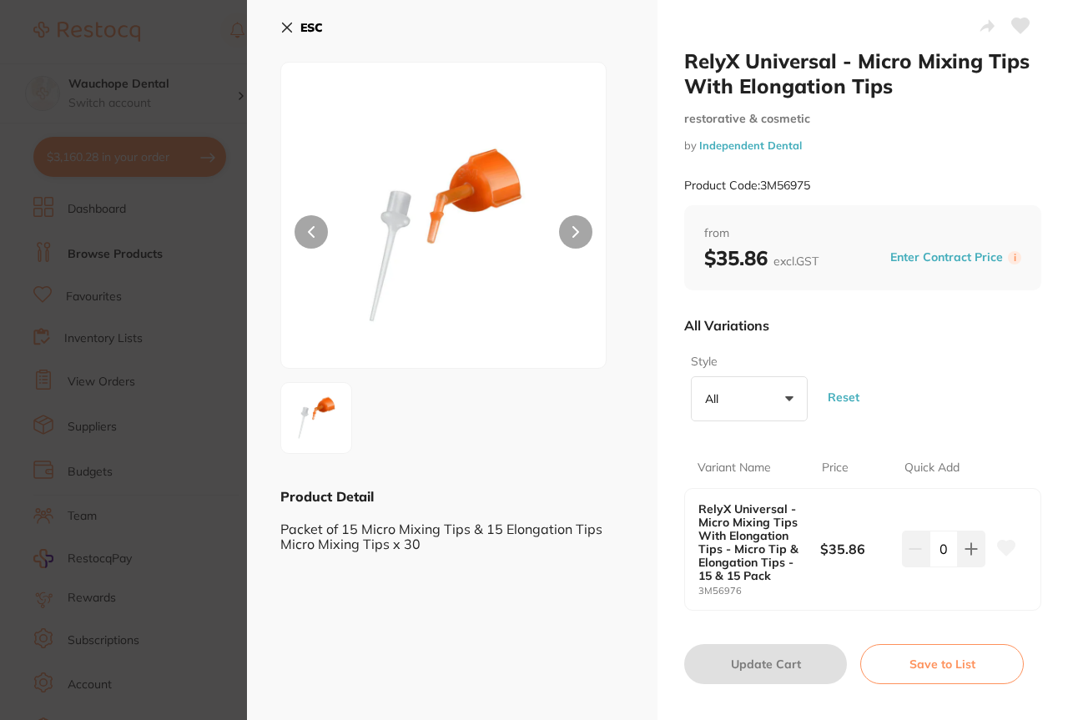
click at [214, 382] on section "RelyX Universal - Micro Mixing Tips With Elongation Tips restorative & cosmetic…" at bounding box center [534, 360] width 1068 height 720
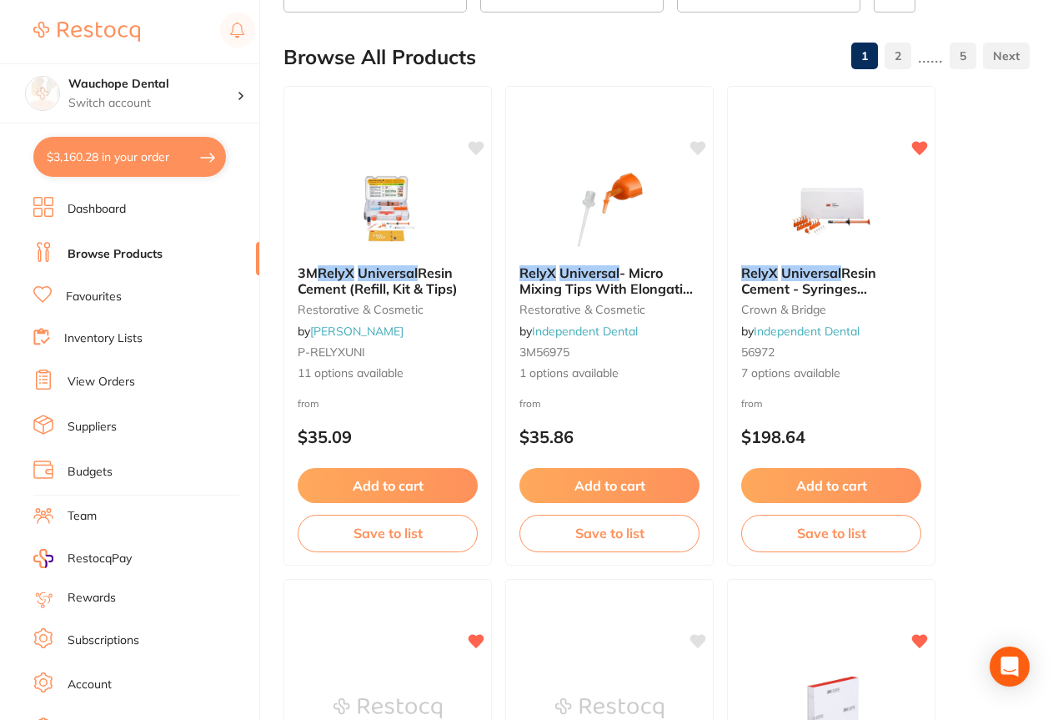
scroll to position [128, 0]
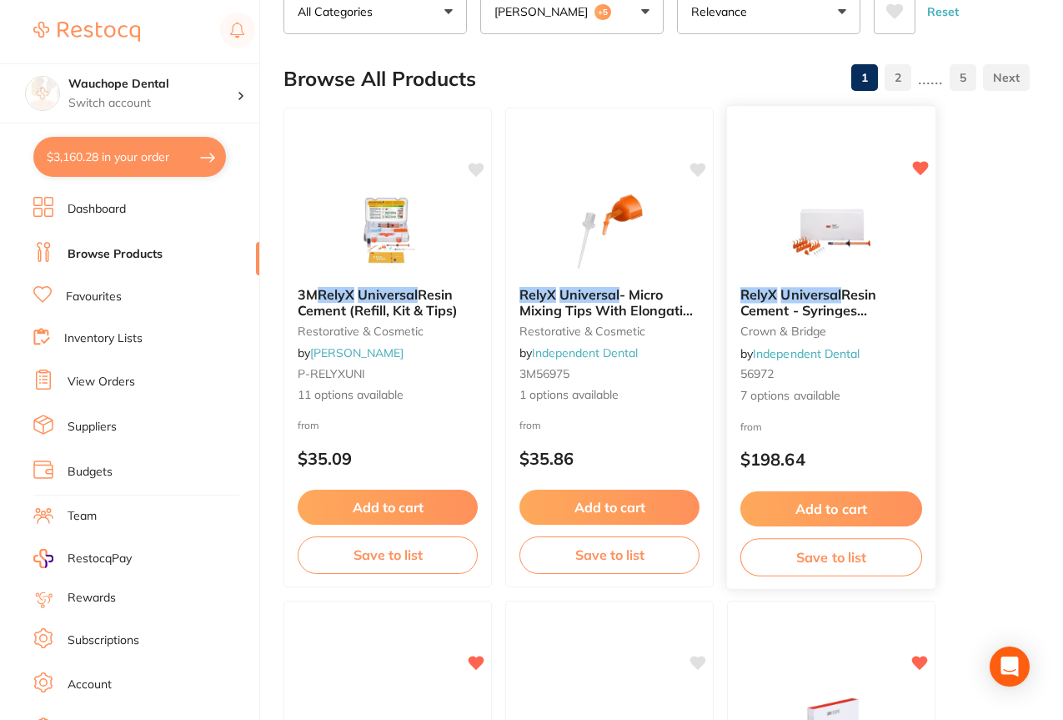
click at [846, 171] on div "RelyX Universal Resin Cement - Syringes **temporary out of stock** crown & brid…" at bounding box center [831, 347] width 211 height 485
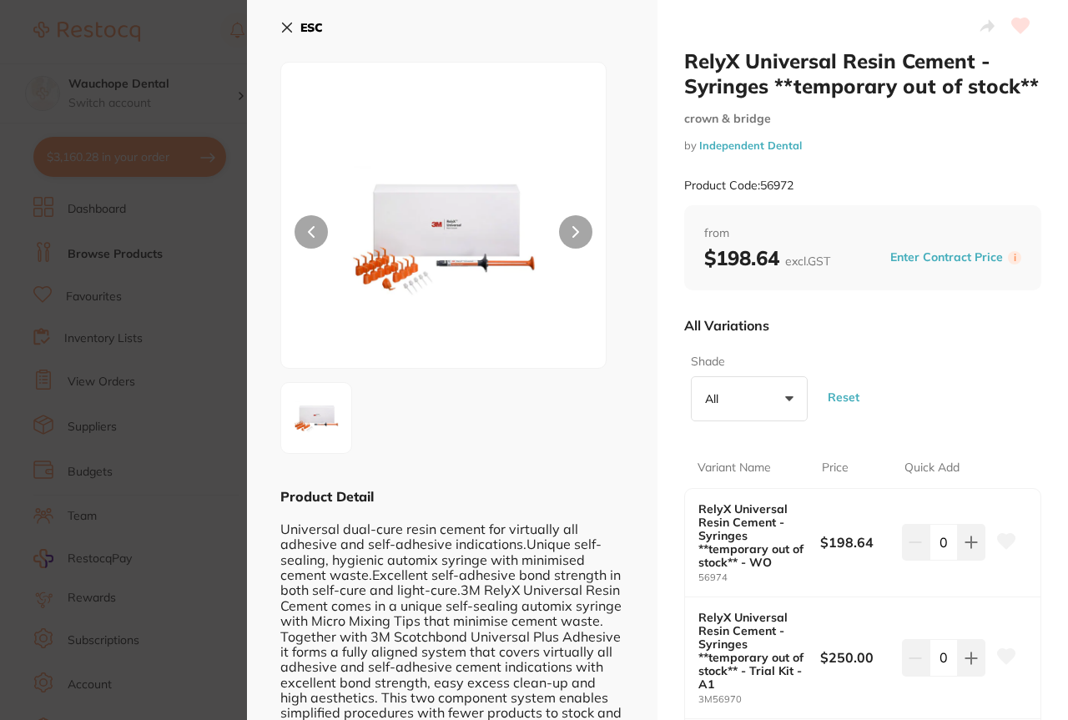
click at [126, 239] on section "RelyX Universal Resin Cement - Syringes **temporary out of stock** crown & brid…" at bounding box center [534, 360] width 1068 height 720
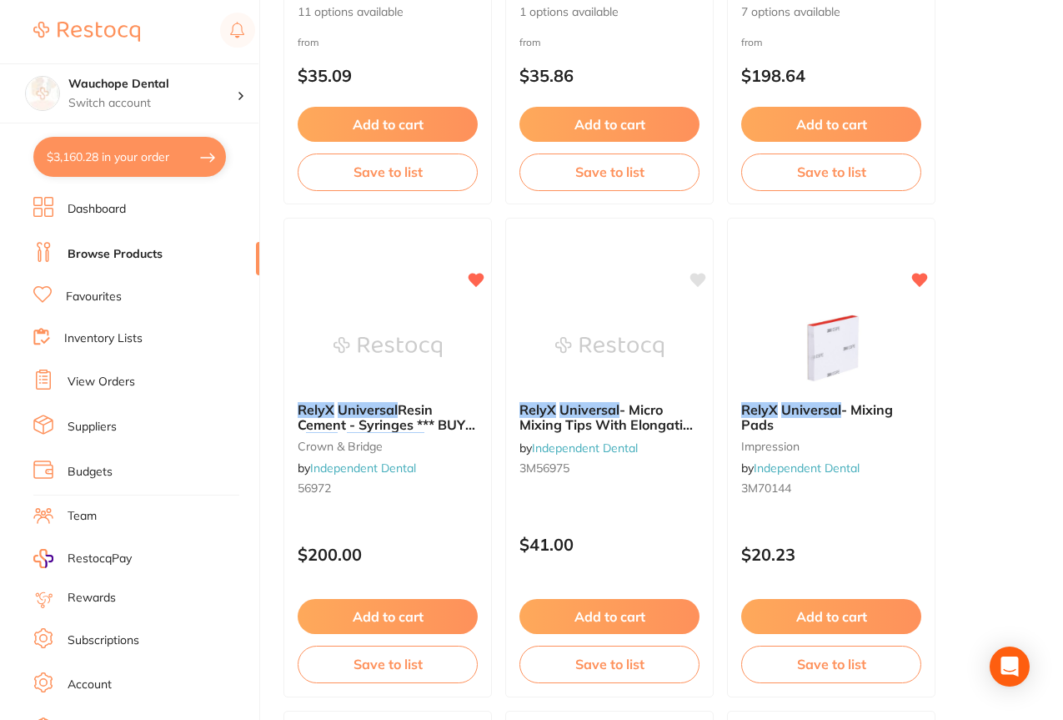
scroll to position [671, 0]
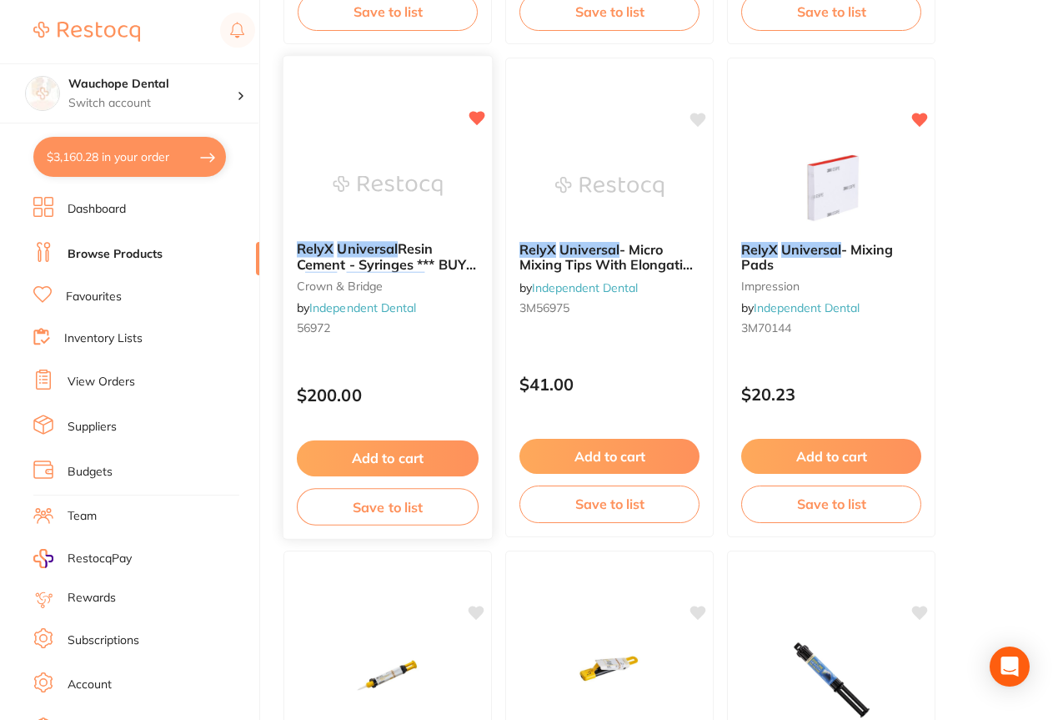
click at [425, 118] on div "RelyX Universal Resin Cement - Syringes *** BUY 3 RELY X UNIVERSAL REFILLS - GE…" at bounding box center [388, 297] width 211 height 485
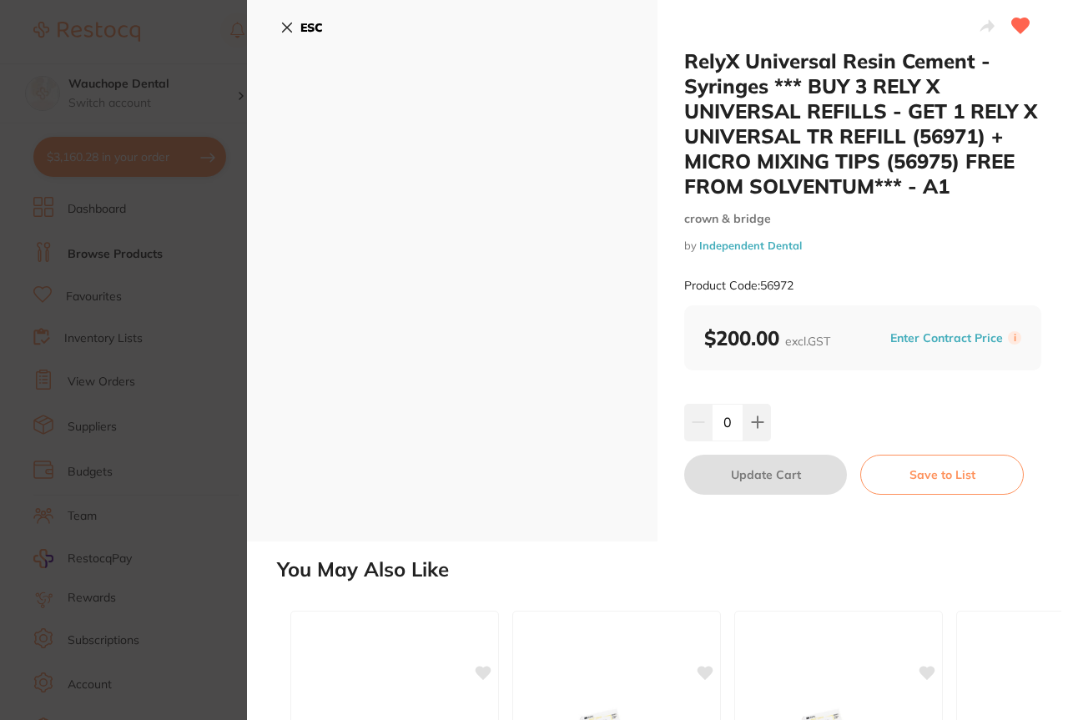
click at [159, 334] on section "RelyX Universal Resin Cement - Syringes *** BUY 3 RELY X UNIVERSAL REFILLS - GE…" at bounding box center [534, 360] width 1068 height 720
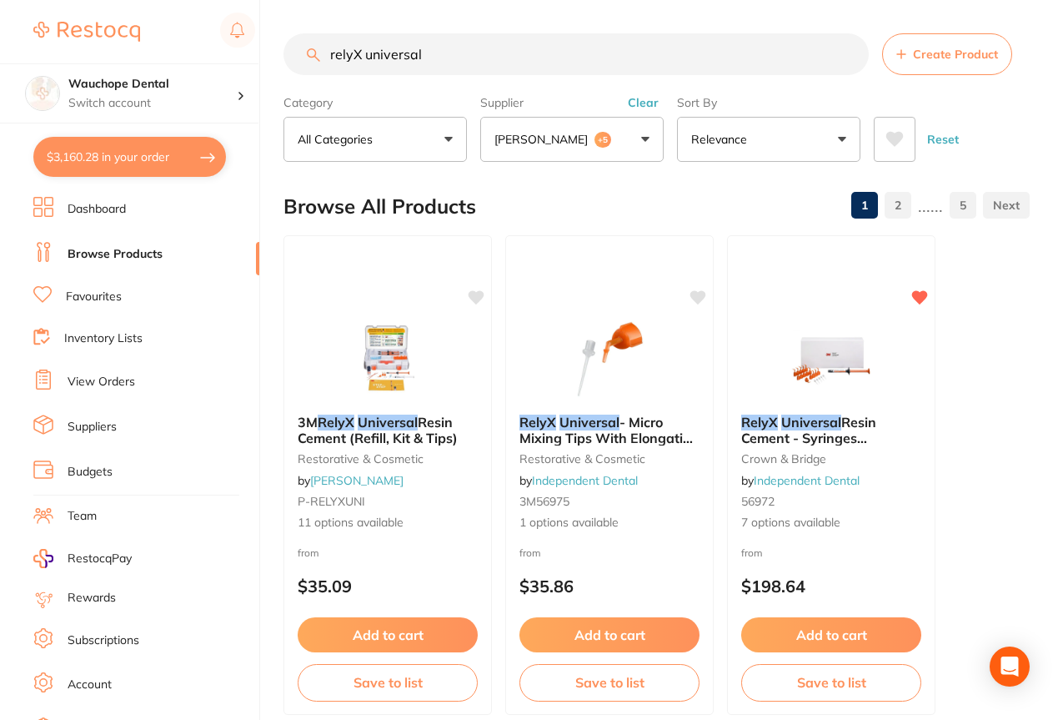
click at [450, 59] on input "relyX universal" at bounding box center [576, 54] width 585 height 42
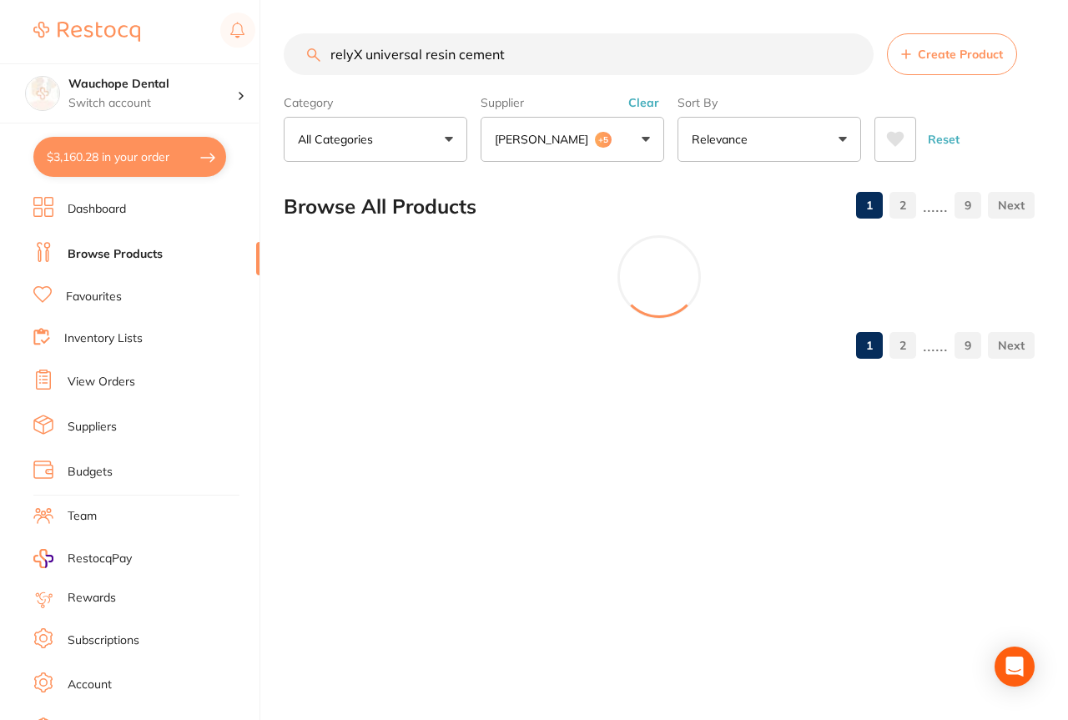
type input "relyX universal resin cement"
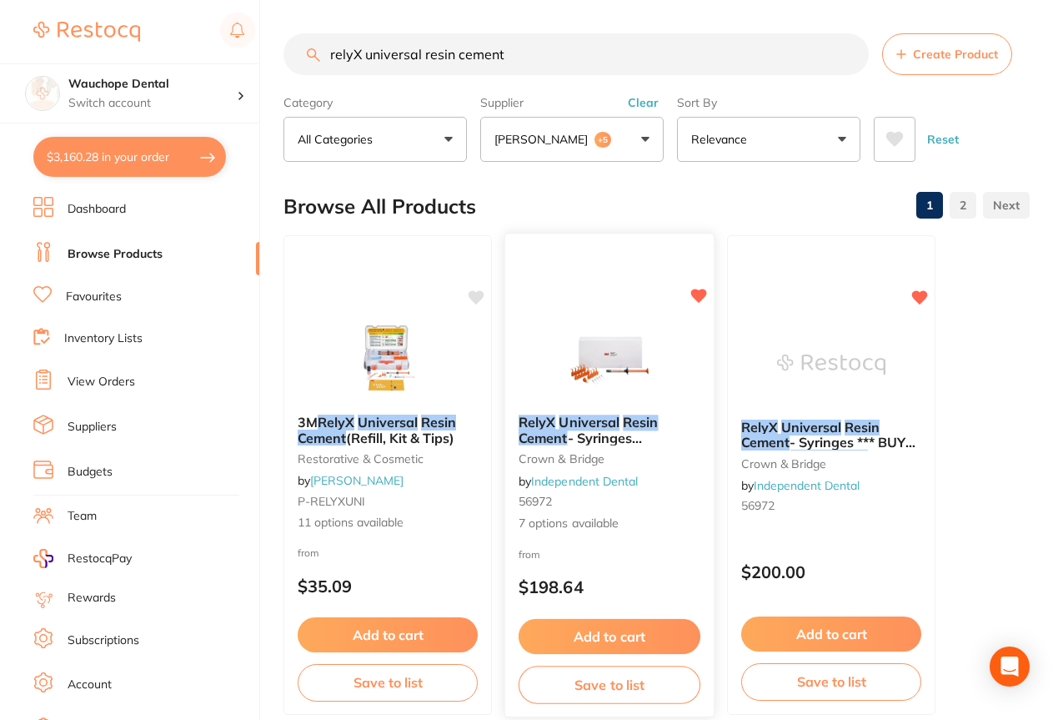
click at [629, 347] on img at bounding box center [609, 359] width 109 height 84
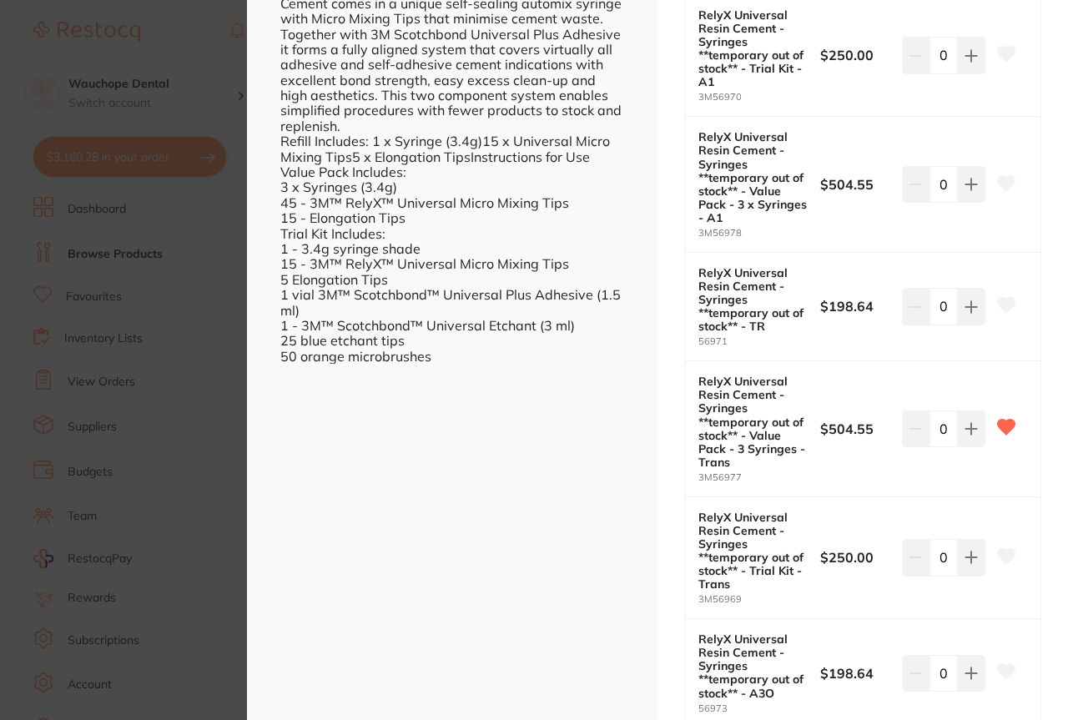
scroll to position [609, 0]
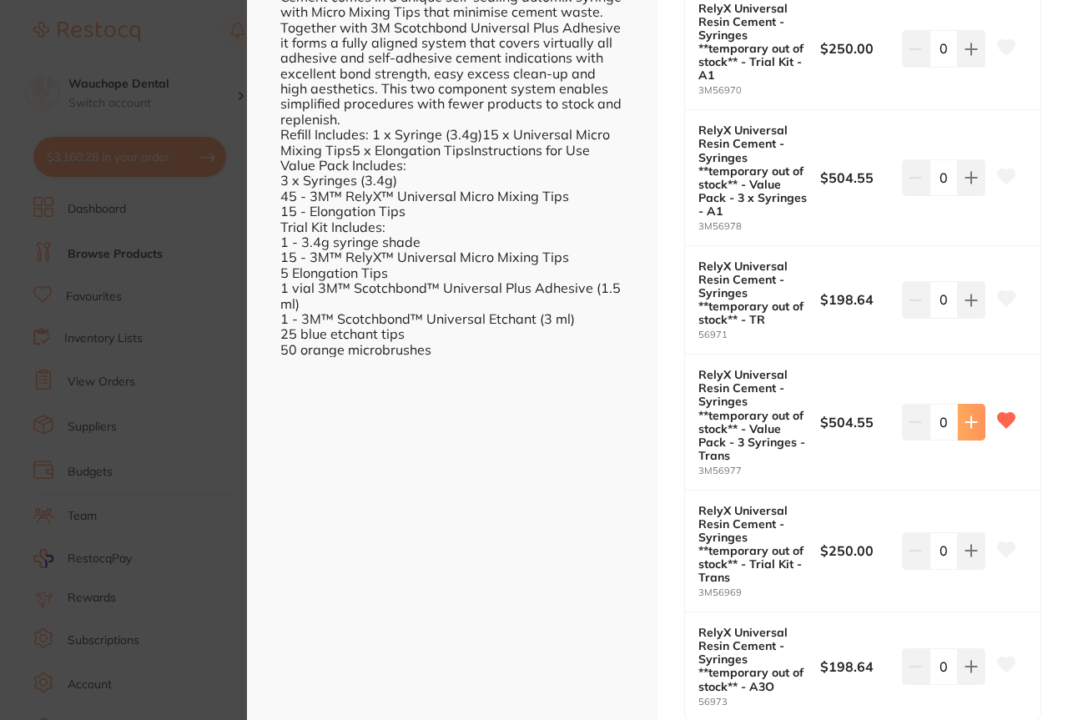
click at [976, 417] on button at bounding box center [971, 422] width 28 height 37
type input "1"
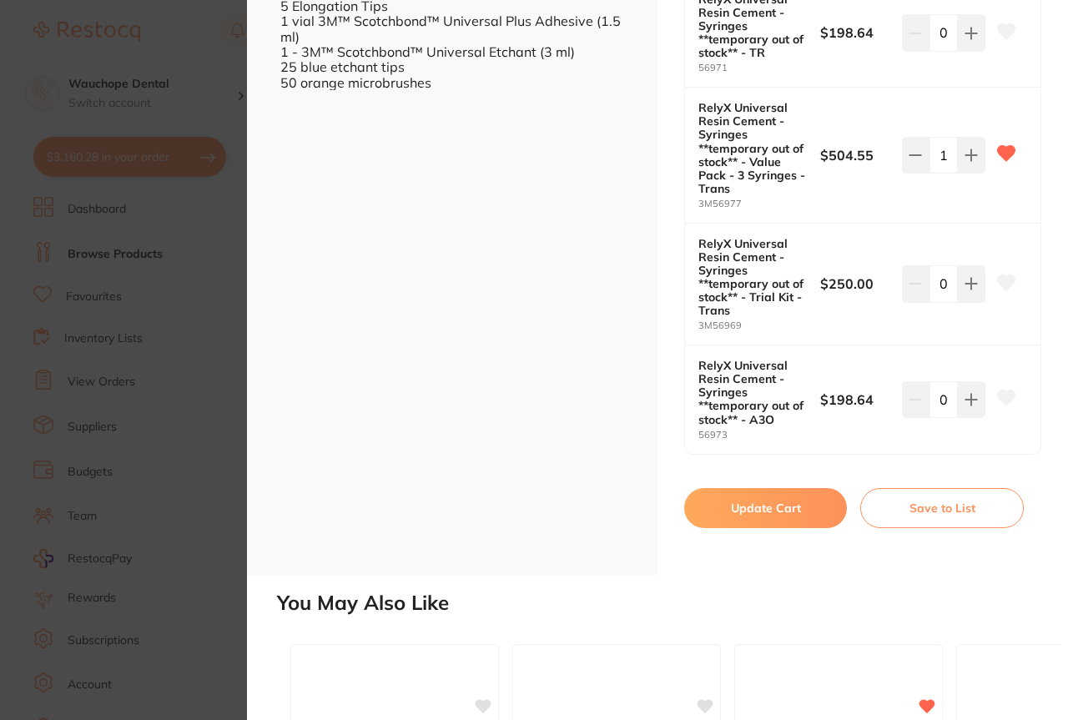
scroll to position [962, 0]
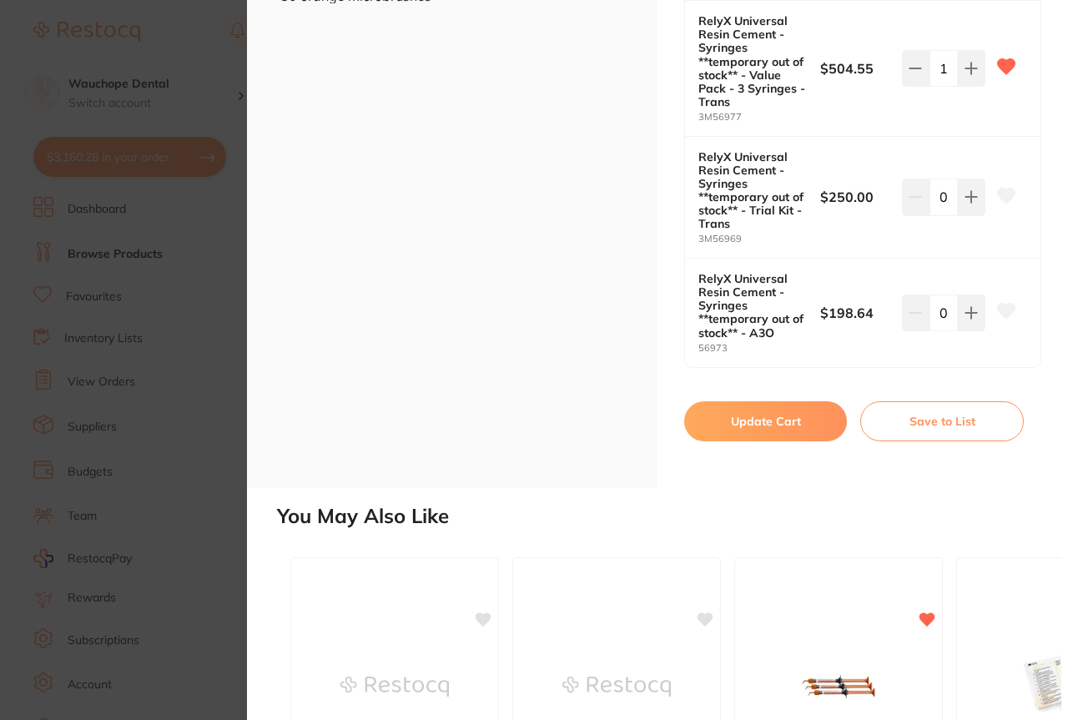
click at [738, 417] on button "Update Cart" at bounding box center [765, 421] width 163 height 40
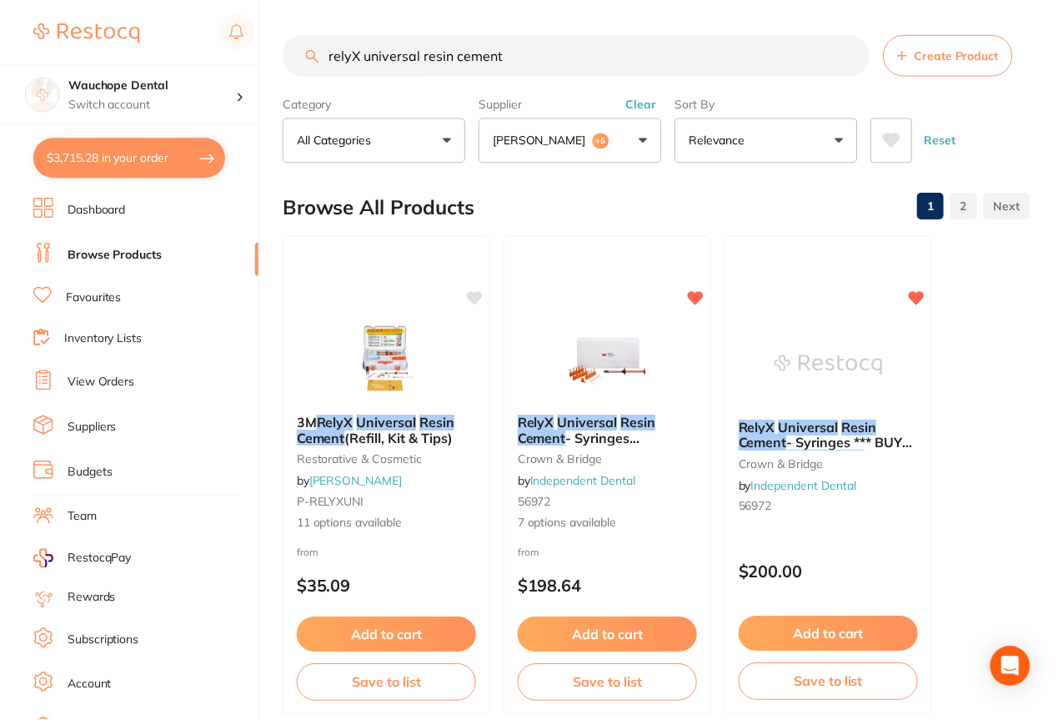
scroll to position [33, 0]
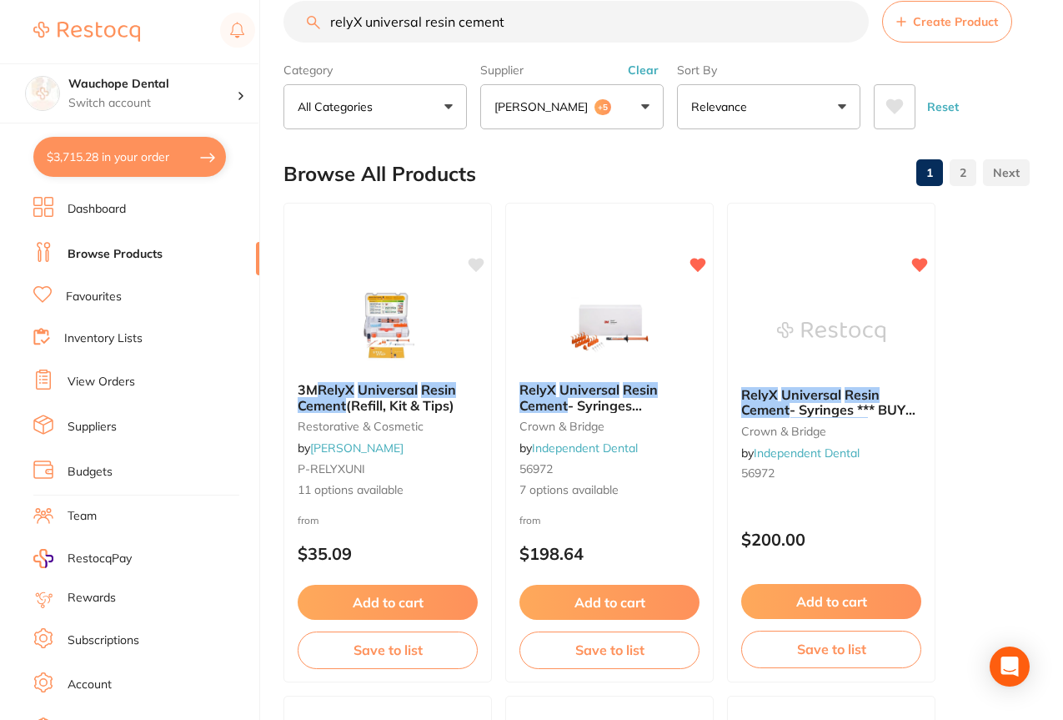
scroll to position [772, 0]
click at [521, 20] on input "relyX universal resin cement" at bounding box center [576, 22] width 585 height 42
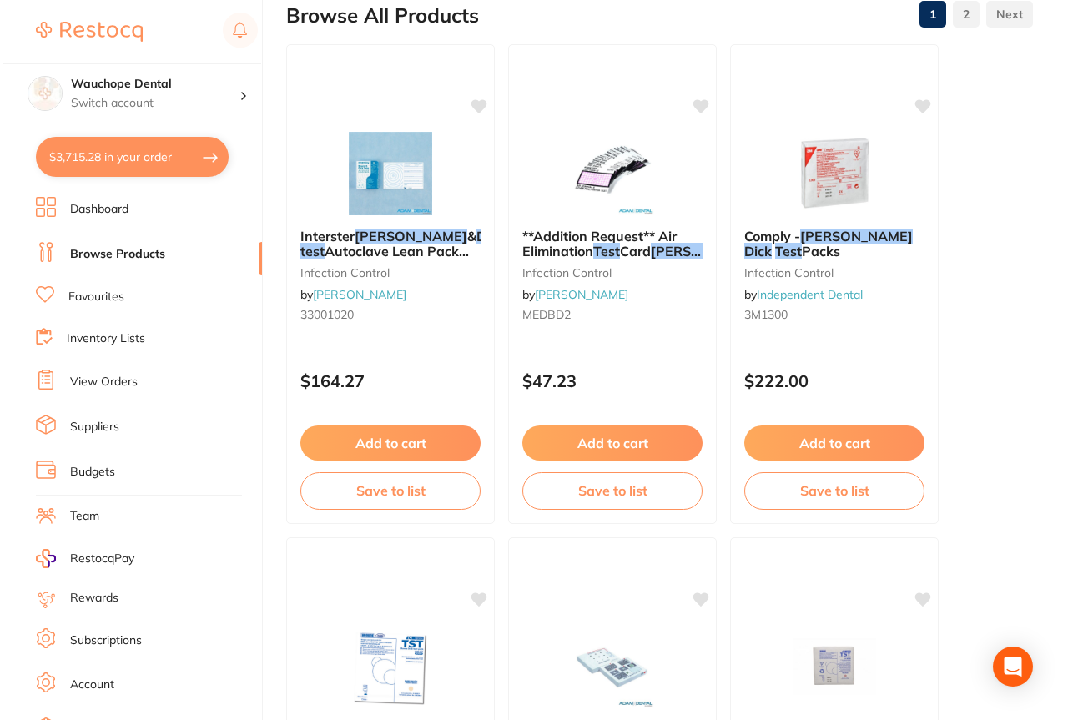
scroll to position [0, 0]
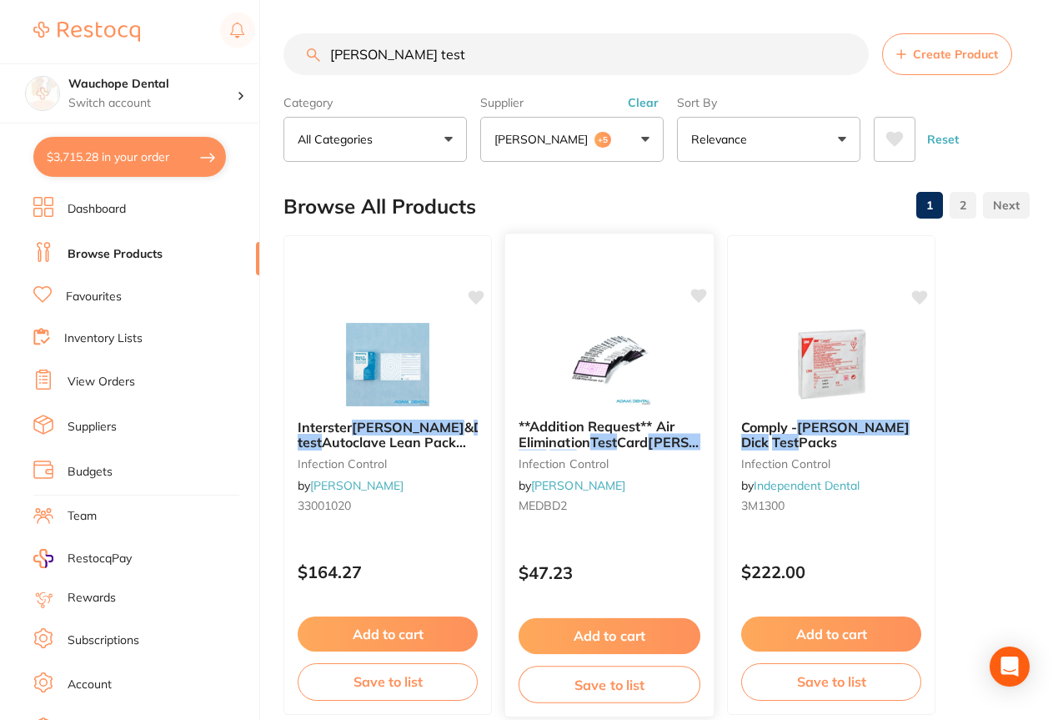
type input "bowie dick test"
click at [622, 329] on img at bounding box center [609, 363] width 109 height 84
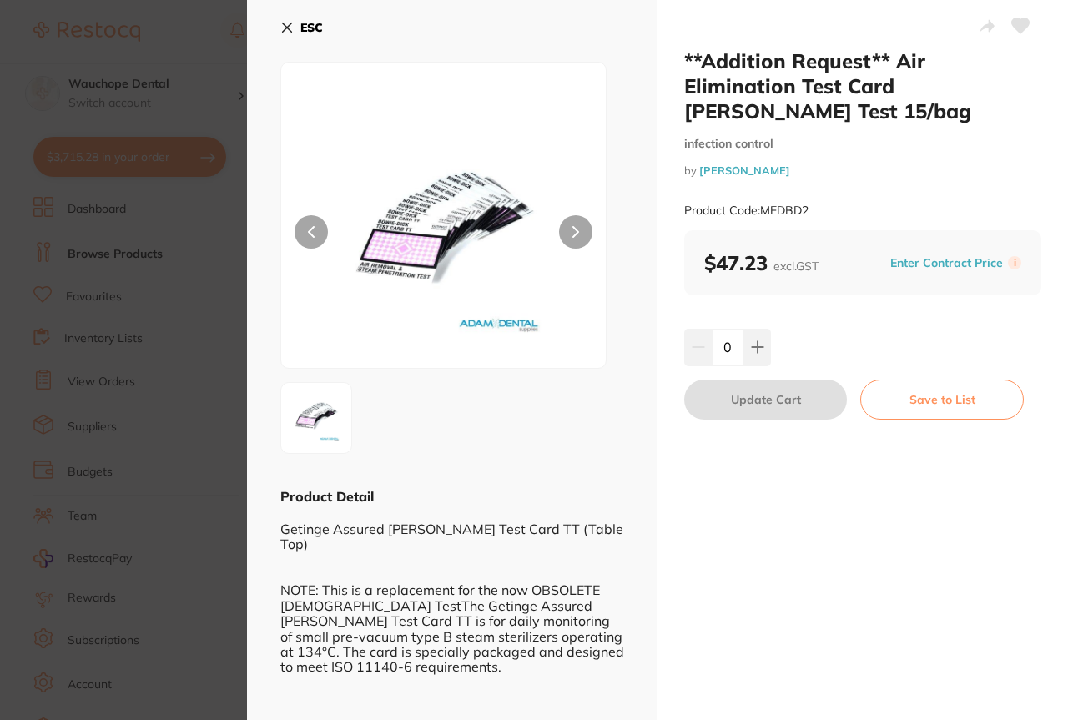
click at [189, 296] on section "**Addition Request** Air Elimination Test Card Bowie Dick Test 15/bag infection…" at bounding box center [534, 360] width 1068 height 720
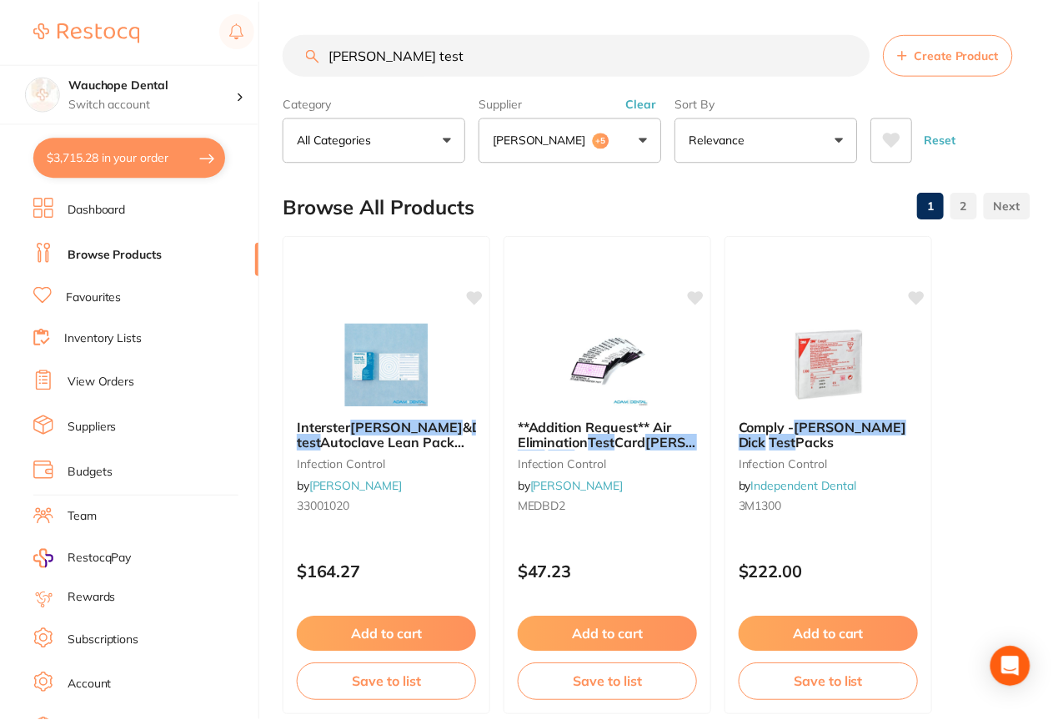
scroll to position [117, 0]
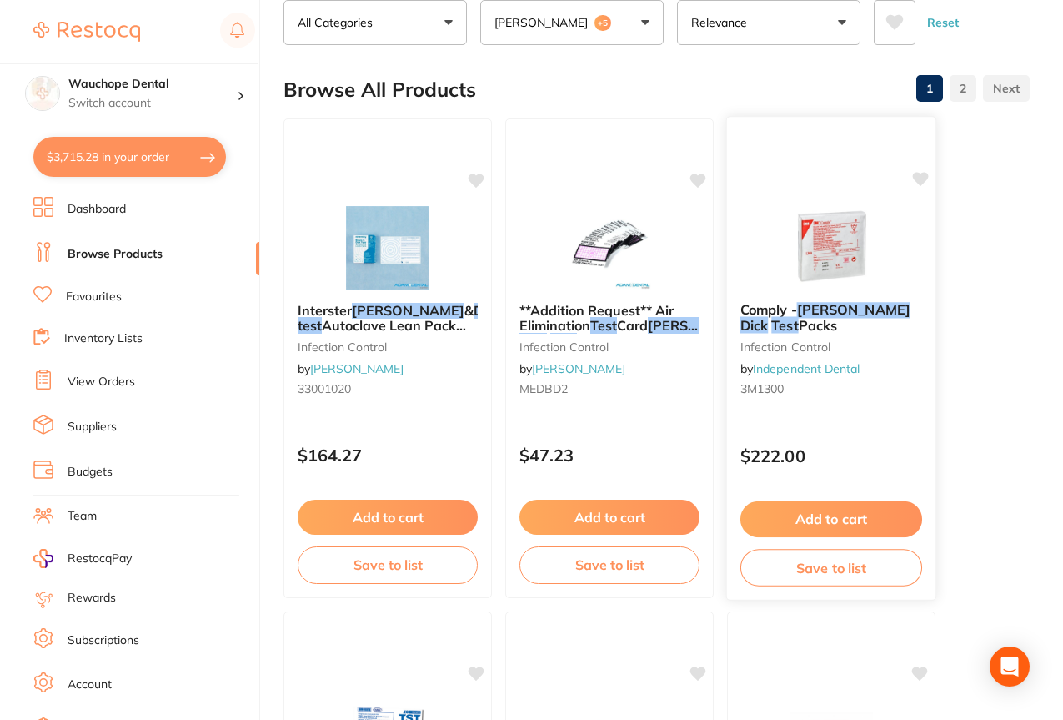
click at [861, 235] on img at bounding box center [830, 246] width 109 height 84
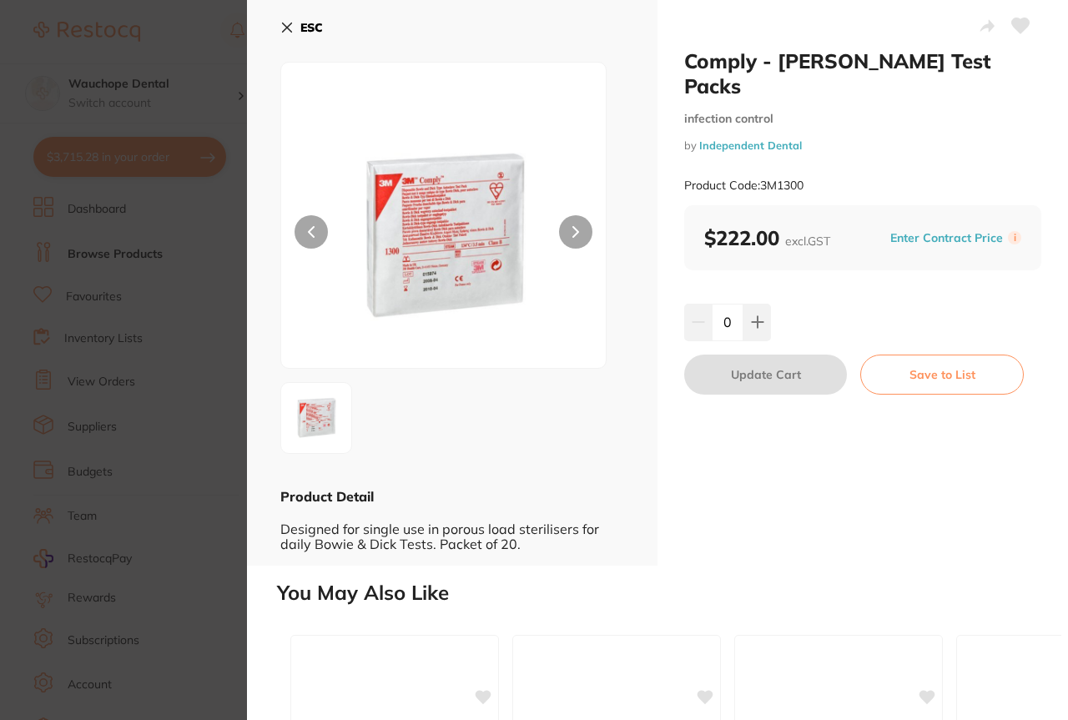
click at [183, 339] on section "Comply - Bowie Dick Test Packs infection control by Independent Dental Product …" at bounding box center [534, 360] width 1068 height 720
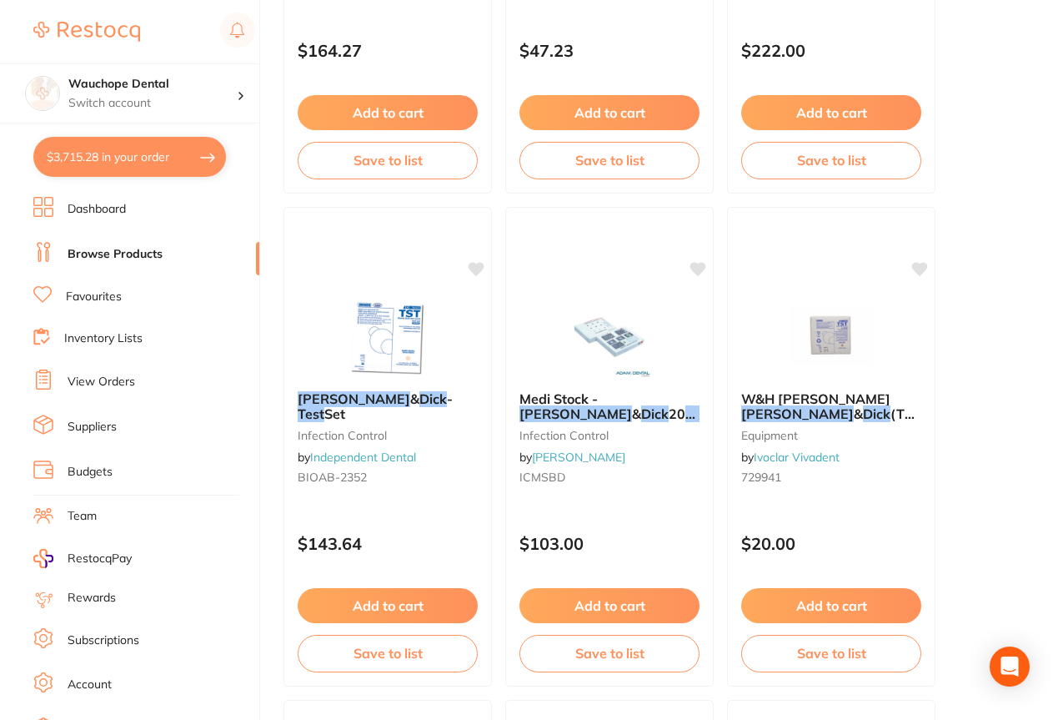
scroll to position [532, 0]
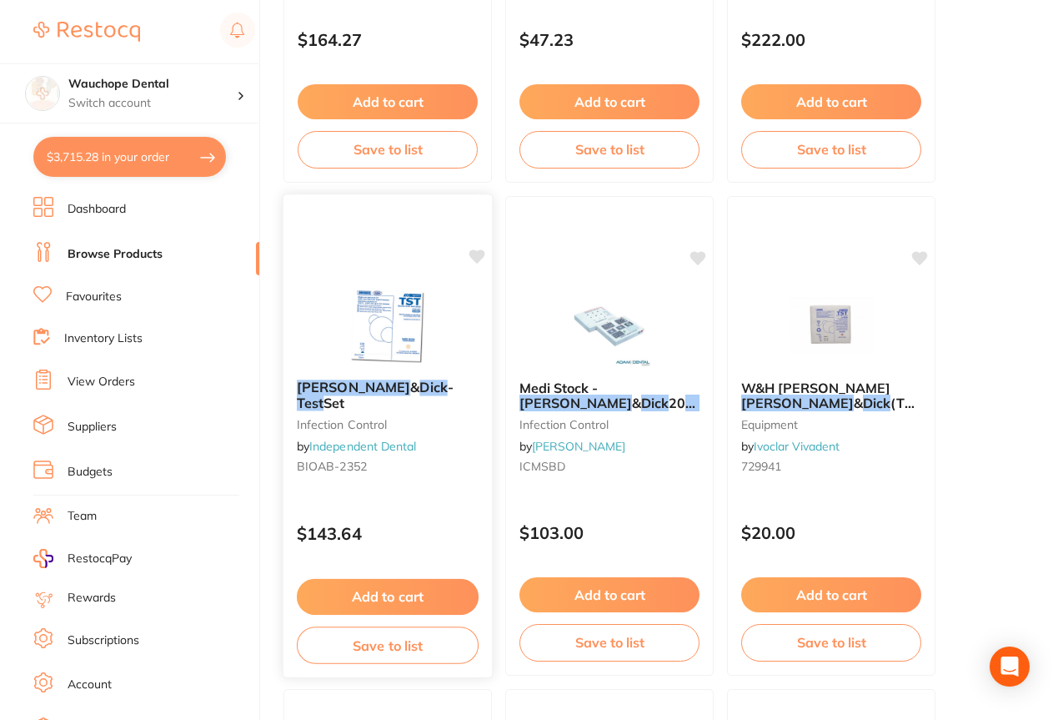
click at [378, 335] on img at bounding box center [387, 324] width 109 height 84
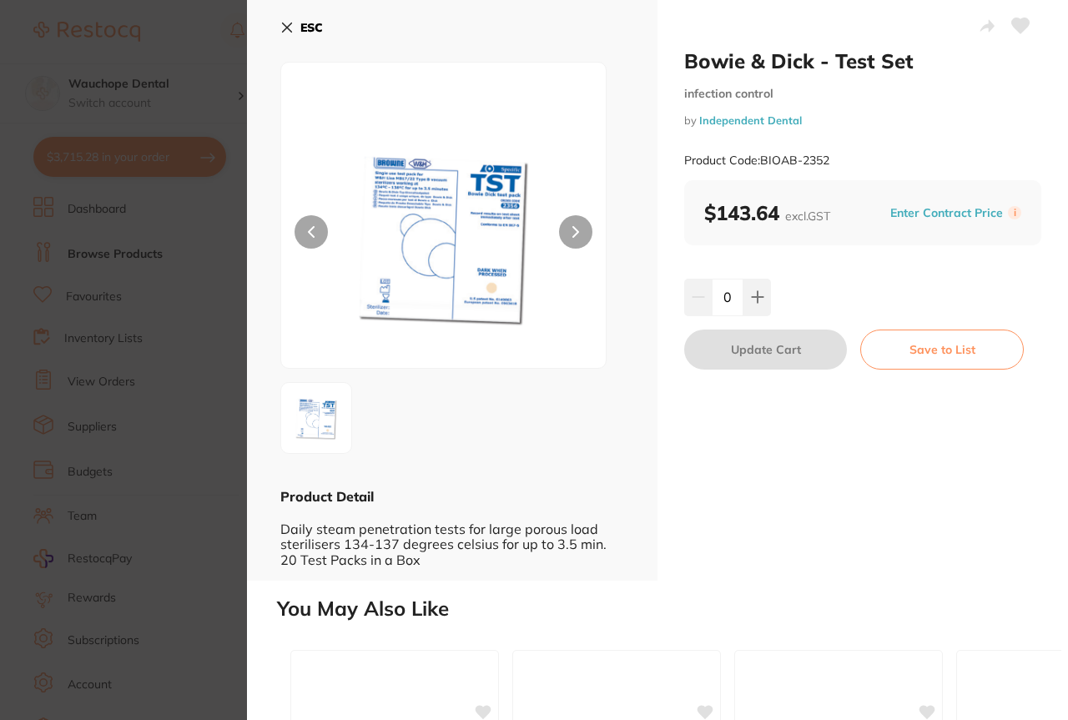
click at [171, 384] on section "Bowie & Dick - Test Set infection control by Independent Dental Product Code: B…" at bounding box center [534, 360] width 1068 height 720
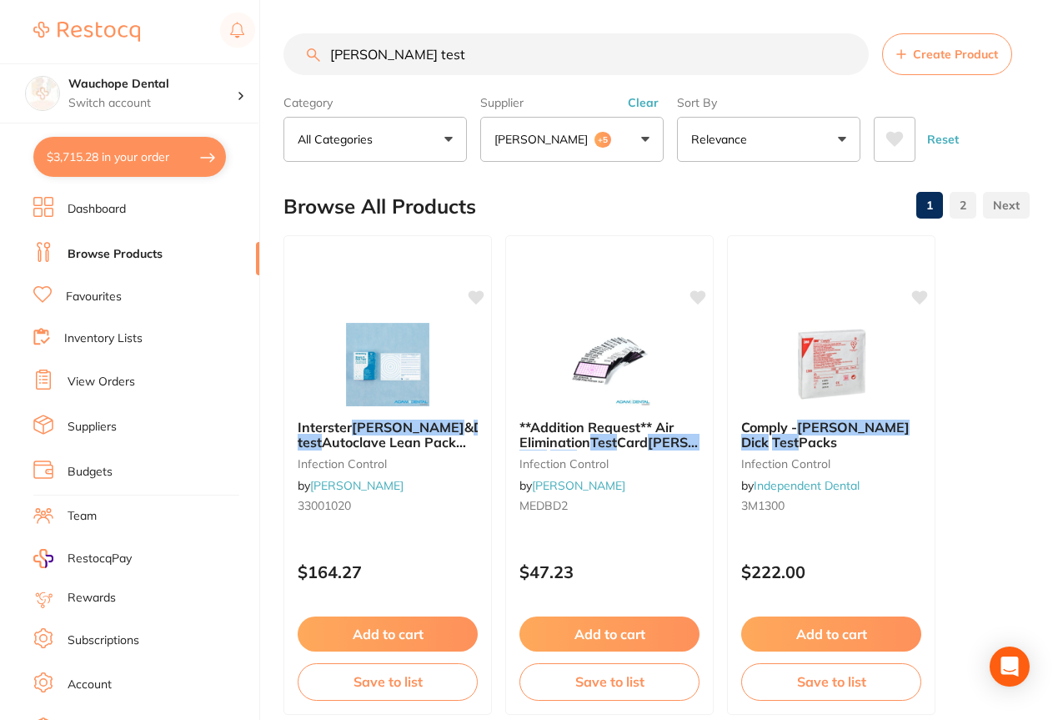
click at [456, 44] on input "bowie dick test" at bounding box center [576, 54] width 585 height 42
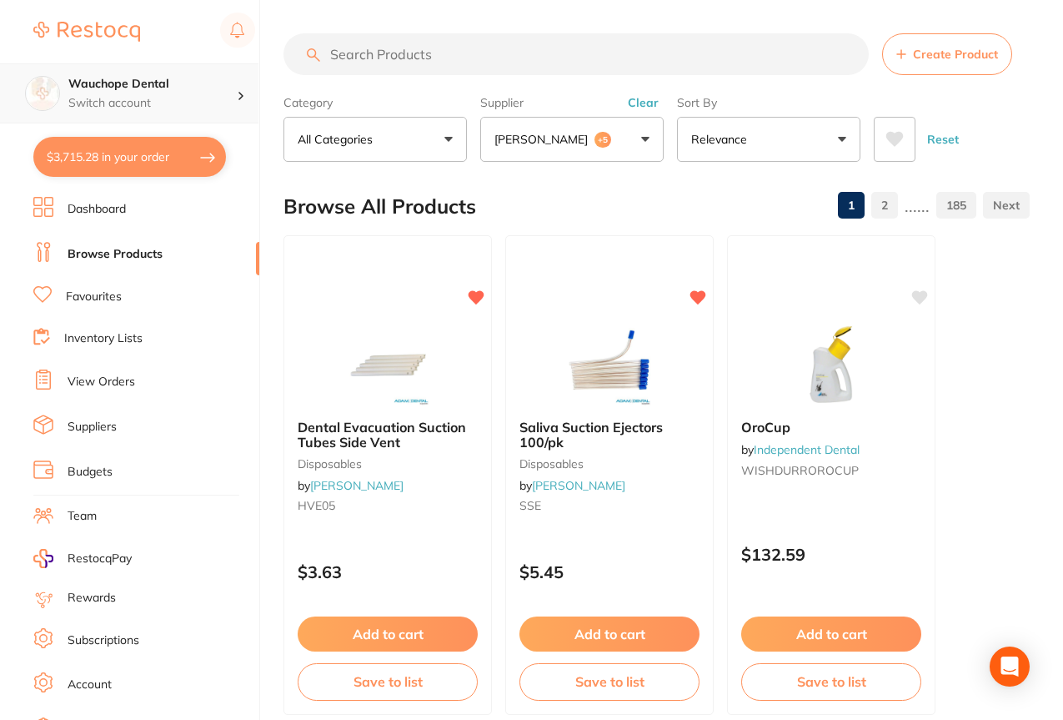
click at [61, 81] on div "Wauchope Dental Switch account" at bounding box center [129, 93] width 259 height 60
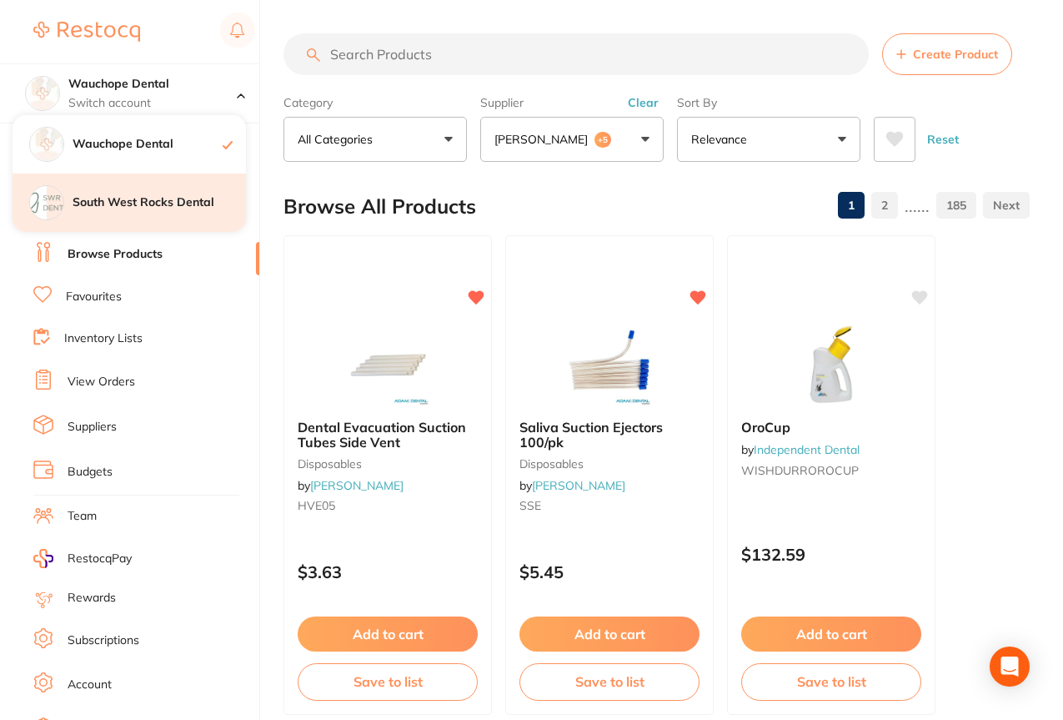
click at [118, 188] on div "South West Rocks Dental" at bounding box center [130, 202] width 234 height 58
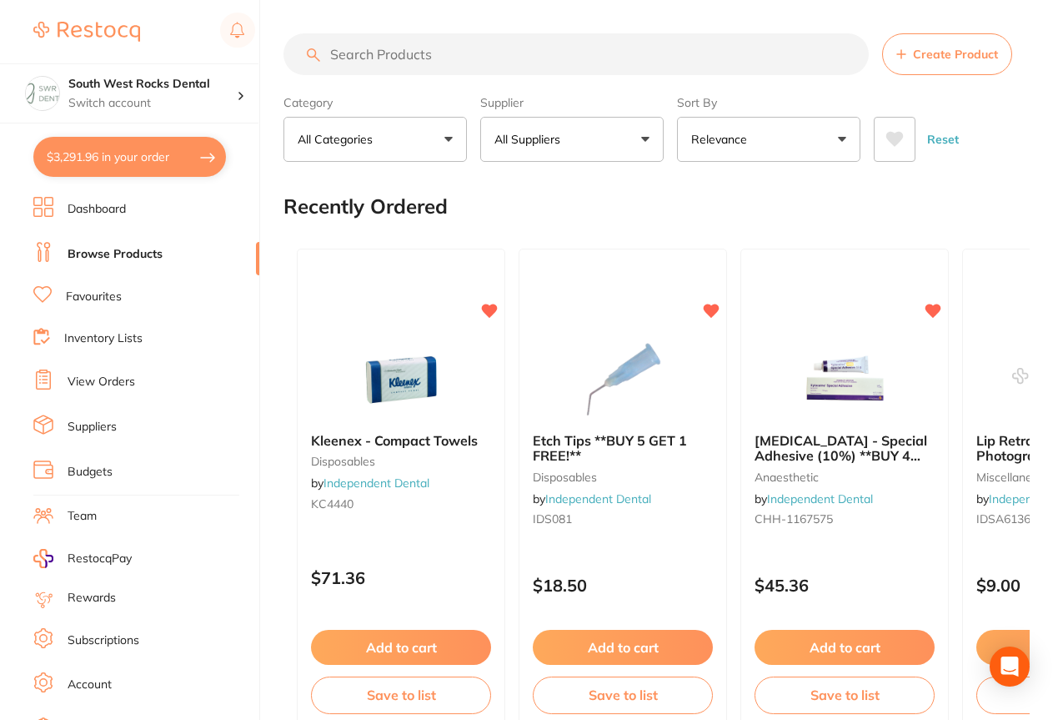
click at [103, 305] on li "Favourites" at bounding box center [146, 297] width 226 height 22
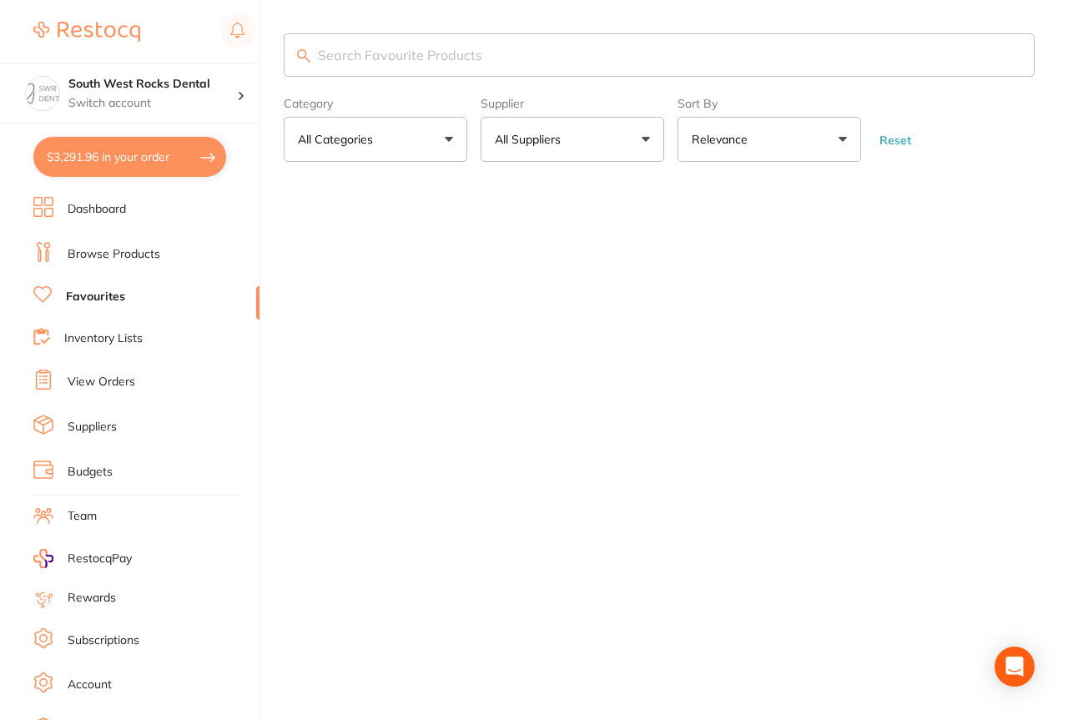
click at [384, 55] on input "search" at bounding box center [659, 54] width 751 height 43
type input "b"
type input "s"
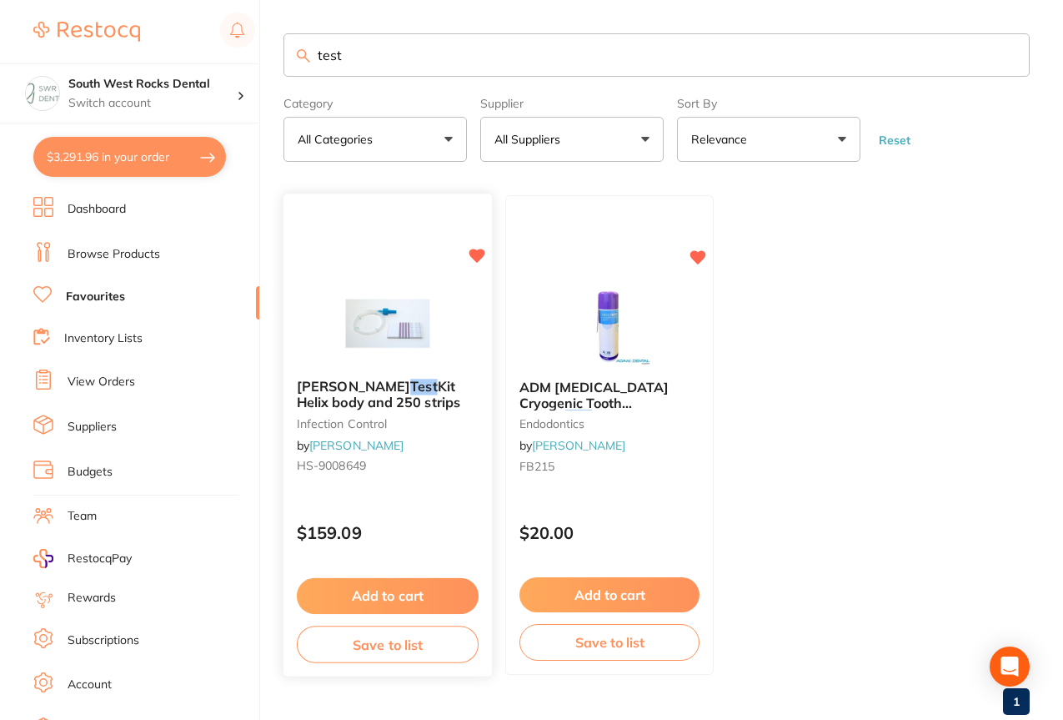
type input "test"
click at [356, 289] on img at bounding box center [387, 324] width 109 height 84
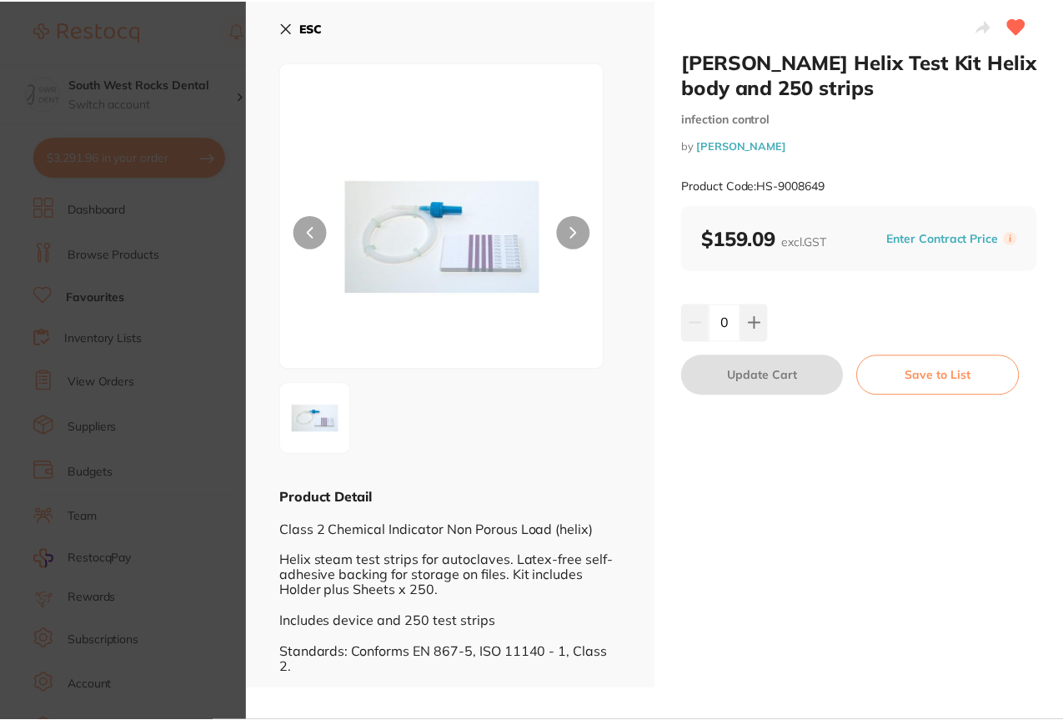
scroll to position [42, 0]
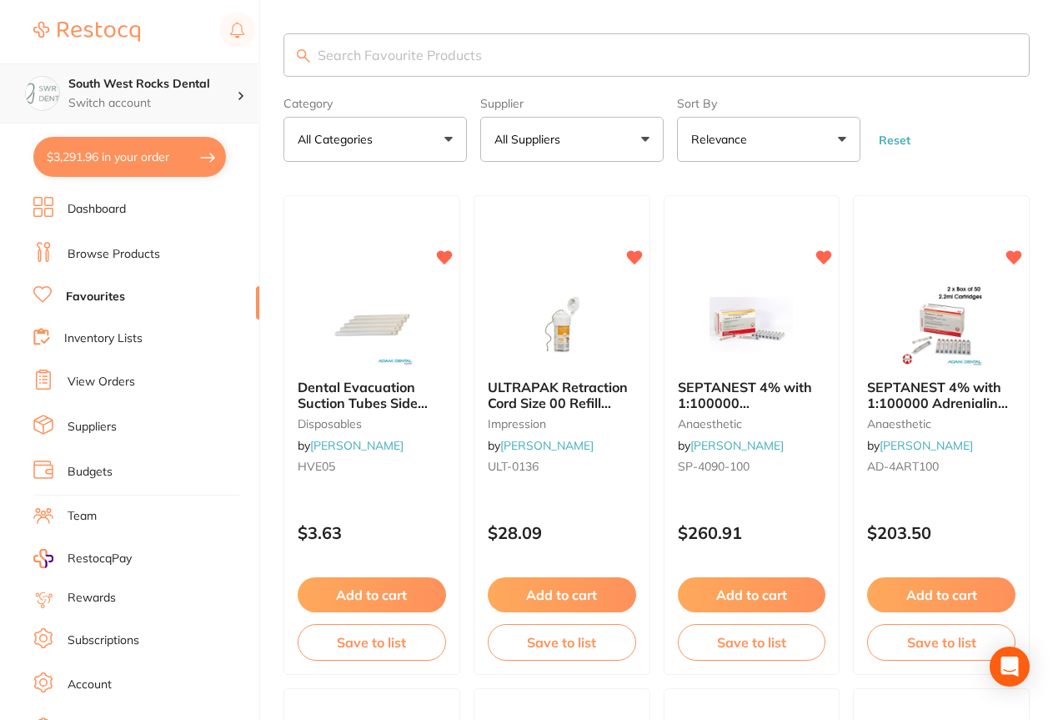
click at [145, 86] on h4 "South West Rocks Dental" at bounding box center [152, 84] width 168 height 17
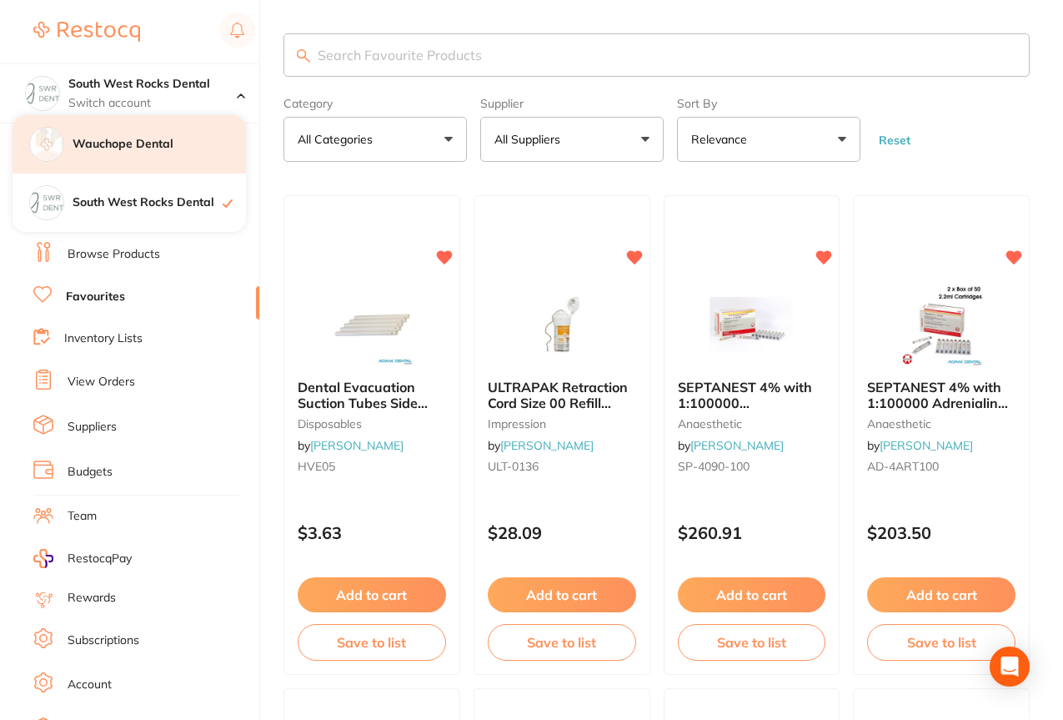
click at [116, 147] on h4 "Wauchope Dental" at bounding box center [159, 144] width 173 height 17
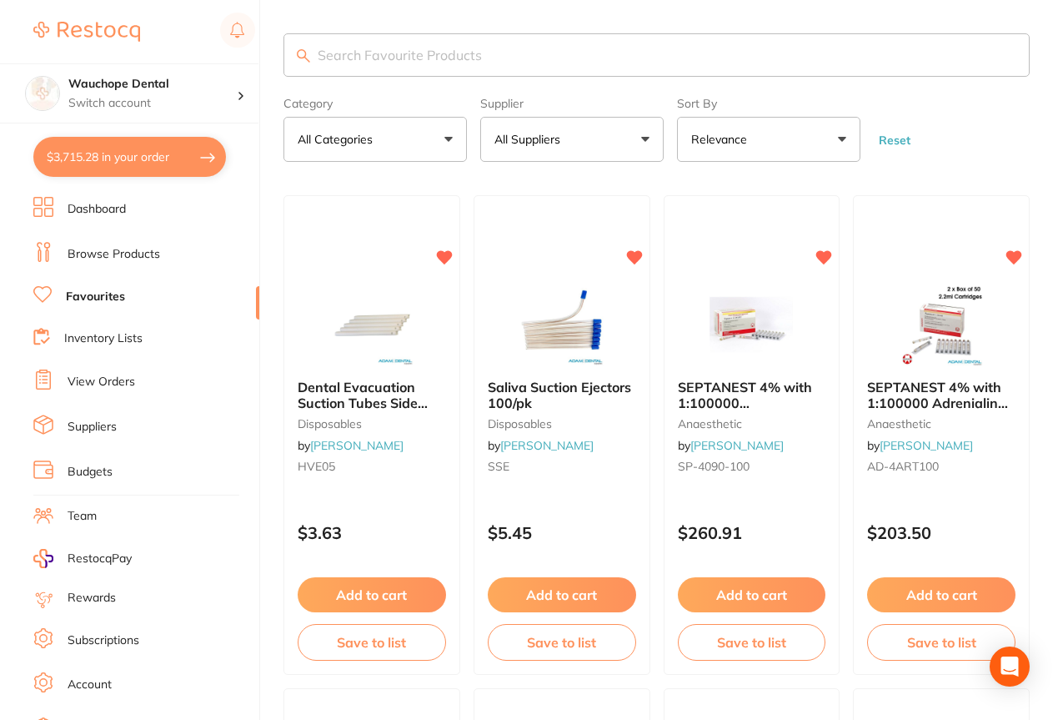
click at [116, 239] on ul "Dashboard Browse Products Favourites Inventory Lists View Orders Suppliers Budg…" at bounding box center [146, 484] width 226 height 575
click at [123, 251] on link "Browse Products" at bounding box center [114, 254] width 93 height 17
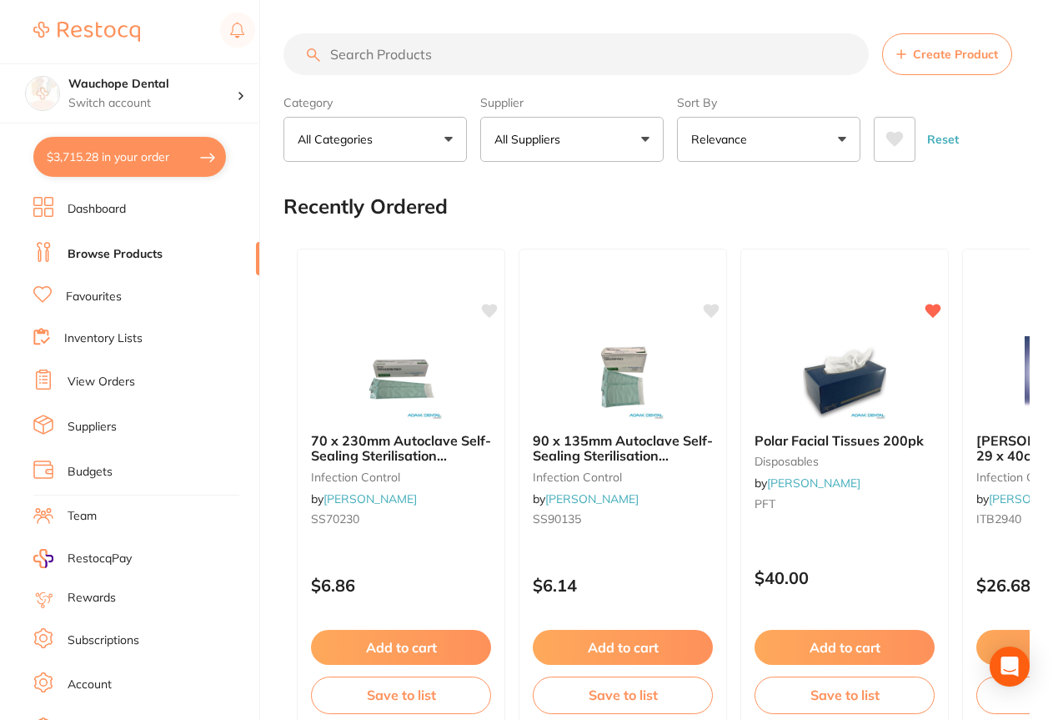
click at [386, 57] on input "search" at bounding box center [576, 54] width 585 height 42
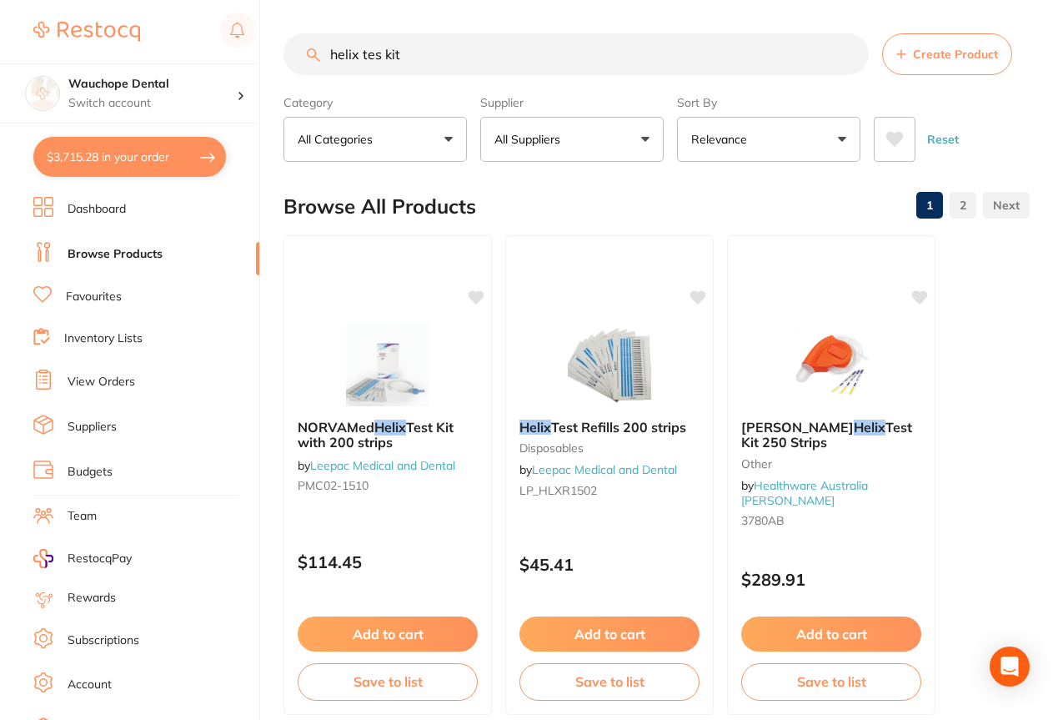
type input "helix tes kit"
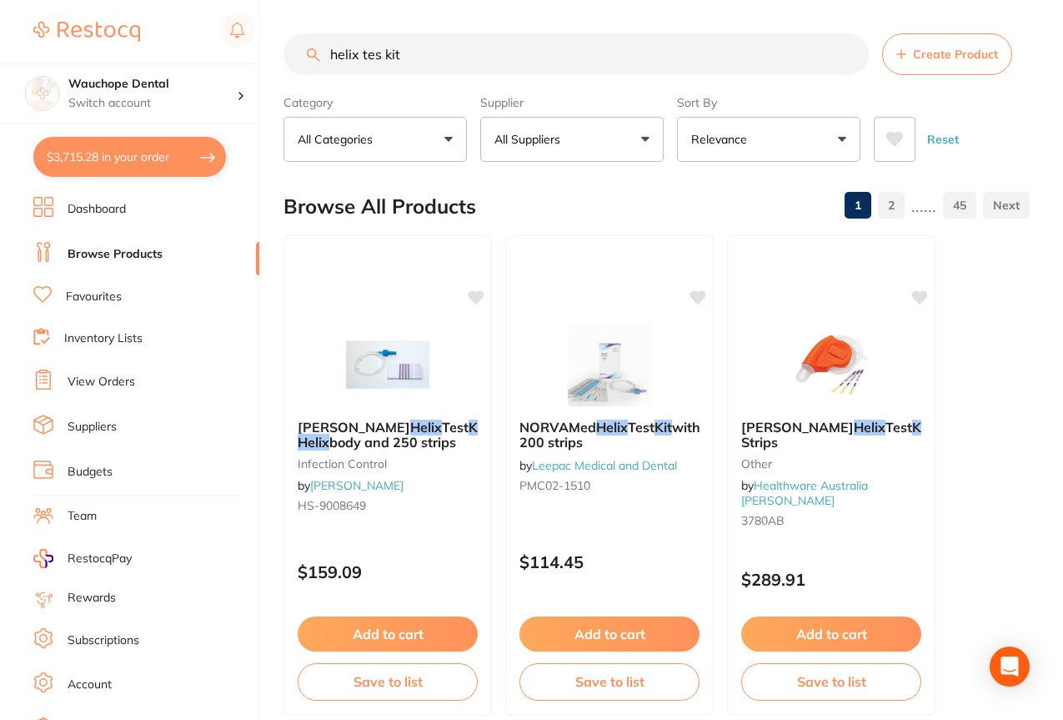
click at [566, 142] on p "All Suppliers" at bounding box center [531, 139] width 73 height 17
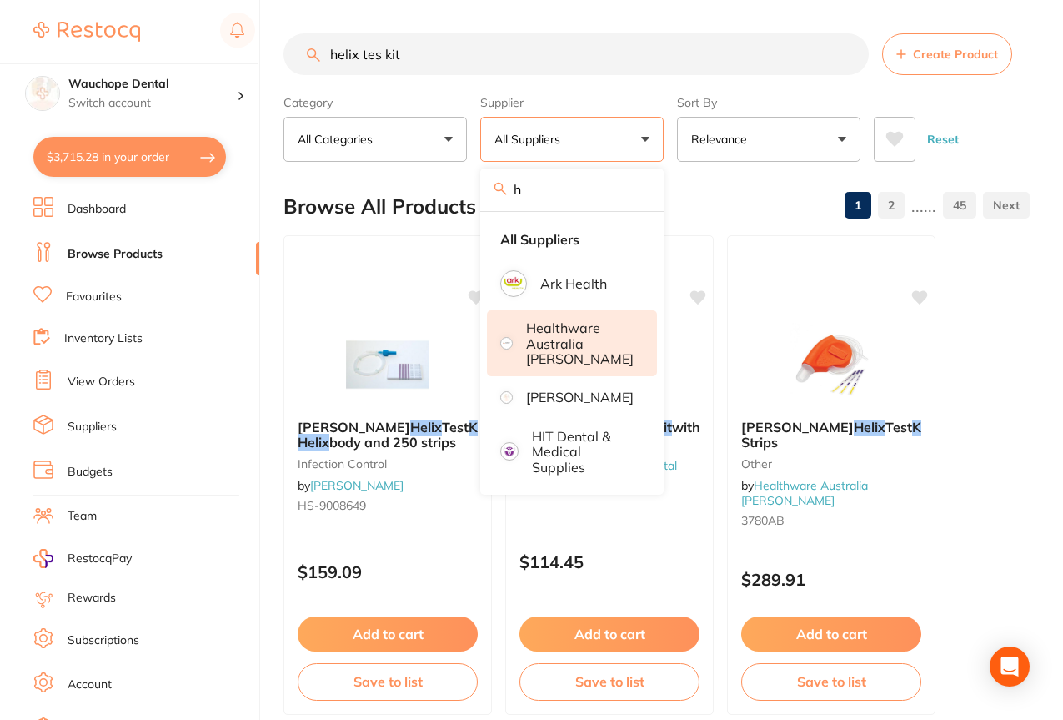
type input "h"
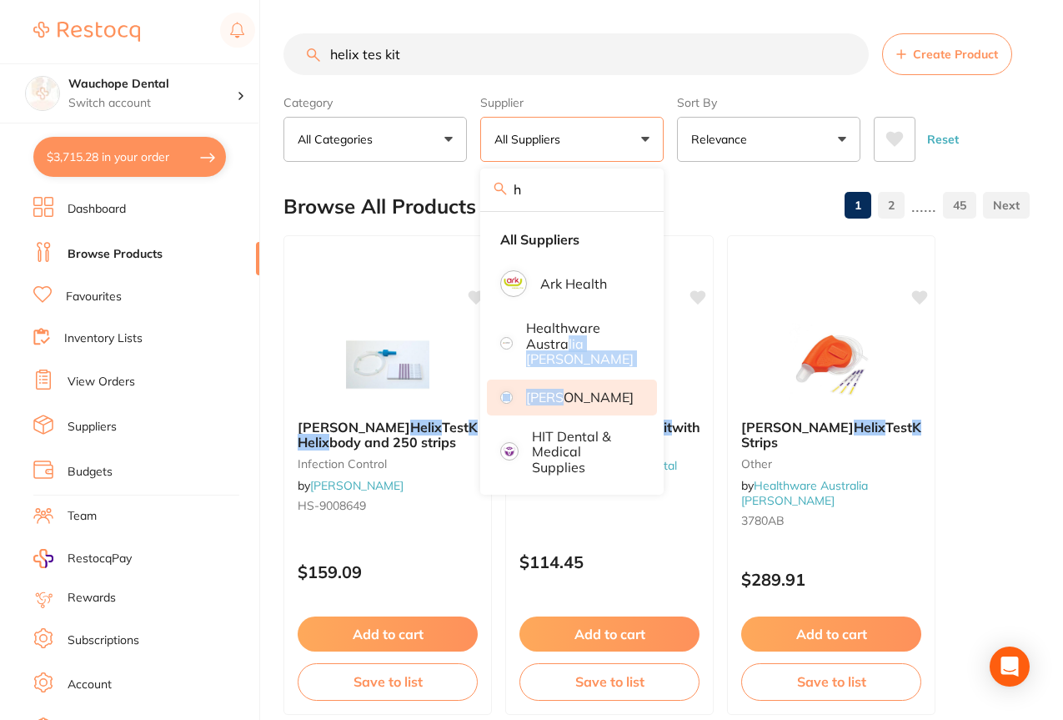
drag, startPoint x: 572, startPoint y: 340, endPoint x: 576, endPoint y: 387, distance: 46.9
click at [576, 387] on ul "All Suppliers Ark Health Healthware [GEOGRAPHIC_DATA] [PERSON_NAME] [PERSON_NAM…" at bounding box center [571, 353] width 183 height 283
click at [576, 389] on p "[PERSON_NAME]" at bounding box center [580, 396] width 108 height 15
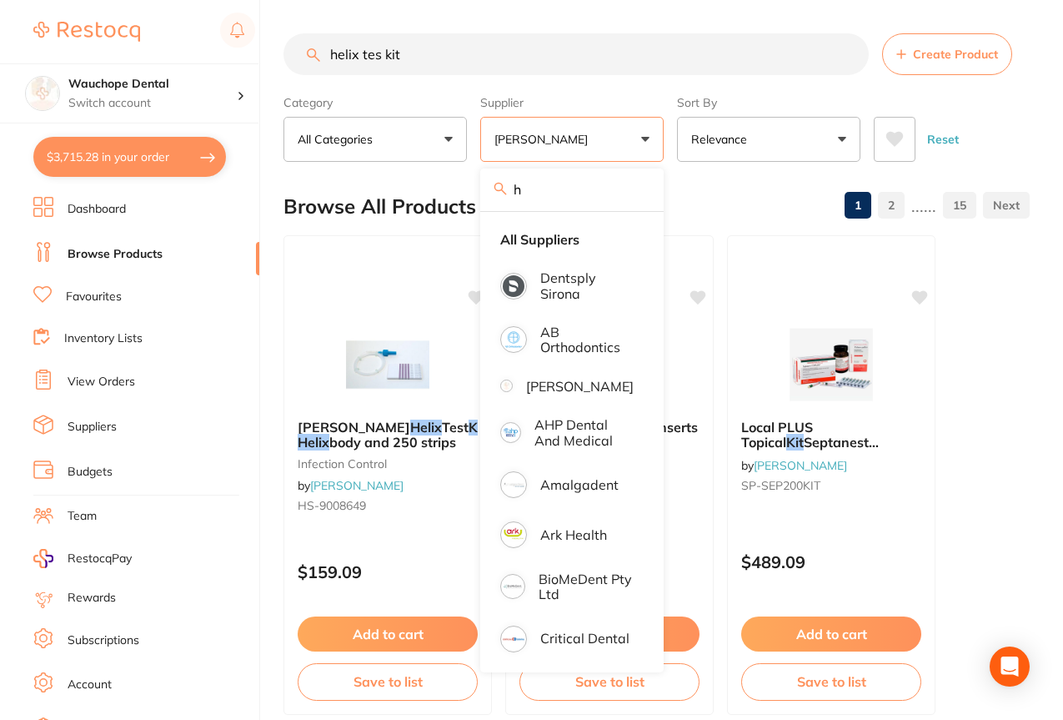
click at [771, 227] on div "Browse All Products 1 2 ...... 15" at bounding box center [657, 206] width 746 height 56
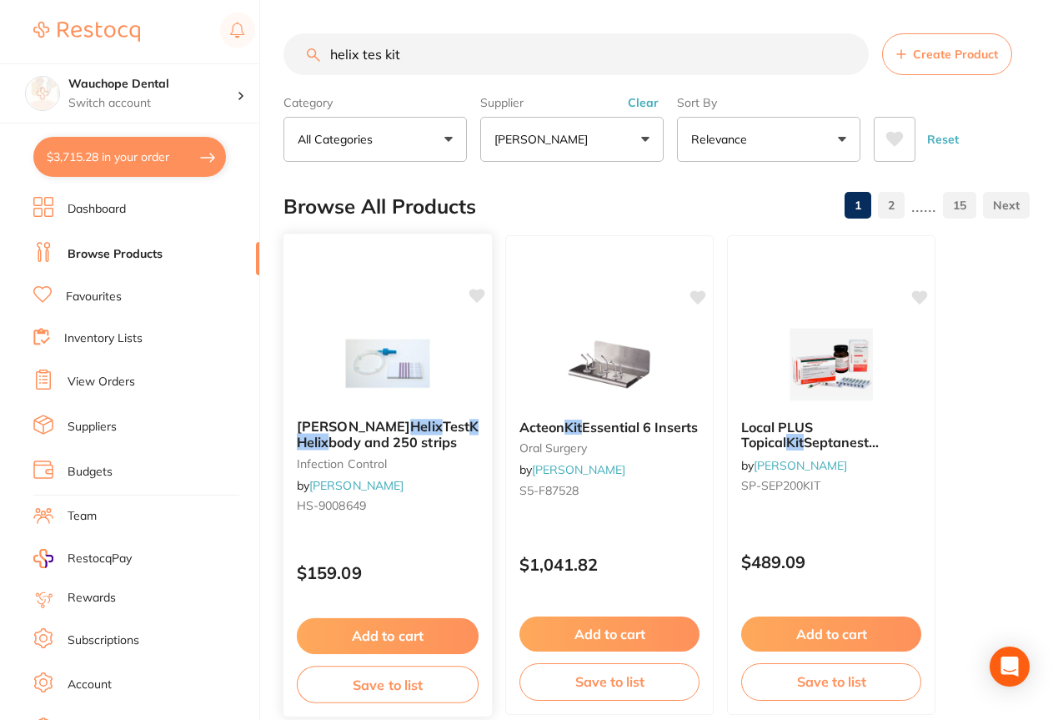
click at [473, 301] on icon at bounding box center [477, 296] width 17 height 17
click at [369, 631] on button "Add to cart" at bounding box center [388, 636] width 182 height 36
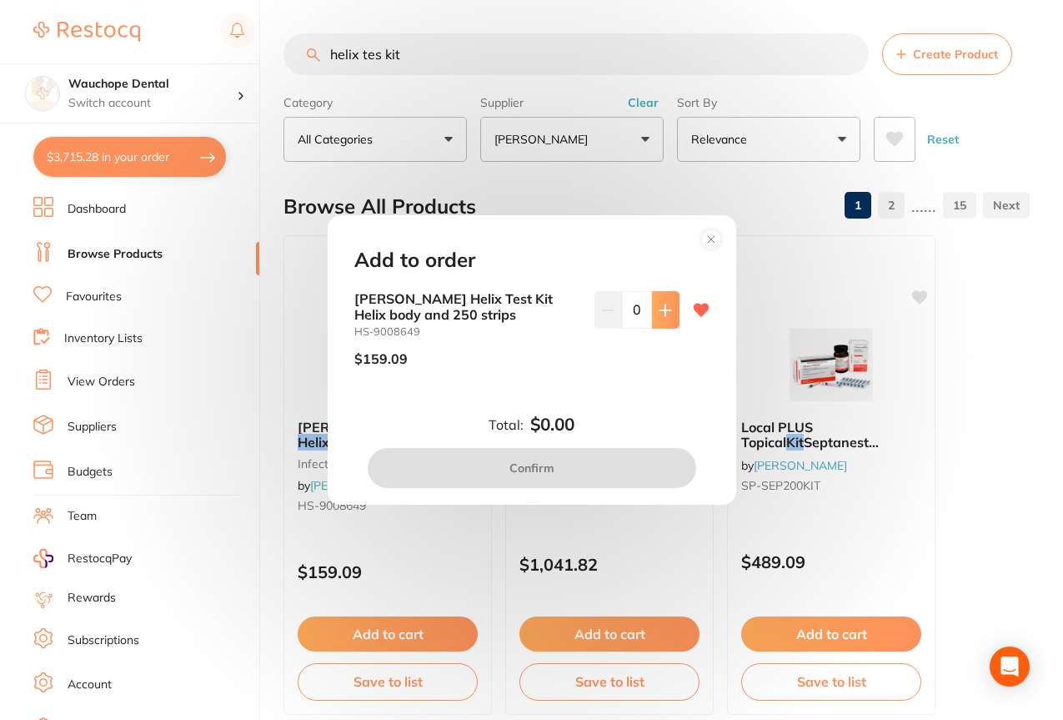
click at [667, 299] on button at bounding box center [666, 309] width 28 height 37
type input "1"
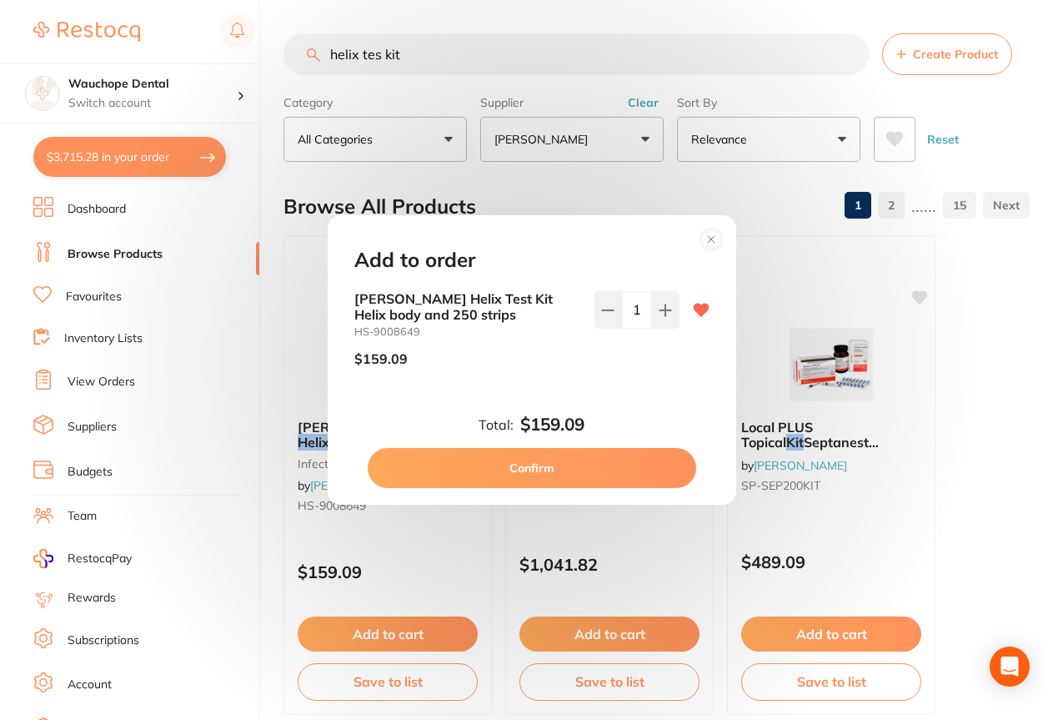
click at [592, 476] on button "Confirm" at bounding box center [532, 468] width 329 height 40
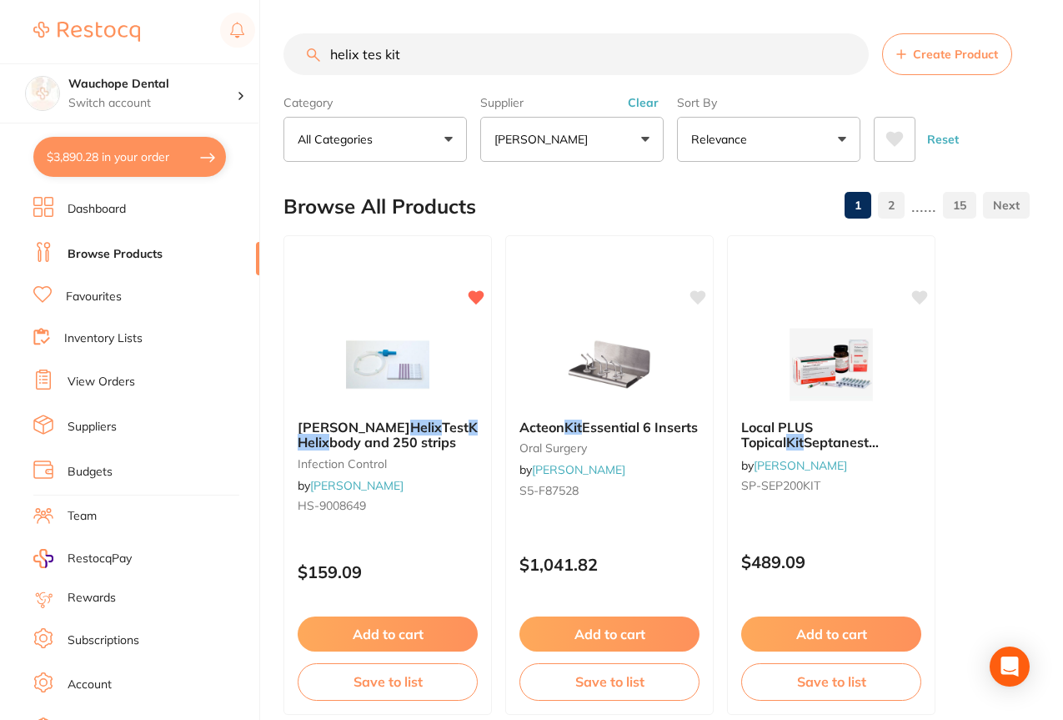
click at [444, 40] on input "helix tes kit" at bounding box center [576, 54] width 585 height 42
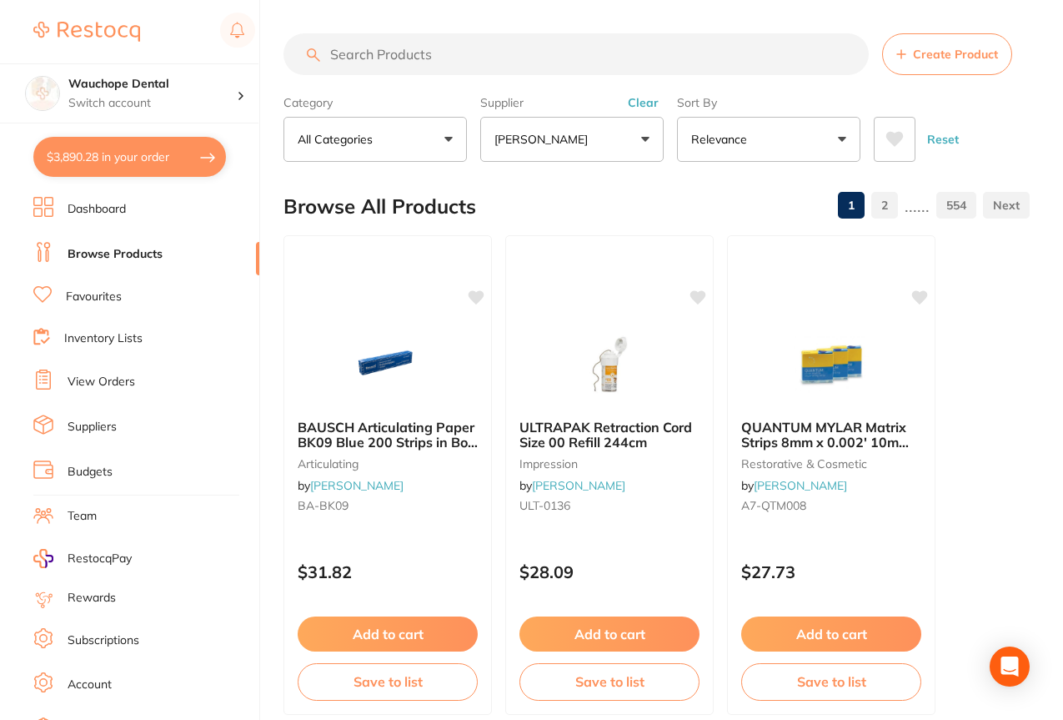
click at [457, 54] on input "search" at bounding box center [576, 54] width 585 height 42
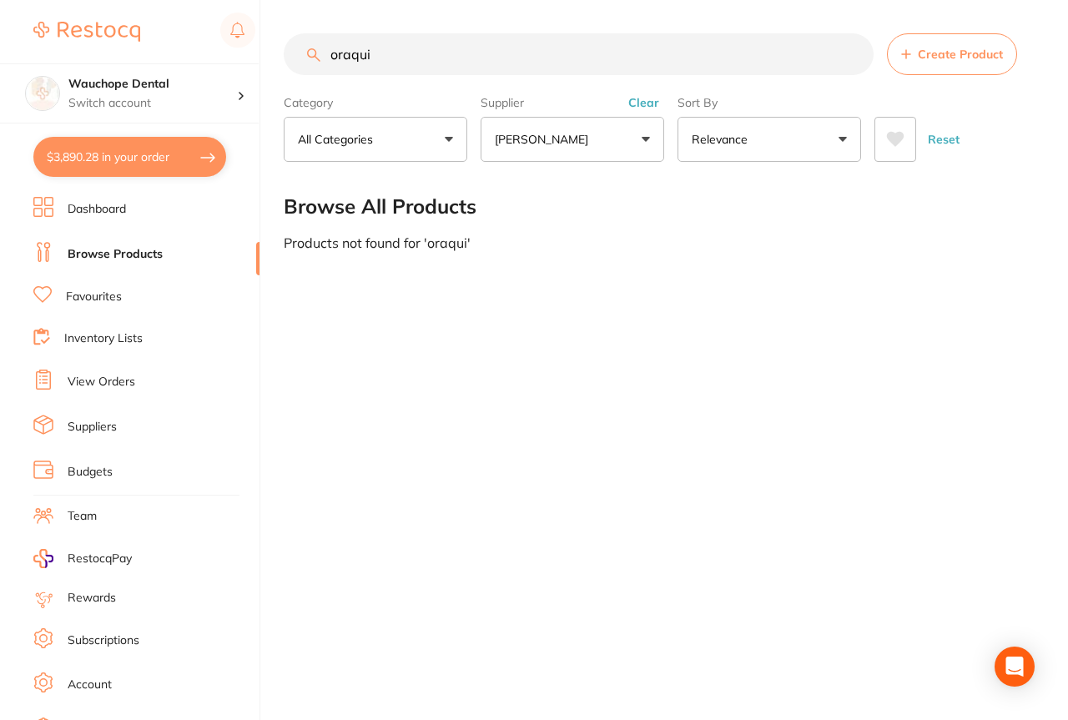
type input "oraqui"
click at [531, 134] on p "[PERSON_NAME]" at bounding box center [545, 139] width 100 height 17
type input "d"
click at [442, 48] on input "oraqui" at bounding box center [579, 54] width 590 height 42
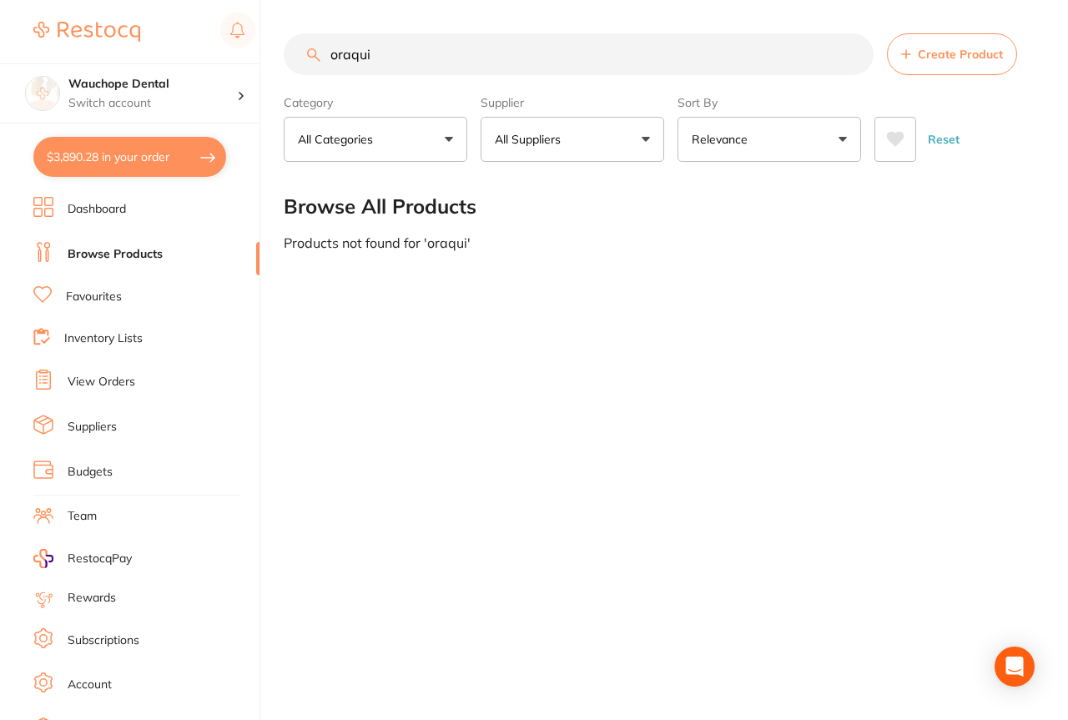
click at [442, 48] on input "oraqui" at bounding box center [579, 54] width 590 height 42
click at [497, 130] on button "All Suppliers" at bounding box center [571, 139] width 183 height 45
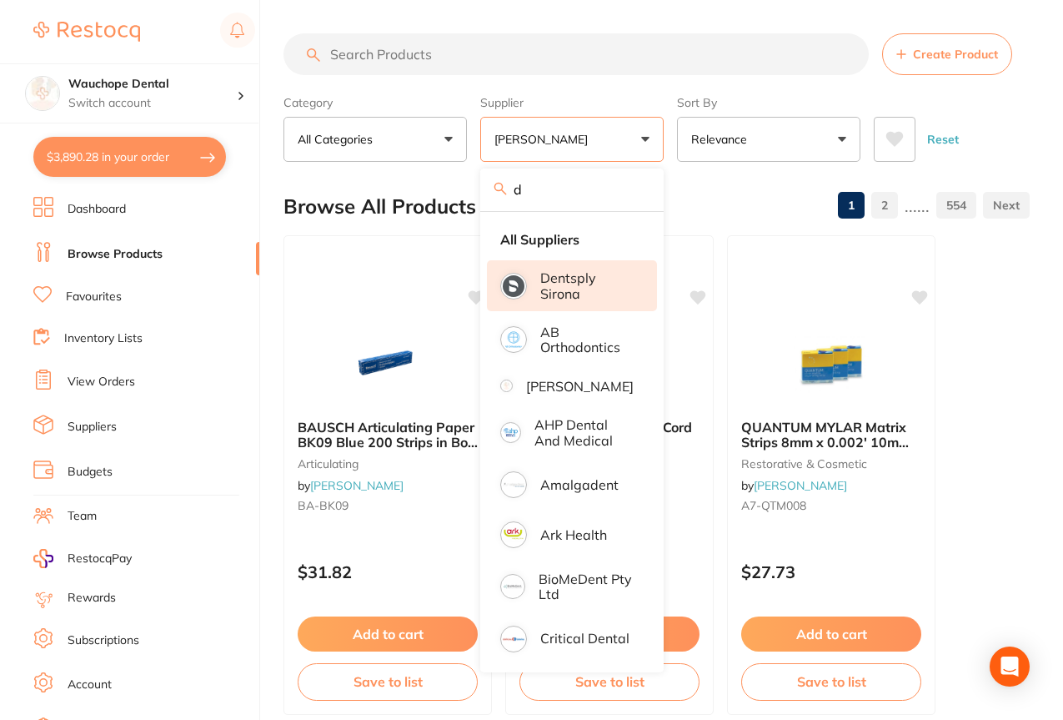
click at [546, 282] on p "Dentsply Sirona" at bounding box center [586, 285] width 93 height 31
click at [561, 384] on p "[PERSON_NAME]" at bounding box center [580, 386] width 108 height 15
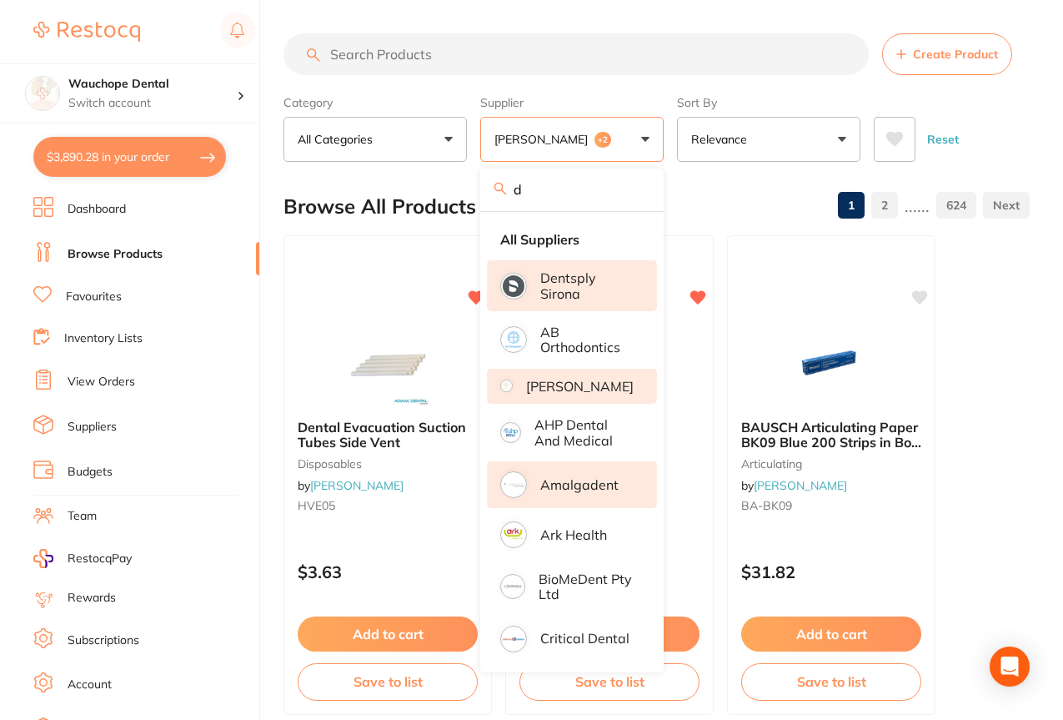
click at [570, 492] on p "Amalgadent" at bounding box center [579, 484] width 78 height 15
click at [465, 47] on input "search" at bounding box center [576, 54] width 585 height 42
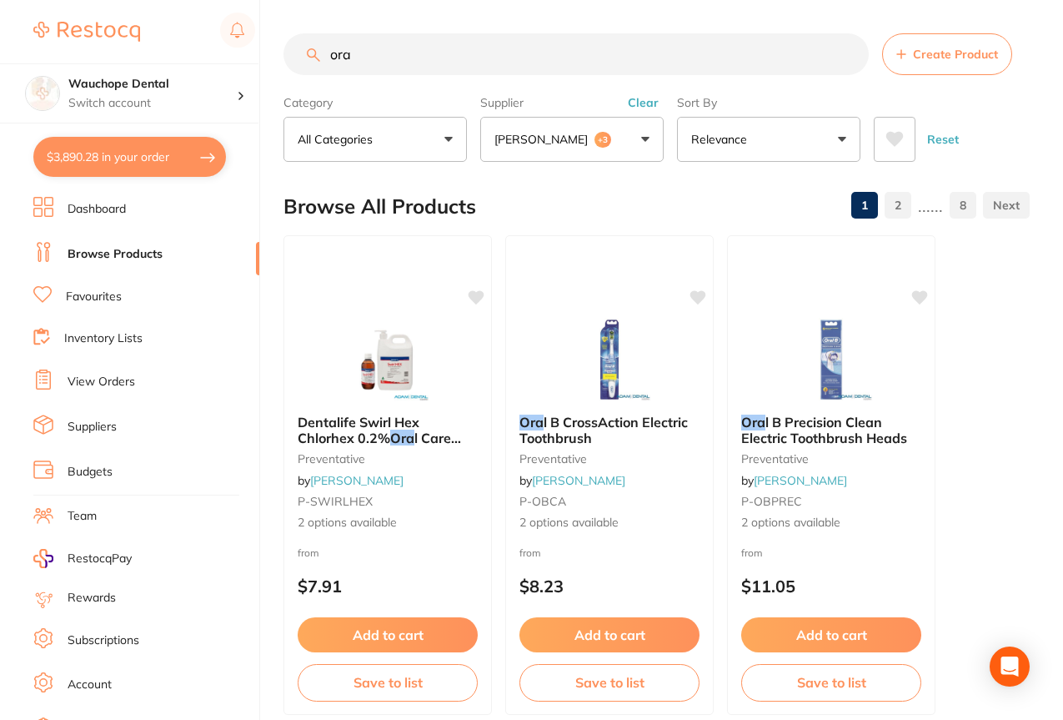
type input "ora"
